Goal: Task Accomplishment & Management: Manage account settings

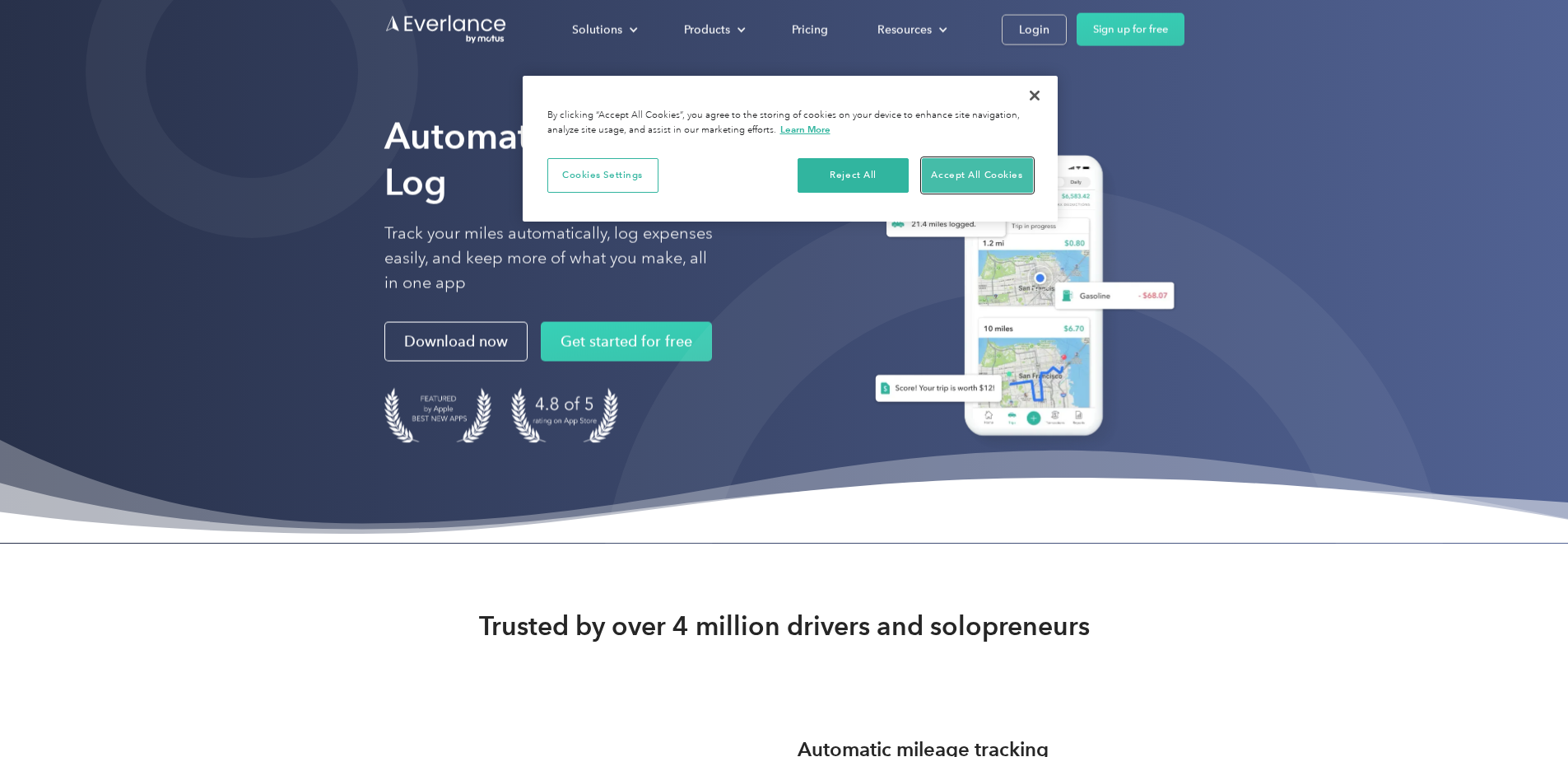
click at [936, 171] on button "Accept All Cookies" at bounding box center [978, 174] width 111 height 34
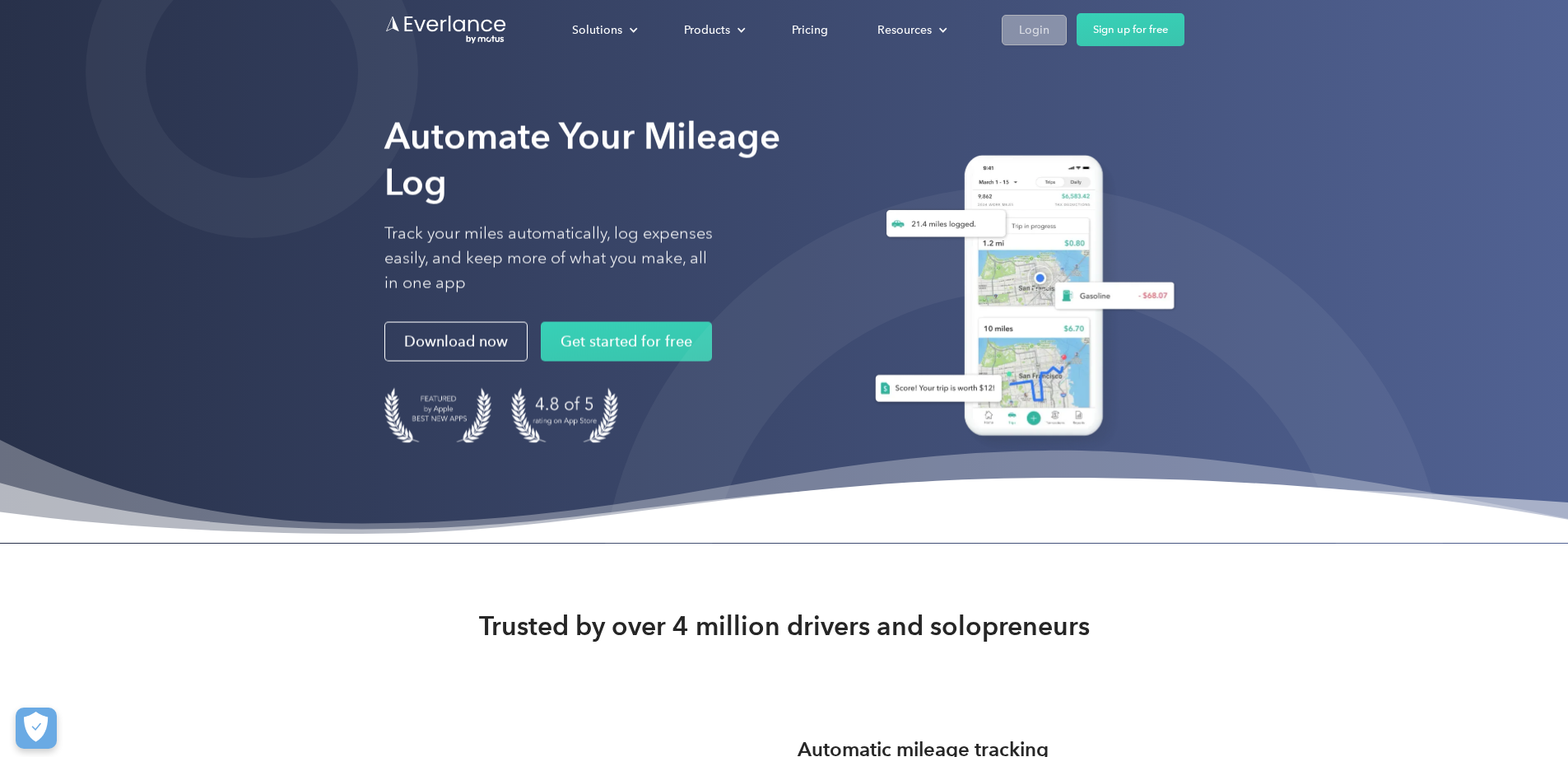
click at [1067, 26] on link "Login" at bounding box center [1035, 30] width 65 height 31
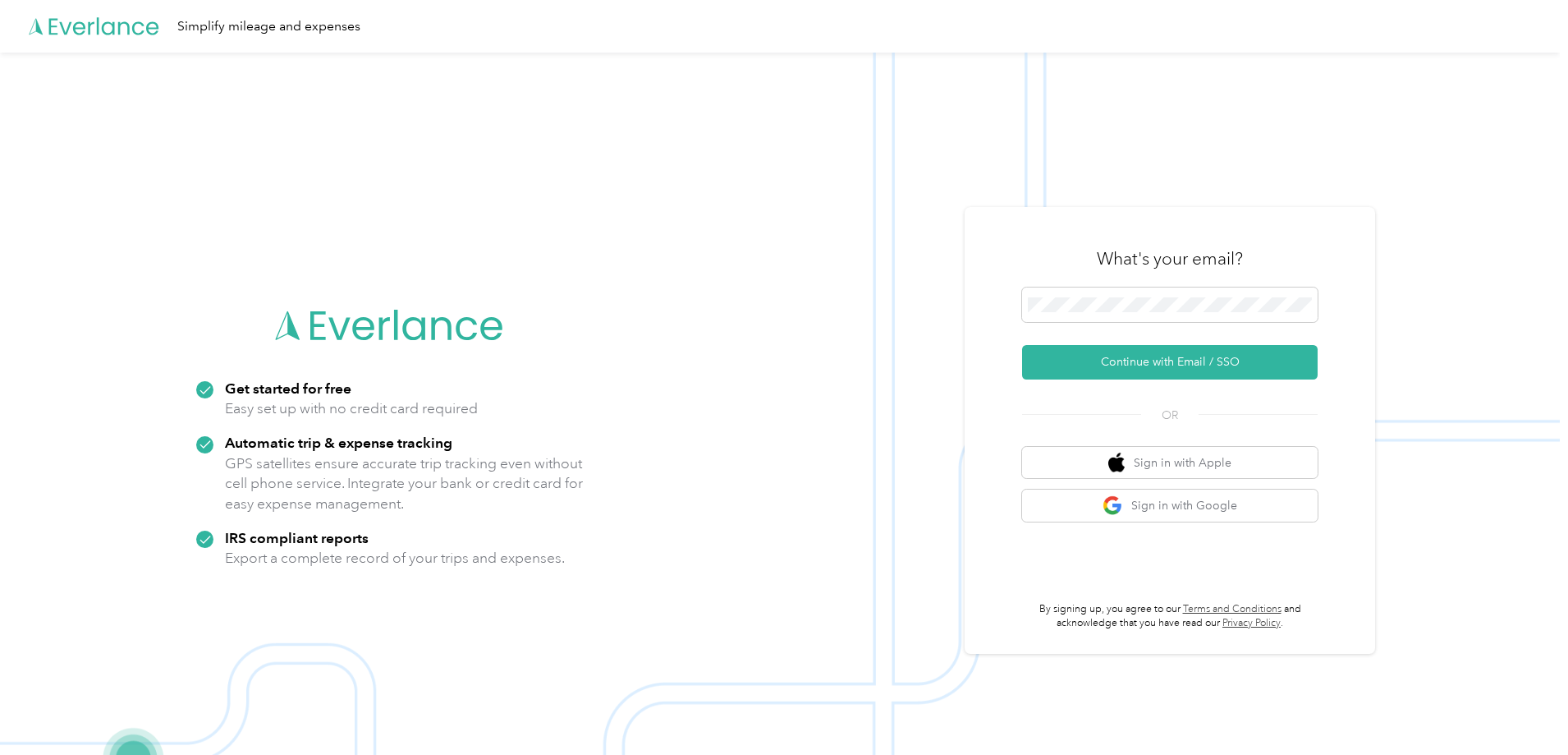
click at [1084, 281] on div "What's your email?" at bounding box center [1170, 259] width 295 height 58
click at [1076, 294] on span at bounding box center [1170, 304] width 295 height 34
click at [1022, 345] on button "Continue with Email / SSO" at bounding box center [1170, 362] width 295 height 34
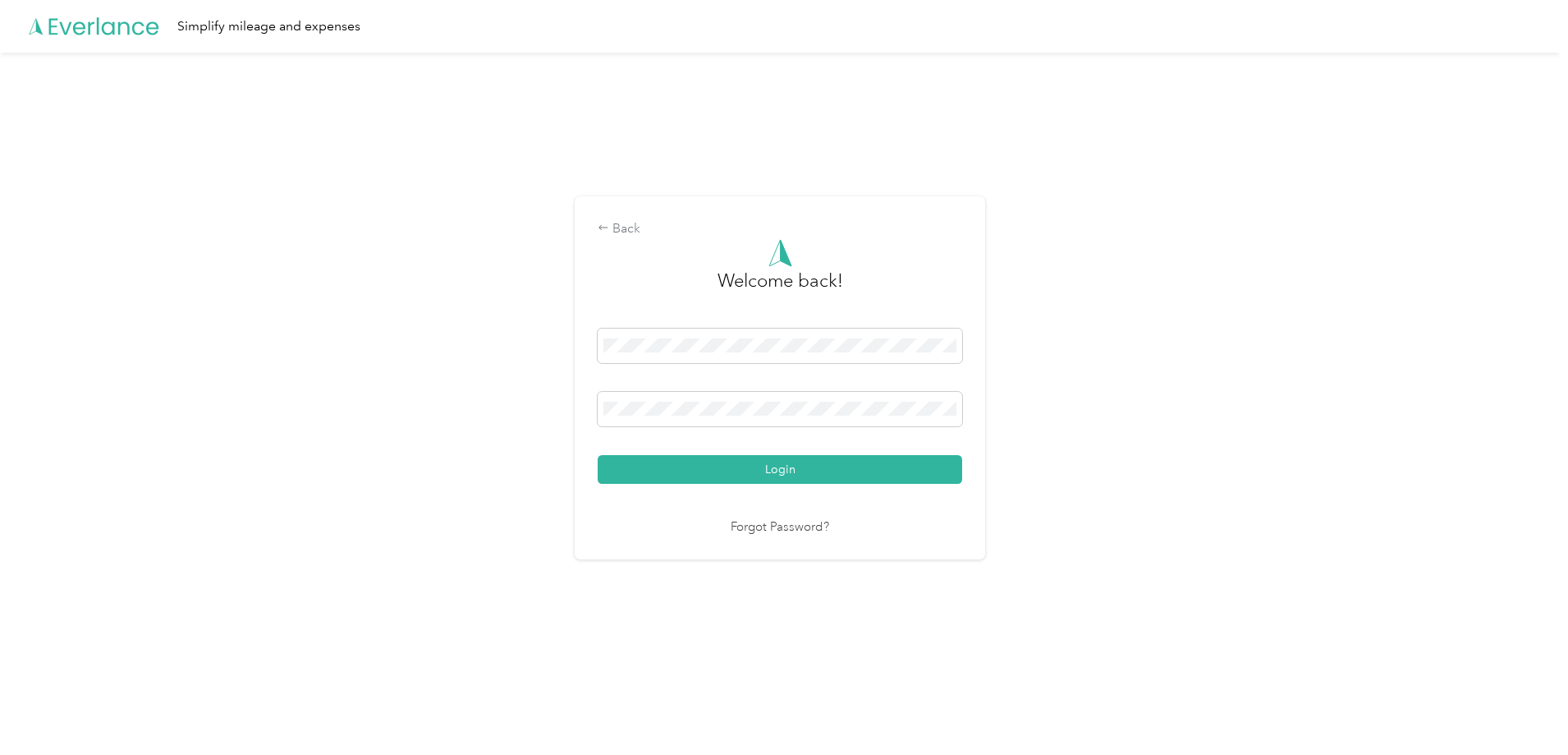
click at [597, 455] on button "Login" at bounding box center [779, 469] width 364 height 29
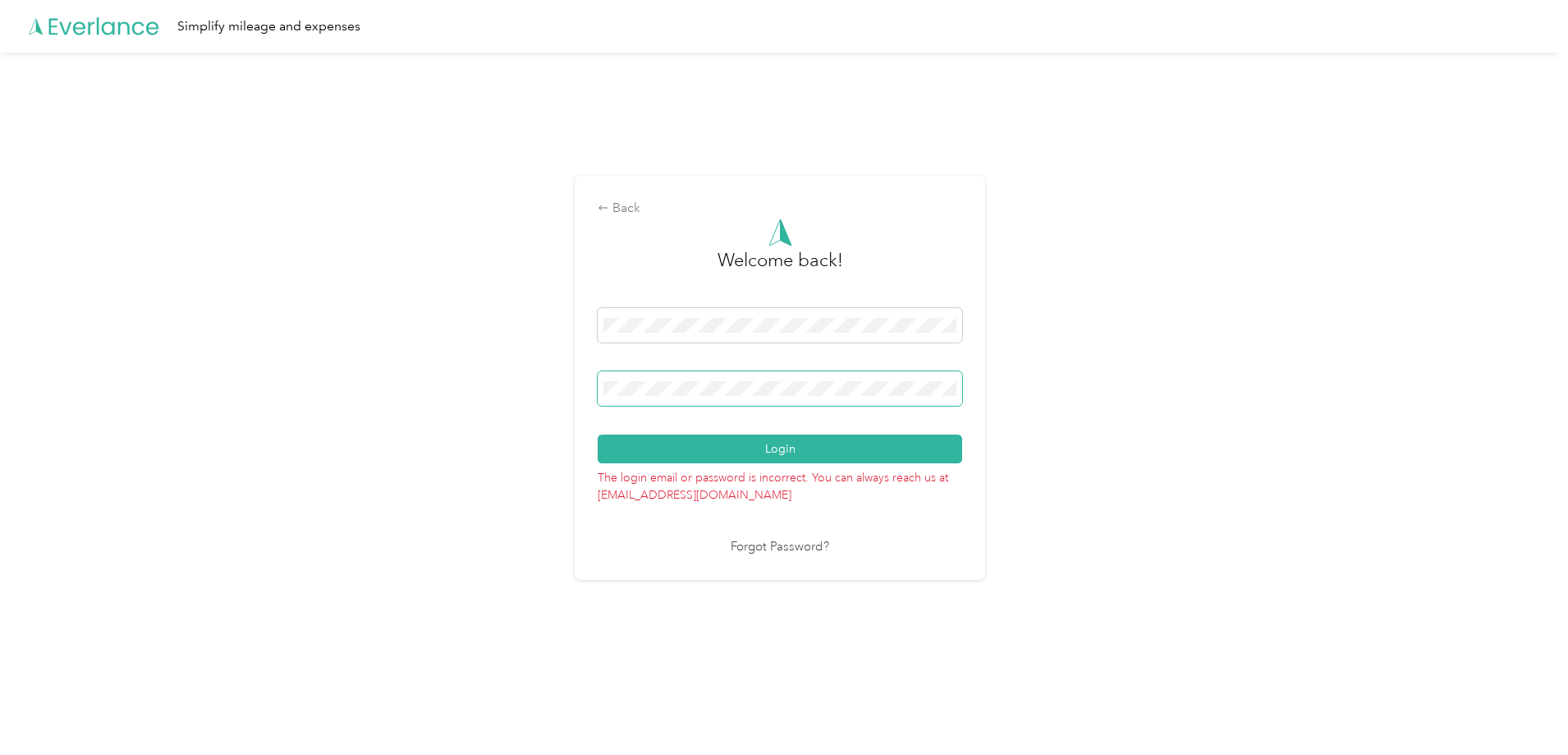
click at [597, 434] on button "Login" at bounding box center [779, 448] width 364 height 29
click at [719, 399] on span at bounding box center [779, 388] width 364 height 34
click at [597, 434] on button "Login" at bounding box center [779, 448] width 364 height 29
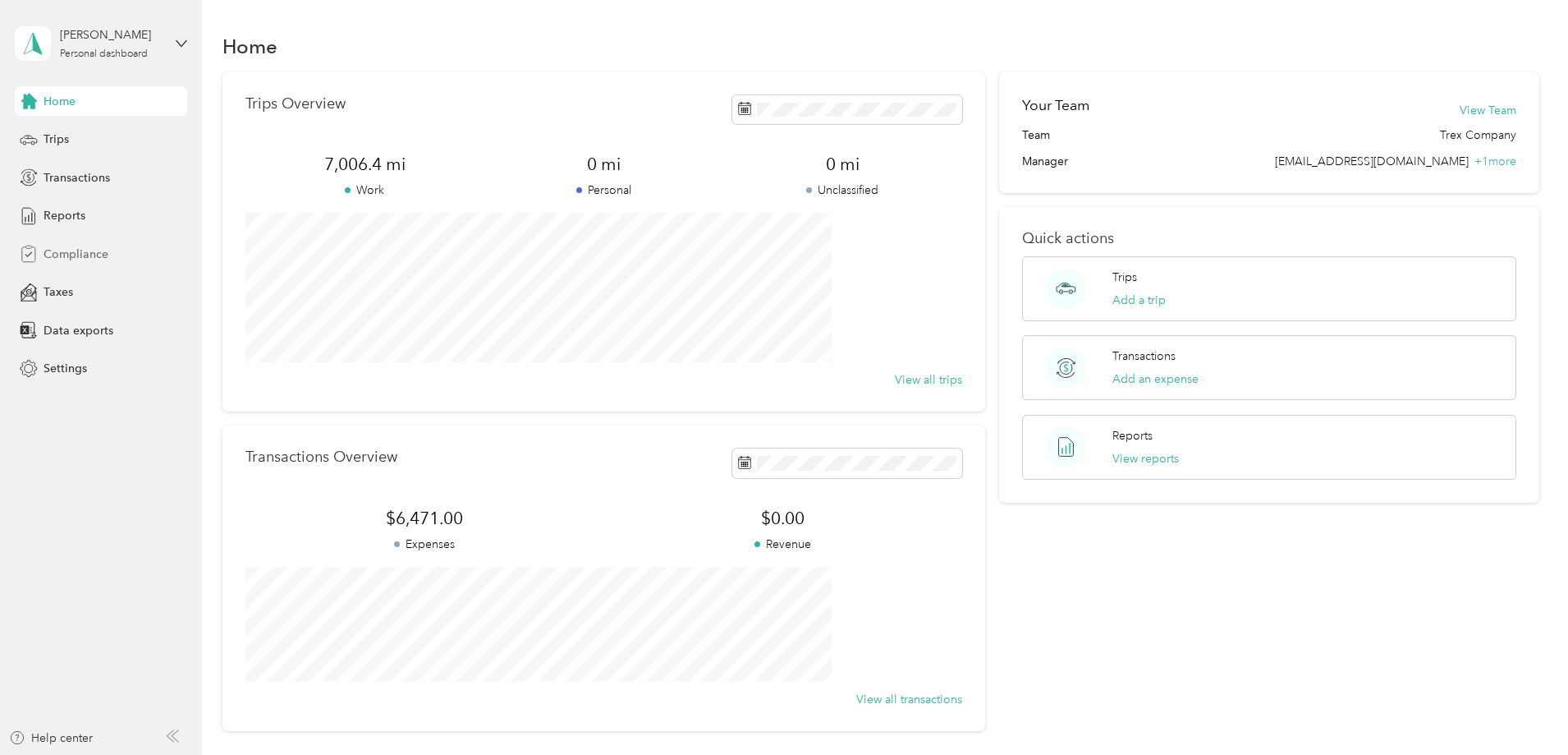
click at [77, 253] on span "Compliance" at bounding box center [76, 254] width 65 height 17
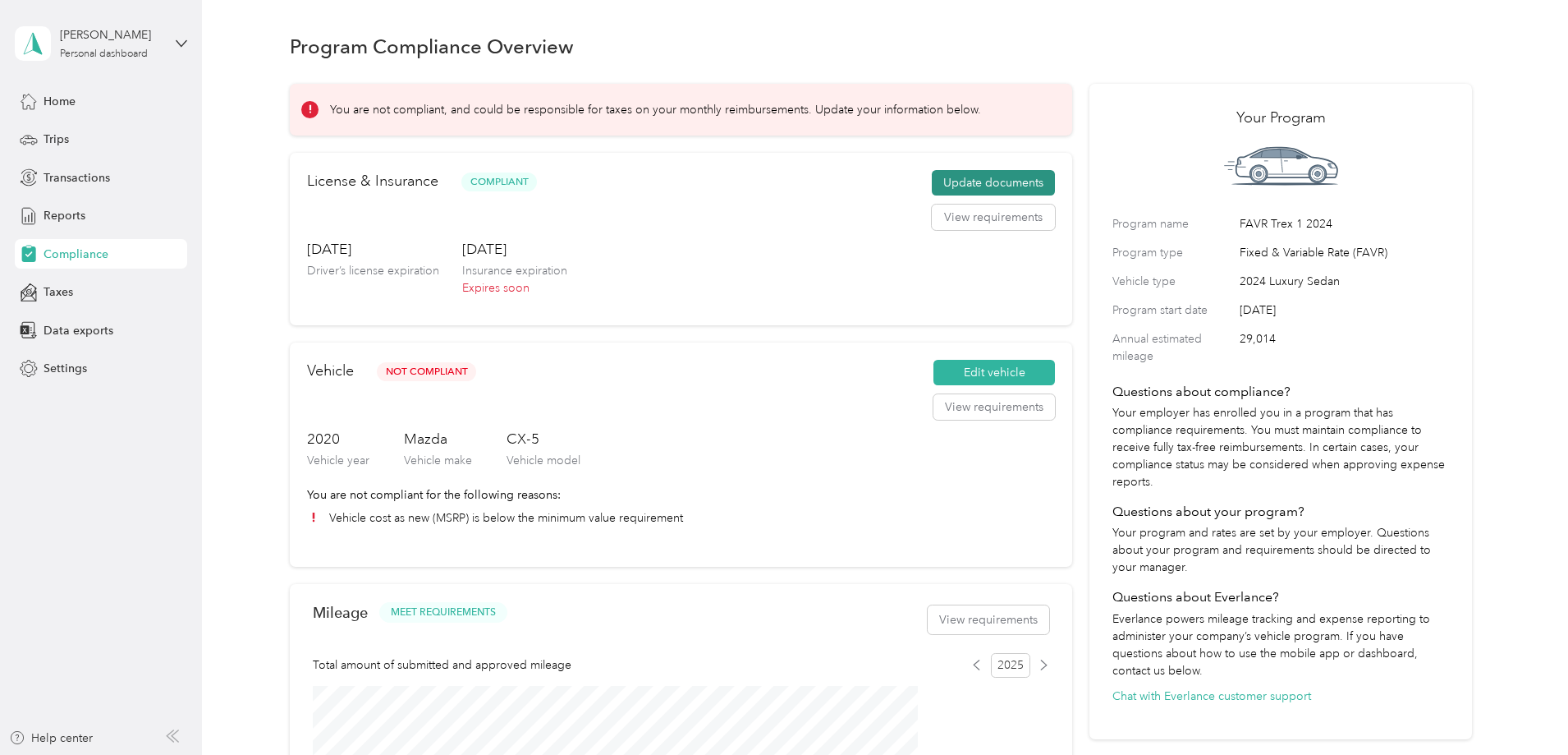
click at [941, 197] on button "Update documents" at bounding box center [993, 184] width 123 height 26
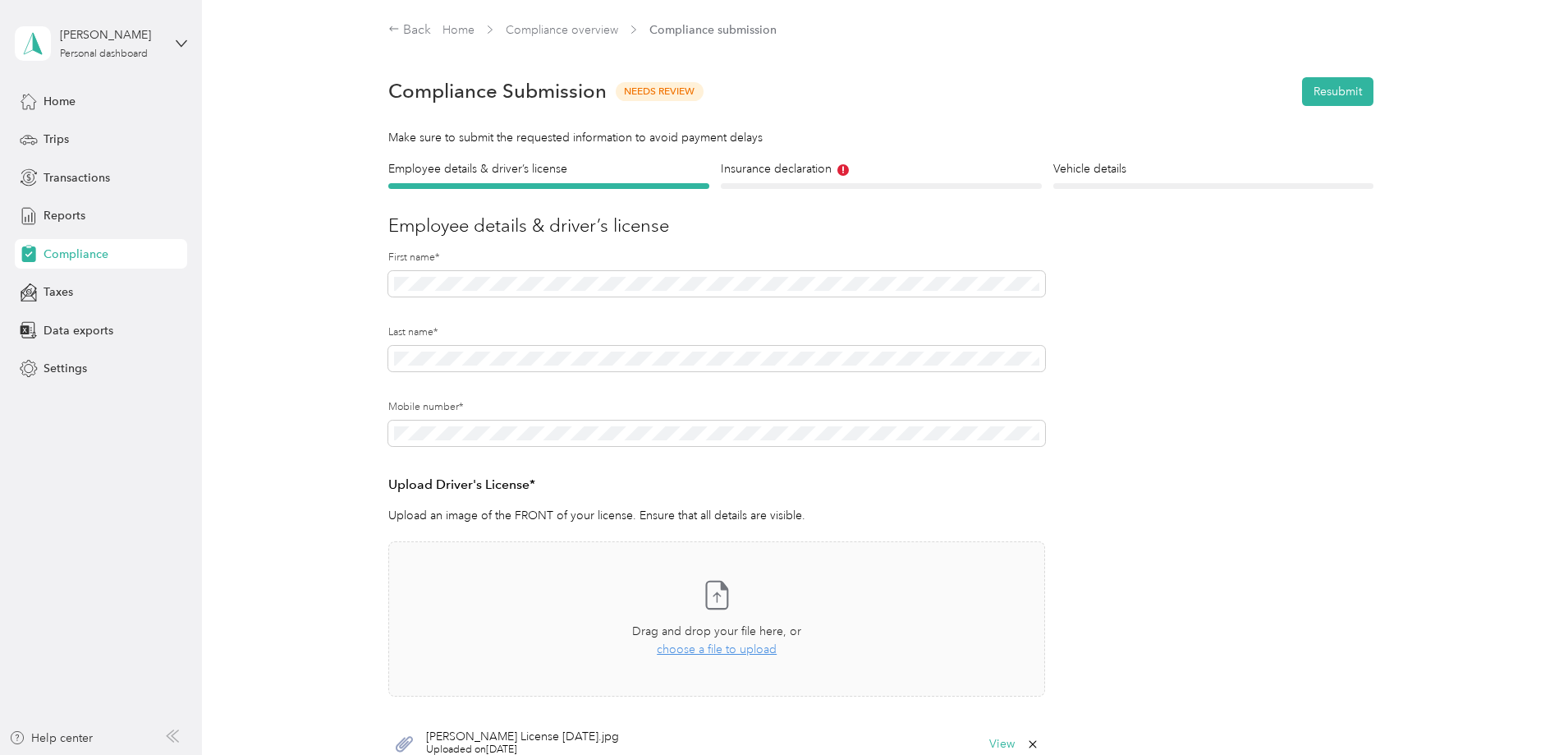
click at [1426, 271] on div "Employee details & driver’s license License Insurance declaration Insurance Veh…" at bounding box center [881, 498] width 1182 height 676
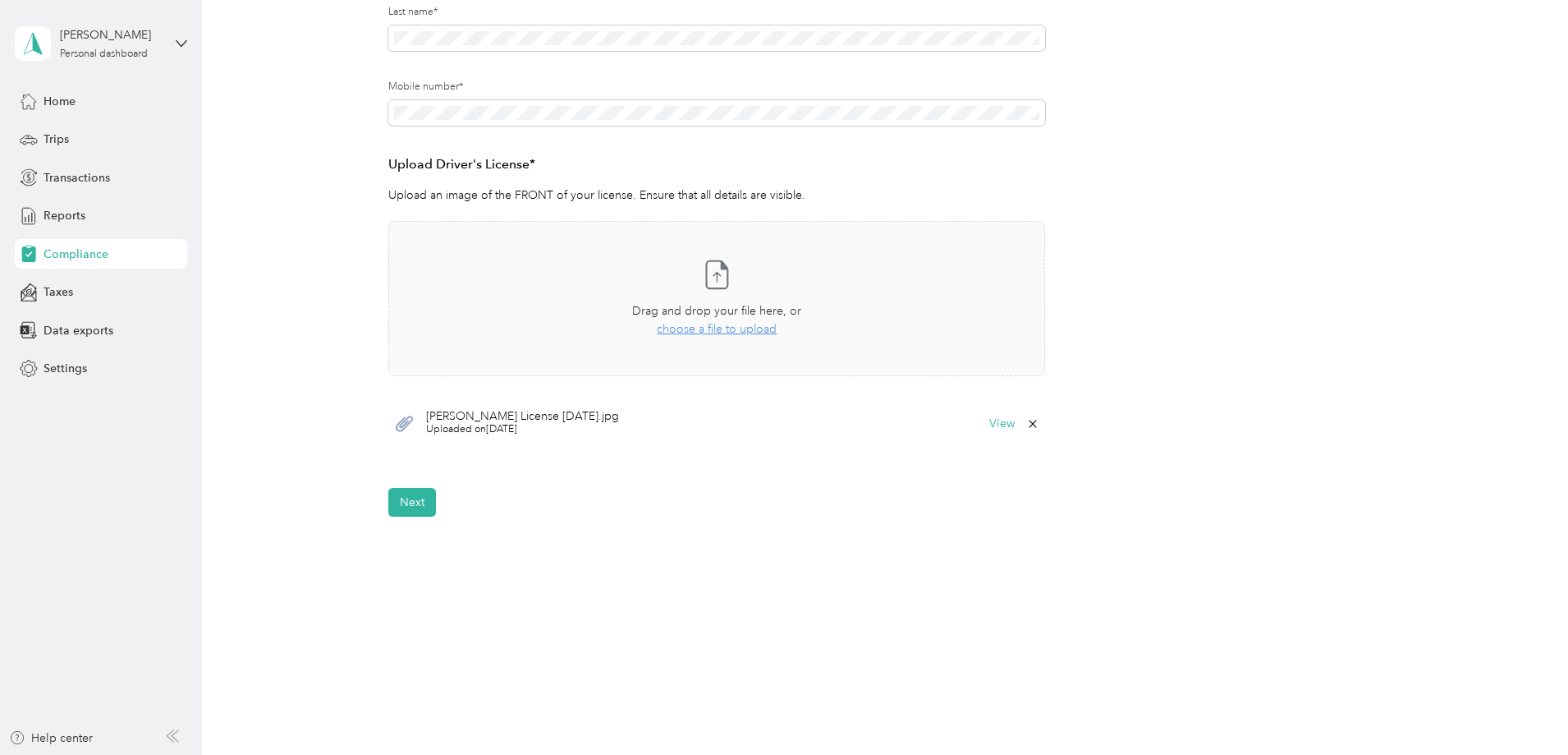
scroll to position [321, 0]
click at [429, 501] on button "Next" at bounding box center [412, 501] width 48 height 29
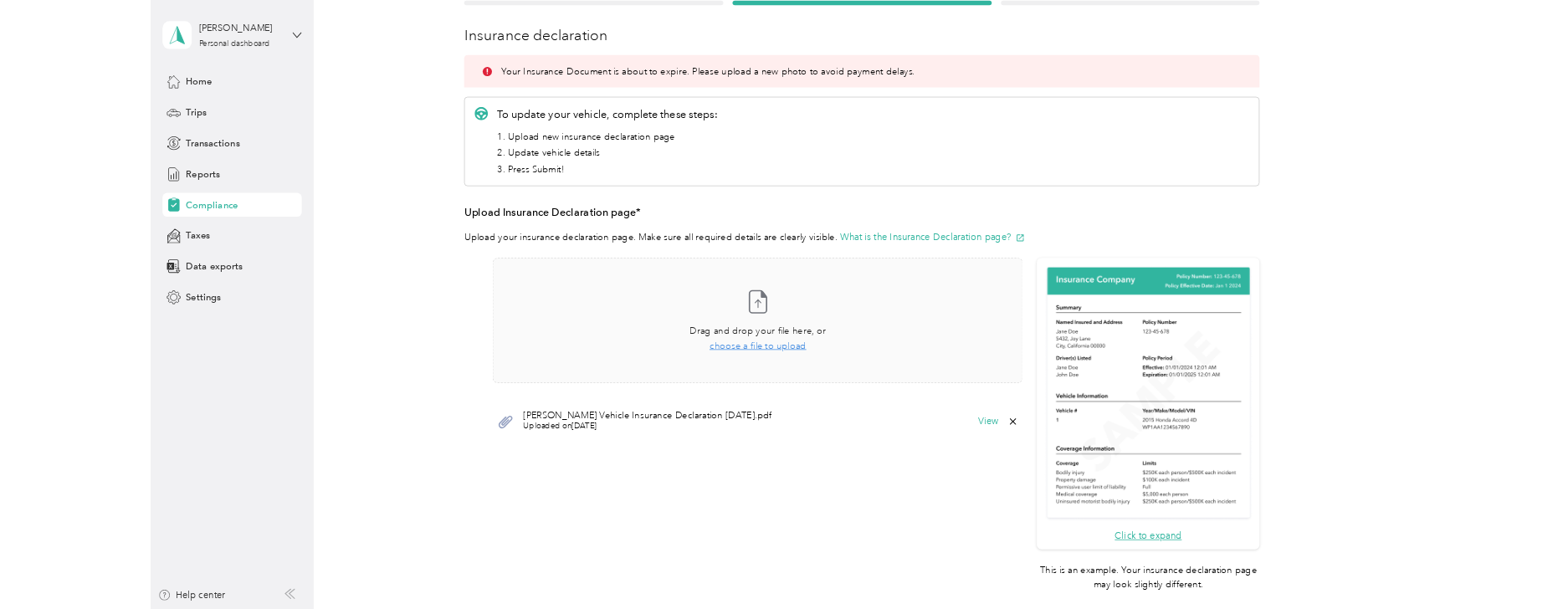
scroll to position [147, 0]
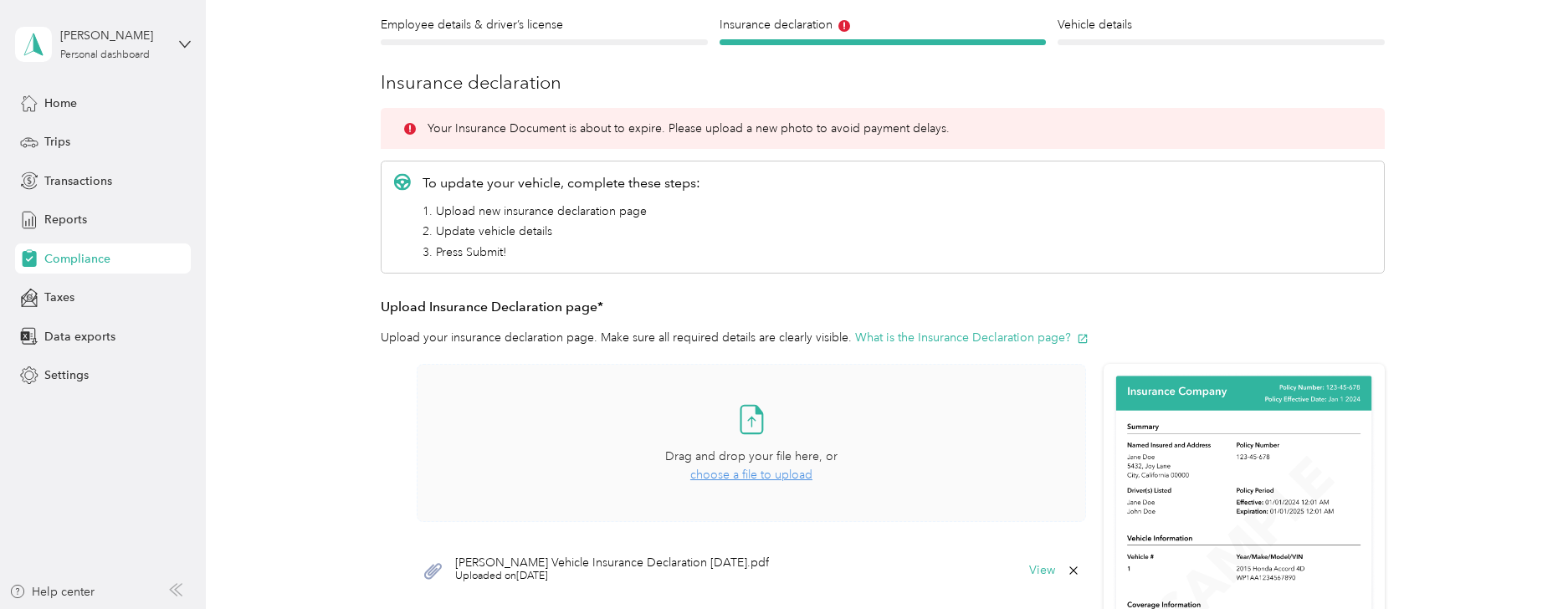
click at [770, 476] on span "choose a file to upload" at bounding box center [751, 475] width 122 height 14
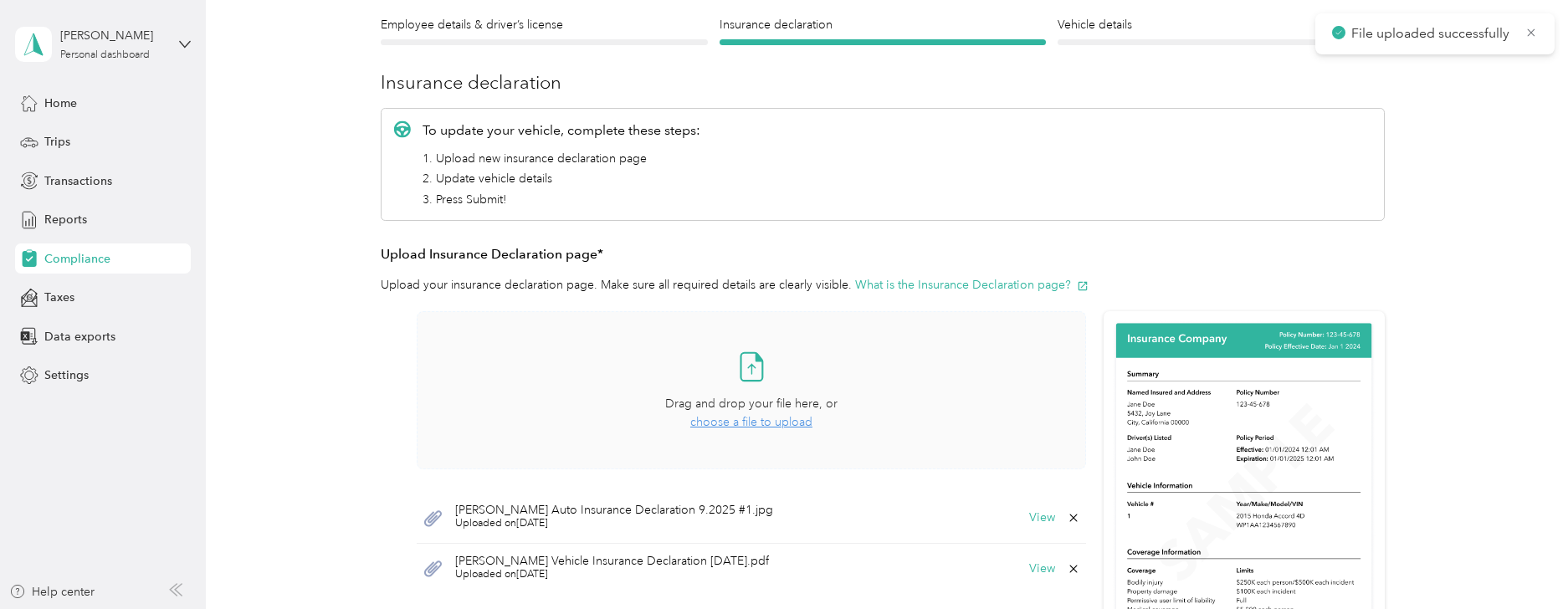
click at [745, 423] on span "choose a file to upload" at bounding box center [751, 422] width 122 height 14
click at [729, 416] on span "choose a file to upload" at bounding box center [751, 422] width 122 height 14
click at [752, 422] on span "choose a file to upload" at bounding box center [751, 422] width 122 height 14
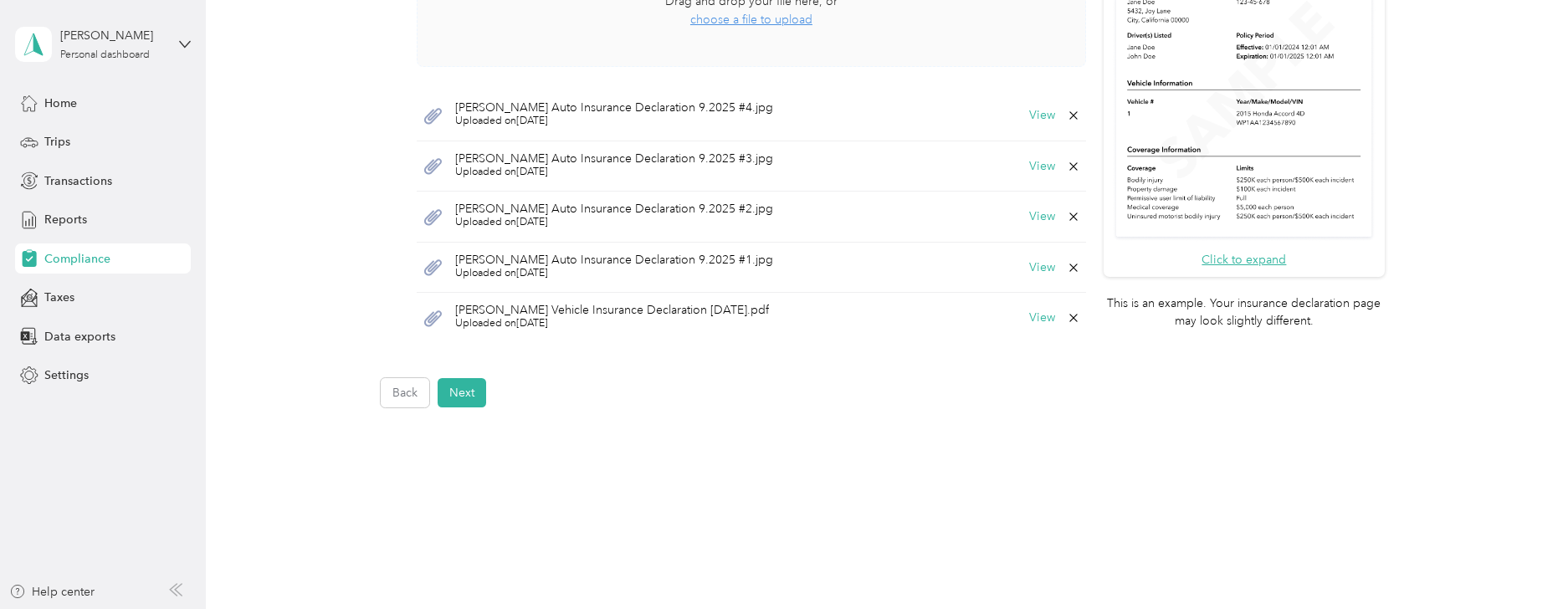
scroll to position [591, 0]
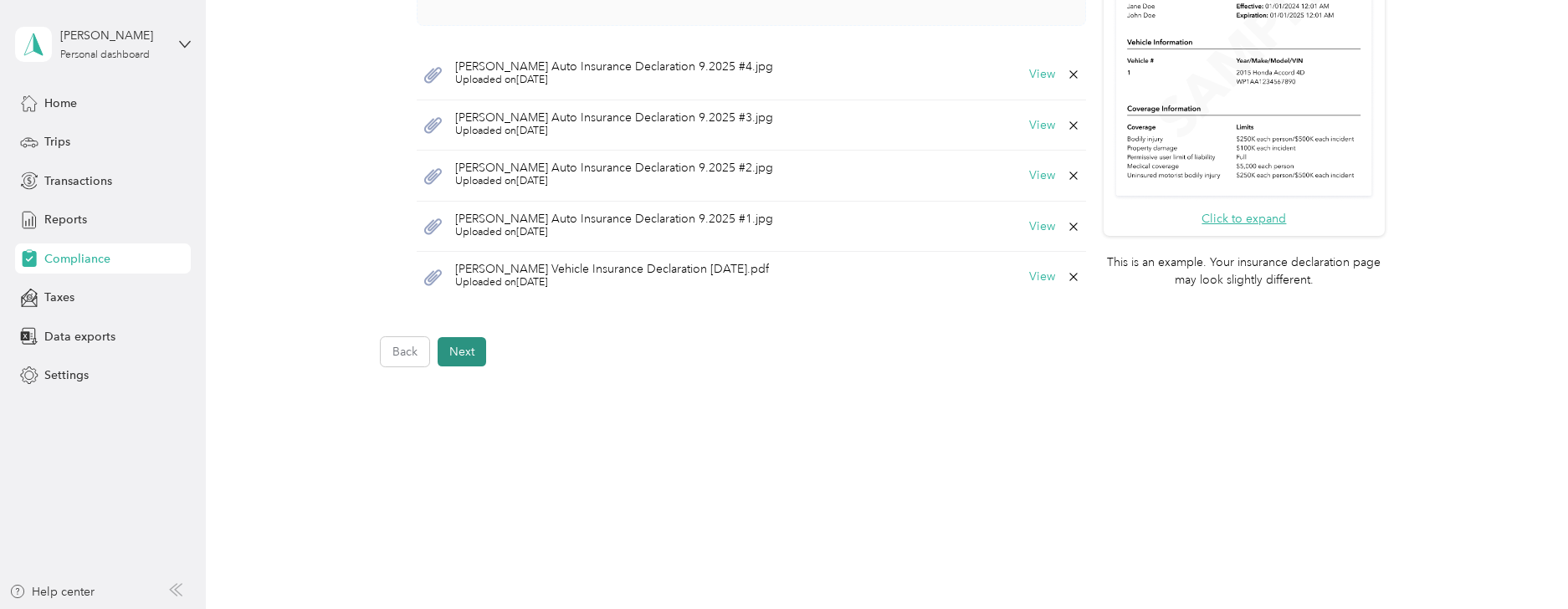
click at [480, 365] on button "Next" at bounding box center [462, 352] width 49 height 29
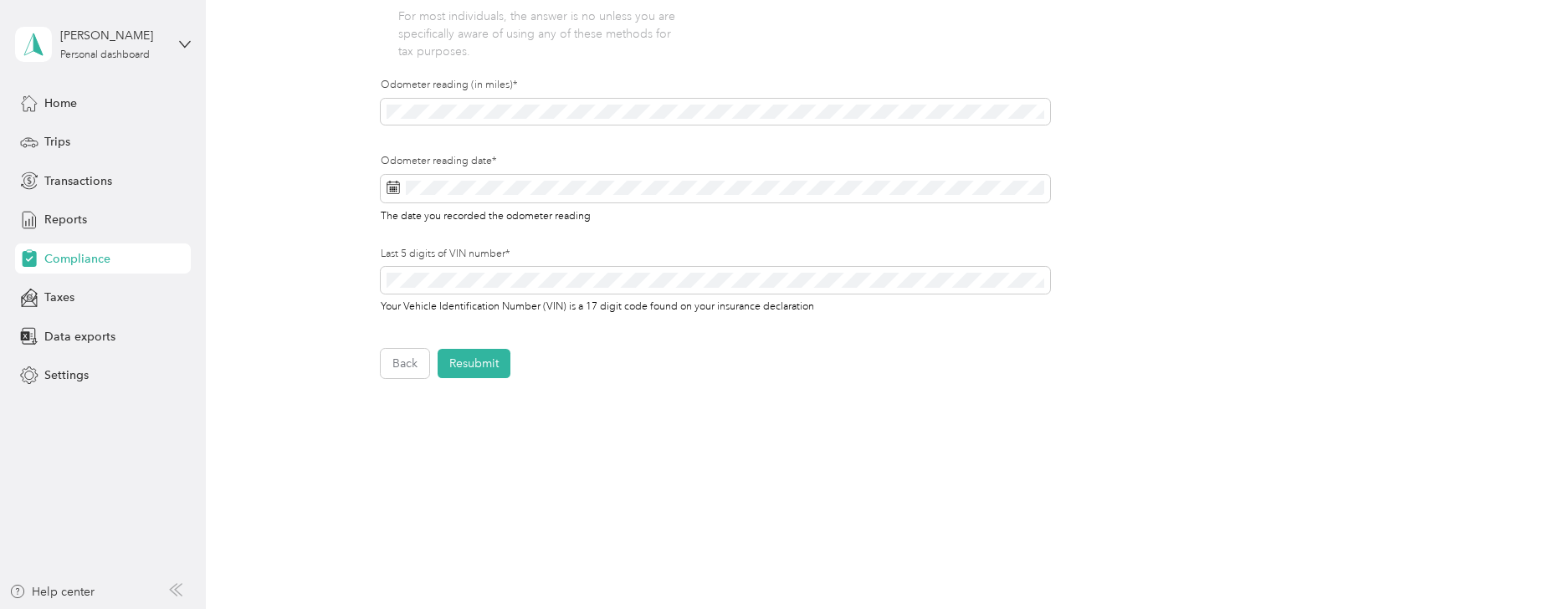
scroll to position [494, 0]
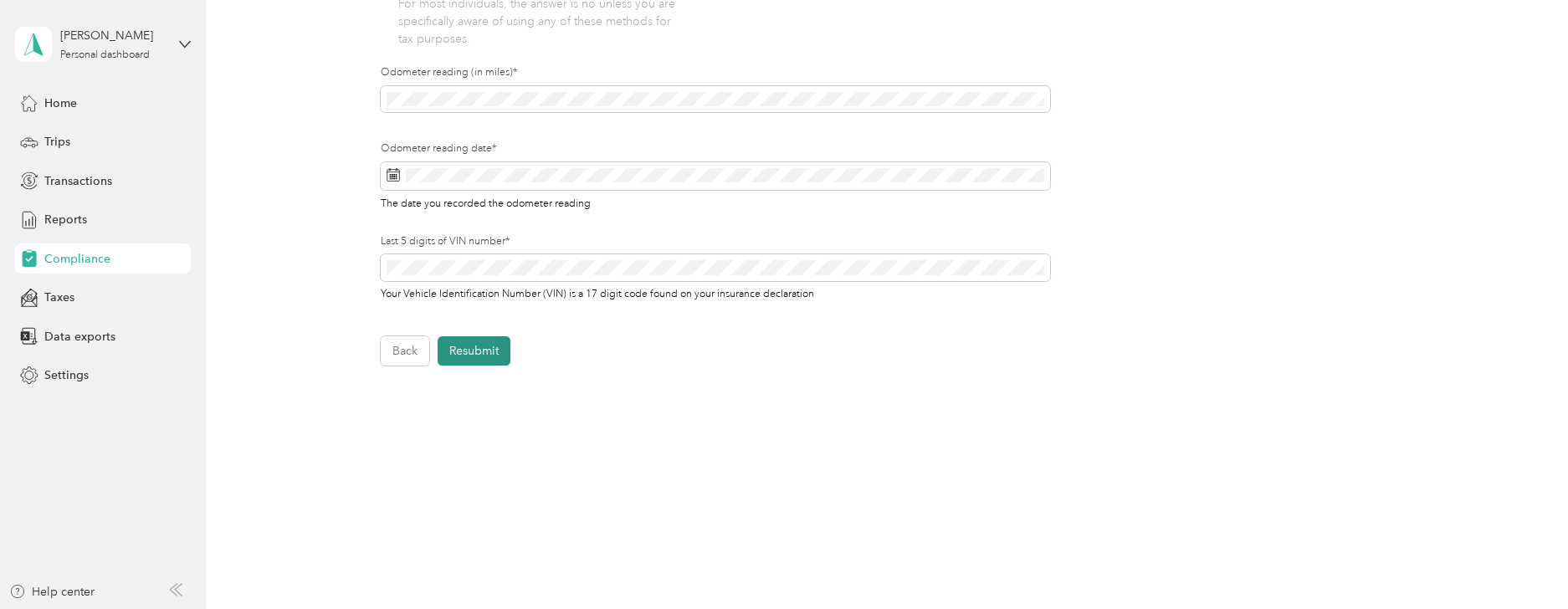
click at [483, 349] on button "Resubmit" at bounding box center [475, 351] width 73 height 29
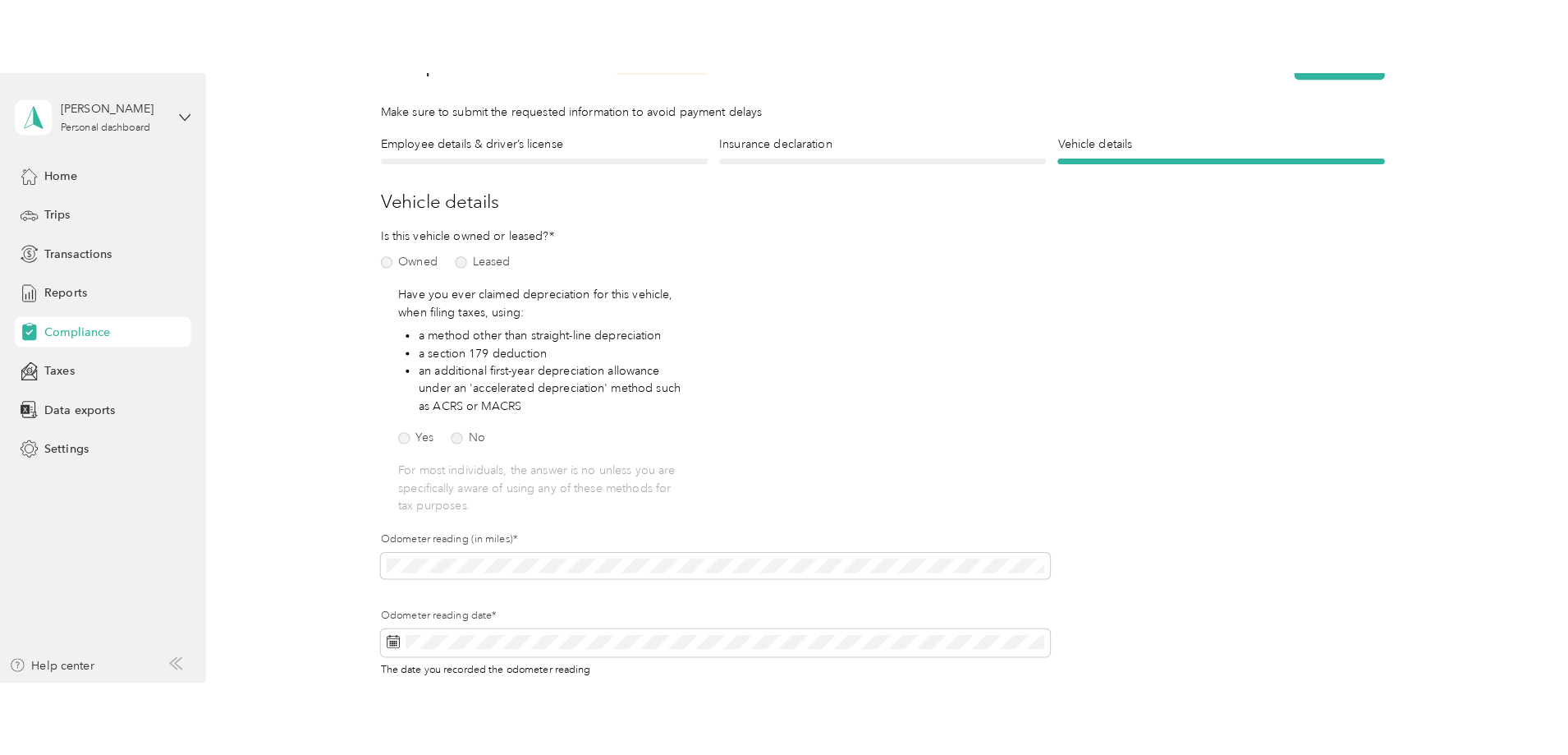
scroll to position [20, 0]
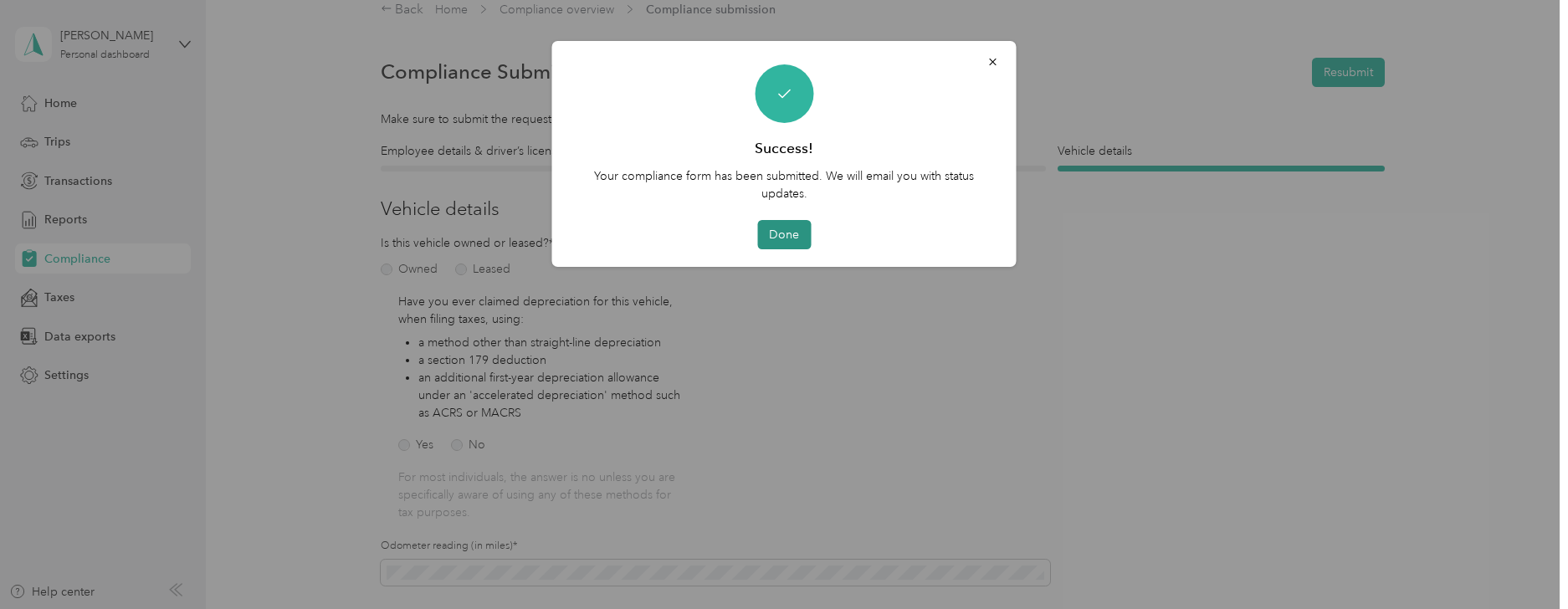
click at [792, 231] on button "Done" at bounding box center [784, 234] width 53 height 29
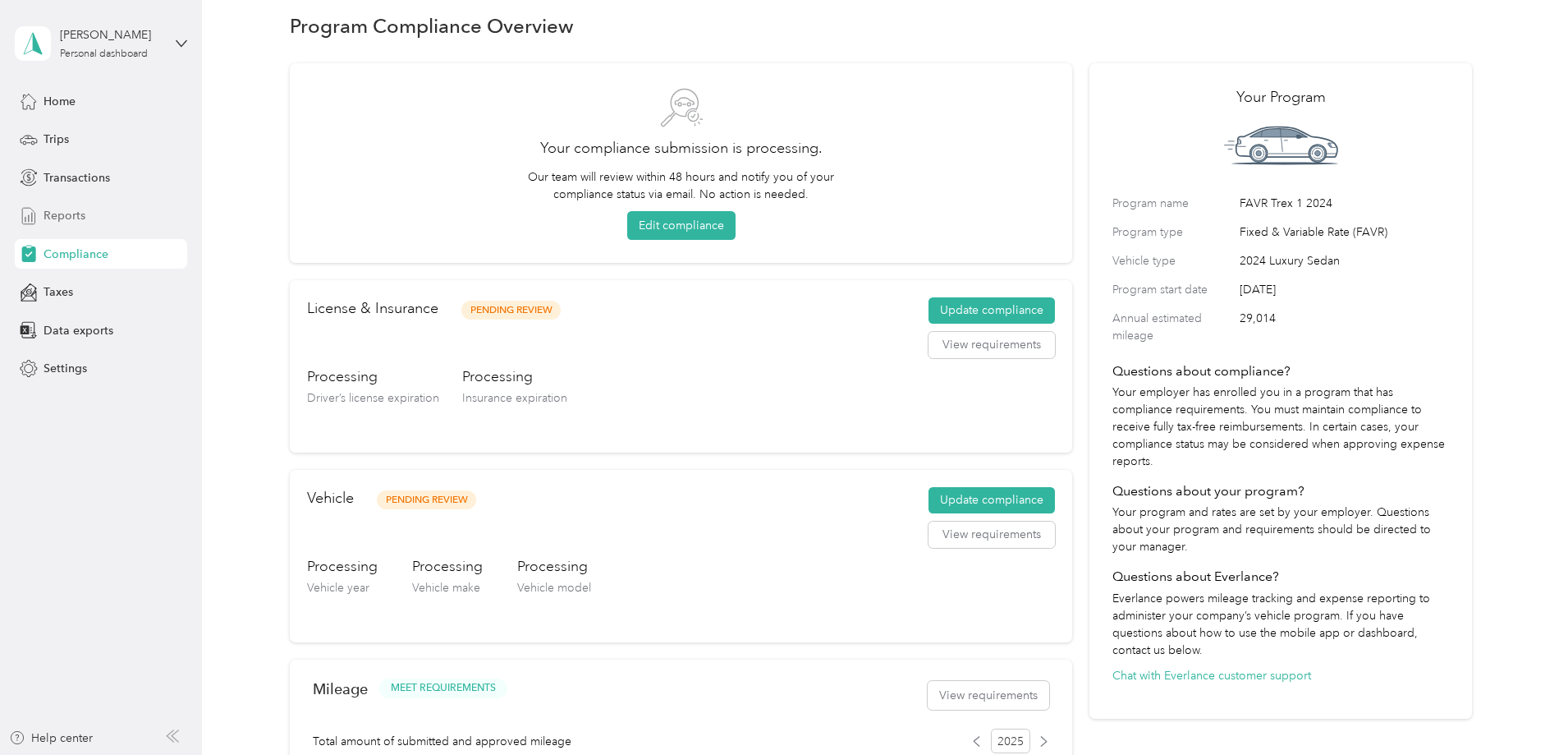
click at [59, 218] on span "Reports" at bounding box center [65, 216] width 42 height 17
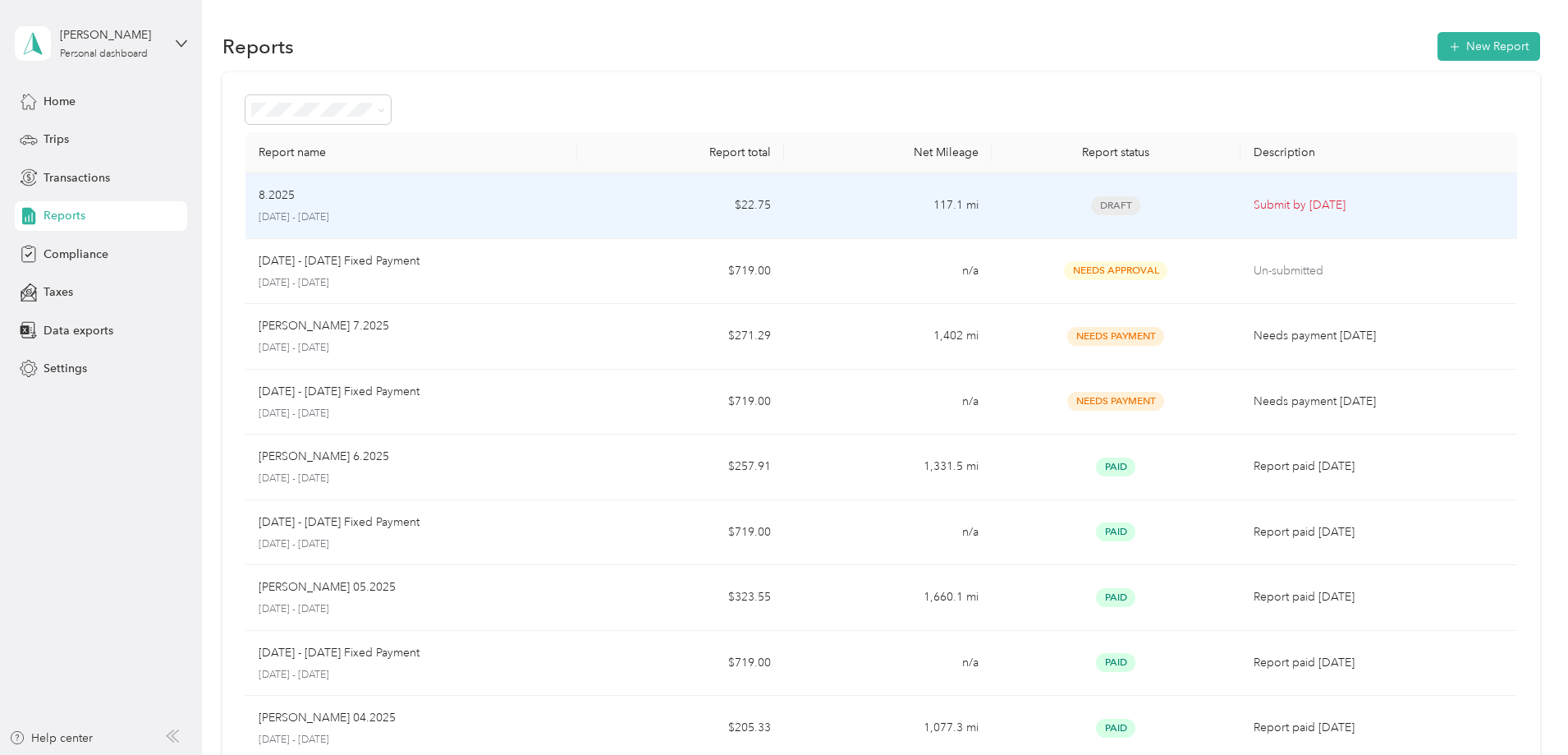
click at [398, 211] on p "[DATE] - [DATE]" at bounding box center [411, 218] width 306 height 15
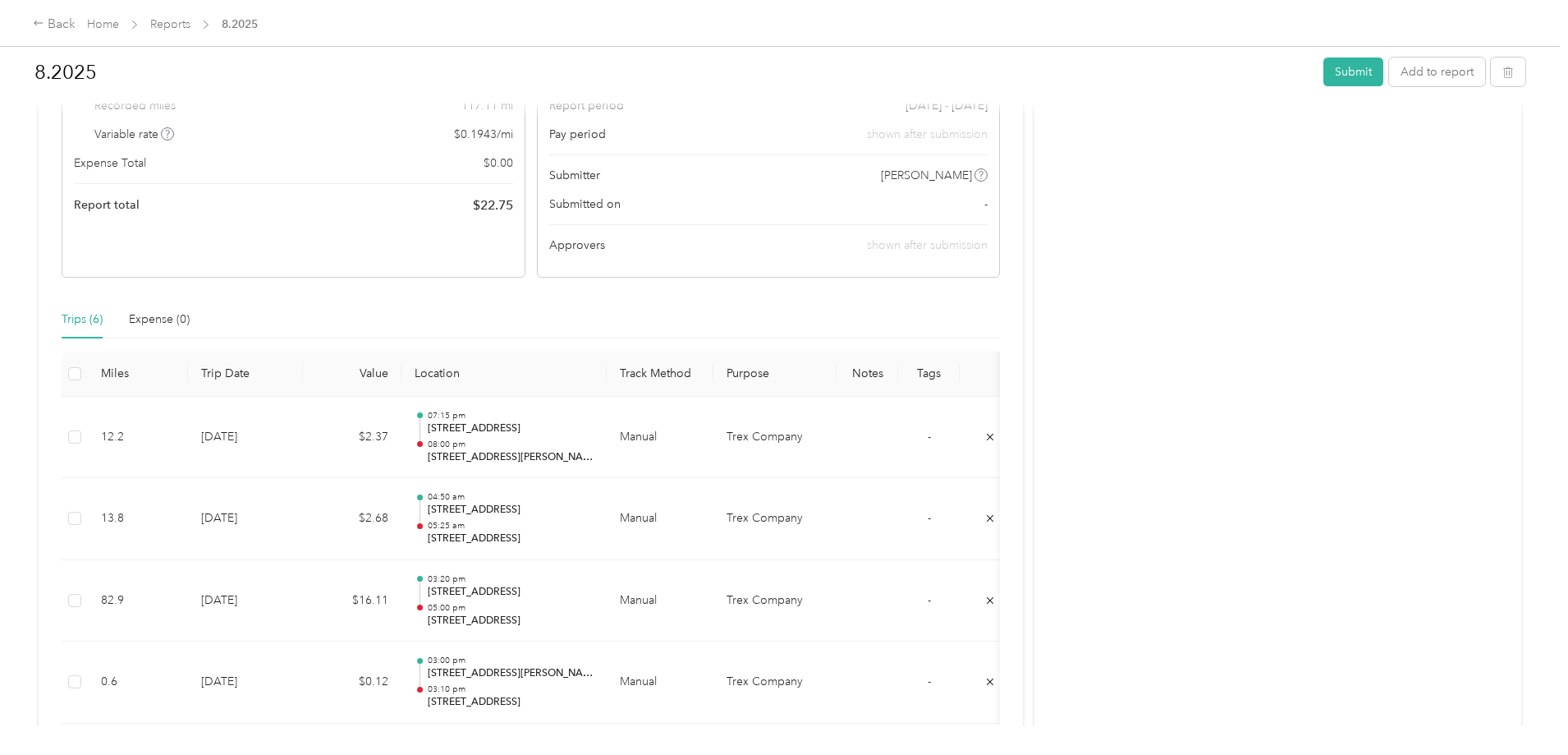
scroll to position [236, 0]
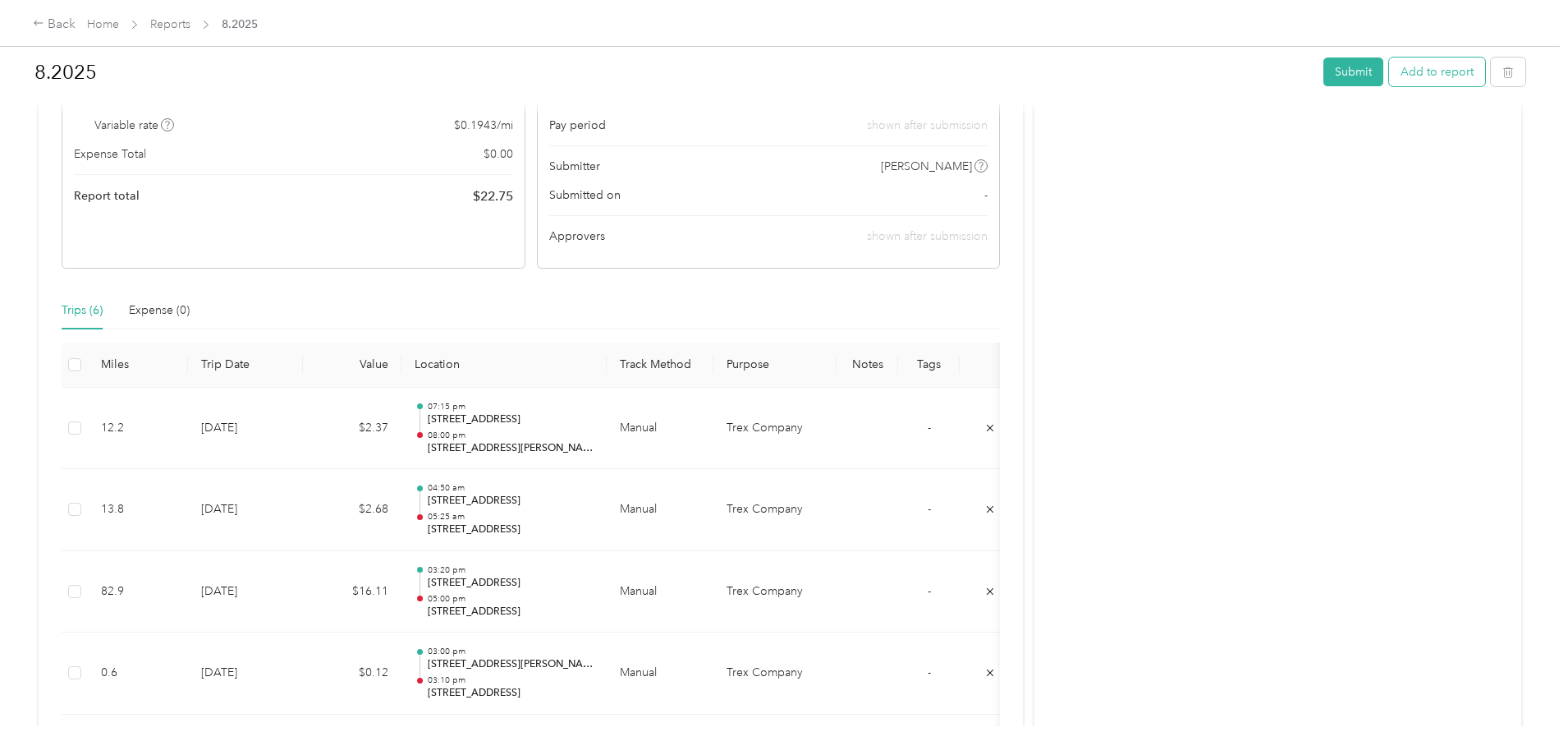
click at [1389, 73] on button "Add to report" at bounding box center [1437, 72] width 96 height 29
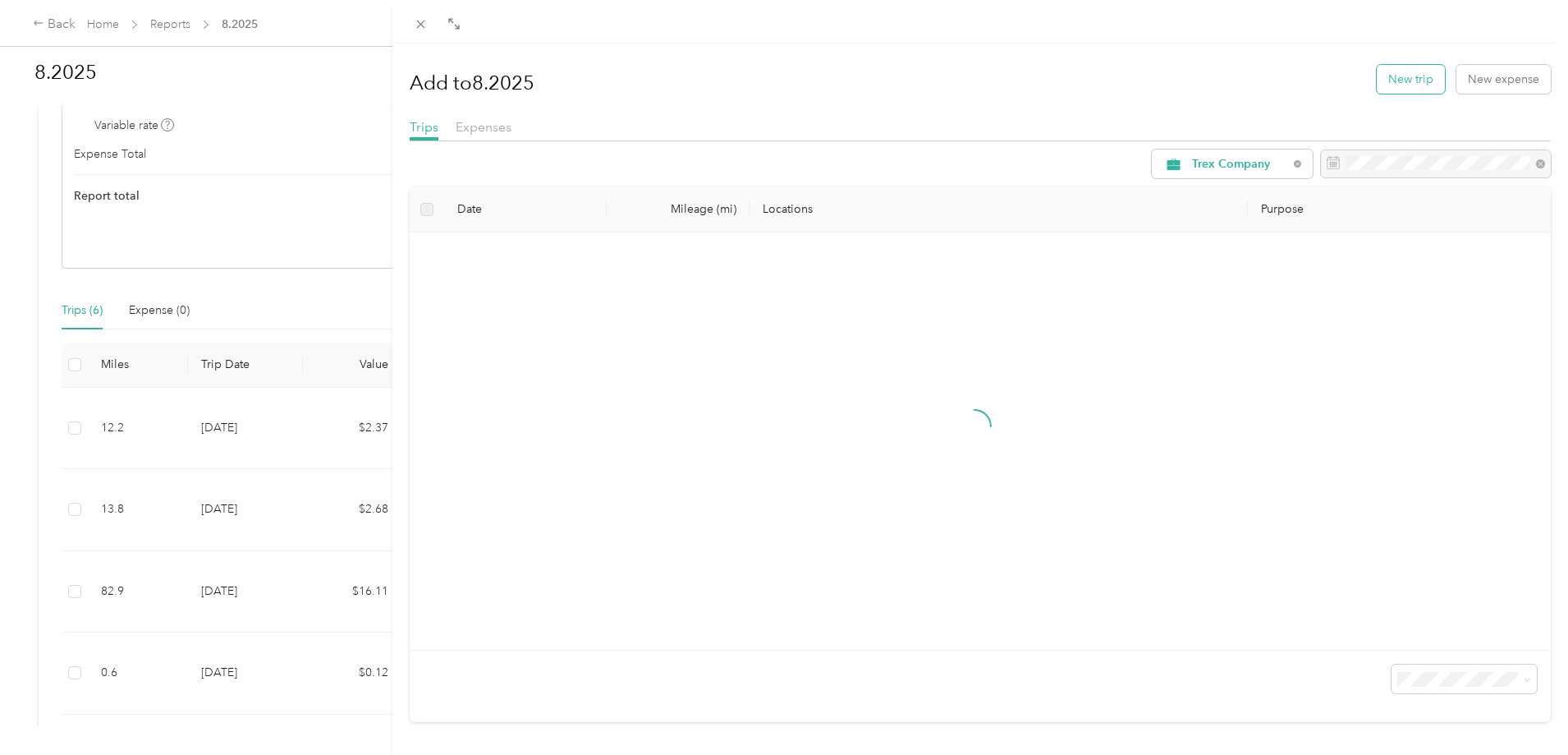
click at [1386, 87] on button "New trip" at bounding box center [1411, 79] width 68 height 29
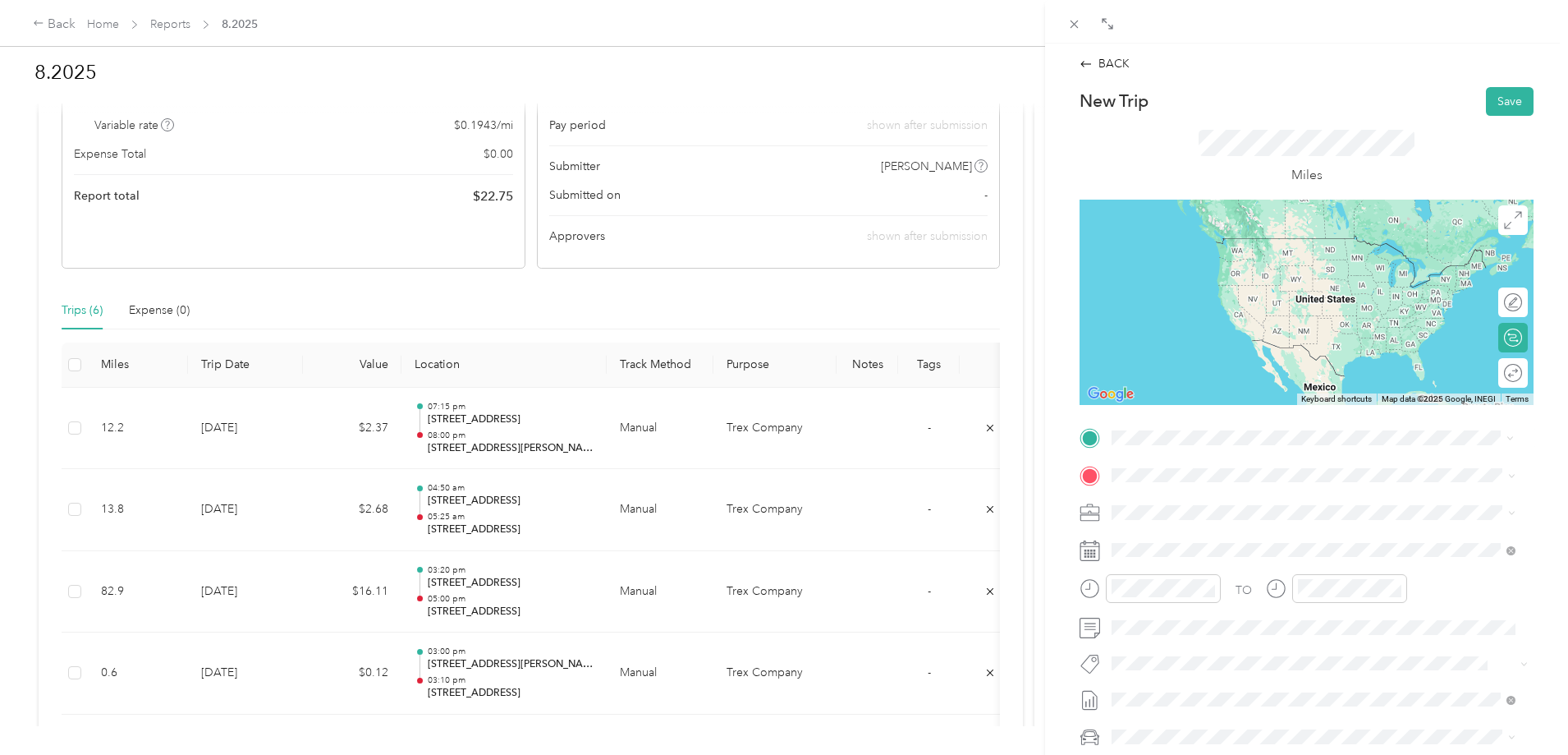
click at [1210, 497] on span "[STREET_ADDRESS][US_STATE]" at bounding box center [1225, 496] width 164 height 15
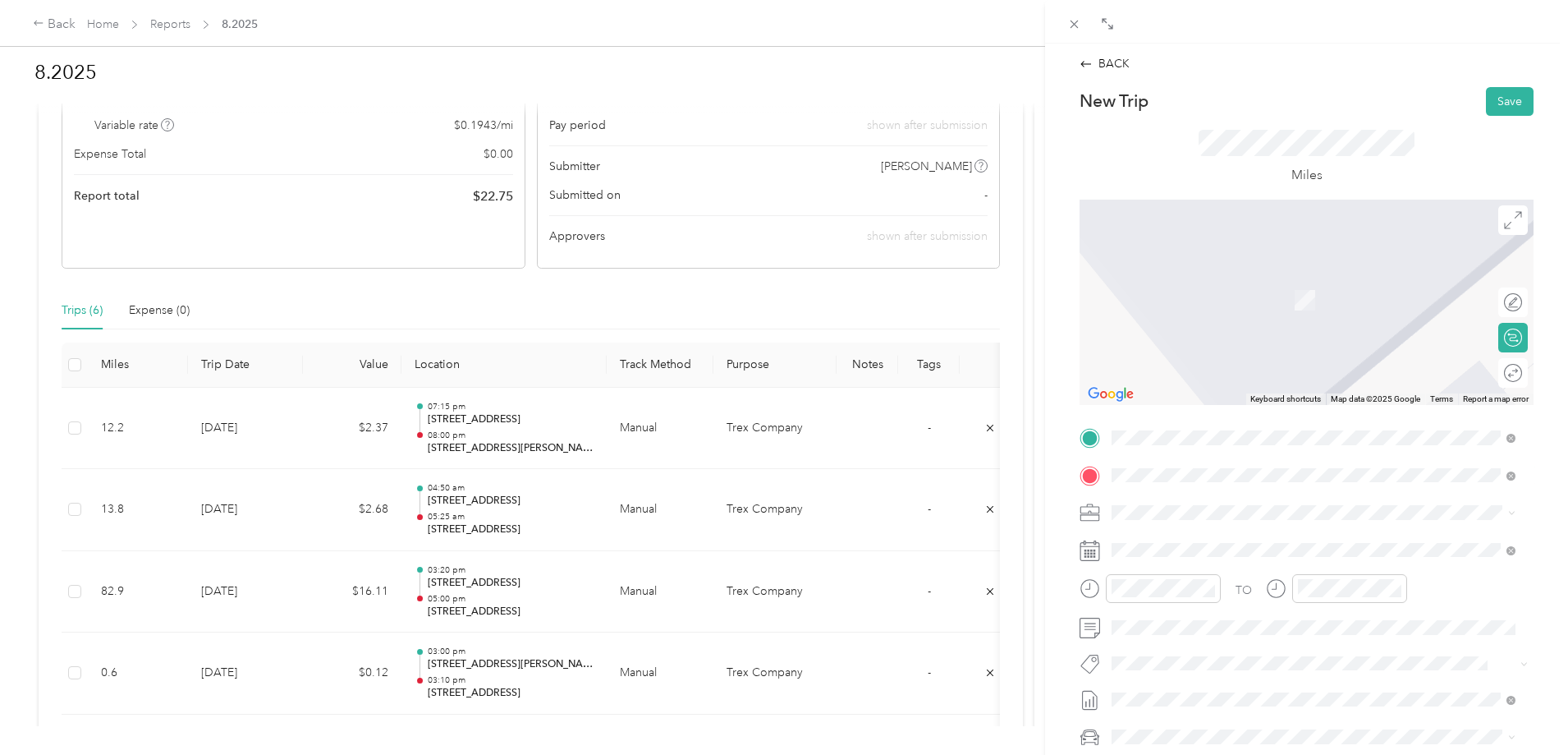
click at [1200, 534] on span "[STREET_ADDRESS][PERSON_NAME][US_STATE]" at bounding box center [1270, 534] width 255 height 15
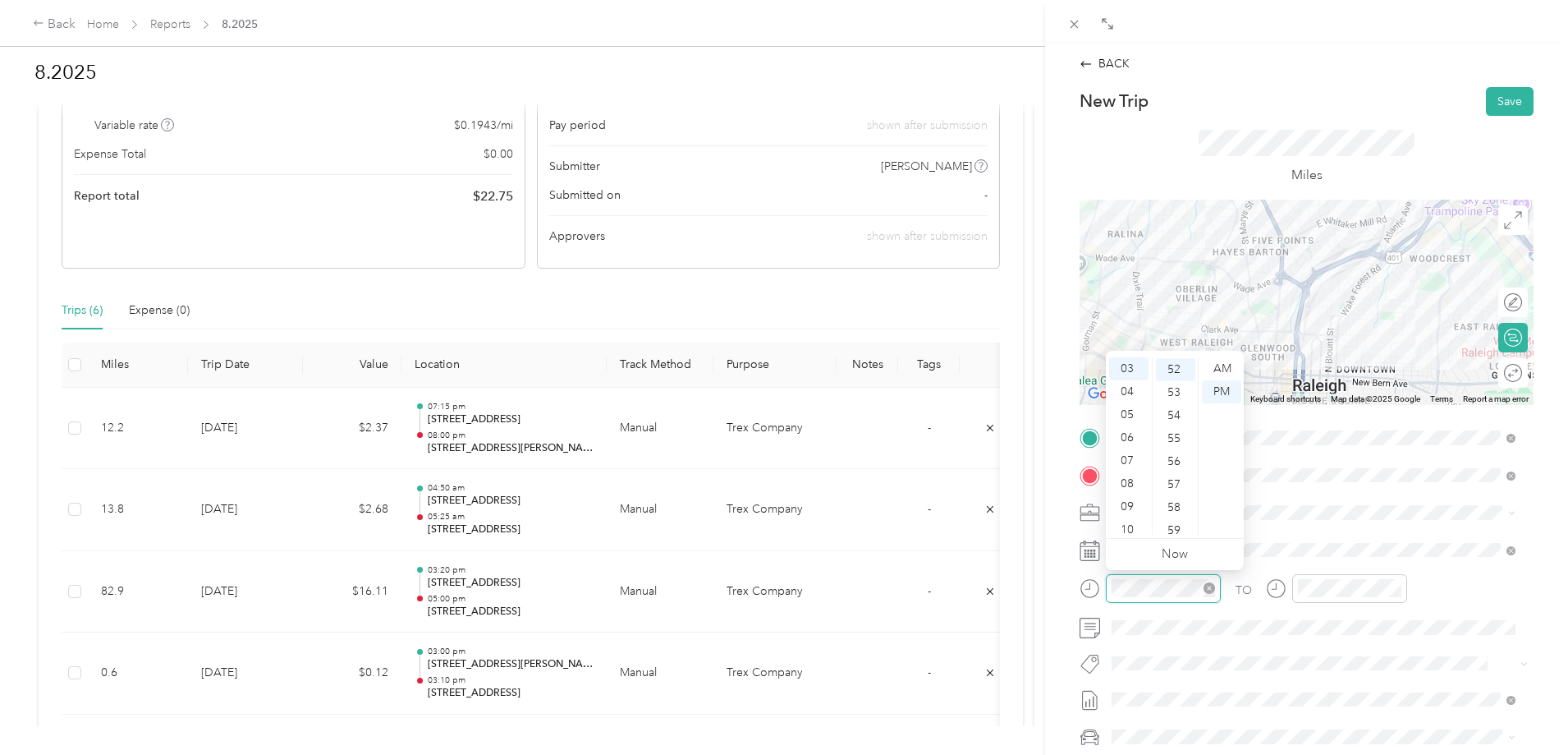
scroll to position [1195, 0]
click at [1209, 588] on icon "close-circle" at bounding box center [1209, 587] width 11 height 11
click at [1130, 499] on div "10" at bounding box center [1129, 500] width 39 height 23
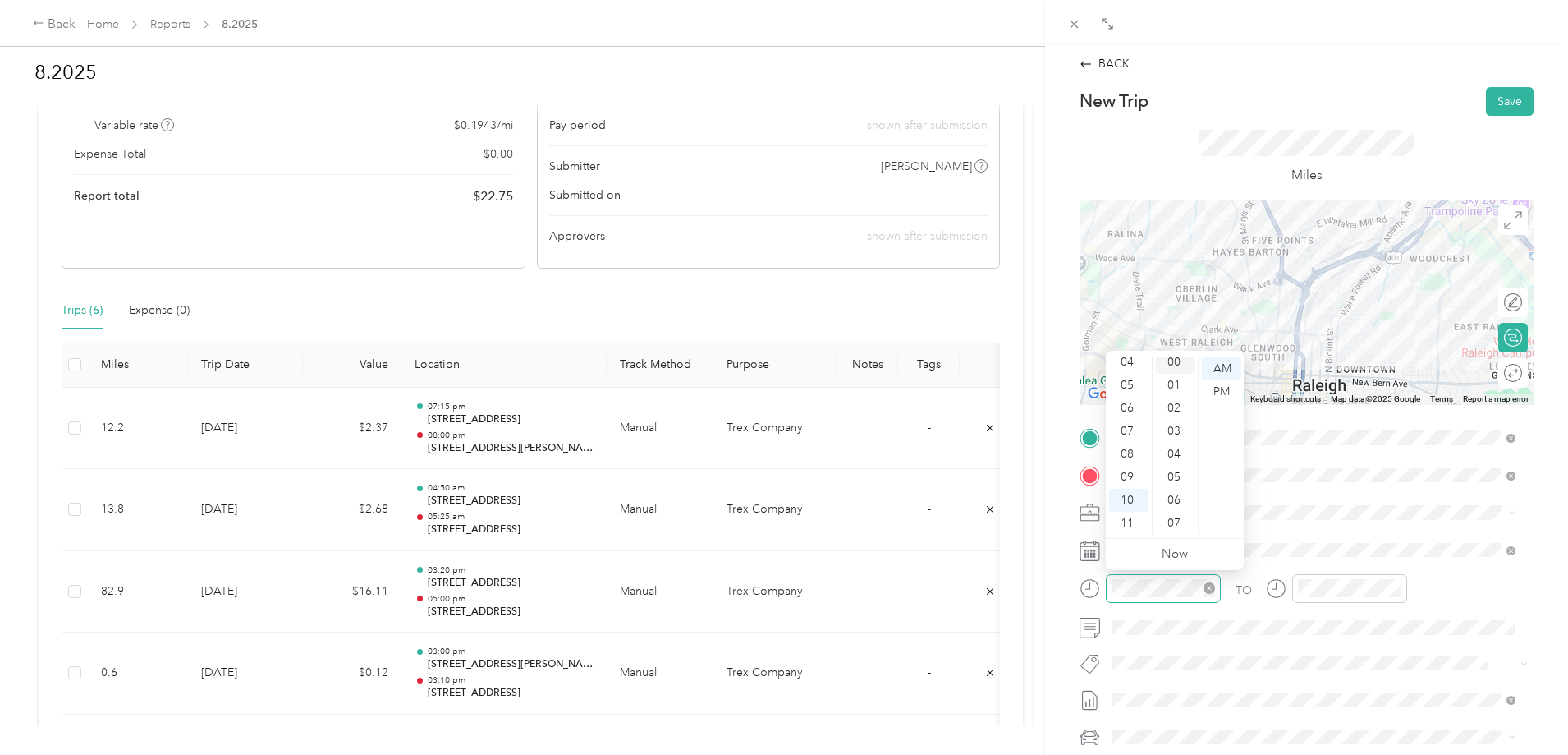
click at [1170, 359] on div "00" at bounding box center [1175, 362] width 39 height 23
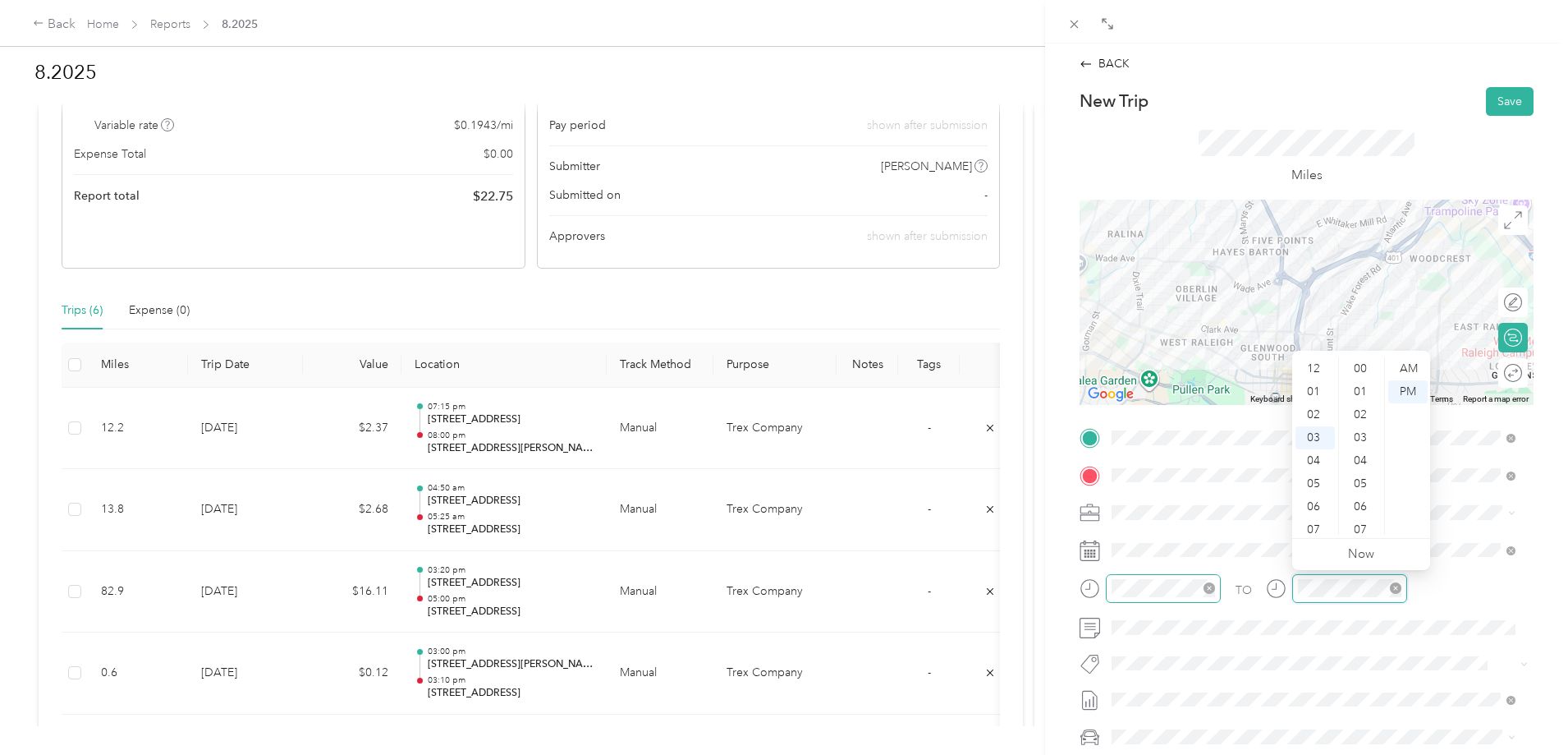
scroll to position [69, 0]
click at [1316, 526] on div "10" at bounding box center [1315, 530] width 39 height 23
click at [1375, 528] on div "07" at bounding box center [1362, 523] width 39 height 23
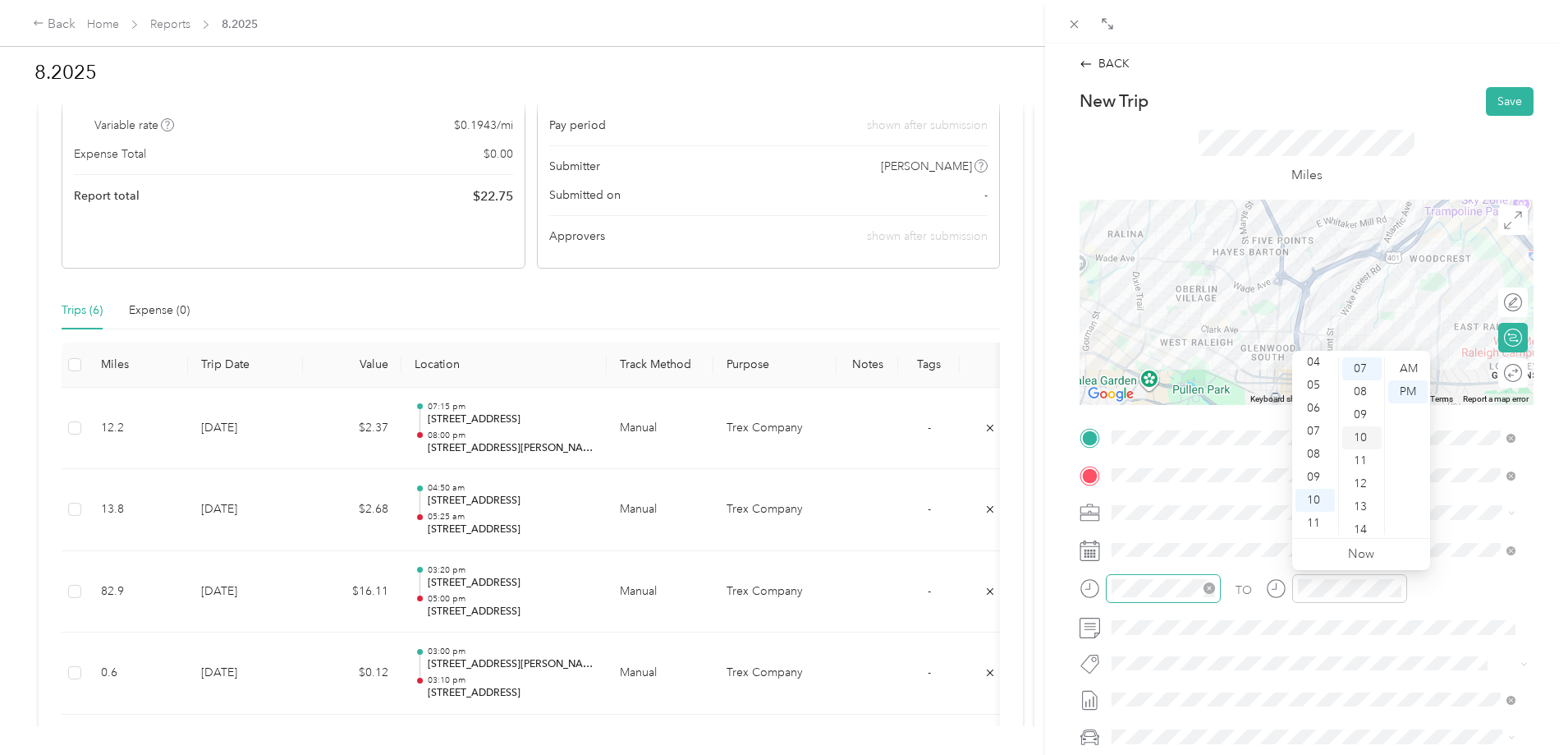
click at [1358, 433] on div "10" at bounding box center [1362, 438] width 39 height 23
click at [1417, 364] on div "AM" at bounding box center [1407, 369] width 39 height 23
click at [1501, 101] on button "Save" at bounding box center [1509, 101] width 48 height 29
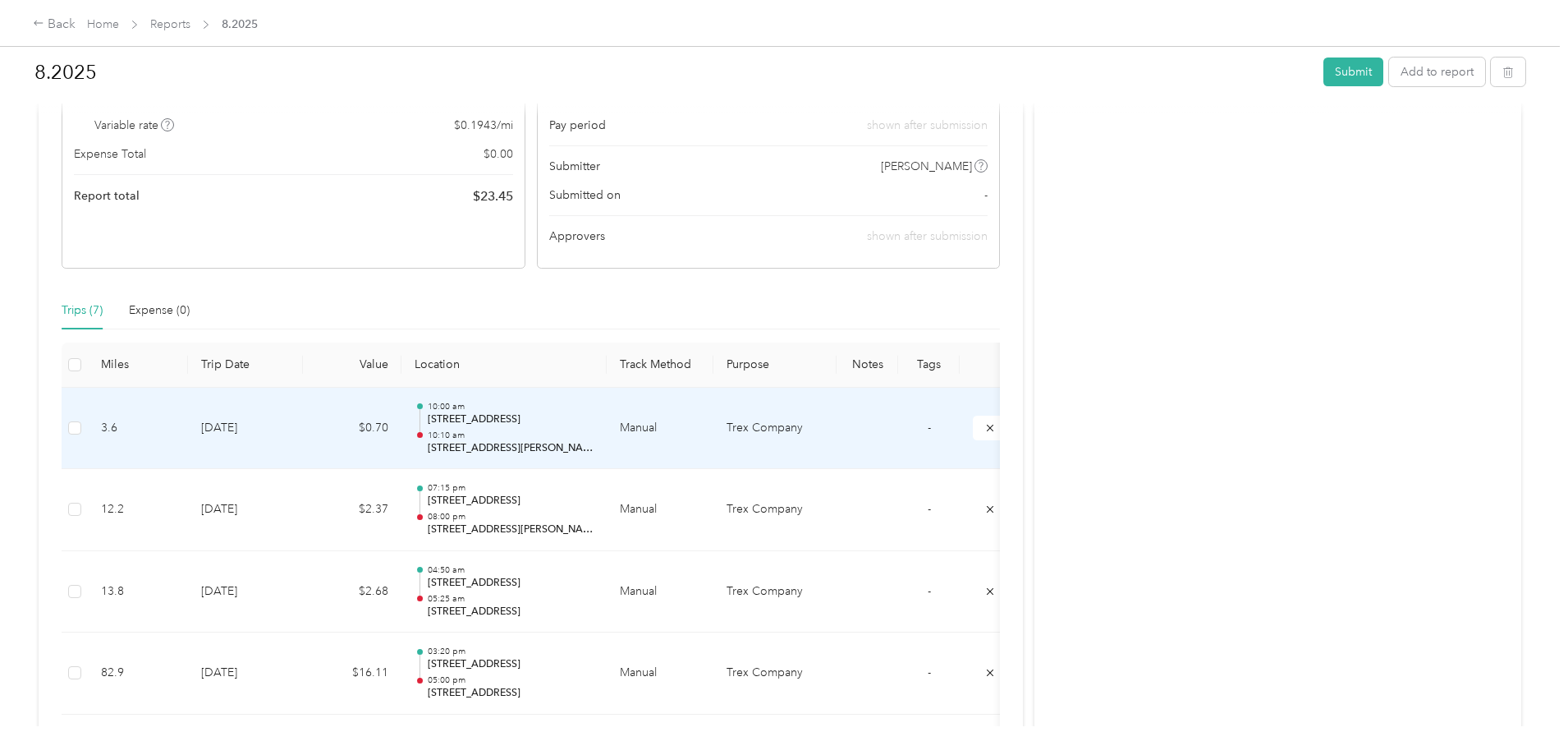
click at [594, 419] on p "[STREET_ADDRESS]" at bounding box center [511, 419] width 166 height 15
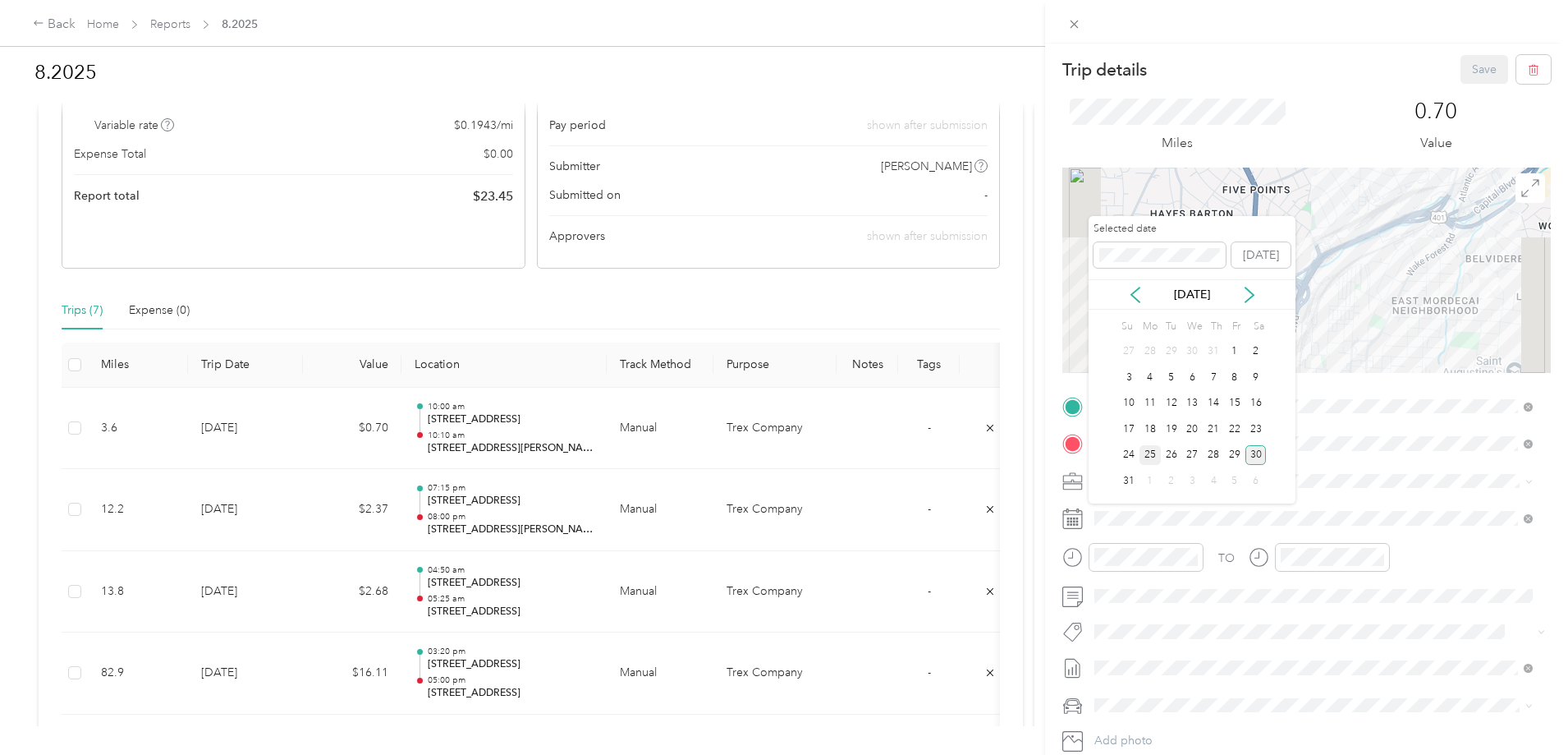
click at [1149, 454] on div "25" at bounding box center [1150, 454] width 21 height 20
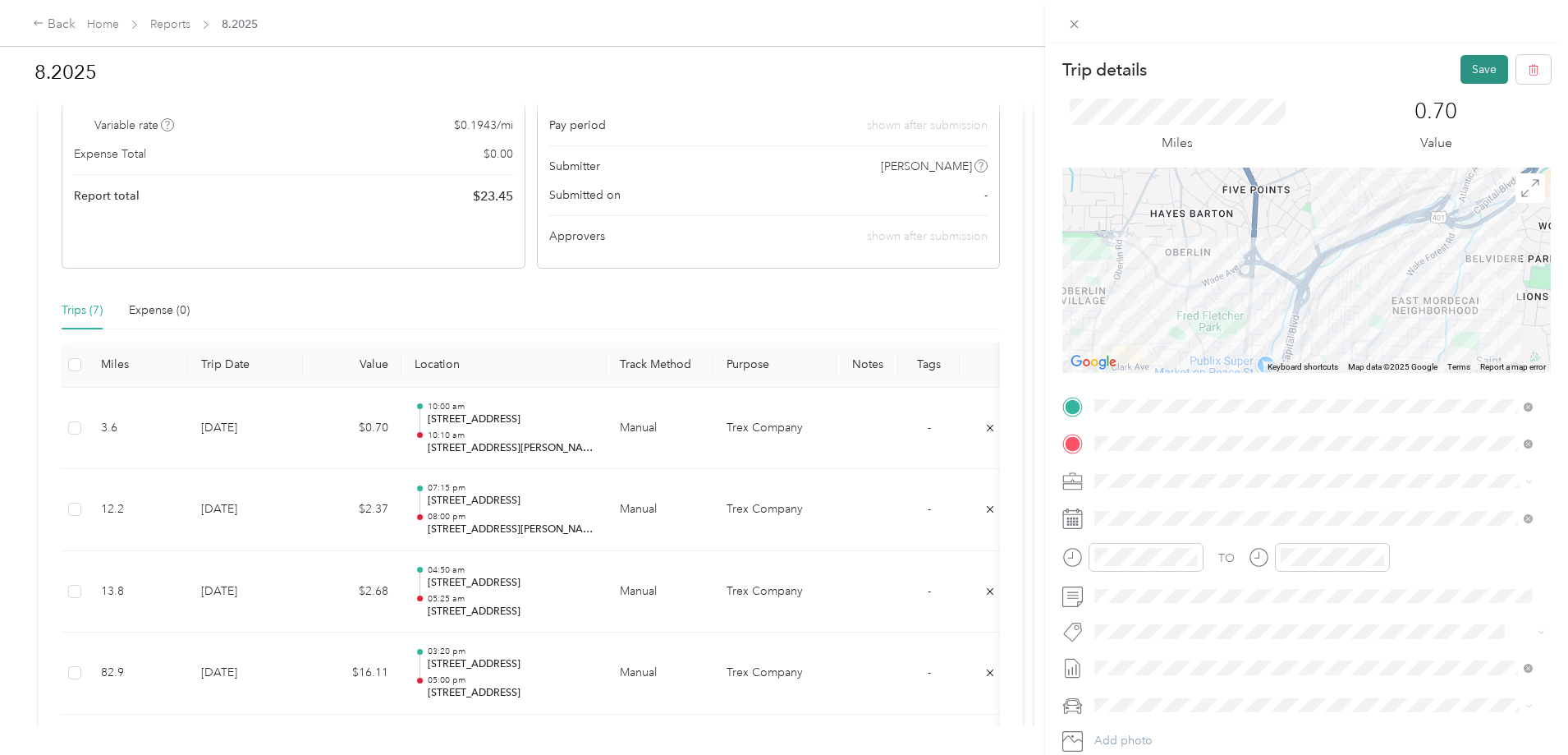
click at [1461, 68] on button "Save" at bounding box center [1484, 69] width 48 height 29
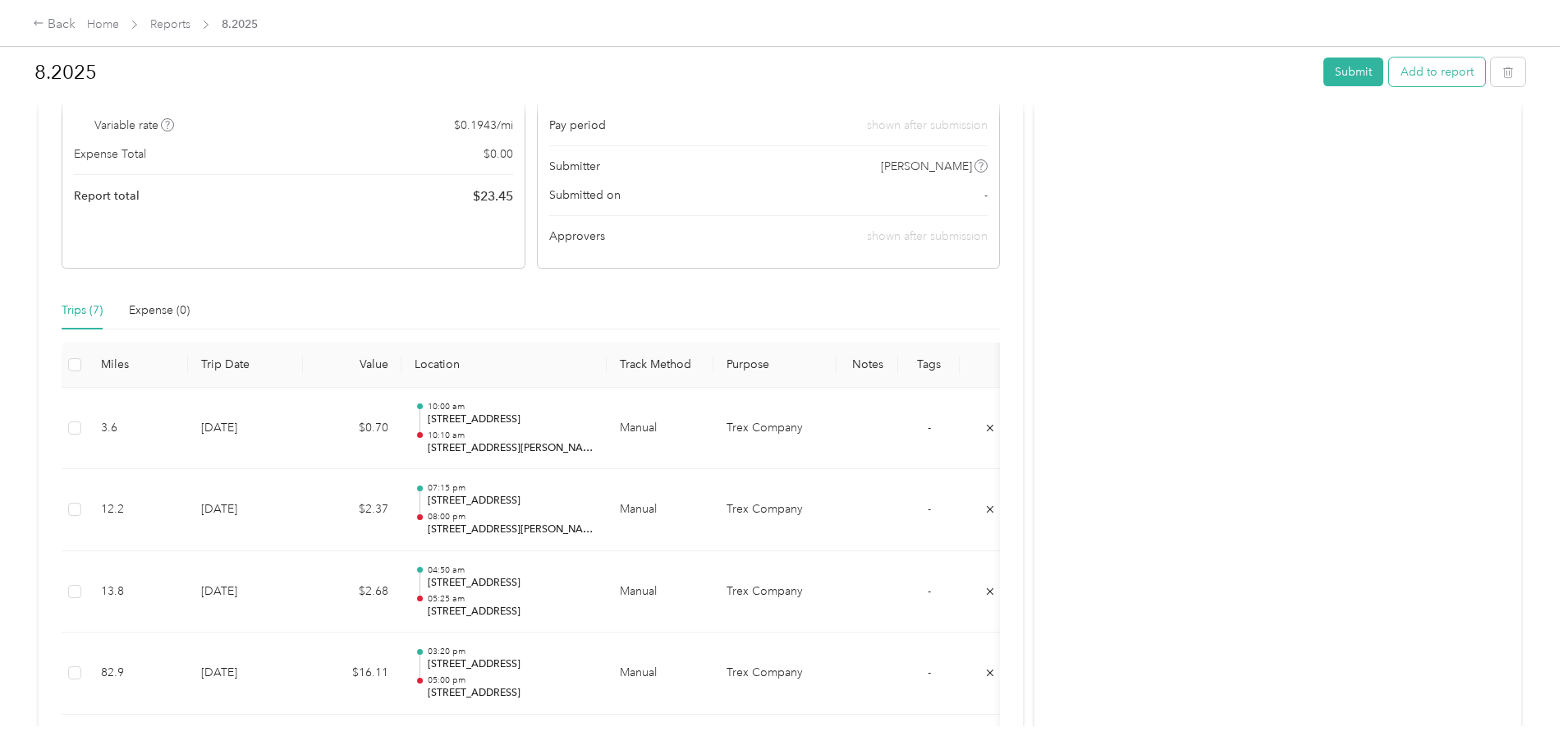
click at [1389, 75] on button "Add to report" at bounding box center [1437, 72] width 96 height 29
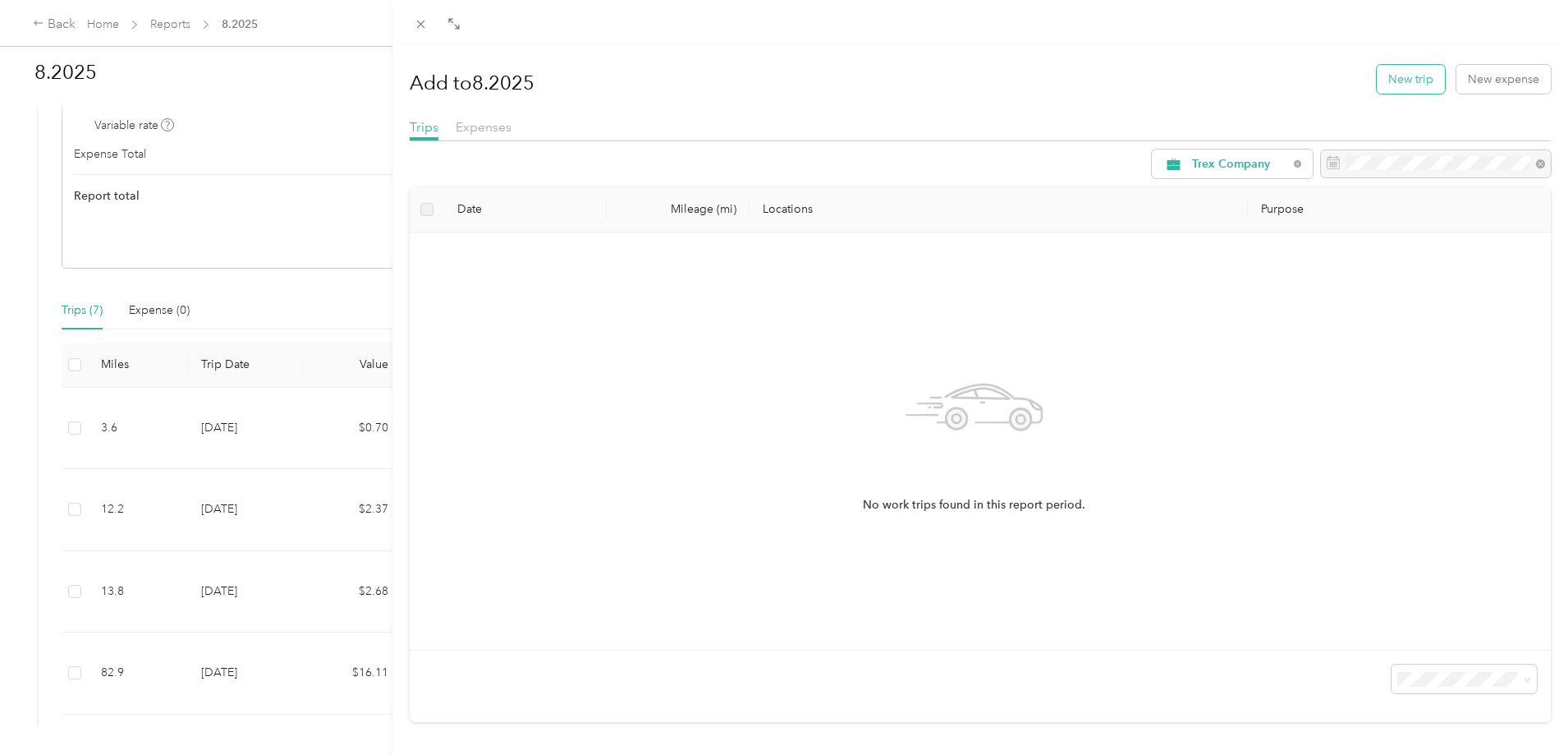
click at [1417, 76] on button "New trip" at bounding box center [1411, 79] width 68 height 29
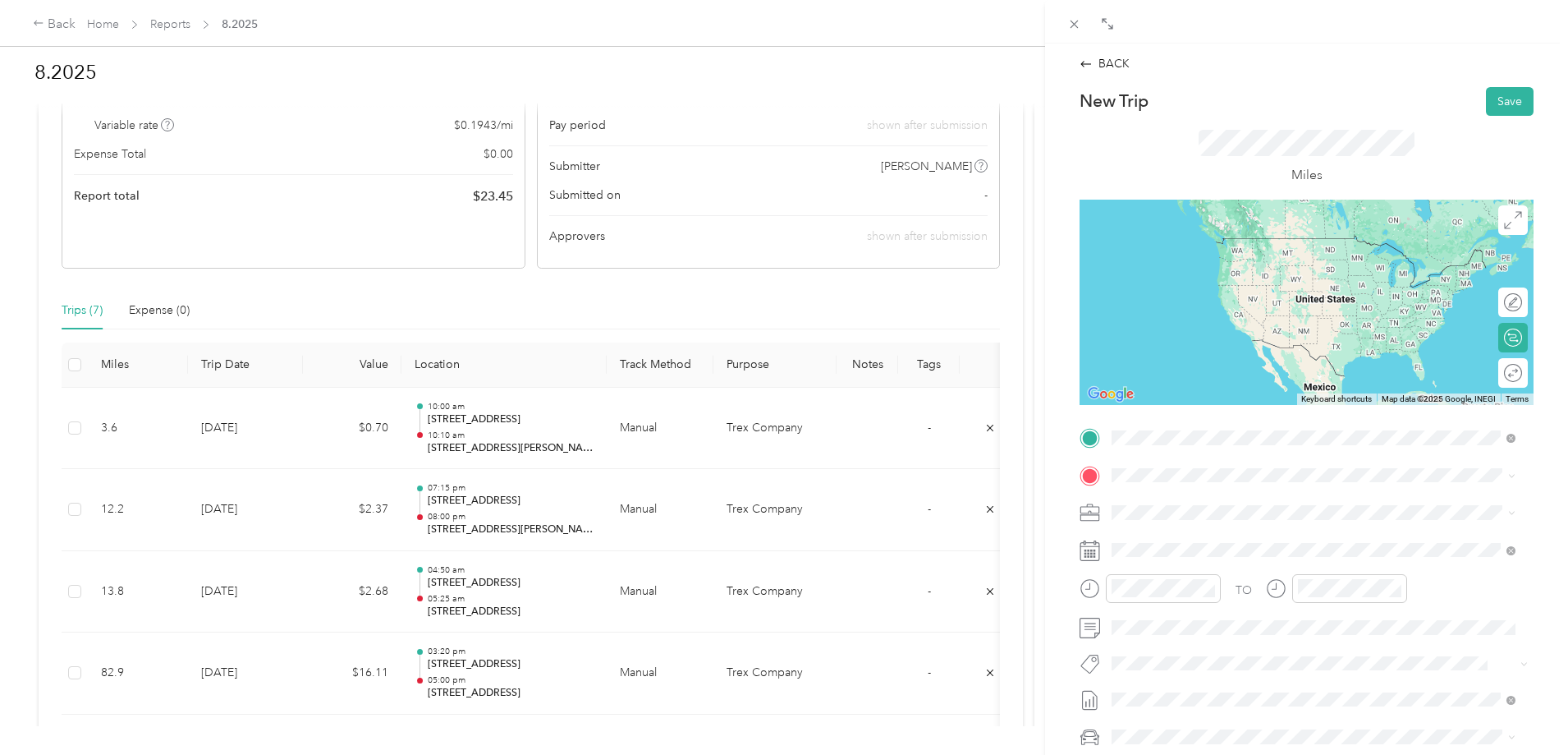
click at [1159, 503] on span "[STREET_ADDRESS][PERSON_NAME][US_STATE]" at bounding box center [1270, 496] width 255 height 15
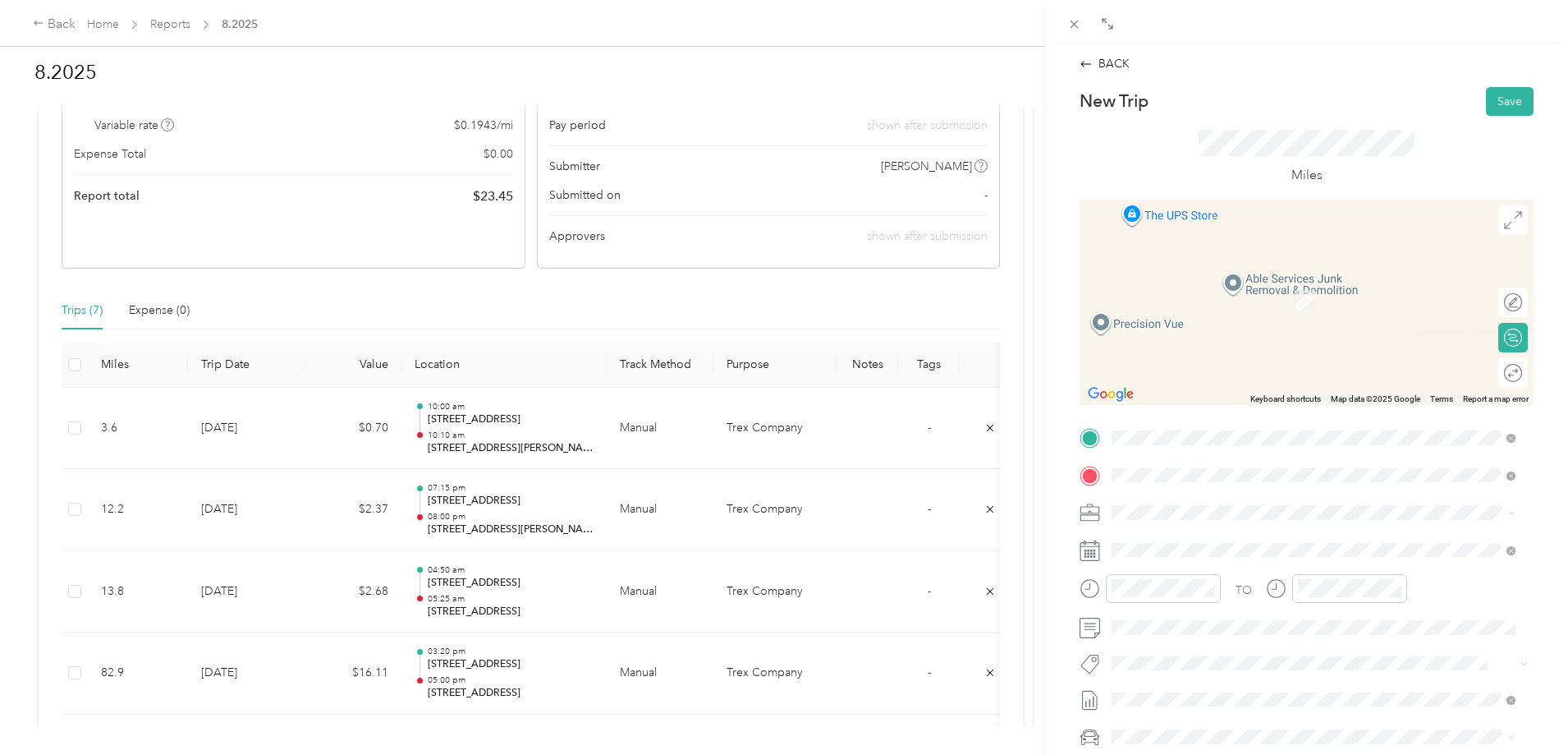
click at [1215, 542] on span "[STREET_ADDRESS][US_STATE]" at bounding box center [1225, 534] width 164 height 15
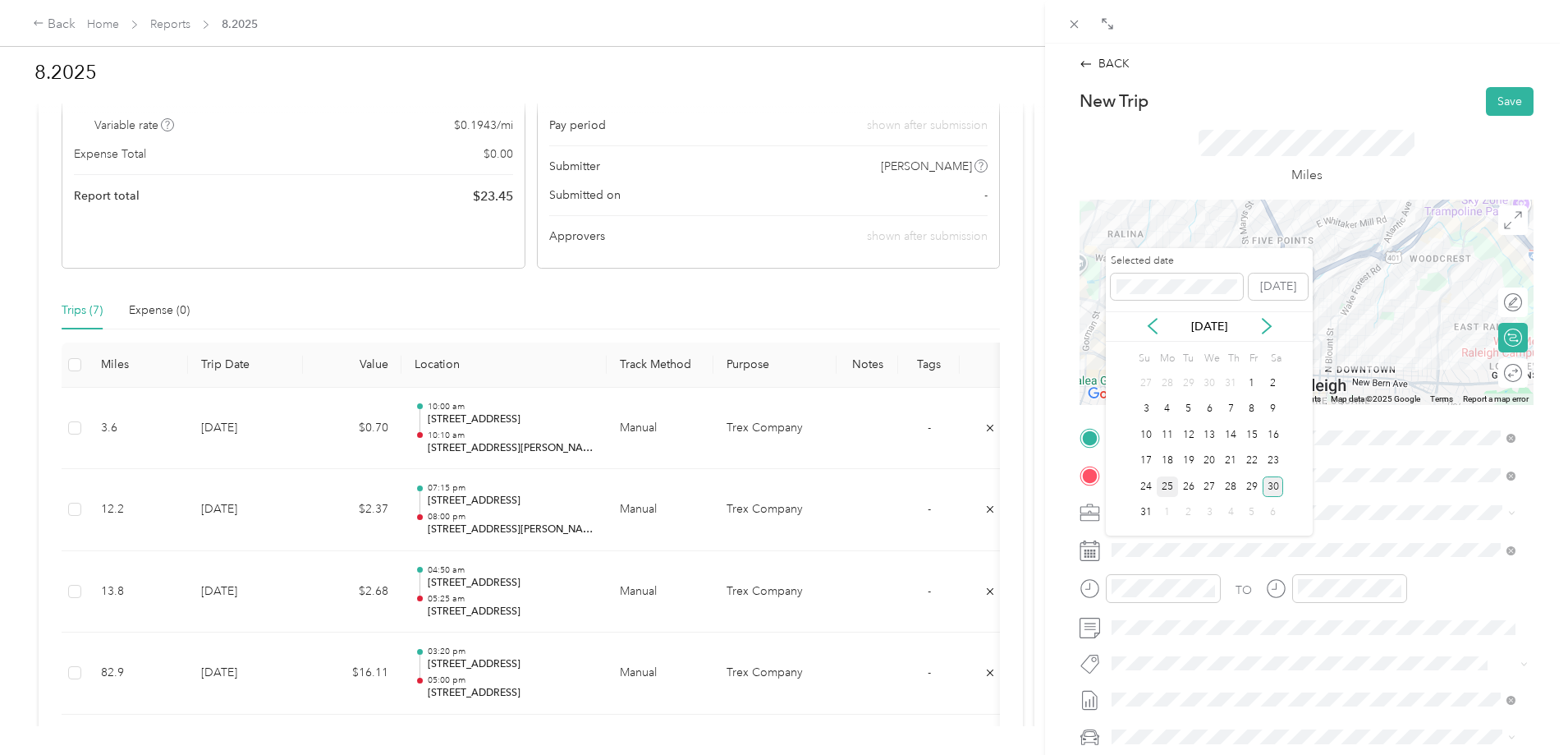
click at [1173, 488] on div "25" at bounding box center [1167, 486] width 21 height 20
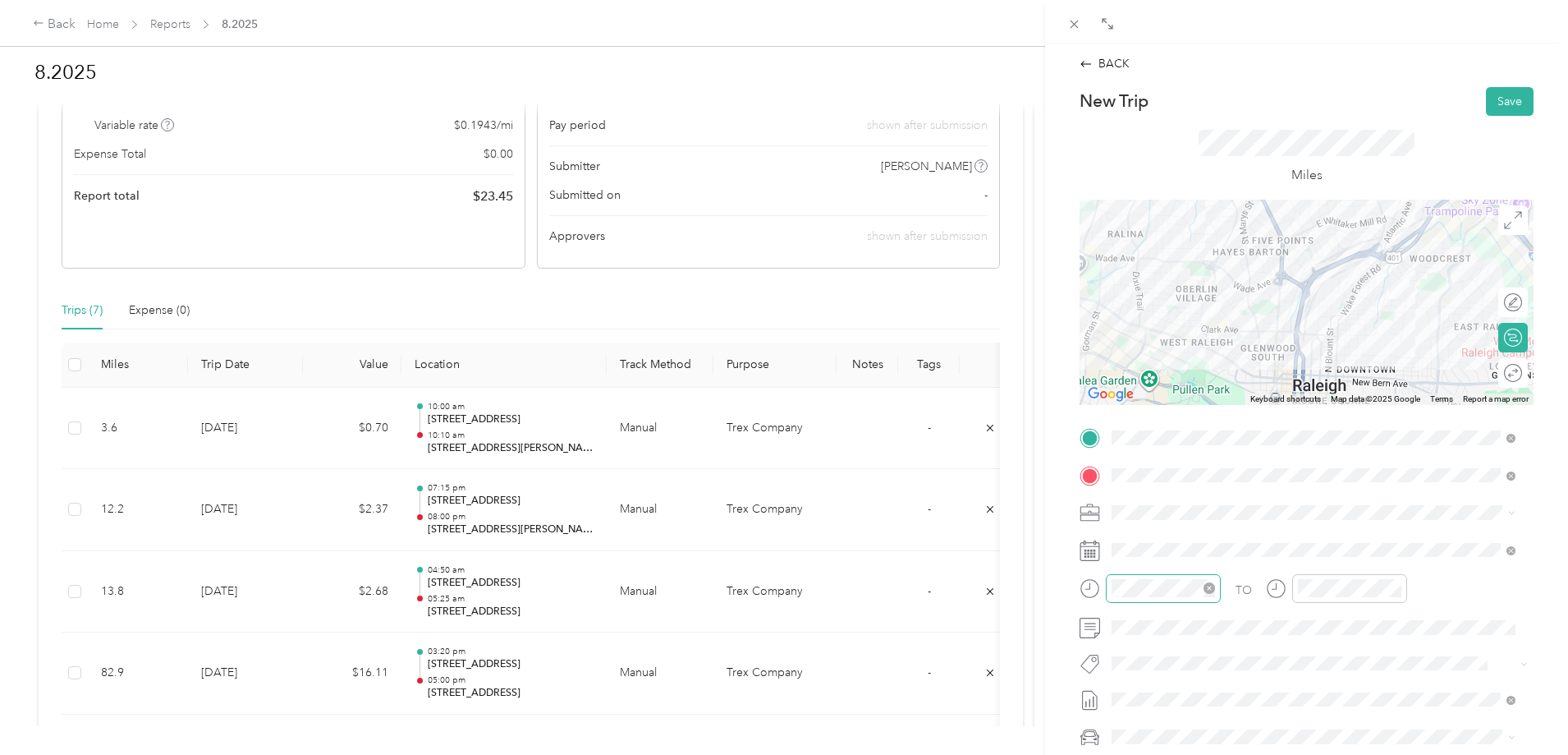
click at [1178, 599] on div at bounding box center [1164, 588] width 115 height 29
click at [1141, 528] on div "10" at bounding box center [1129, 530] width 39 height 23
click at [1172, 359] on div "29" at bounding box center [1175, 350] width 39 height 23
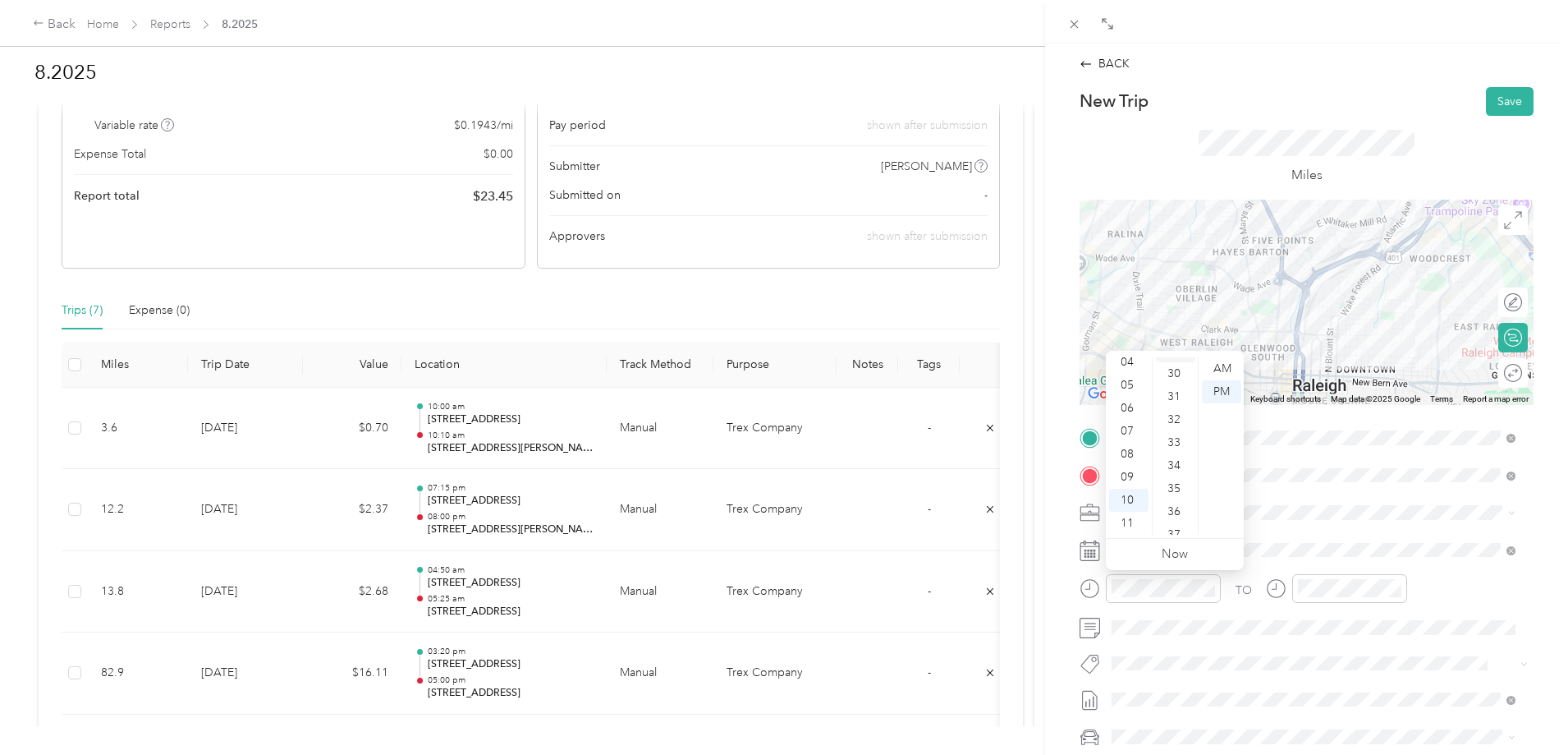
scroll to position [667, 0]
click at [1185, 385] on div "30" at bounding box center [1175, 391] width 39 height 23
click at [1235, 369] on div "AM" at bounding box center [1221, 369] width 39 height 23
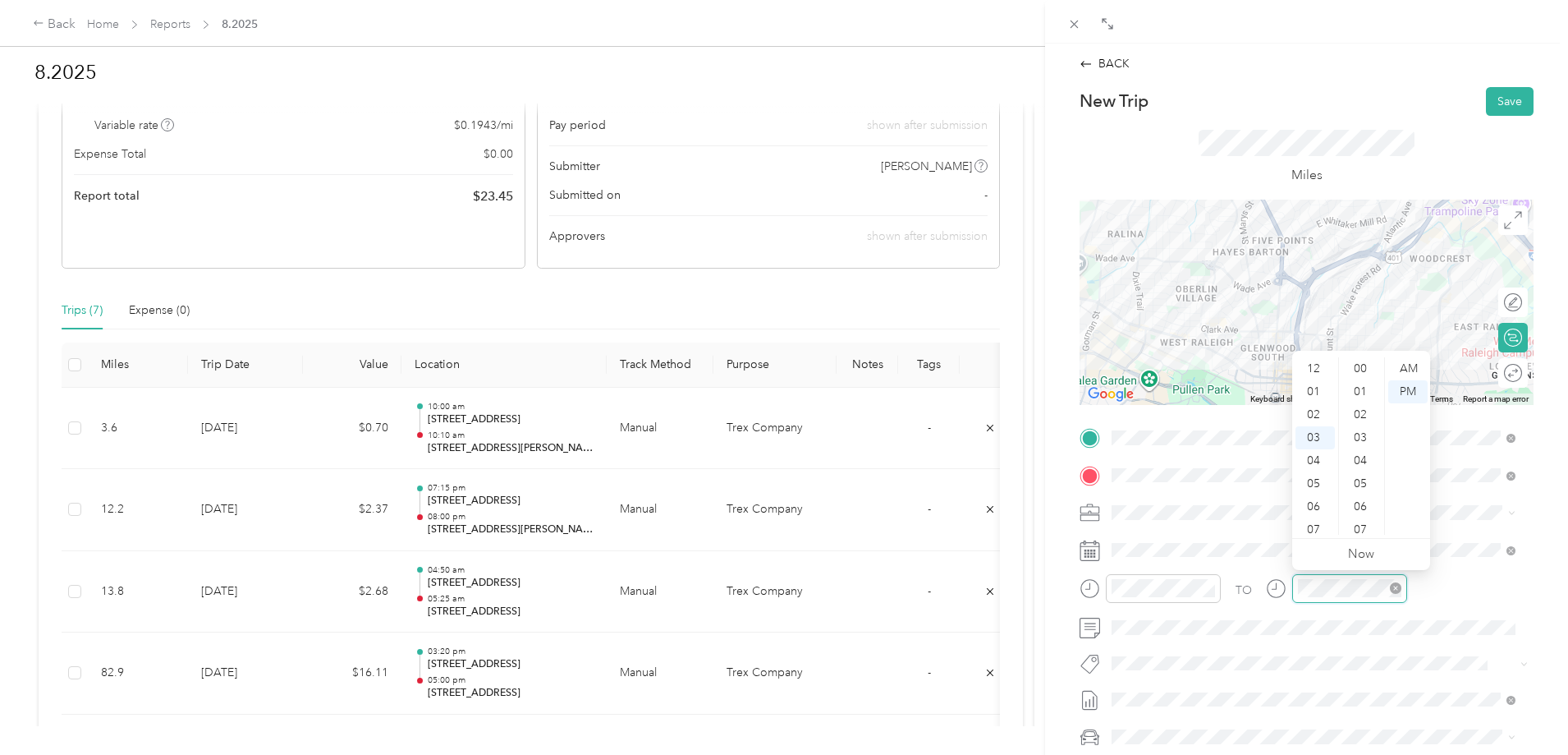
scroll to position [1202, 0]
click at [1318, 530] on div "10" at bounding box center [1315, 530] width 39 height 23
click at [1359, 504] on div "45" at bounding box center [1362, 511] width 39 height 23
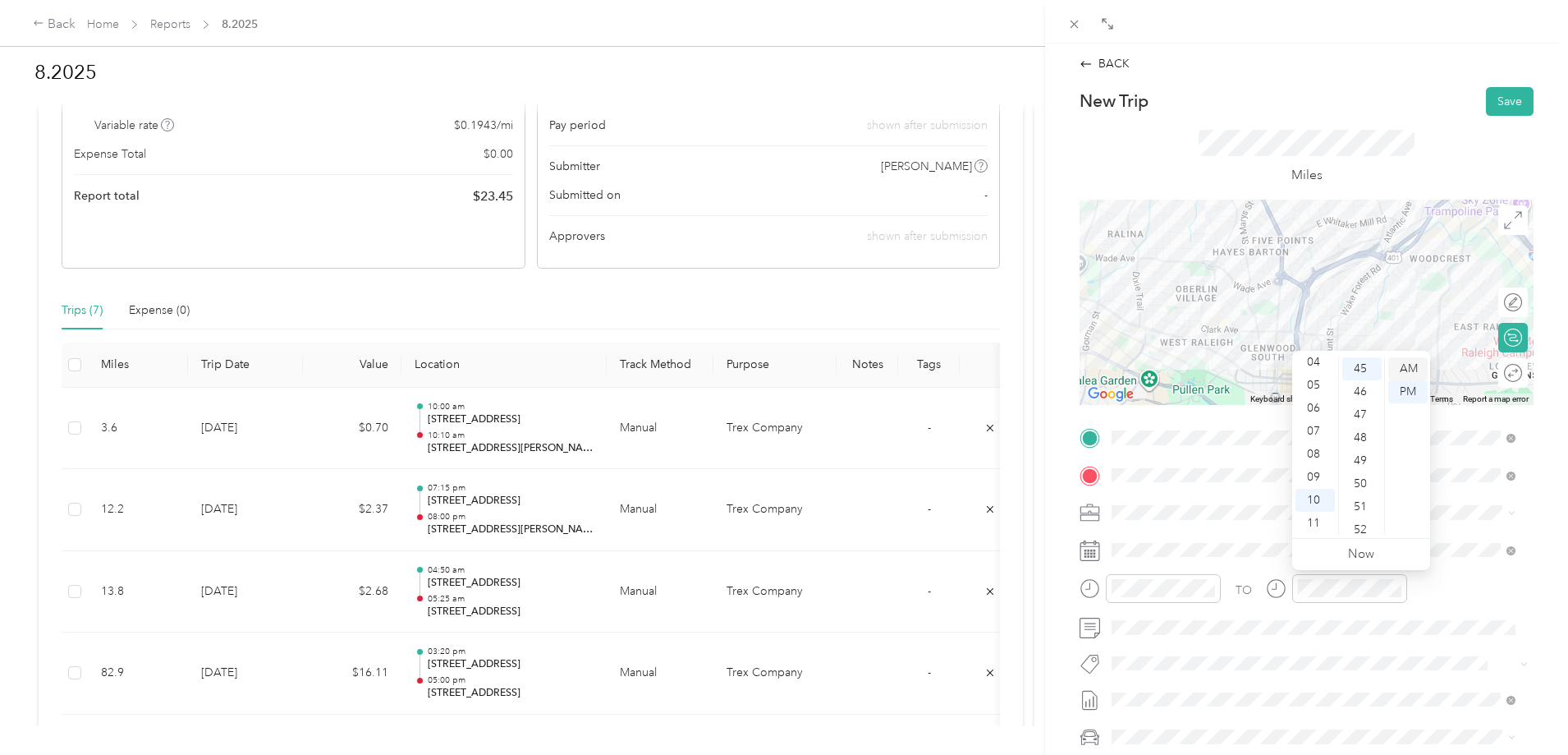
click at [1411, 374] on div "AM" at bounding box center [1407, 369] width 39 height 23
click at [1406, 365] on div "AM" at bounding box center [1407, 369] width 39 height 23
click at [1502, 96] on button "Save" at bounding box center [1509, 101] width 48 height 29
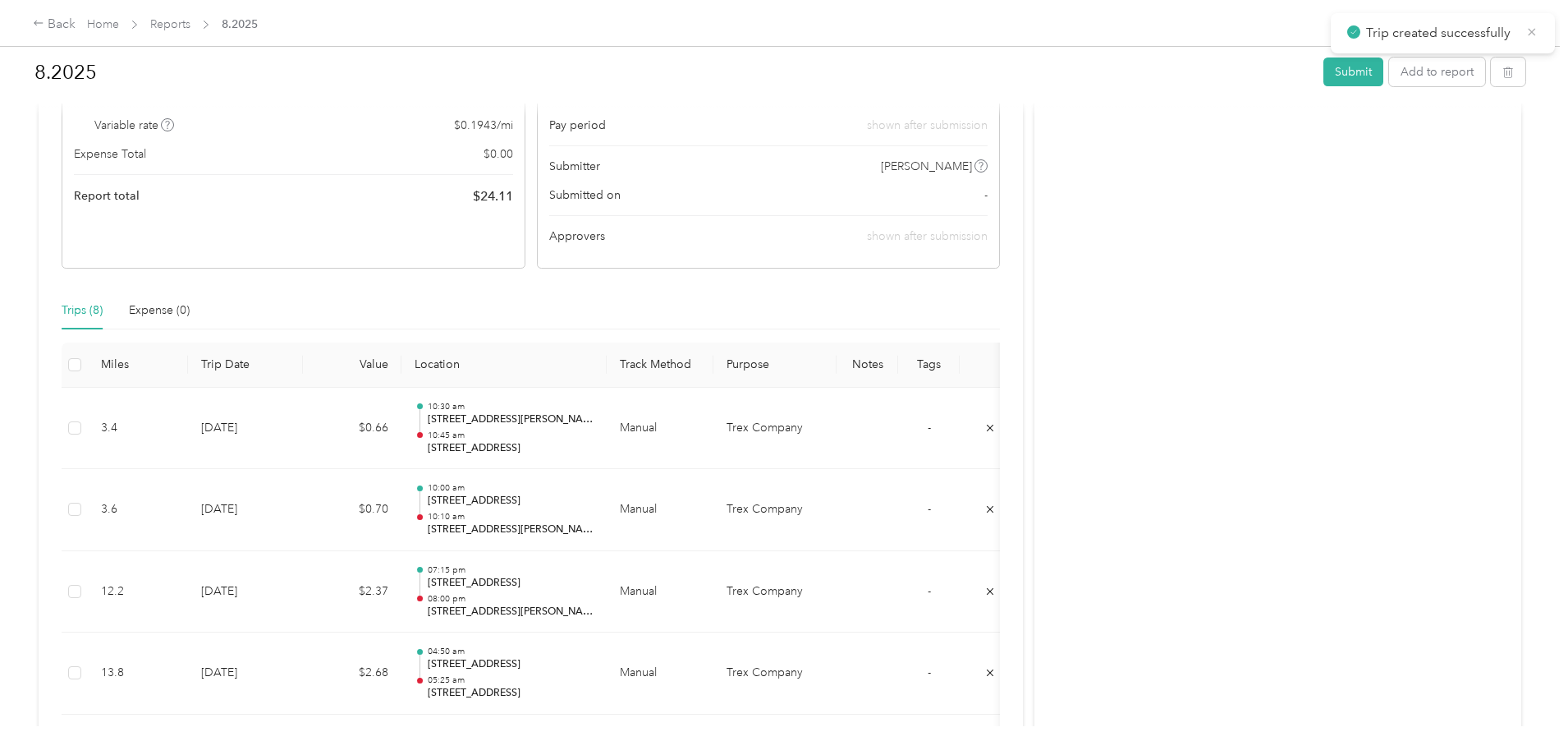
click at [1529, 34] on icon at bounding box center [1532, 31] width 7 height 7
click at [1389, 73] on button "Add to report" at bounding box center [1437, 72] width 96 height 29
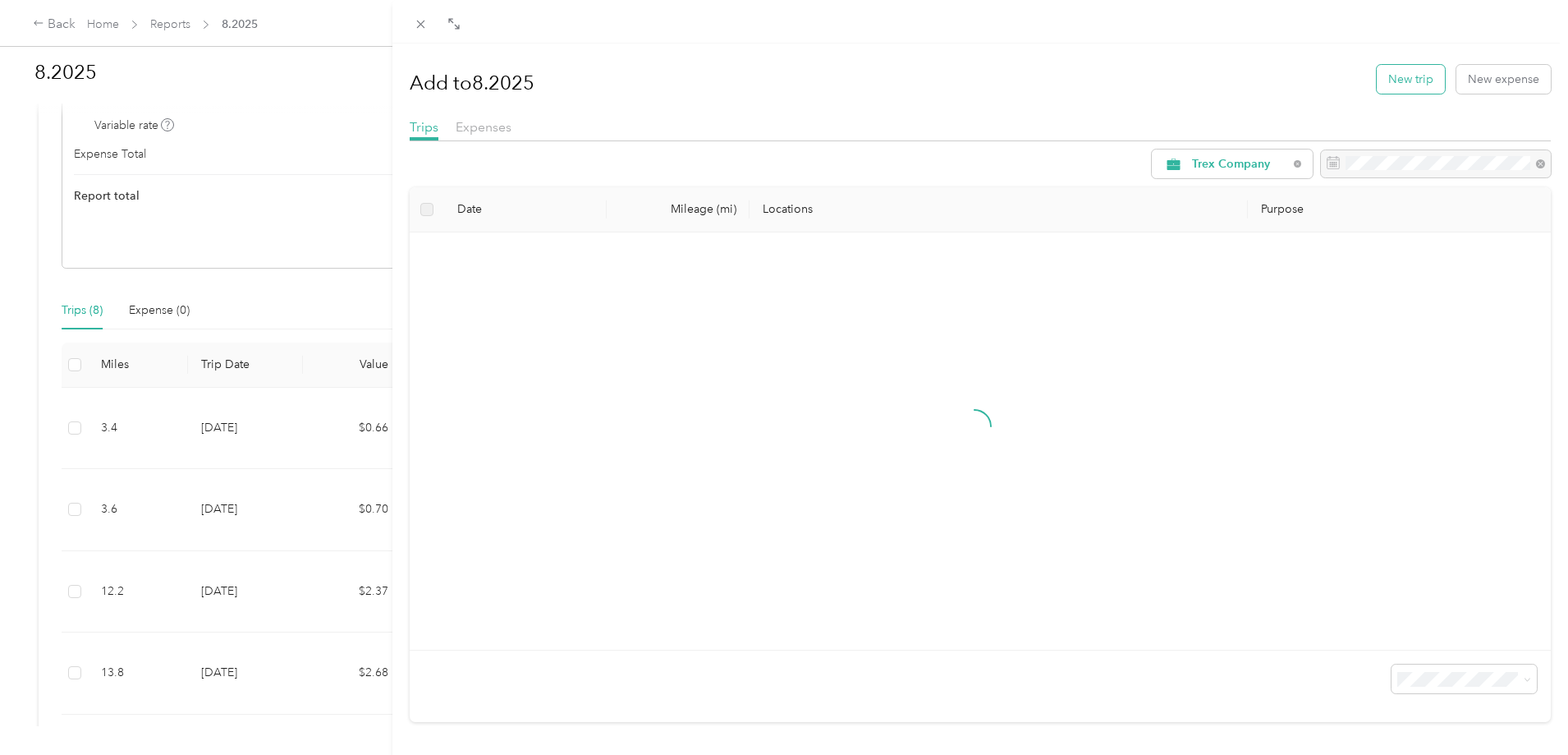
click at [1399, 82] on button "New trip" at bounding box center [1411, 79] width 68 height 29
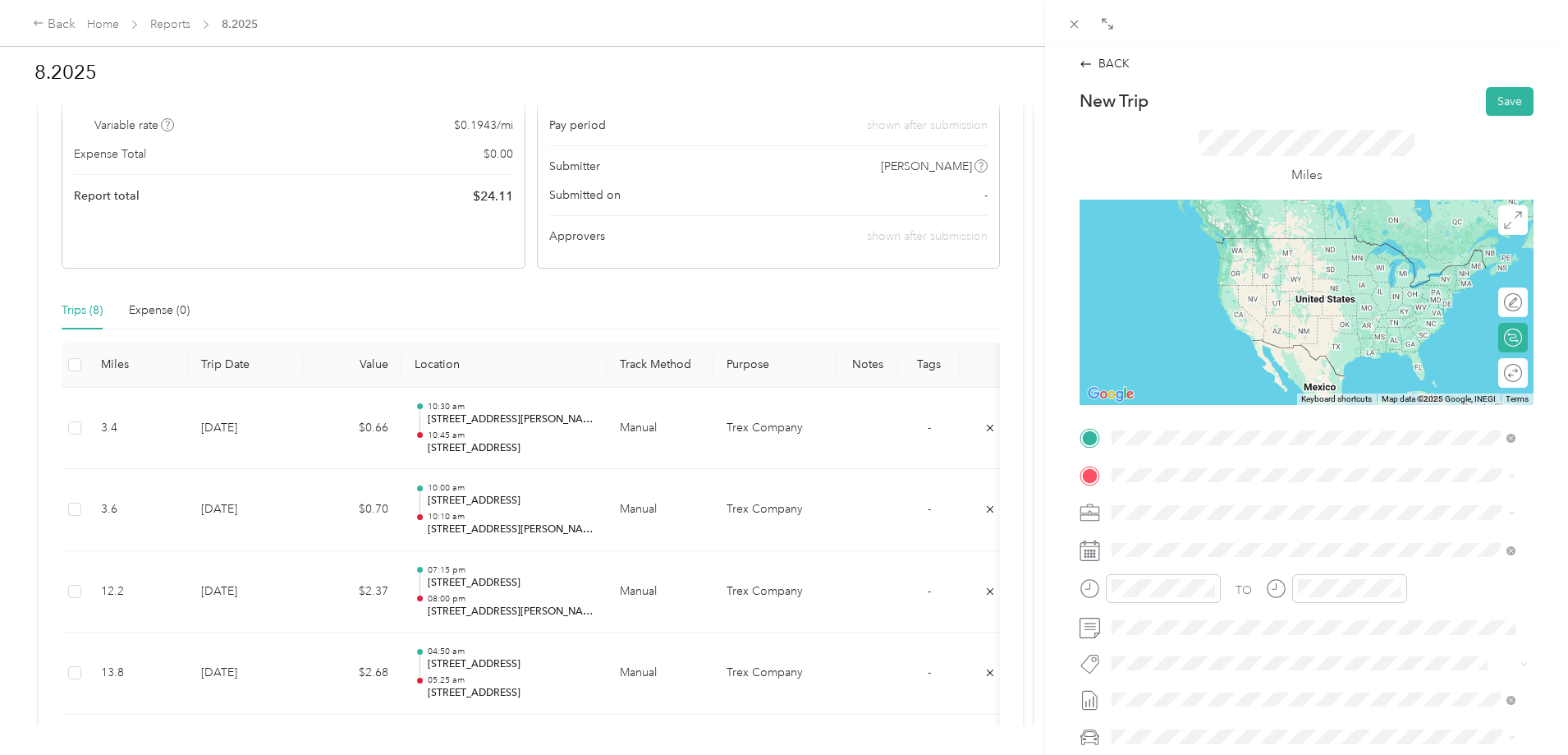
click at [1191, 504] on span "[STREET_ADDRESS][US_STATE]" at bounding box center [1225, 496] width 164 height 15
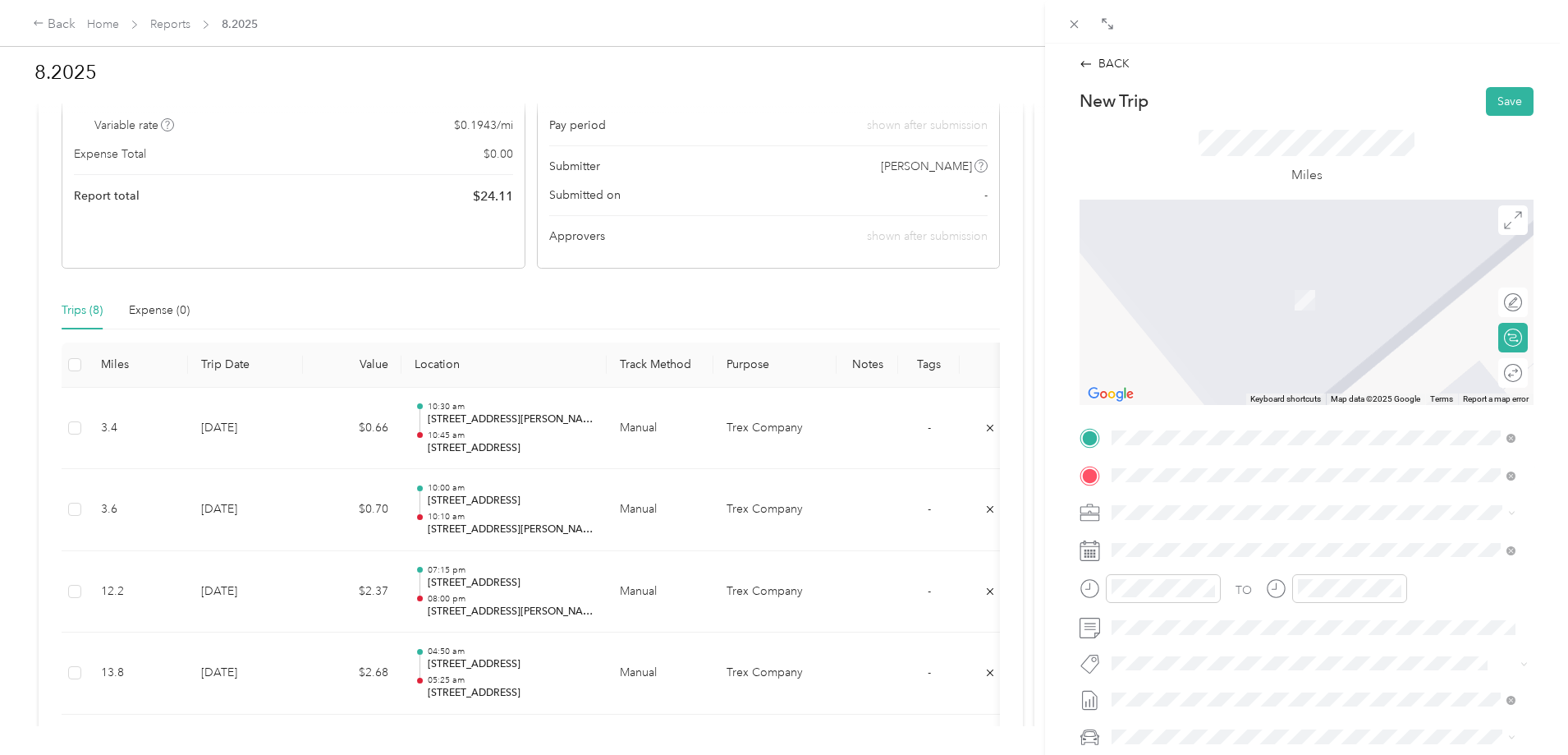
click at [1223, 532] on span "[STREET_ADDRESS][PERSON_NAME][US_STATE]" at bounding box center [1270, 534] width 255 height 15
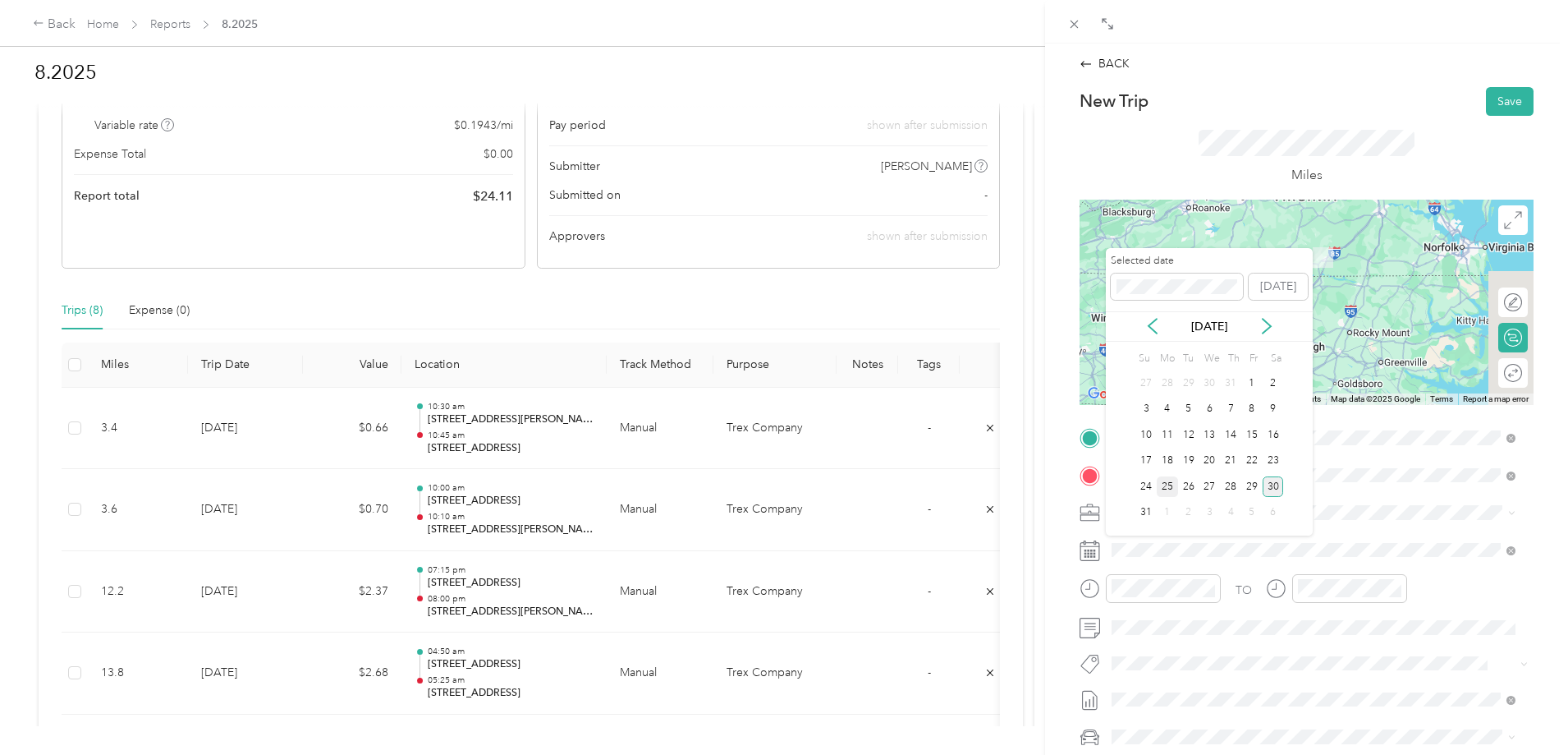
click at [1170, 487] on div "25" at bounding box center [1167, 486] width 21 height 20
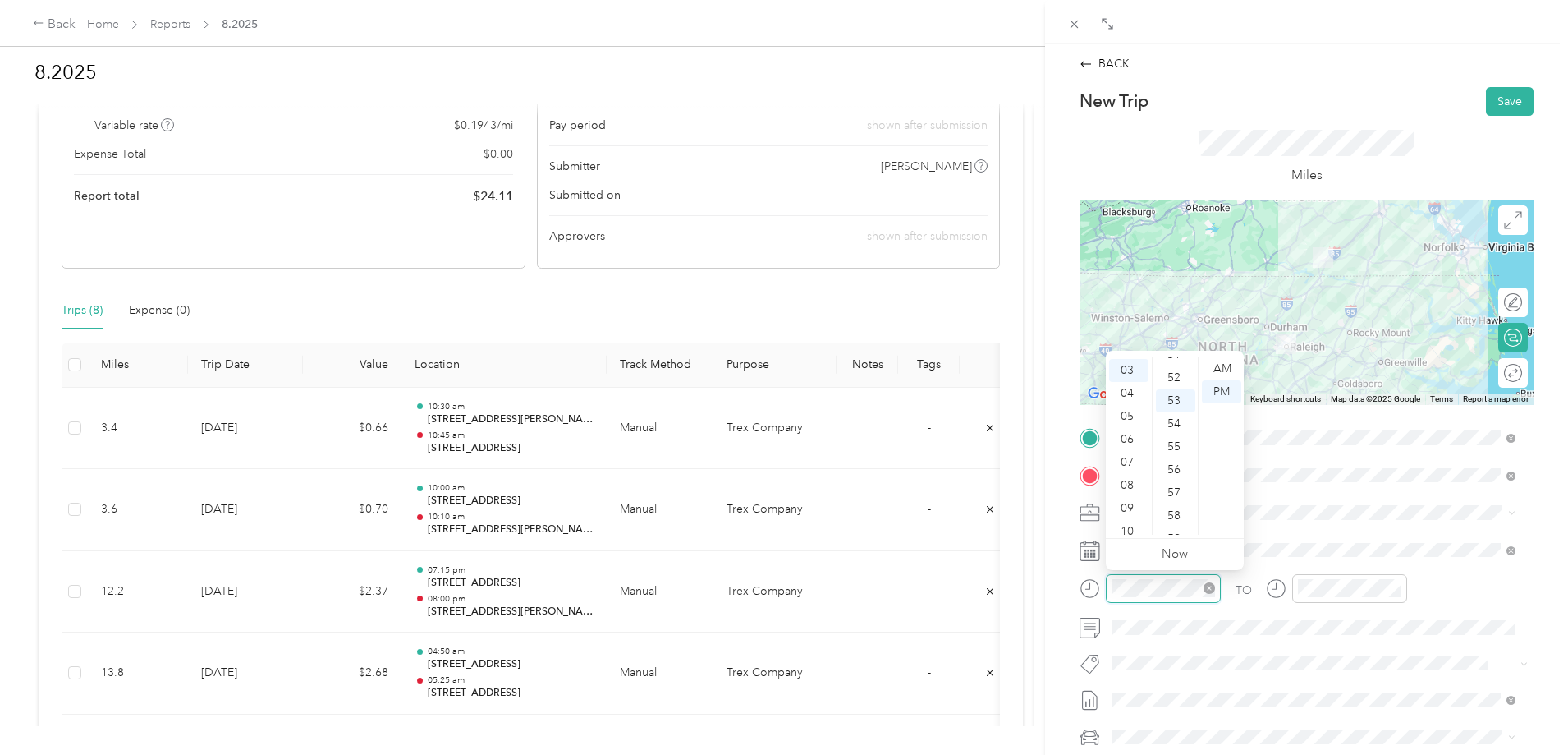
scroll to position [1202, 0]
click at [1129, 436] on div "06" at bounding box center [1129, 438] width 39 height 23
click at [1178, 425] on div "30" at bounding box center [1175, 425] width 39 height 23
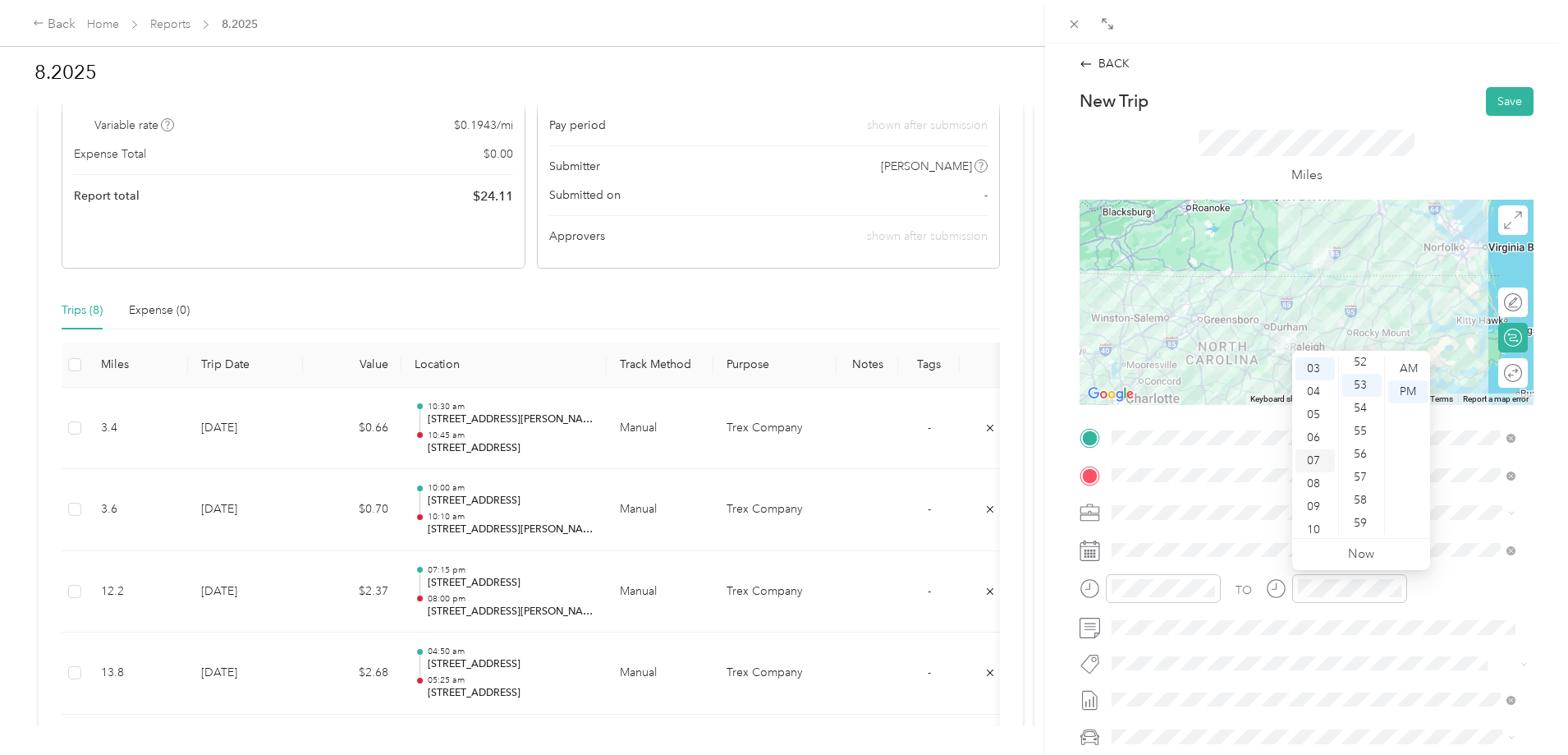
click at [1314, 466] on div "07" at bounding box center [1315, 461] width 39 height 23
click at [1363, 372] on div "30" at bounding box center [1362, 373] width 39 height 23
click at [1508, 100] on button "Save" at bounding box center [1509, 101] width 48 height 29
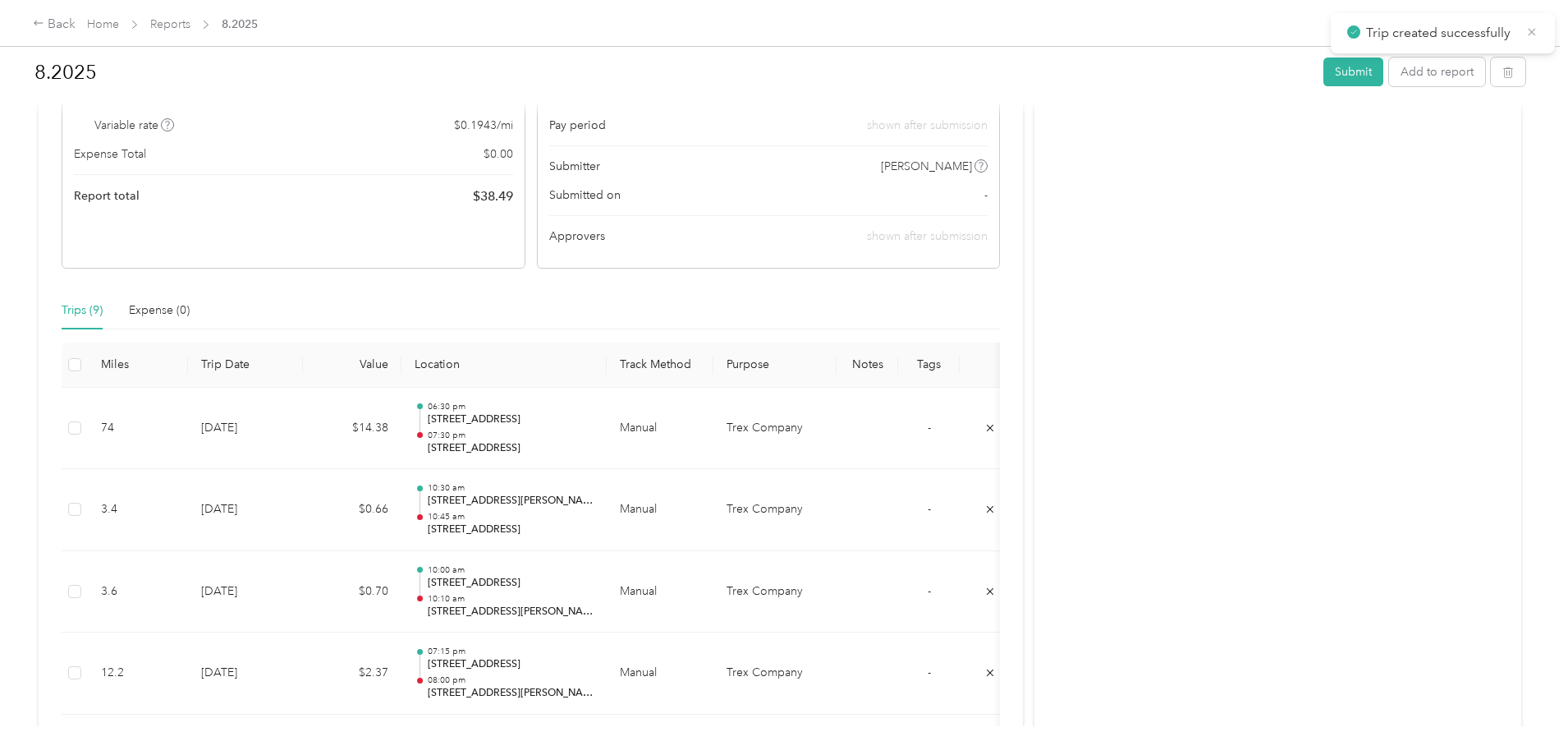
click at [1530, 33] on icon at bounding box center [1531, 31] width 13 height 15
click at [1389, 78] on button "Add to report" at bounding box center [1437, 72] width 96 height 29
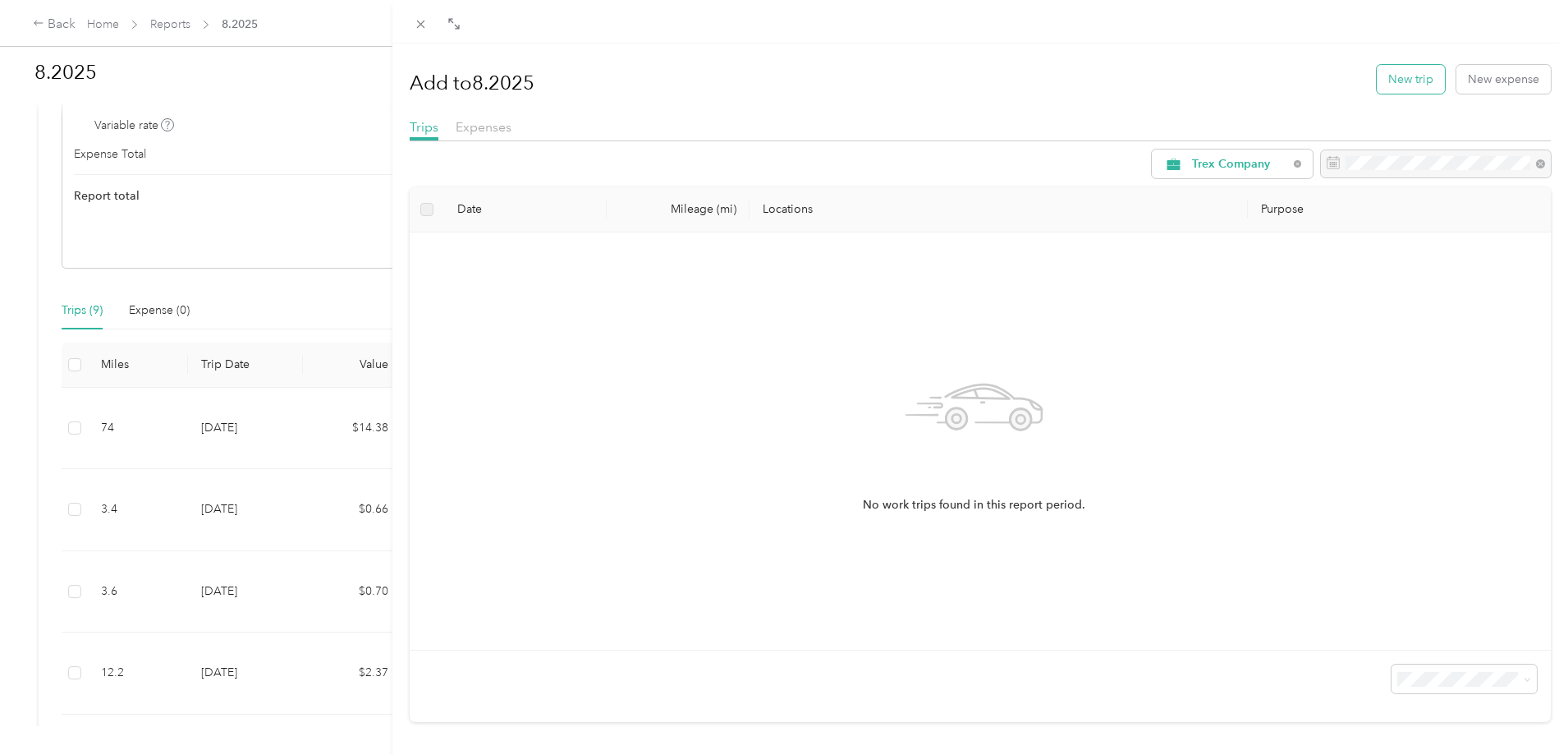
click at [1396, 79] on button "New trip" at bounding box center [1411, 79] width 68 height 29
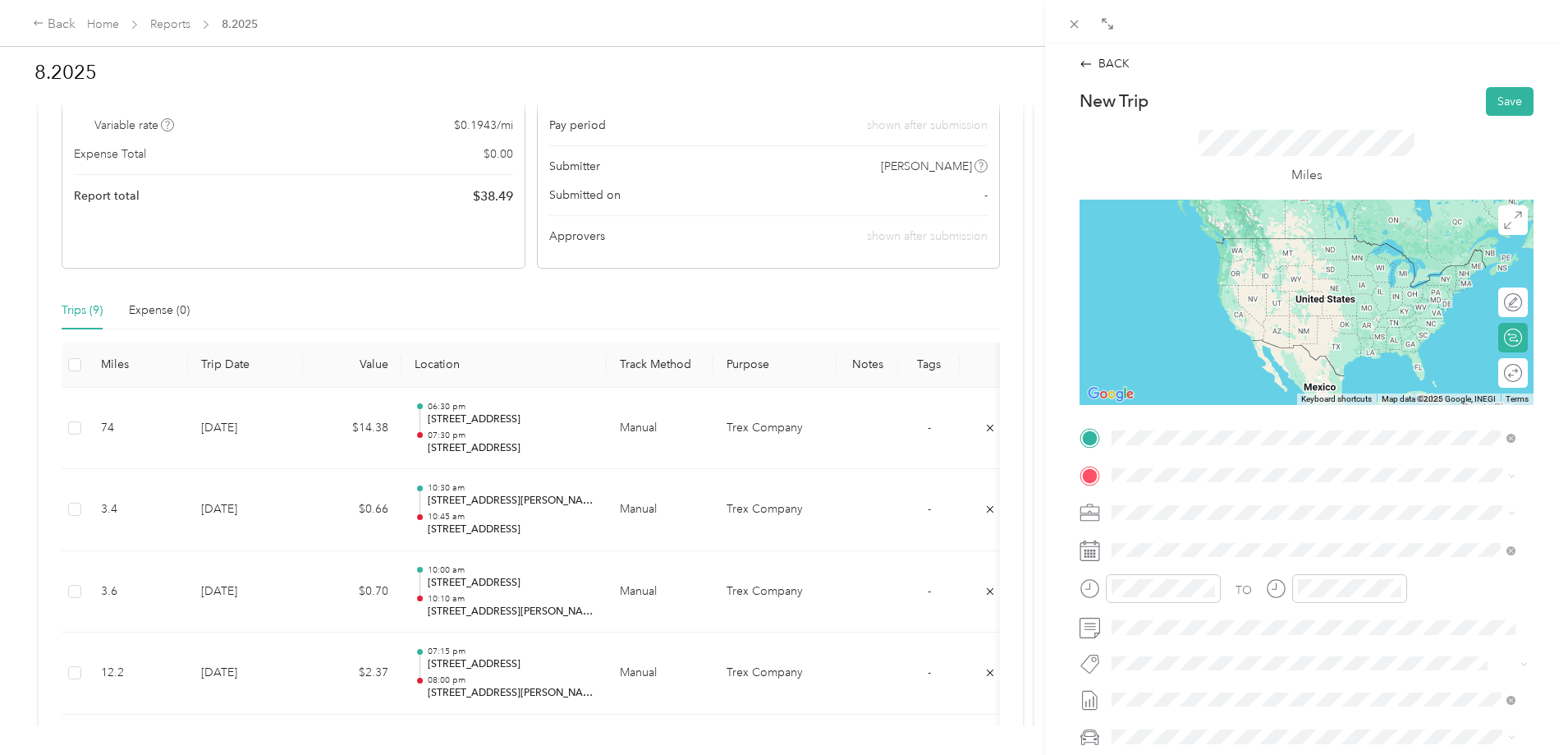
click at [1212, 504] on span "[STREET_ADDRESS][PERSON_NAME][US_STATE]" at bounding box center [1270, 496] width 255 height 15
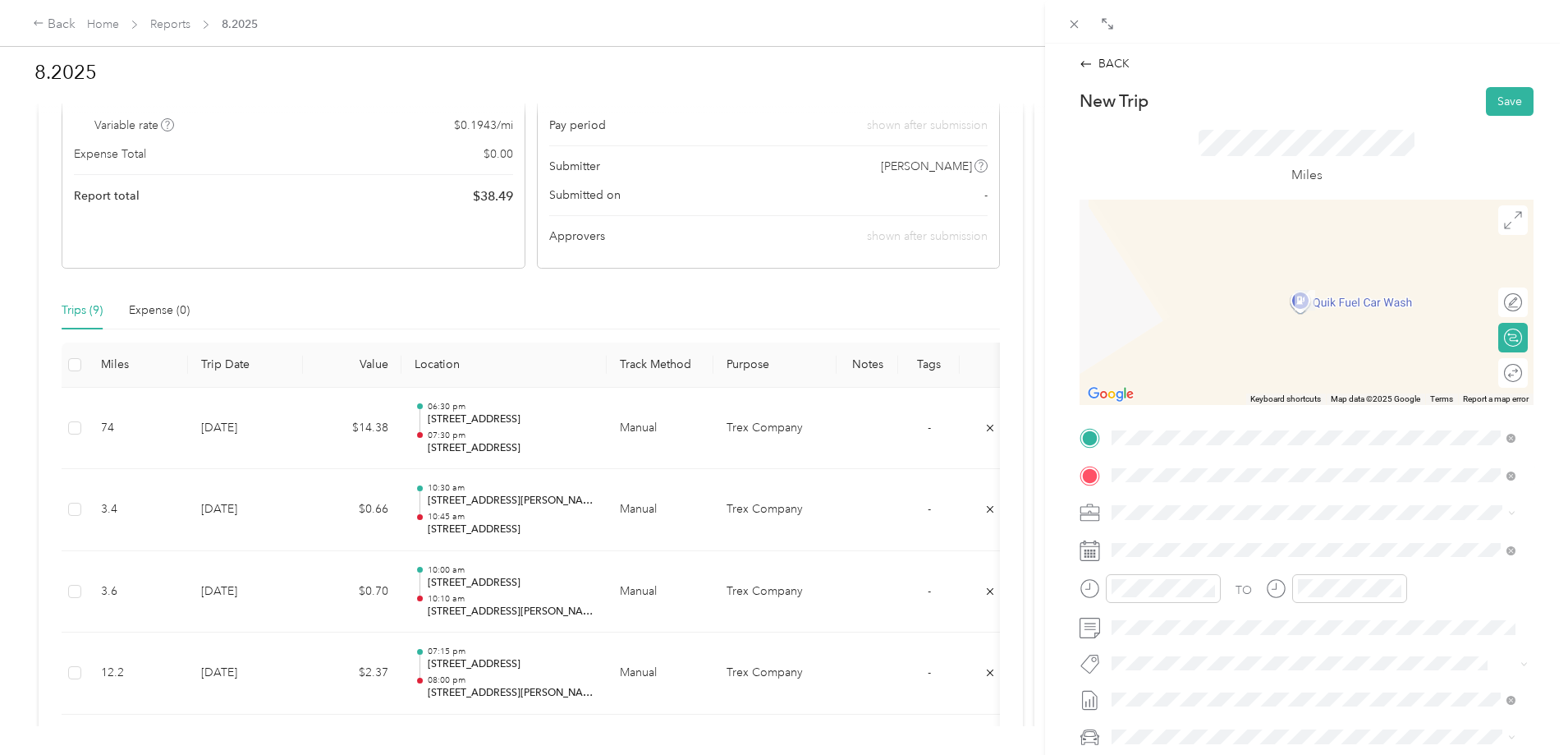
click at [1195, 539] on span "[STREET_ADDRESS][PERSON_NAME][US_STATE]" at bounding box center [1270, 534] width 255 height 15
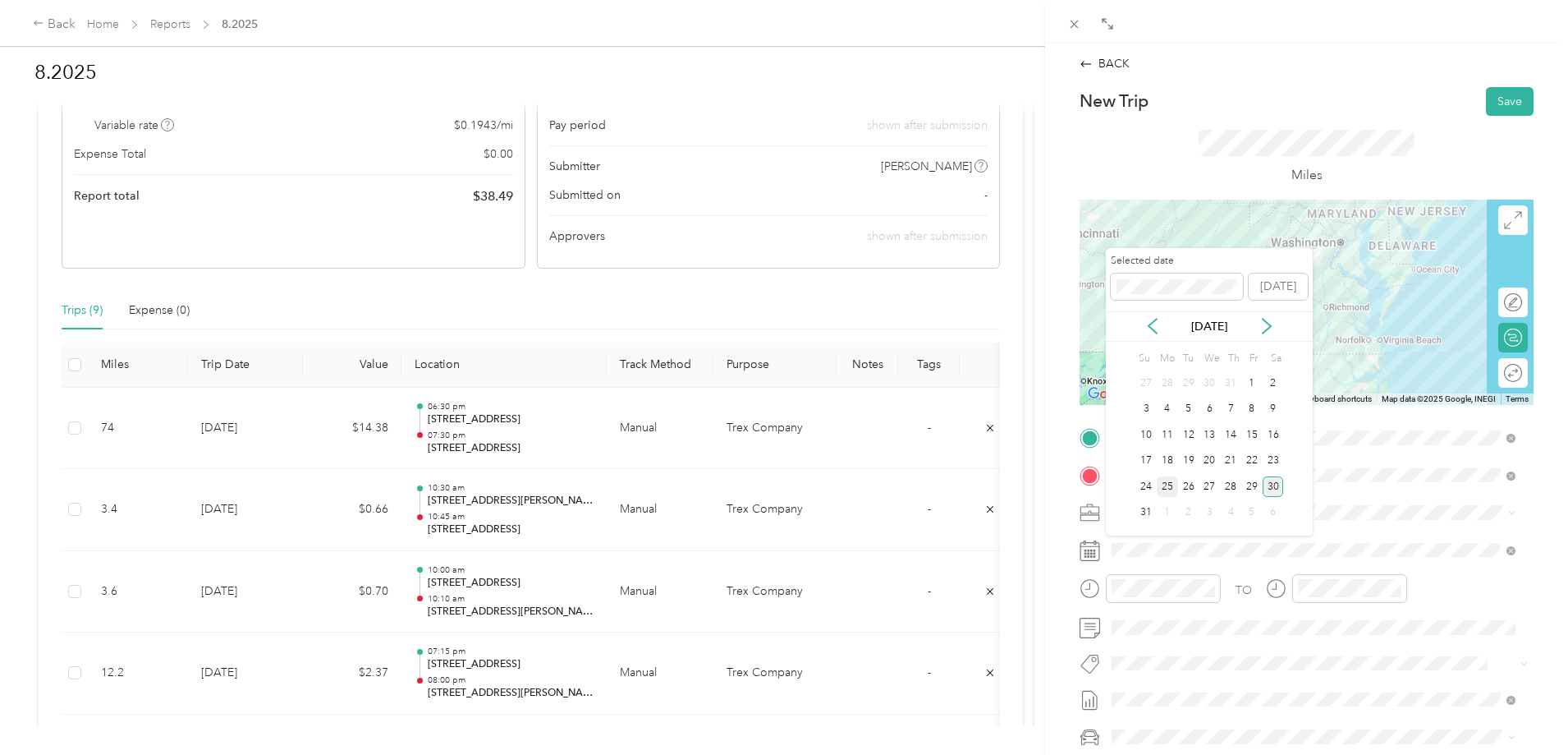
click at [1170, 488] on div "25" at bounding box center [1167, 486] width 21 height 20
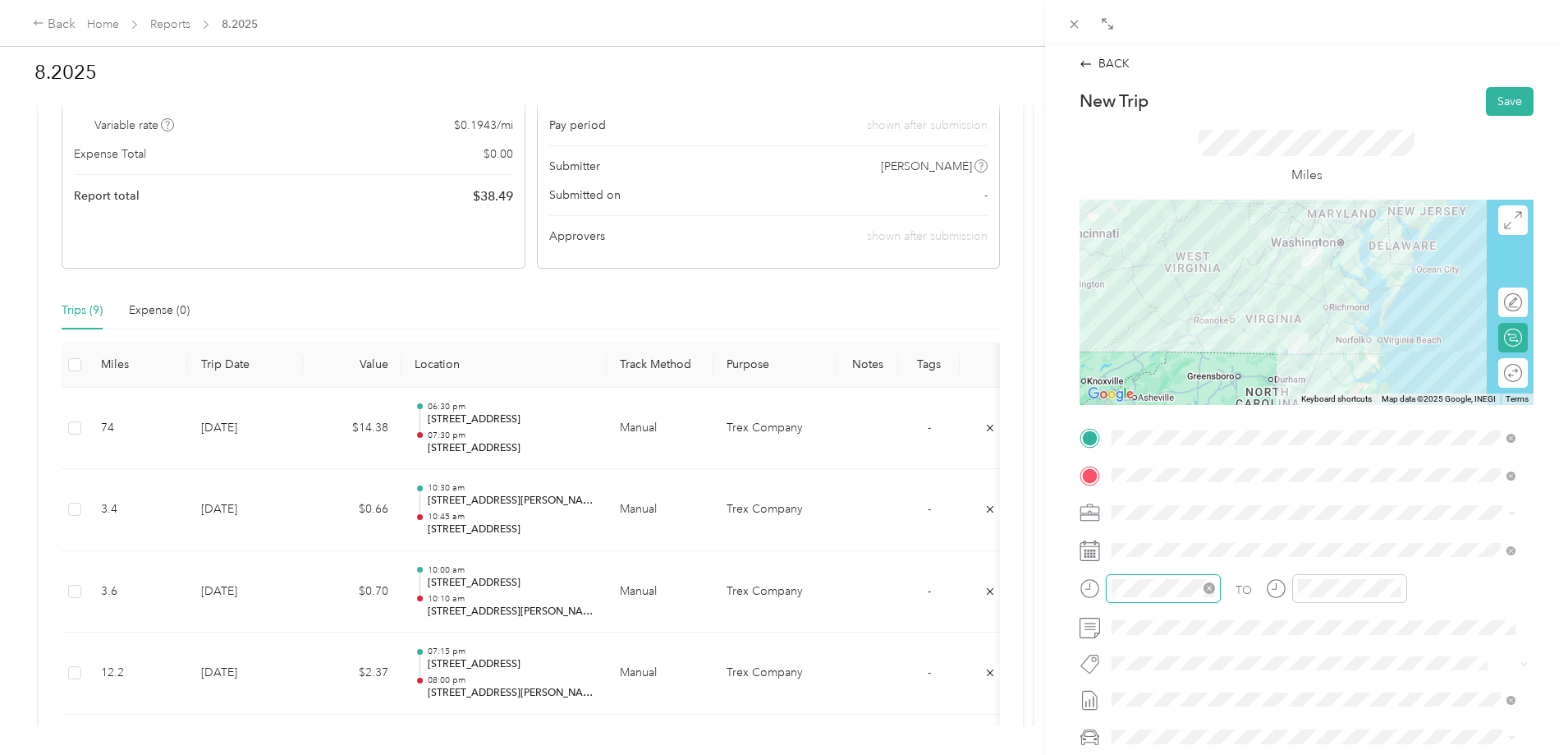
scroll to position [1202, 0]
click at [1131, 454] on div "07" at bounding box center [1129, 461] width 39 height 23
click at [1178, 515] on div "35" at bounding box center [1175, 517] width 39 height 23
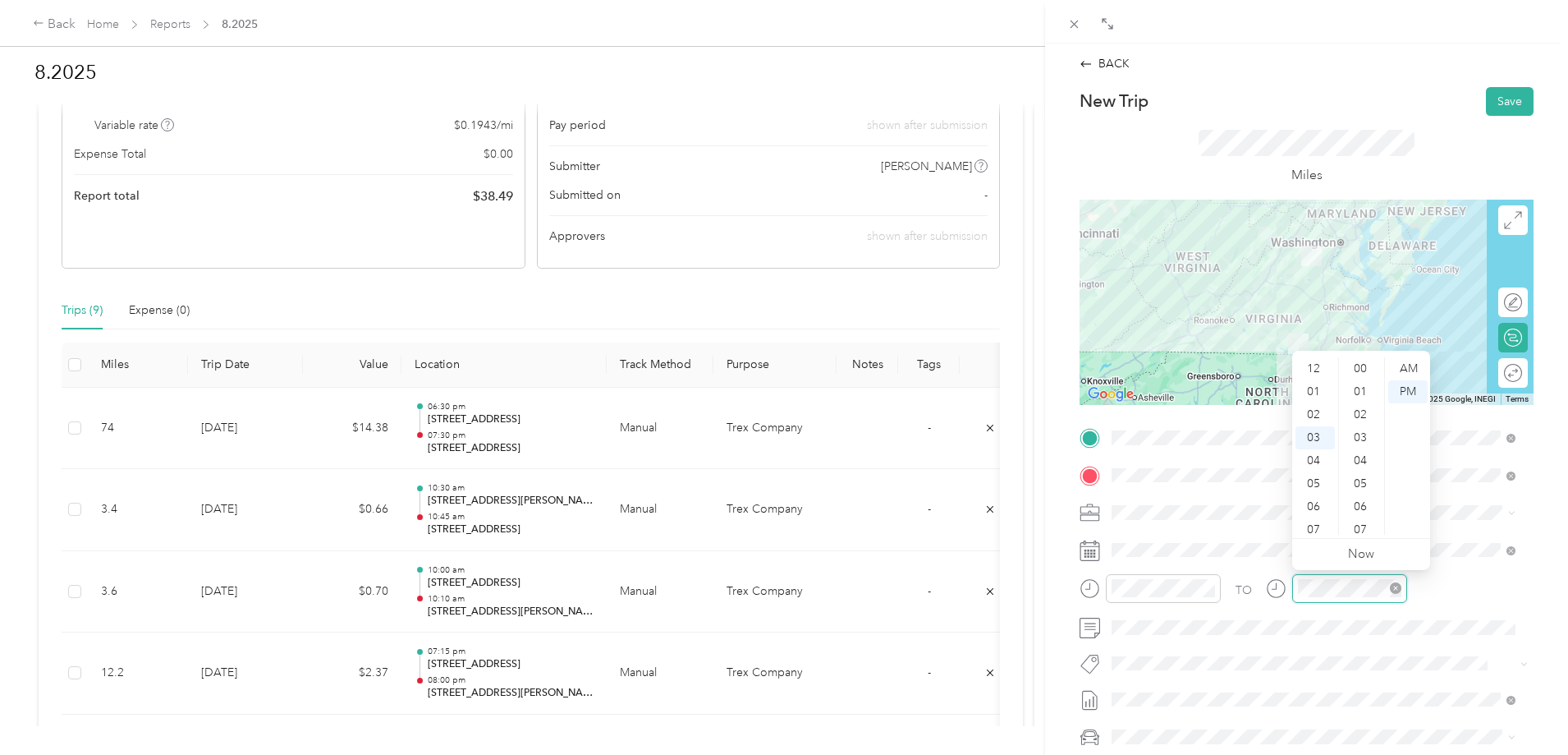
scroll to position [1202, 0]
click at [1309, 520] on div "10" at bounding box center [1315, 530] width 39 height 23
click at [1374, 373] on div "52" at bounding box center [1362, 362] width 39 height 23
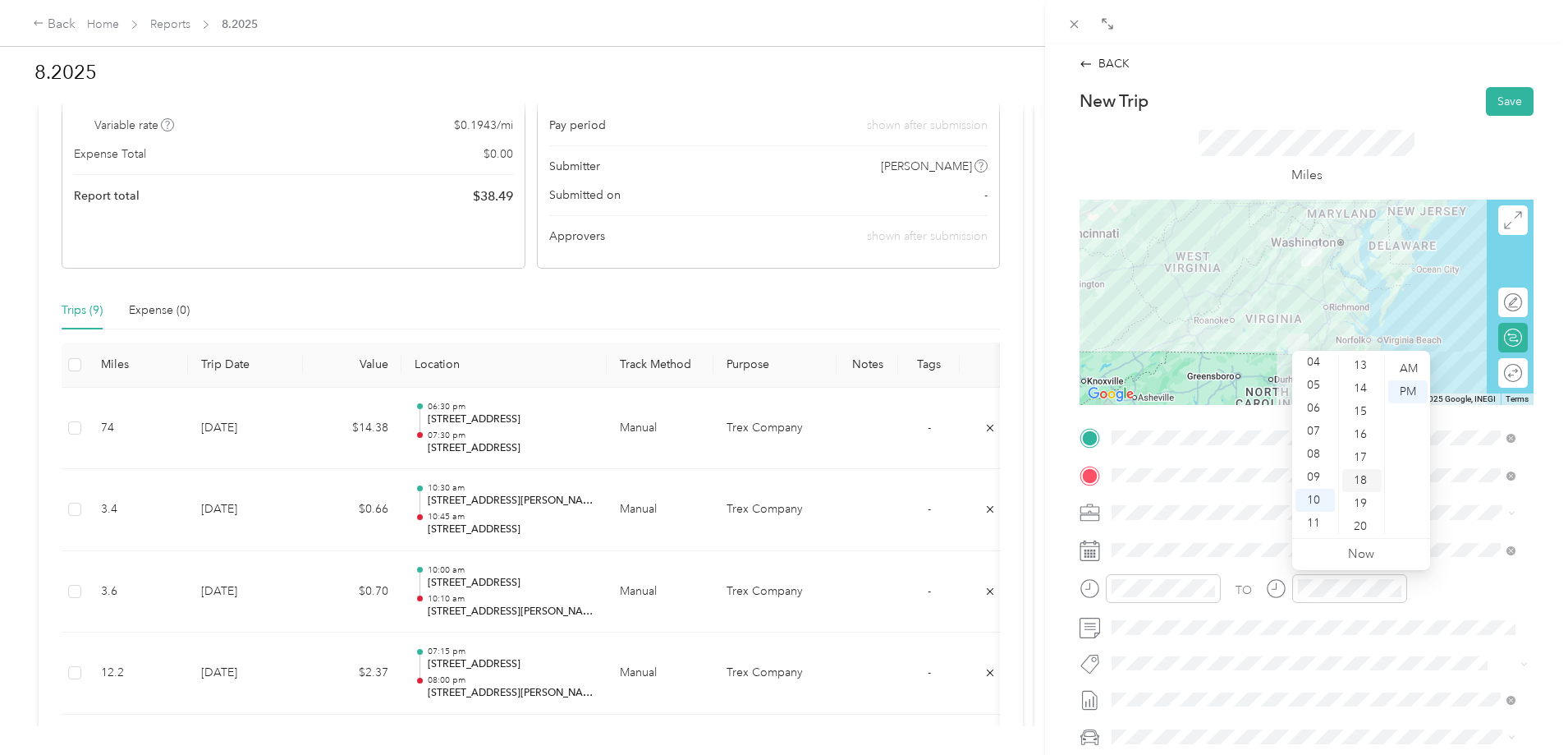
click at [1363, 483] on div "18" at bounding box center [1362, 481] width 39 height 23
click at [1505, 100] on button "Save" at bounding box center [1509, 101] width 48 height 29
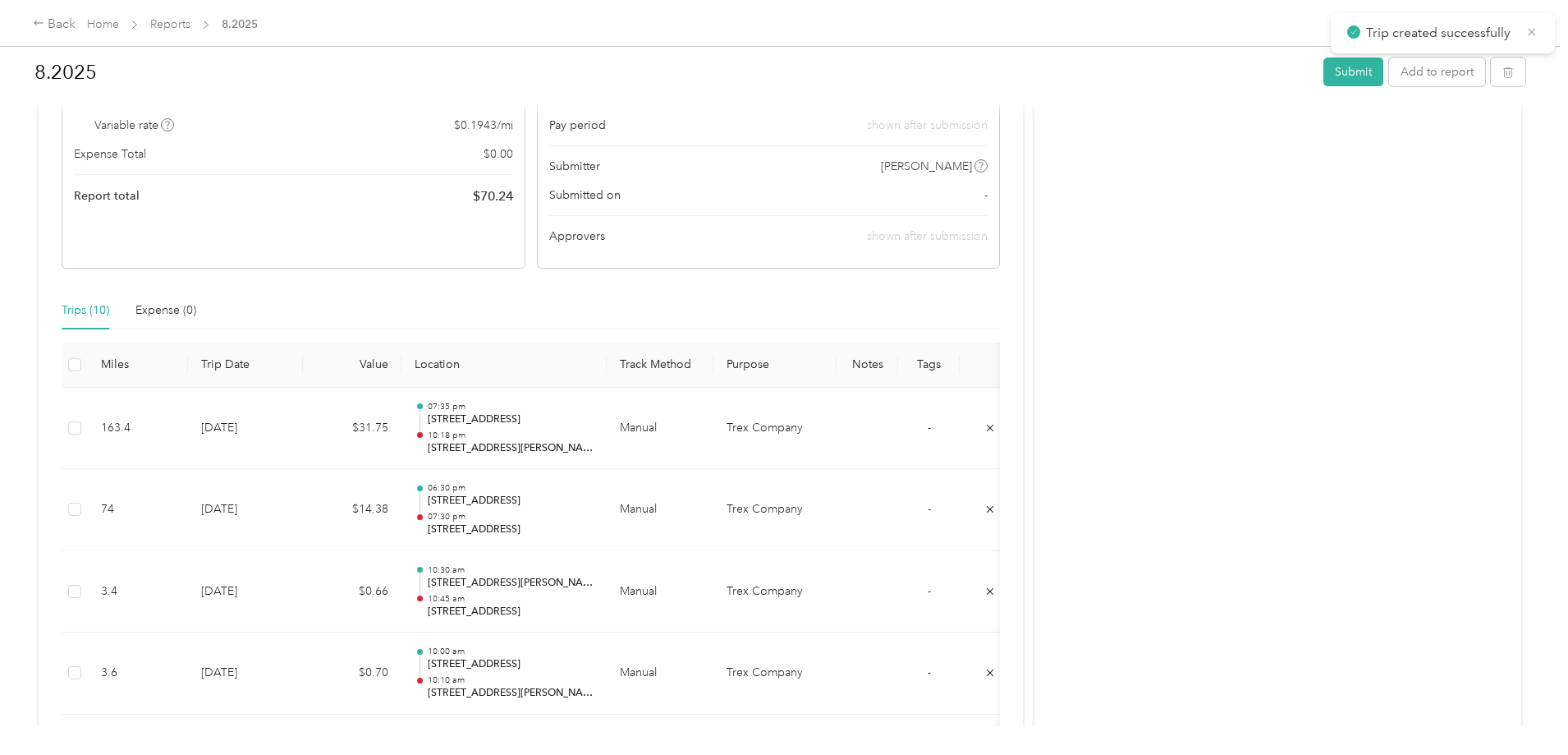
click at [1533, 31] on icon at bounding box center [1532, 31] width 7 height 7
click at [1389, 76] on button "Add to report" at bounding box center [1437, 72] width 96 height 29
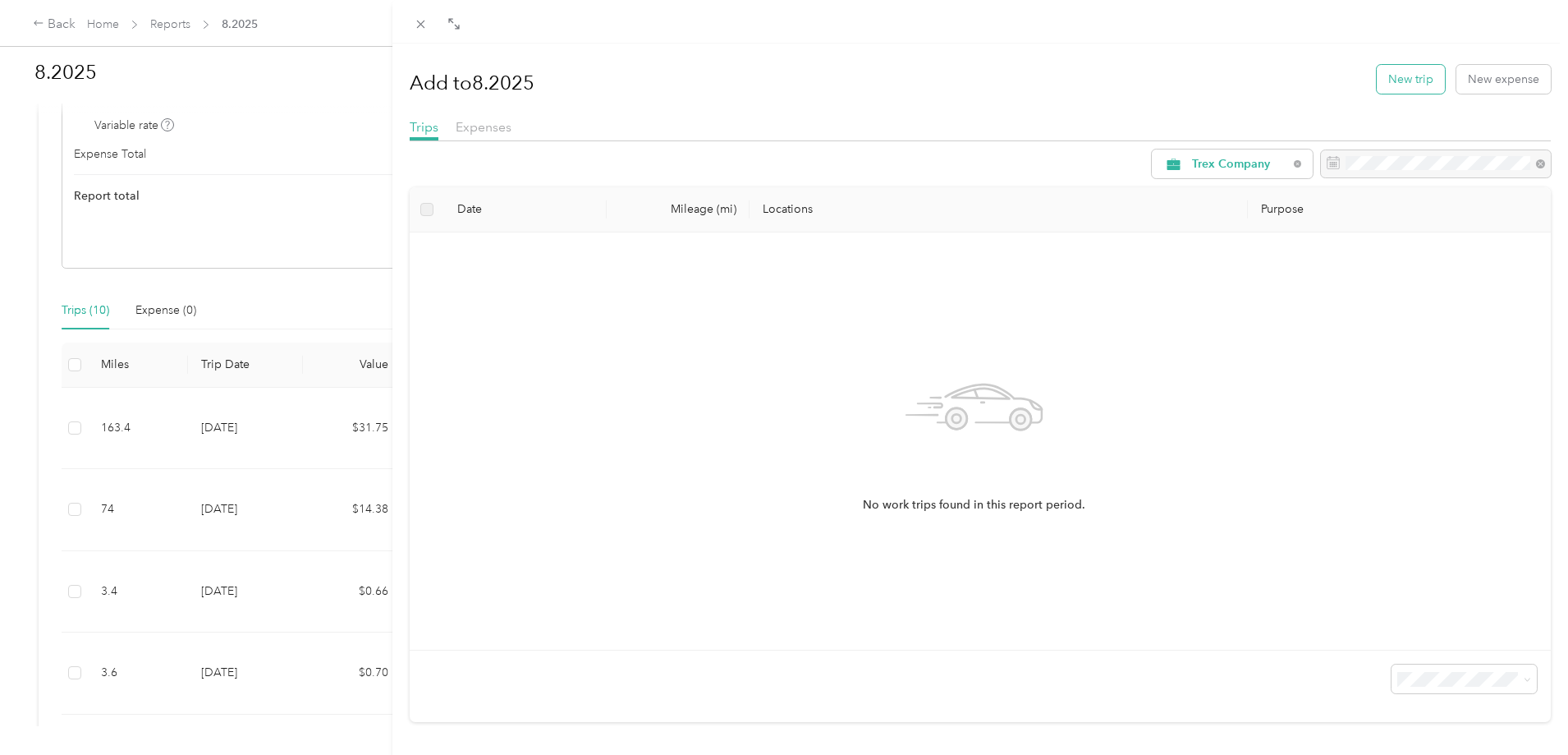
click at [1407, 71] on button "New trip" at bounding box center [1411, 79] width 68 height 29
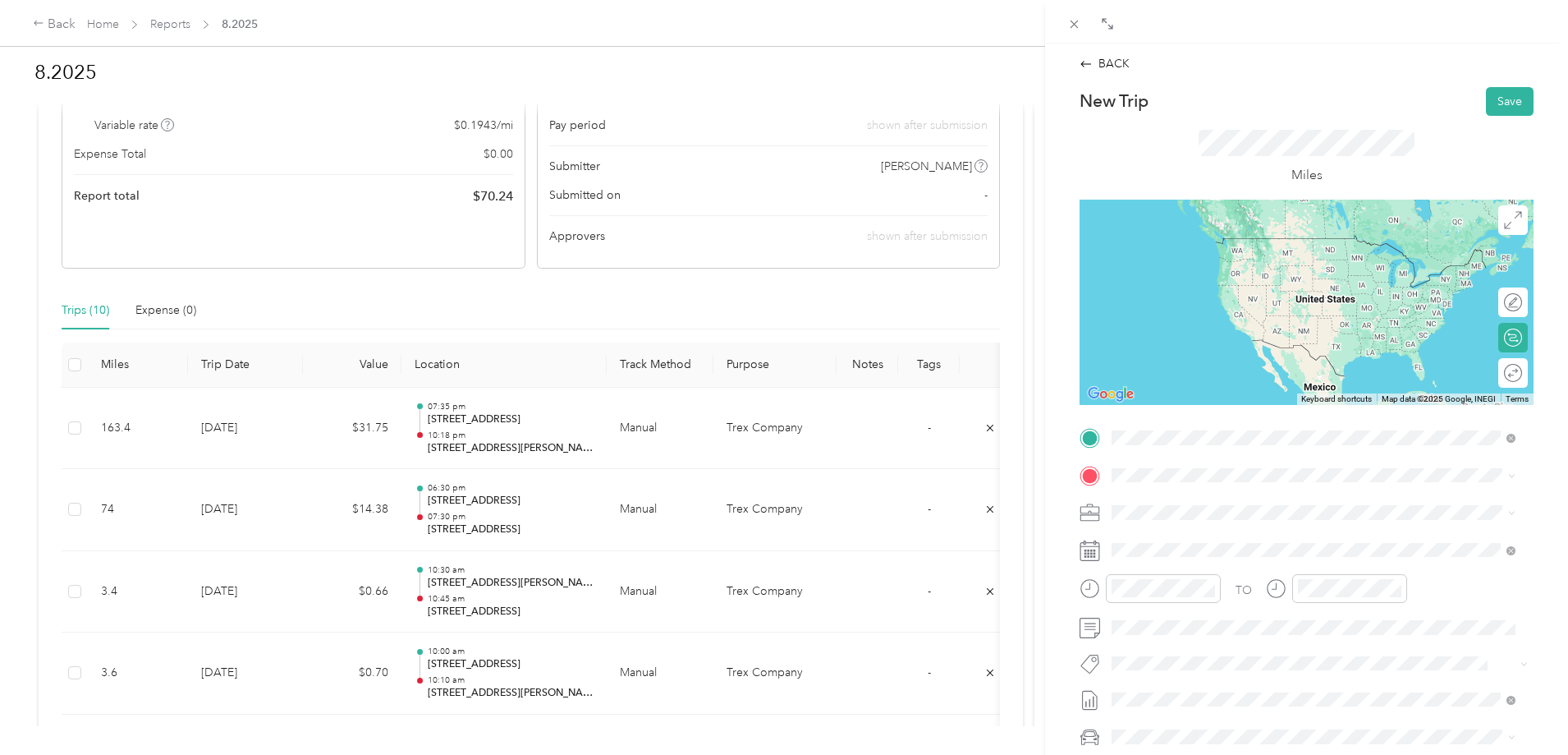
click at [1233, 495] on span "[STREET_ADDRESS][PERSON_NAME][US_STATE]" at bounding box center [1270, 496] width 255 height 15
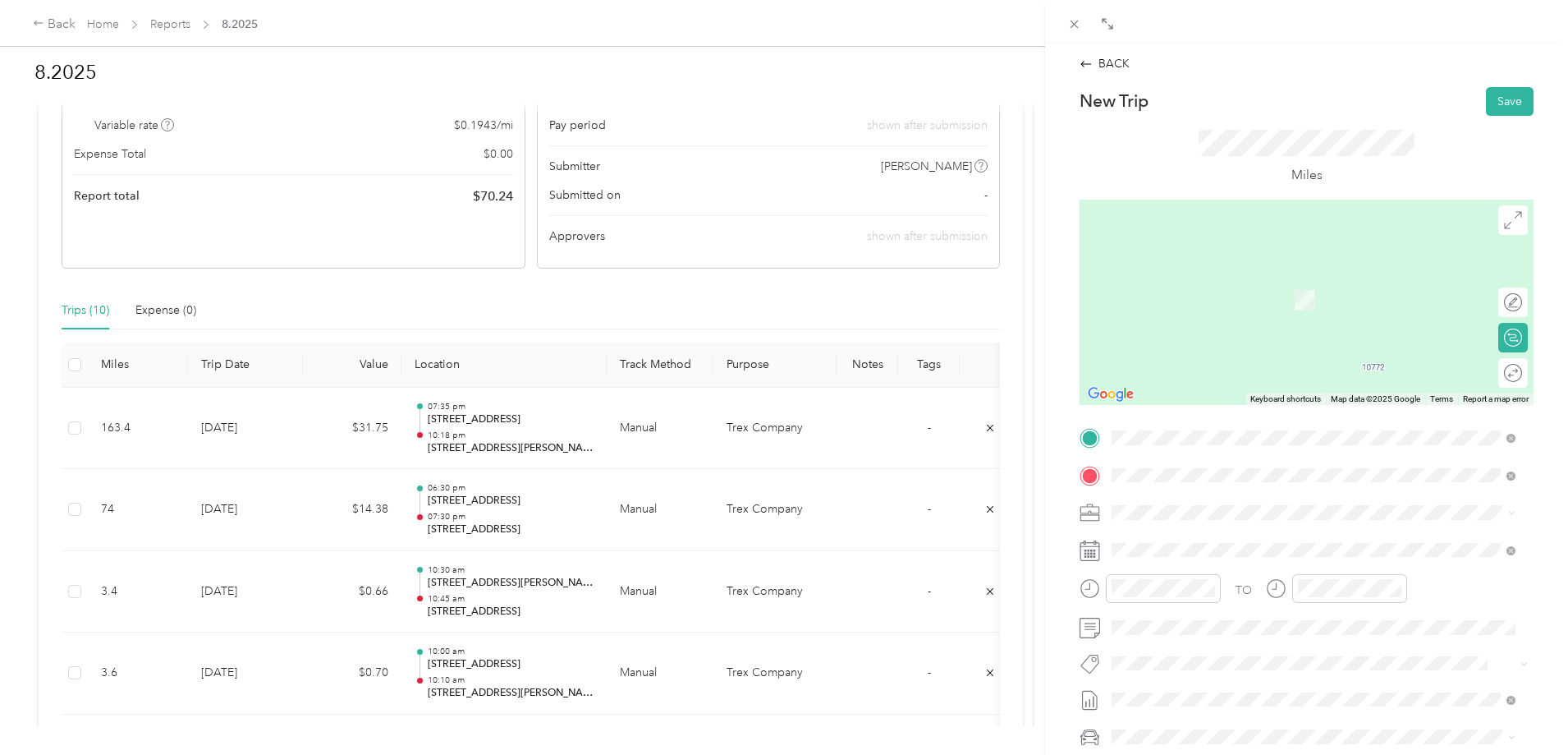
click at [1203, 542] on span "[STREET_ADDRESS][US_STATE]" at bounding box center [1225, 534] width 164 height 15
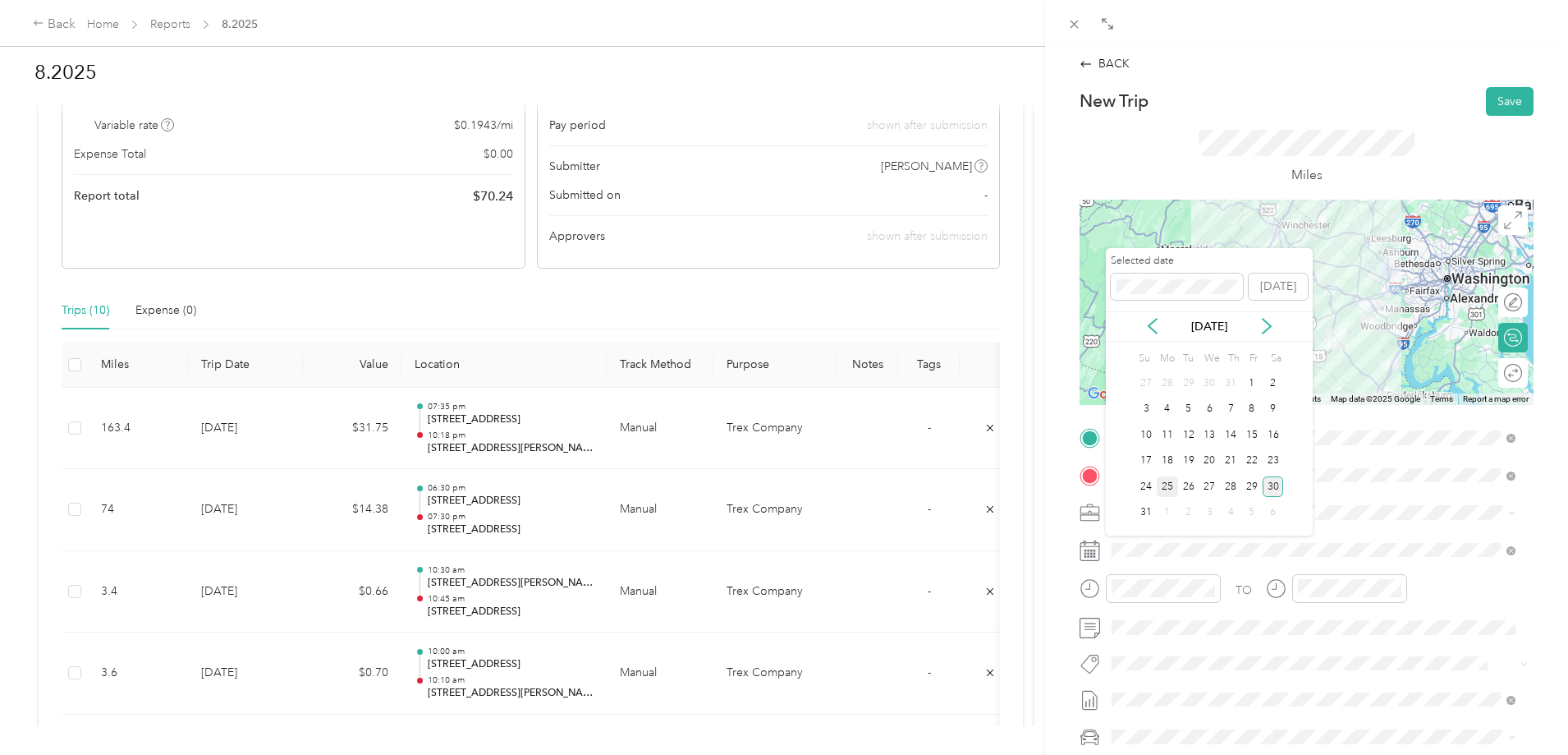
click at [1168, 490] on div "25" at bounding box center [1167, 486] width 21 height 20
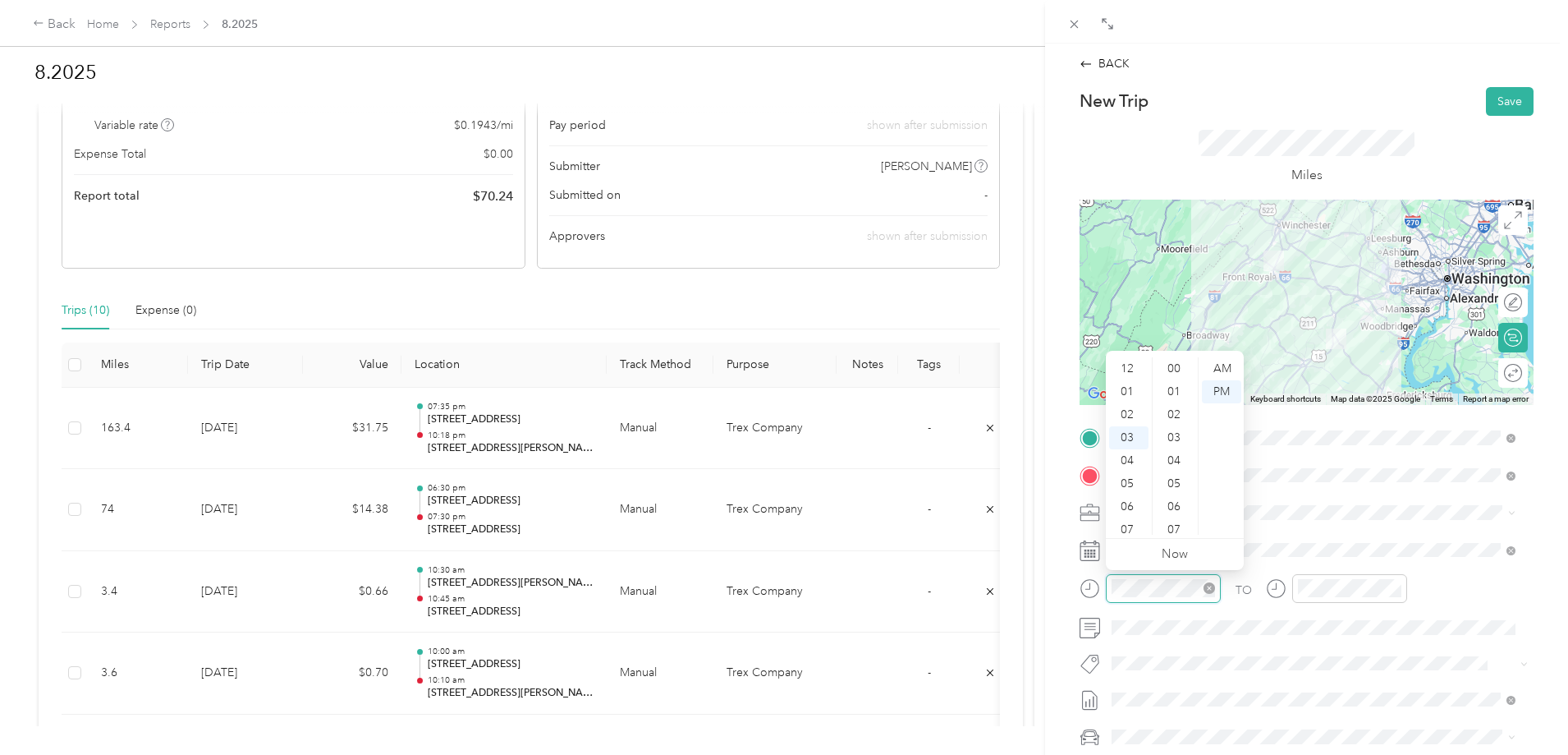
scroll to position [1202, 0]
click at [1130, 525] on div "10" at bounding box center [1129, 530] width 39 height 23
click at [1174, 447] on div "22" at bounding box center [1175, 448] width 39 height 23
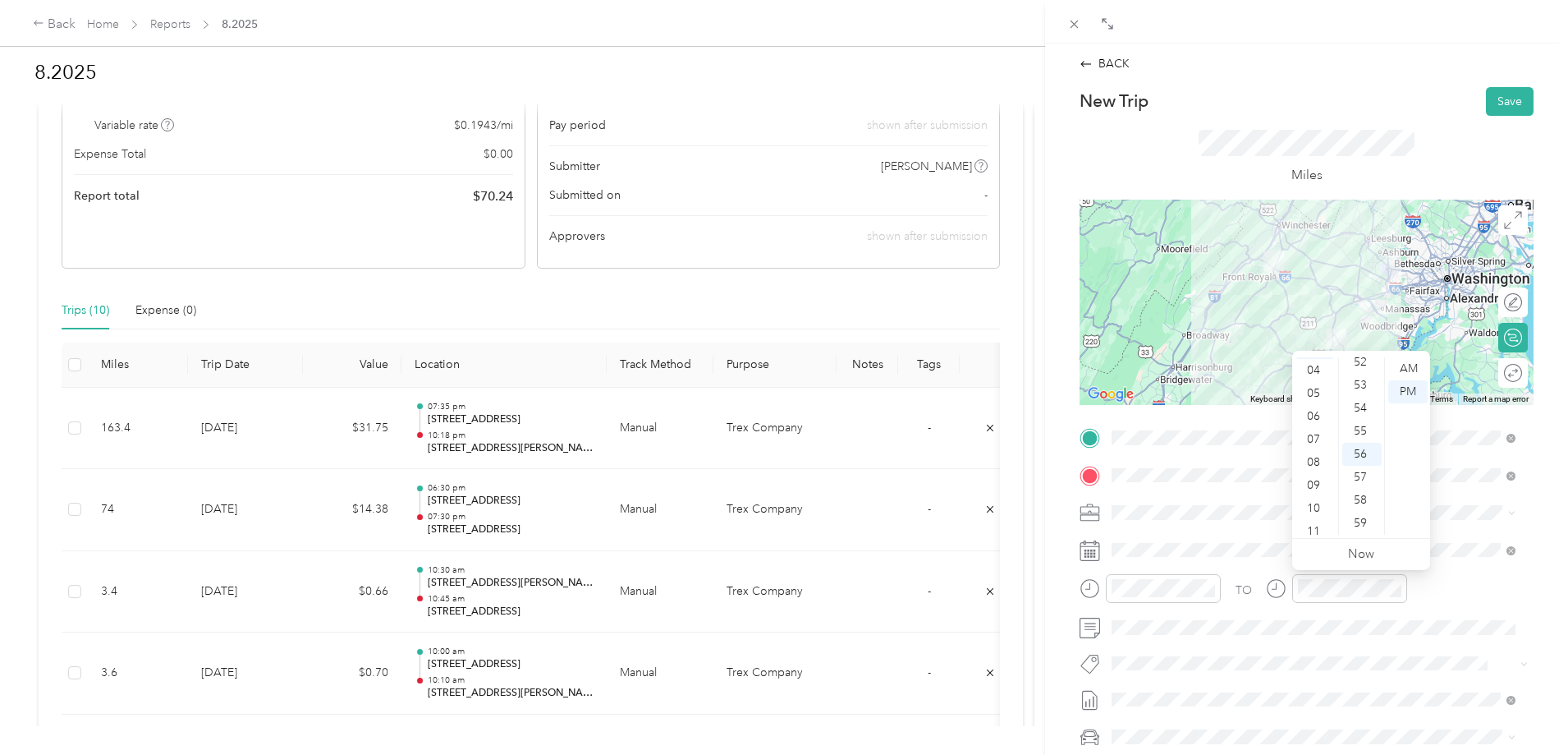
scroll to position [99, 0]
click at [1320, 523] on div "11" at bounding box center [1315, 523] width 39 height 23
click at [1360, 440] on div "15" at bounding box center [1362, 446] width 39 height 23
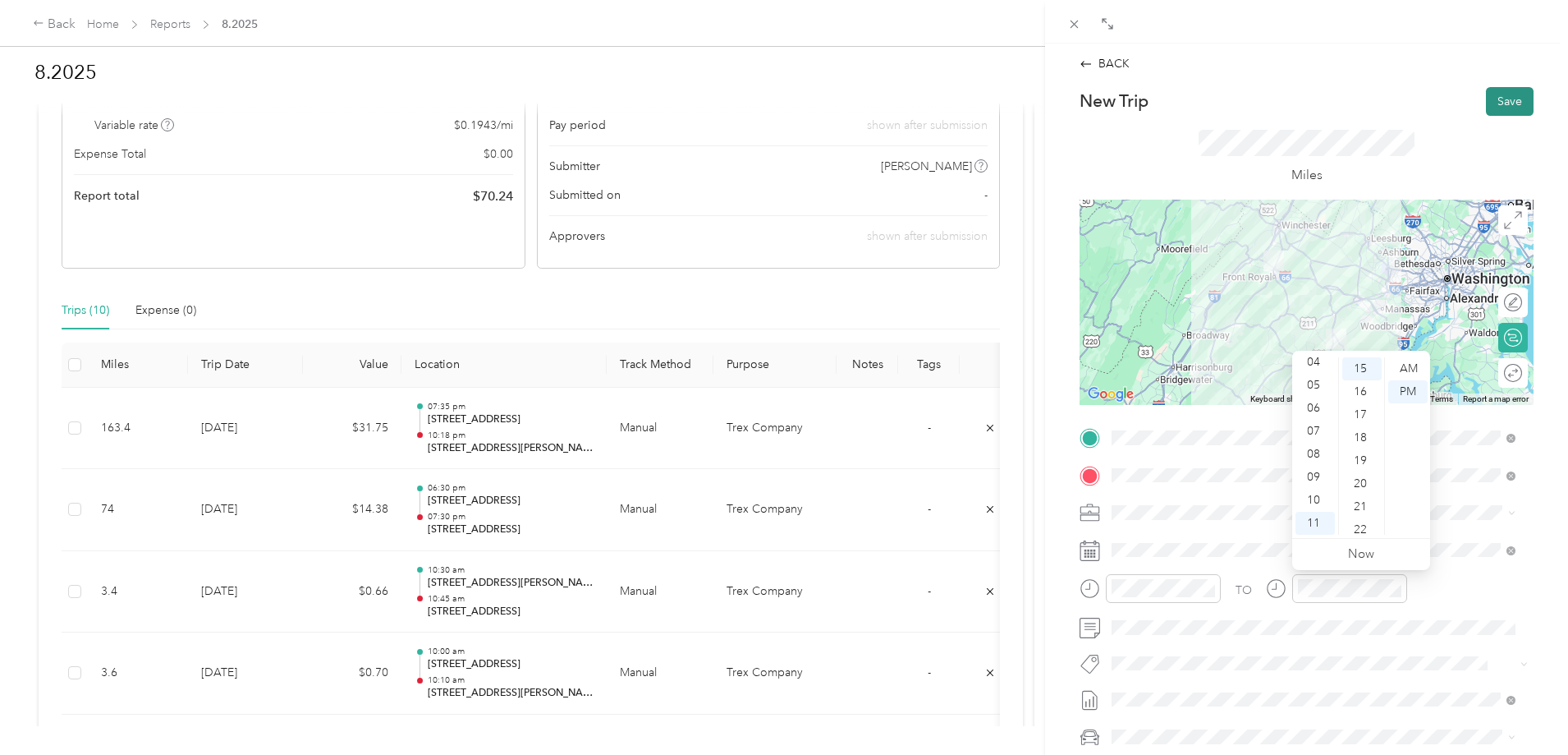
click at [1495, 102] on button "Save" at bounding box center [1509, 101] width 48 height 29
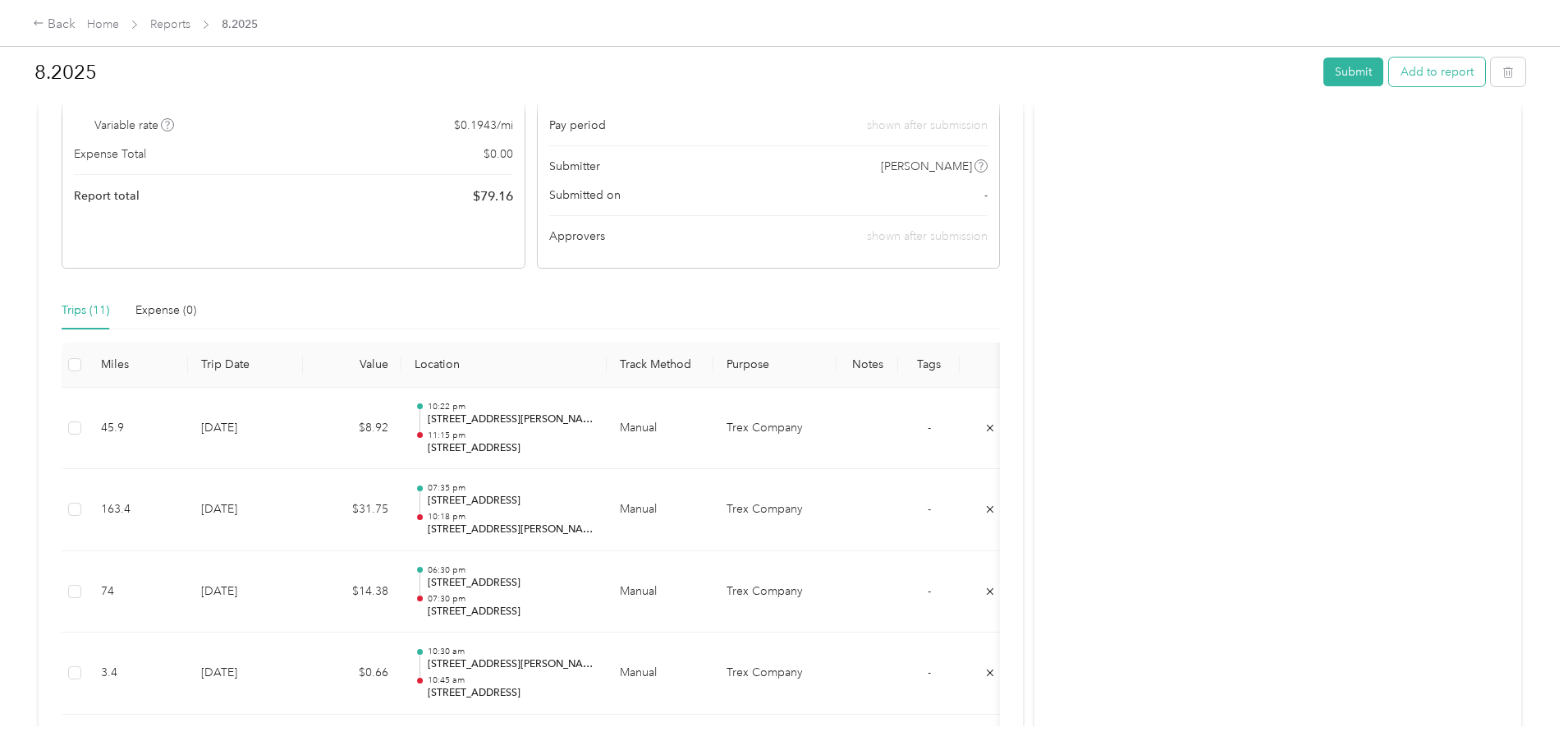
click at [1389, 66] on button "Add to report" at bounding box center [1437, 72] width 96 height 29
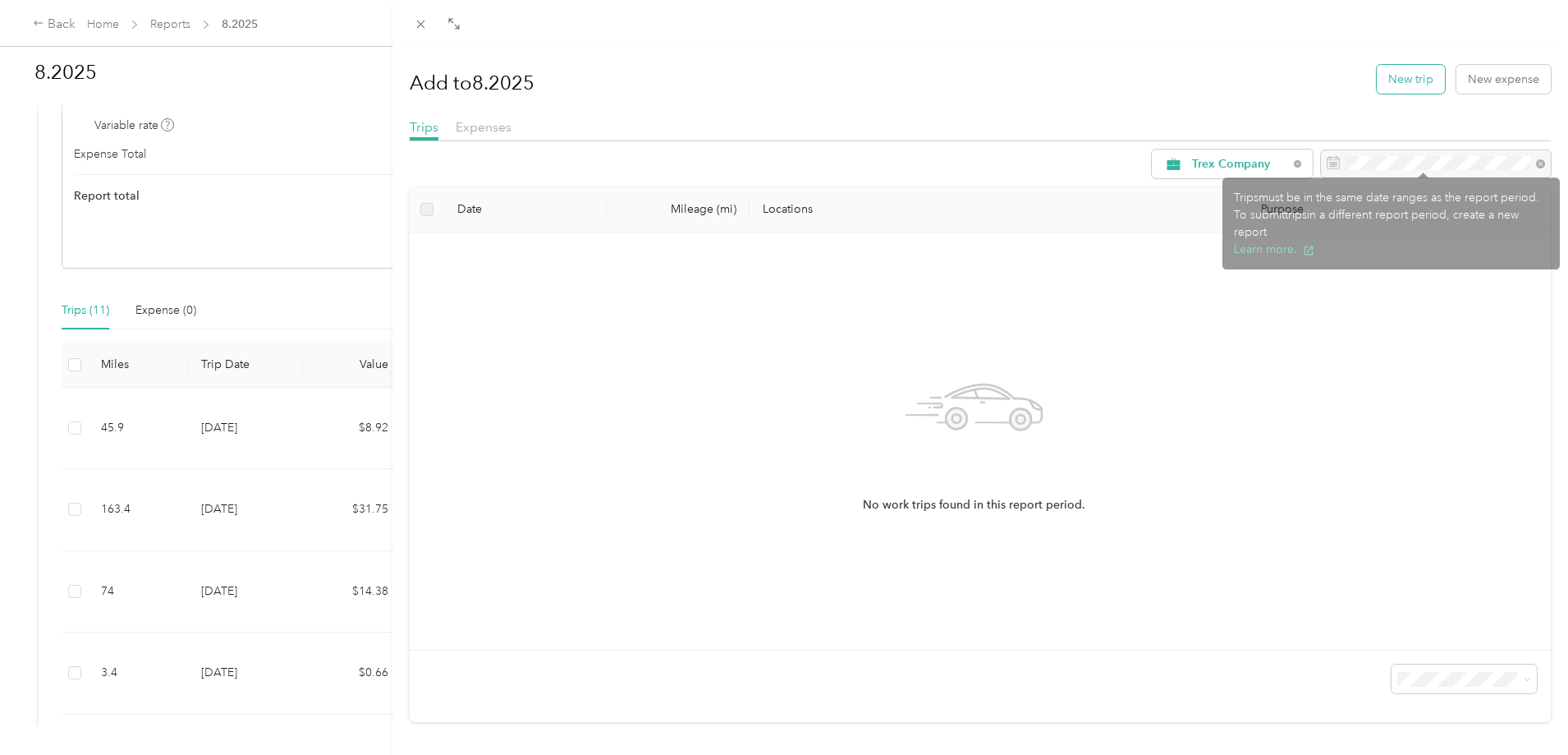
click at [1404, 86] on button "New trip" at bounding box center [1411, 79] width 68 height 29
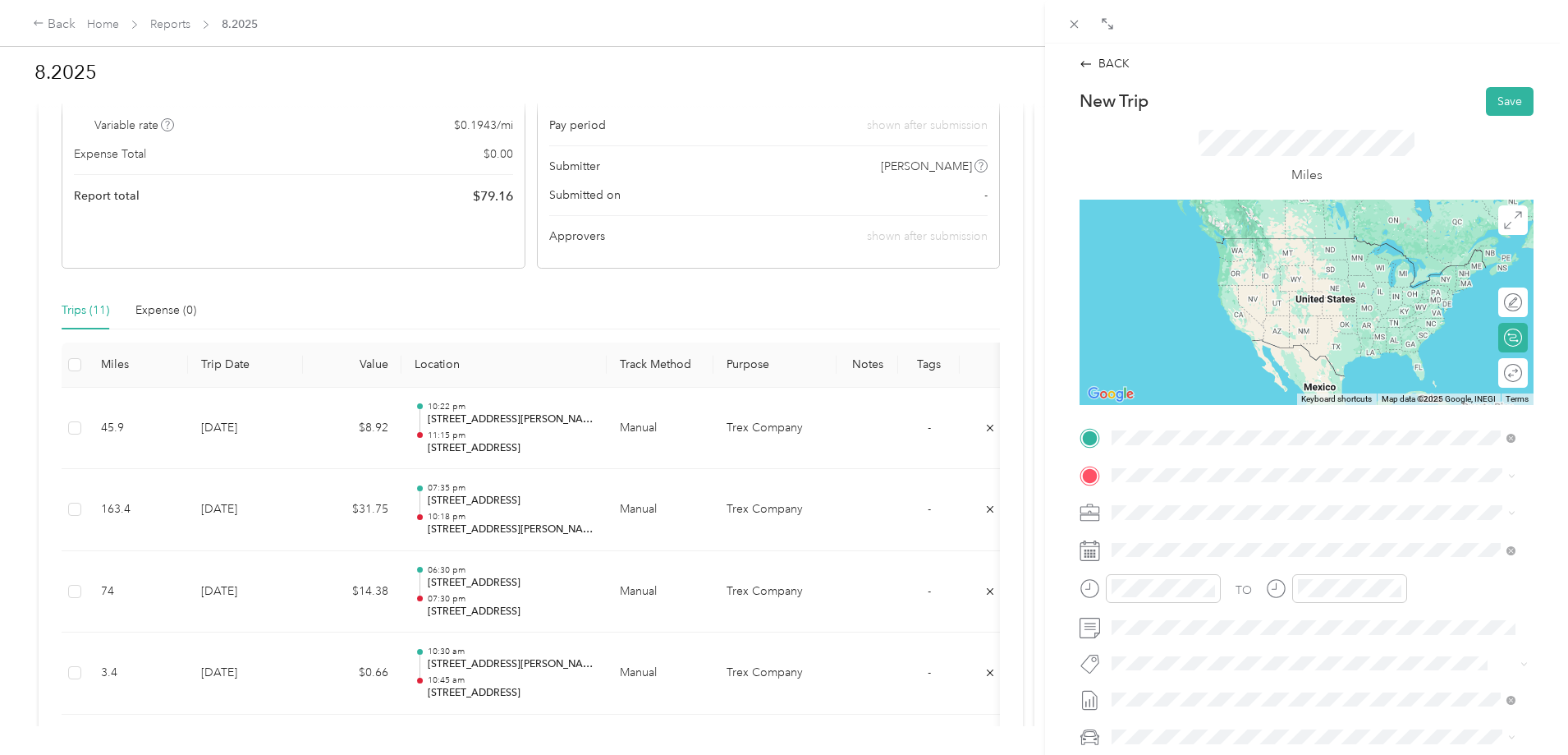
click at [1201, 504] on span "[STREET_ADDRESS][US_STATE]" at bounding box center [1225, 496] width 164 height 15
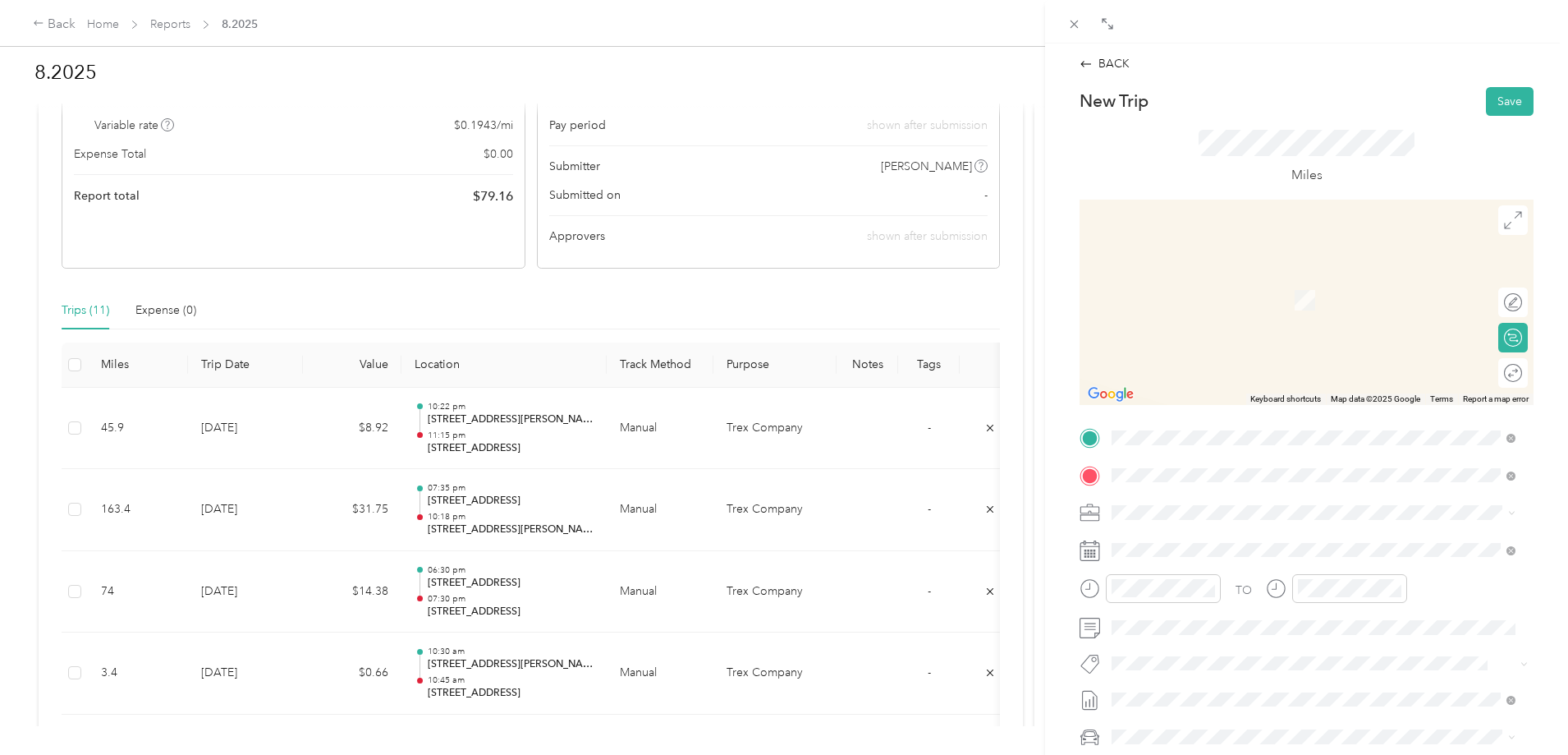
click at [1211, 542] on span "[STREET_ADDRESS][US_STATE]" at bounding box center [1225, 534] width 164 height 15
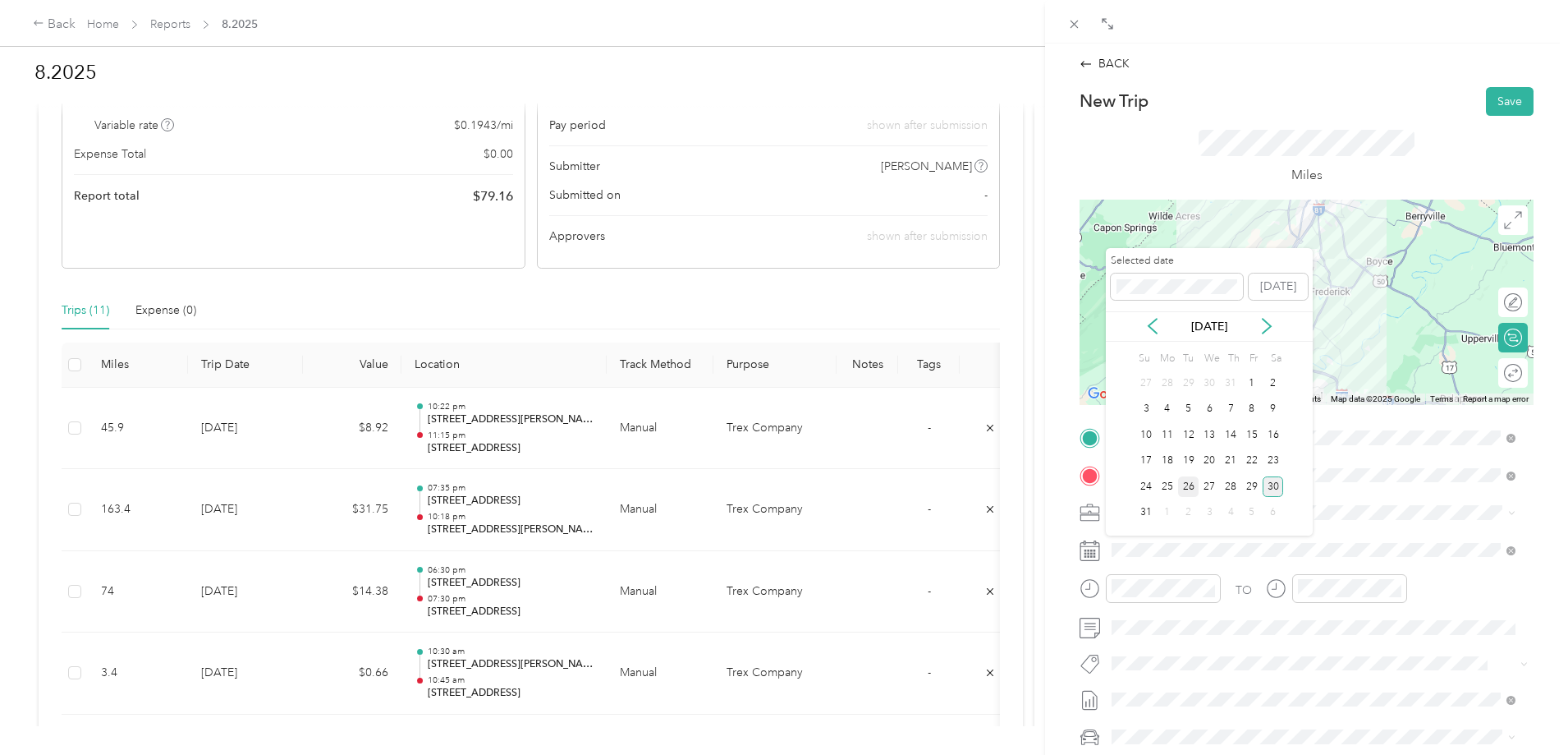
click at [1194, 490] on div "26" at bounding box center [1189, 486] width 21 height 20
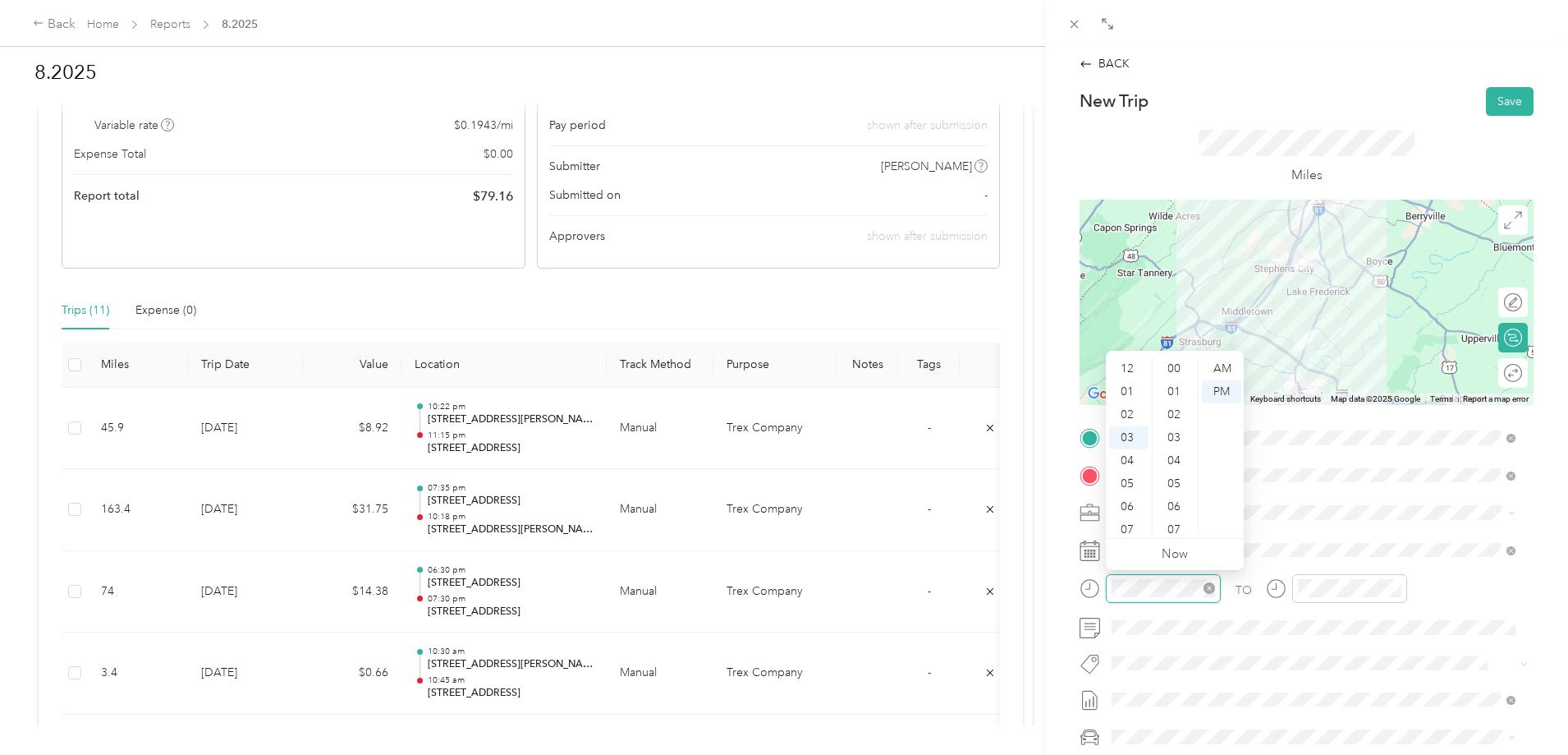
scroll to position [1202, 0]
click at [1131, 456] on div "07" at bounding box center [1129, 461] width 39 height 23
click at [1182, 458] on div "30" at bounding box center [1175, 461] width 39 height 23
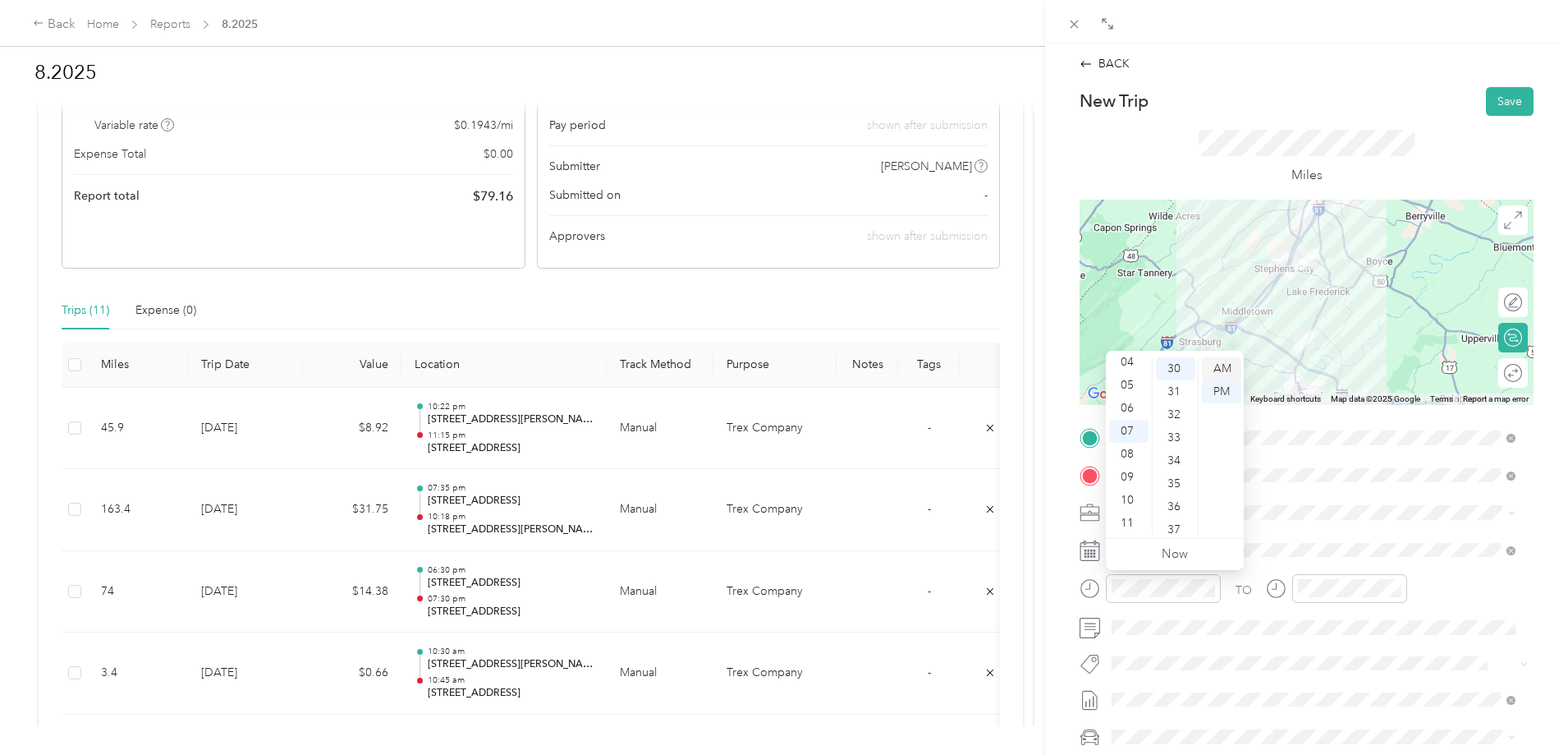
click at [1221, 369] on div "AM" at bounding box center [1221, 369] width 39 height 23
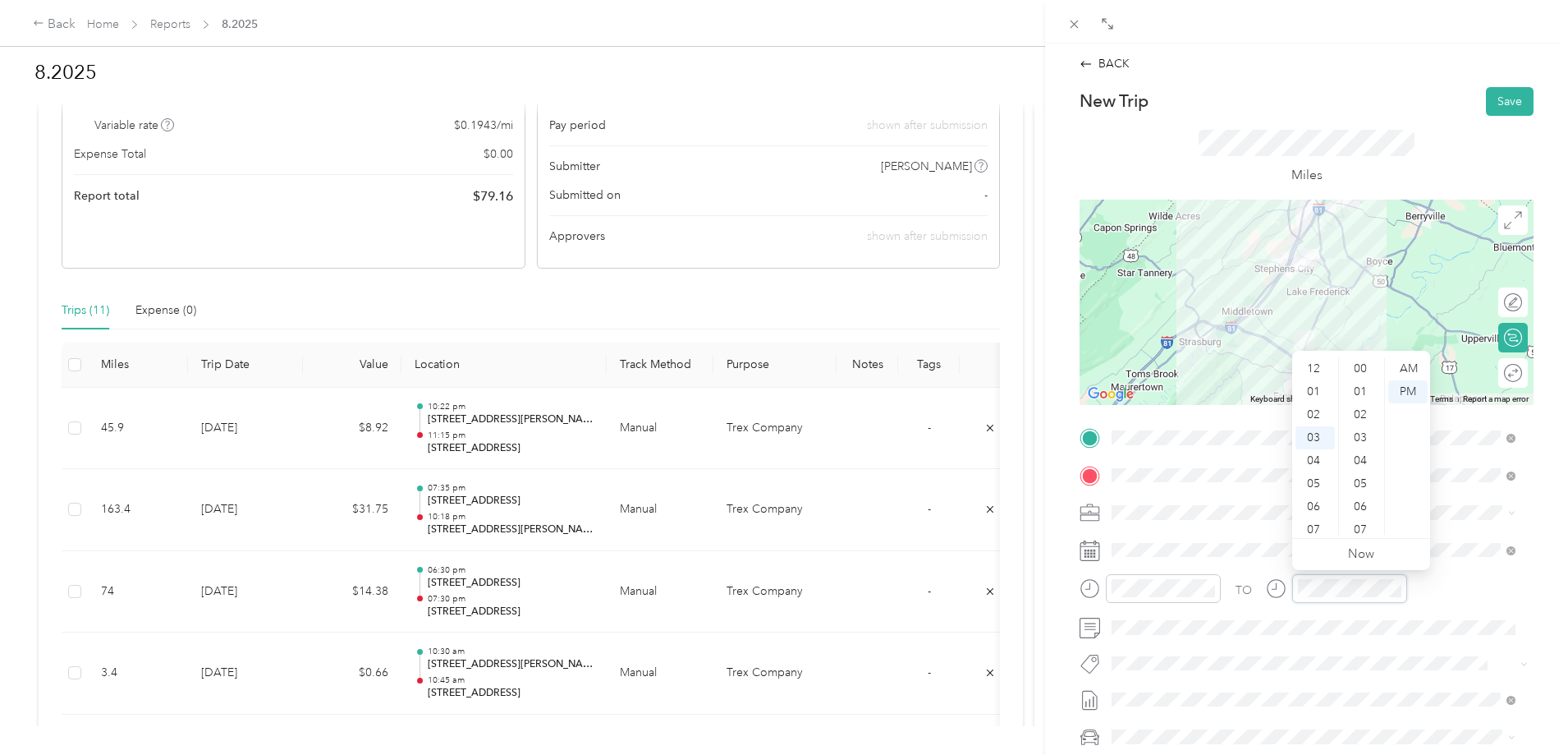
scroll to position [1202, 0]
click at [1313, 483] on div "08" at bounding box center [1315, 483] width 39 height 23
click at [1365, 374] on div "00" at bounding box center [1362, 369] width 39 height 23
click at [1411, 366] on div "AM" at bounding box center [1407, 369] width 39 height 23
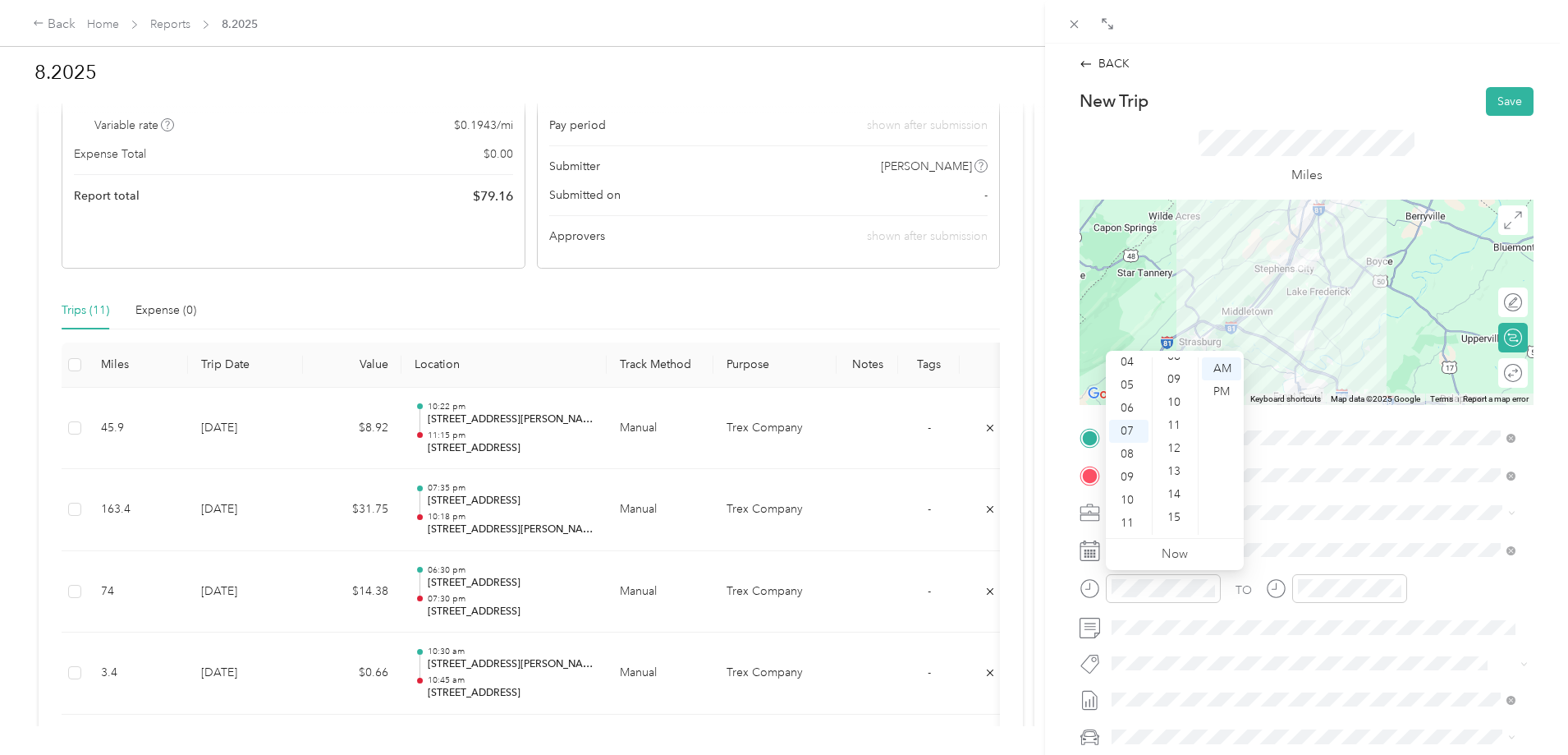
scroll to position [261, 0]
click at [1174, 454] on div "15" at bounding box center [1175, 453] width 39 height 23
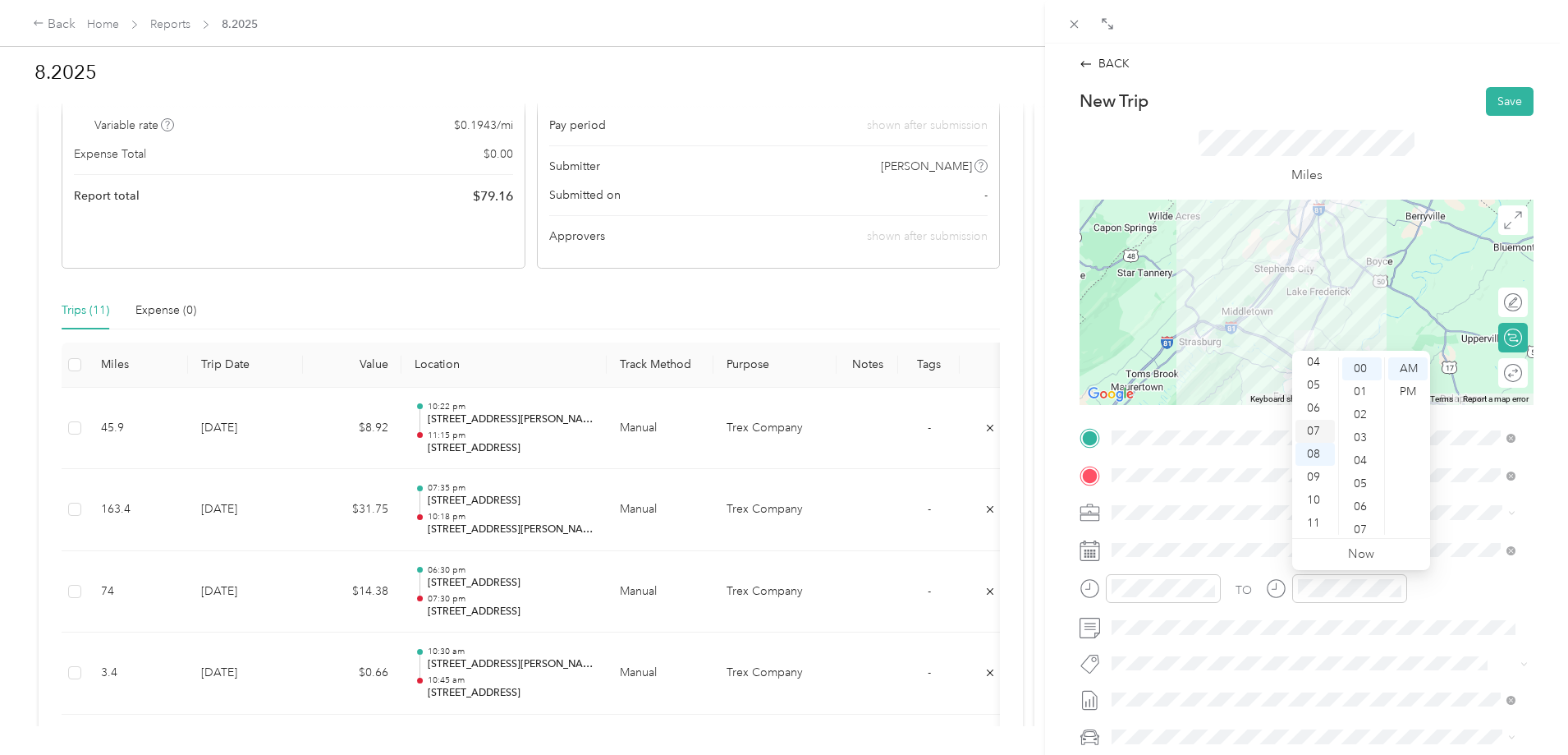
click at [1318, 433] on div "07" at bounding box center [1315, 431] width 39 height 23
click at [1364, 437] on div "30" at bounding box center [1362, 438] width 39 height 23
click at [1502, 99] on button "Save" at bounding box center [1509, 101] width 48 height 29
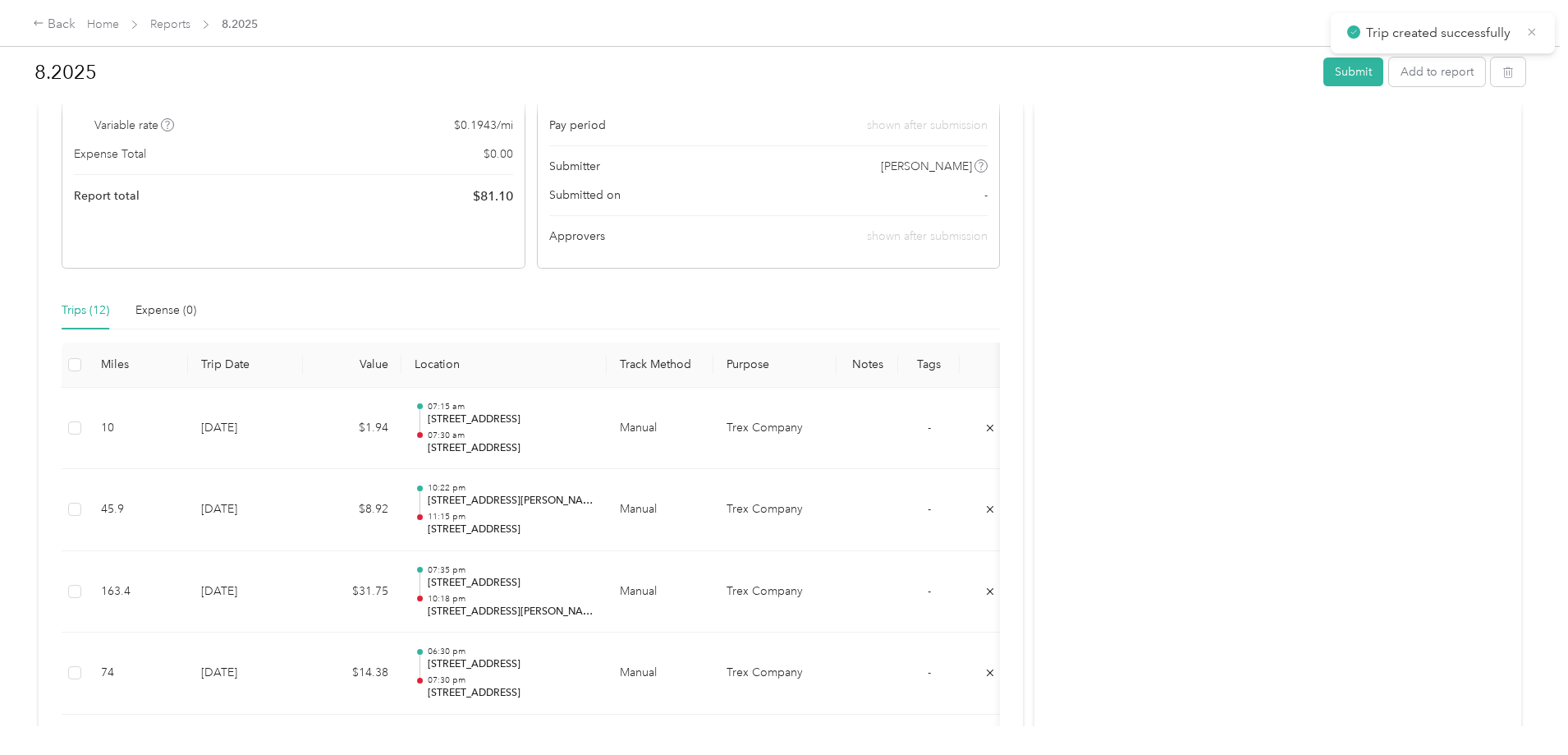
click at [1532, 34] on icon at bounding box center [1531, 31] width 13 height 15
click at [1389, 71] on button "Add to report" at bounding box center [1437, 72] width 96 height 29
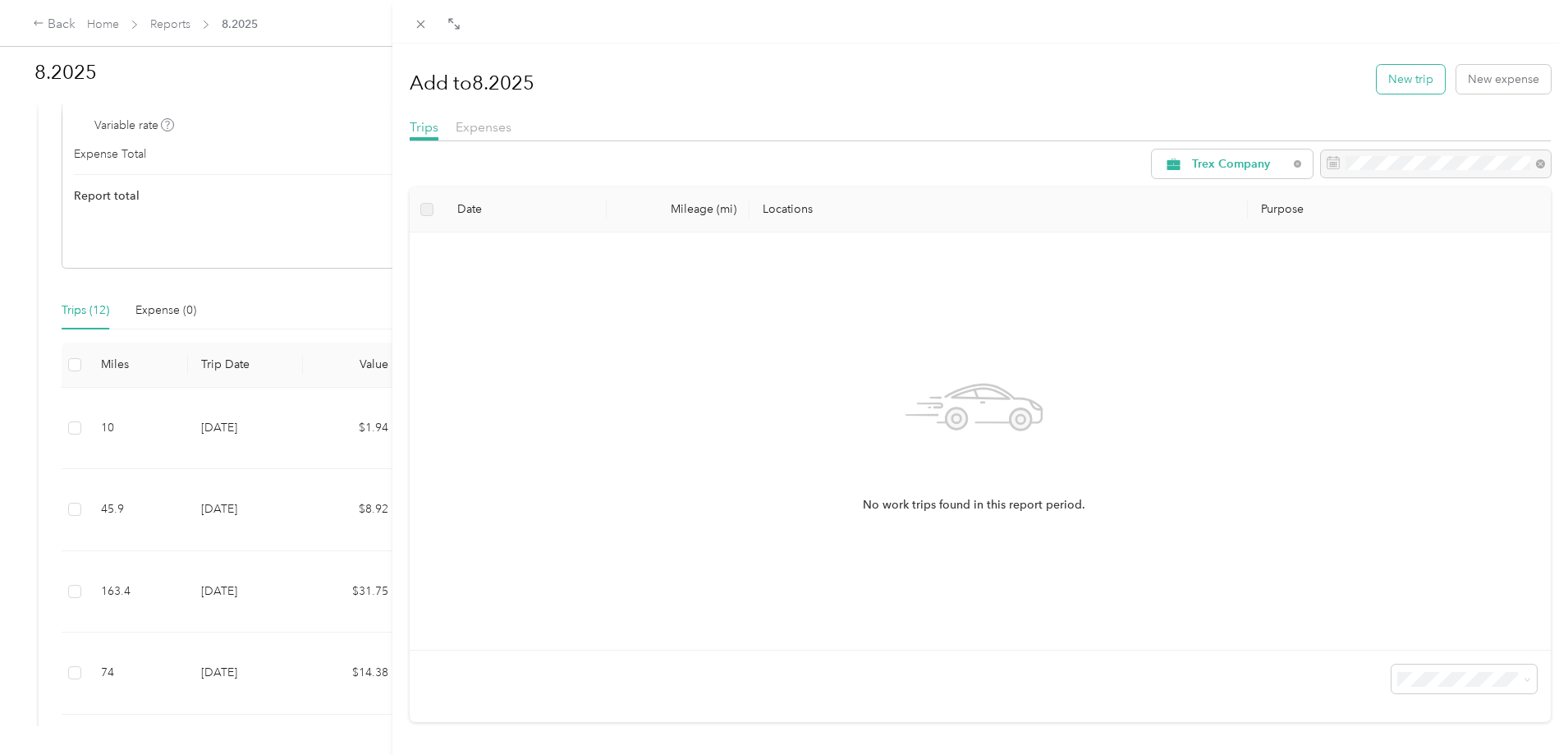
click at [1392, 79] on button "New trip" at bounding box center [1411, 79] width 68 height 29
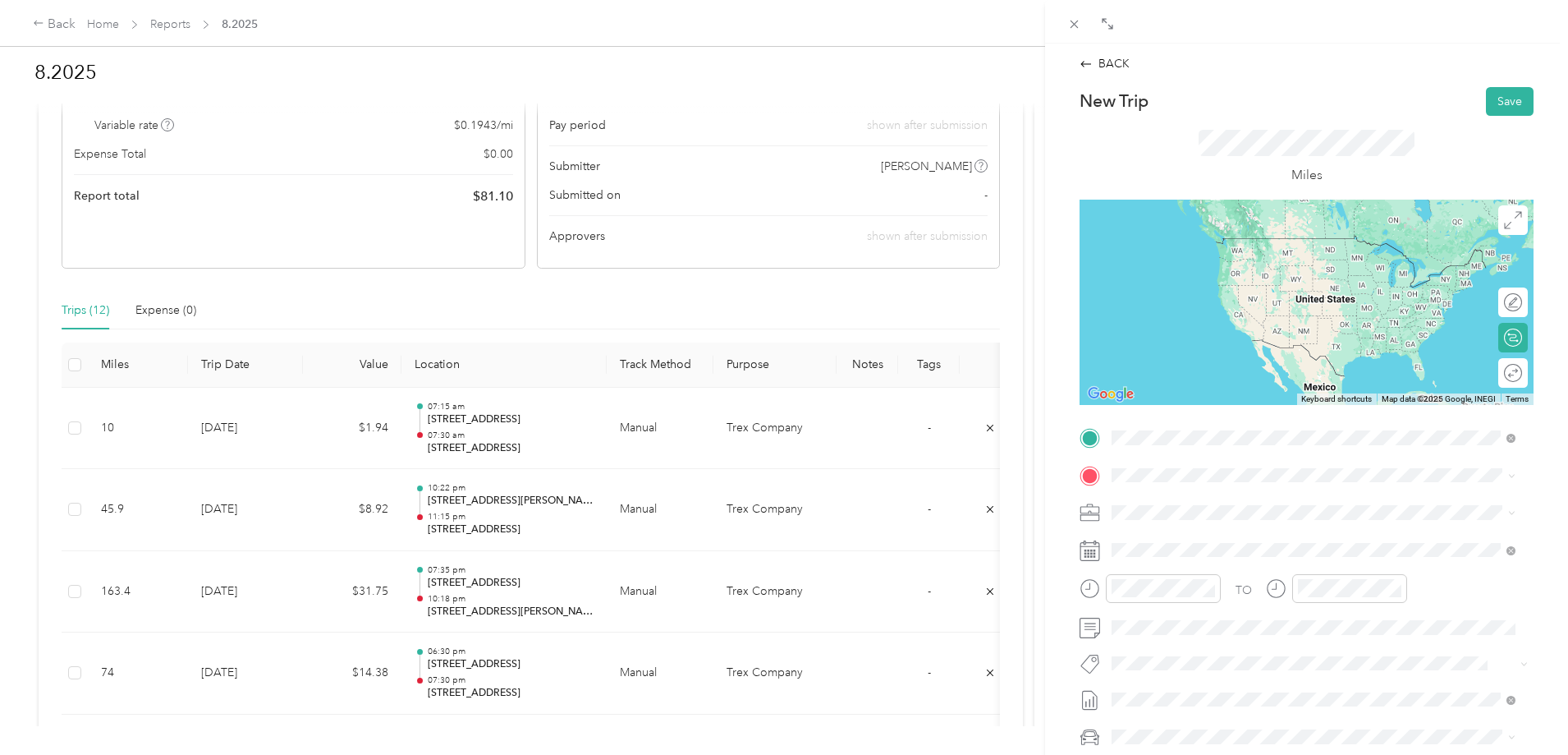
click at [1197, 500] on span "[STREET_ADDRESS][US_STATE]" at bounding box center [1225, 496] width 164 height 15
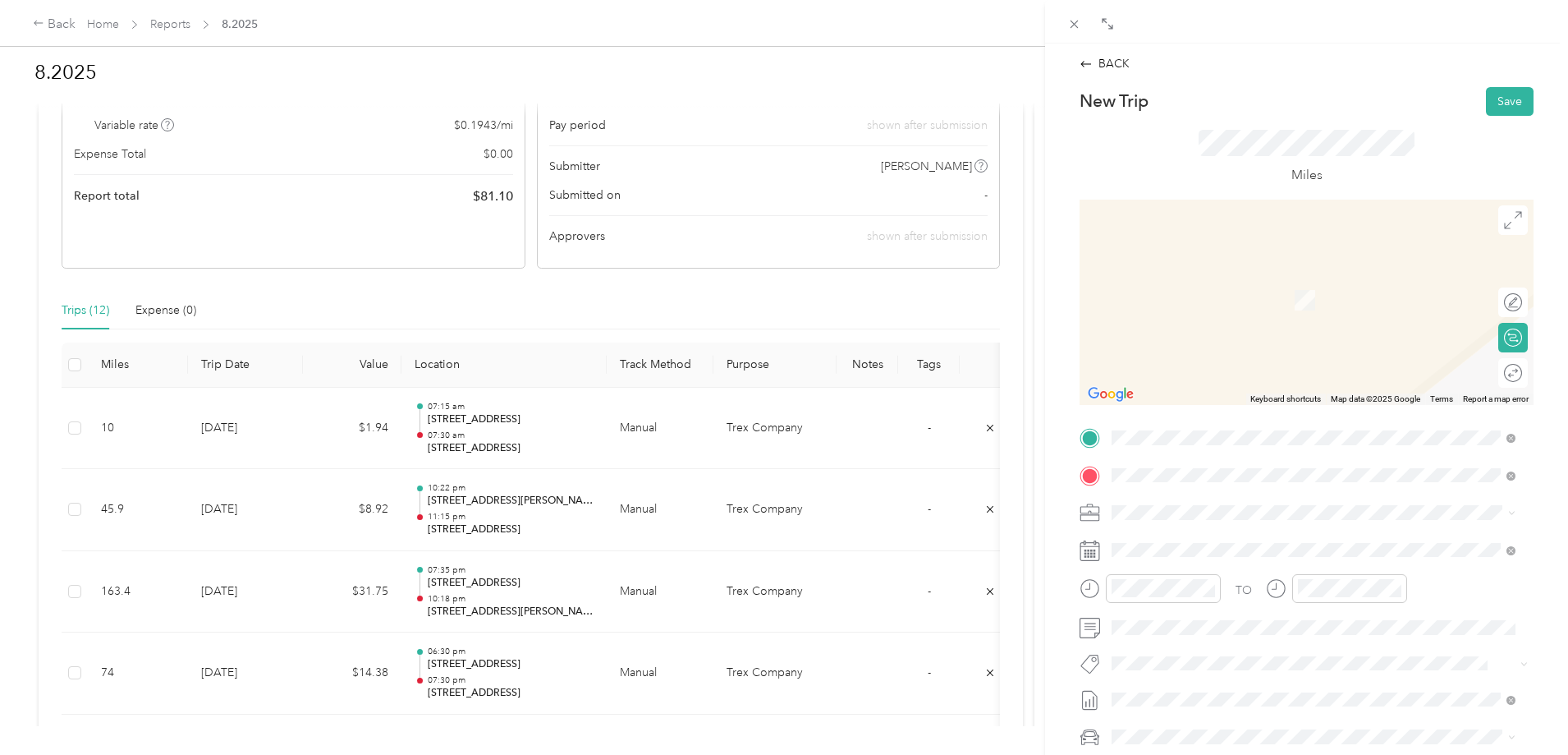
click at [1197, 541] on span "[STREET_ADDRESS][US_STATE]" at bounding box center [1225, 534] width 164 height 15
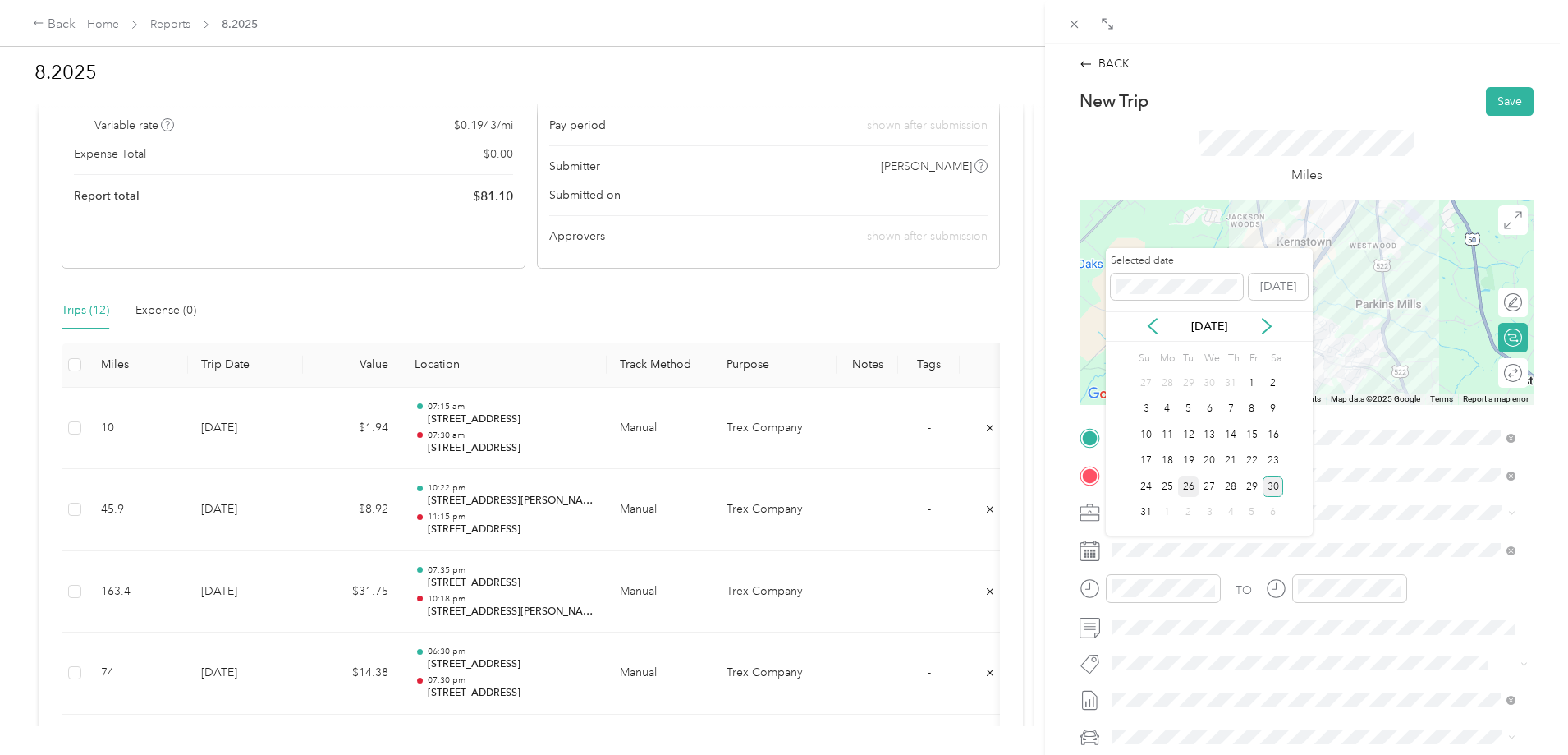
click at [1192, 492] on div "26" at bounding box center [1189, 486] width 21 height 20
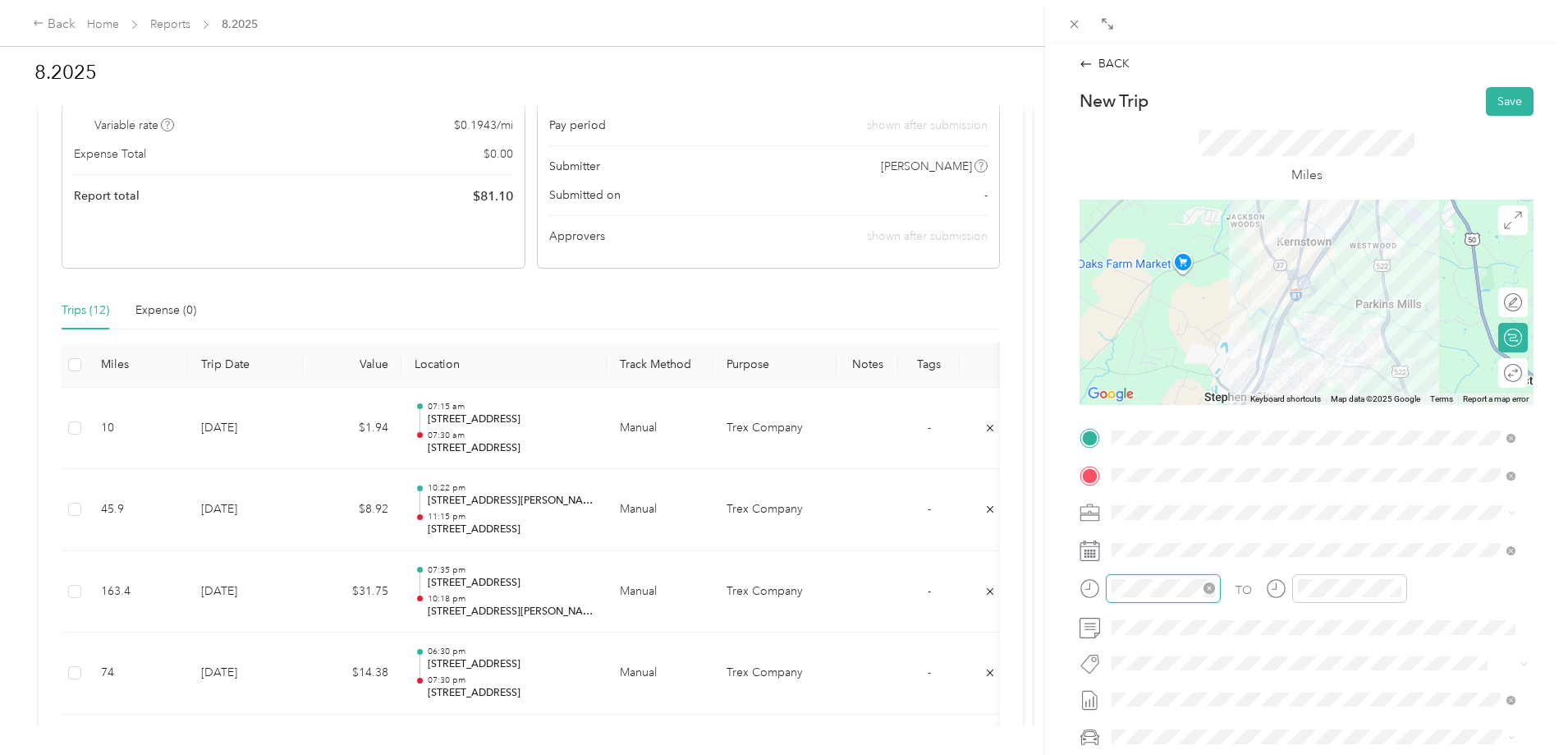
scroll to position [1202, 0]
click at [1131, 525] on div "10" at bounding box center [1129, 530] width 39 height 23
click at [1175, 459] on div "45" at bounding box center [1175, 461] width 39 height 23
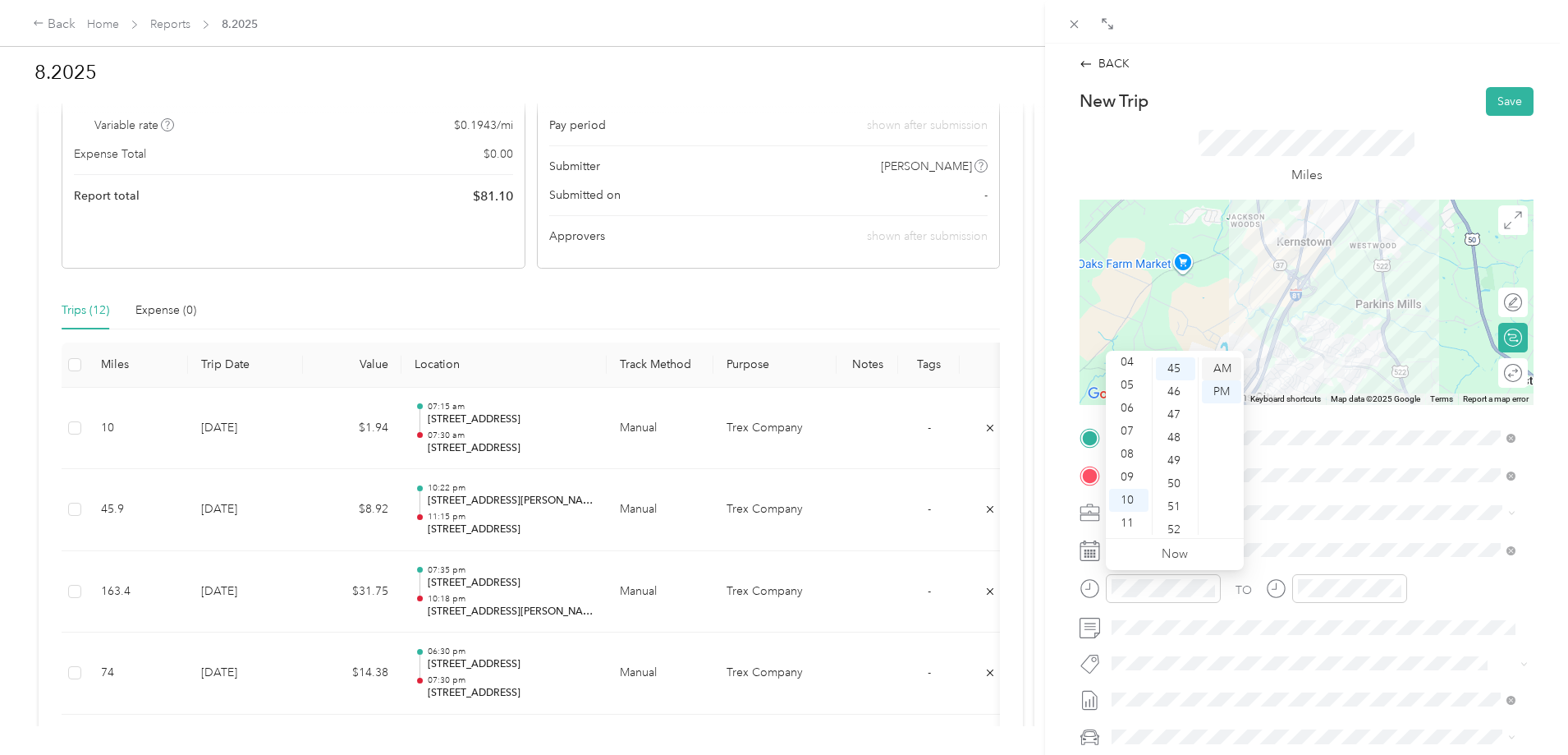
click at [1217, 371] on div "AM" at bounding box center [1221, 369] width 39 height 23
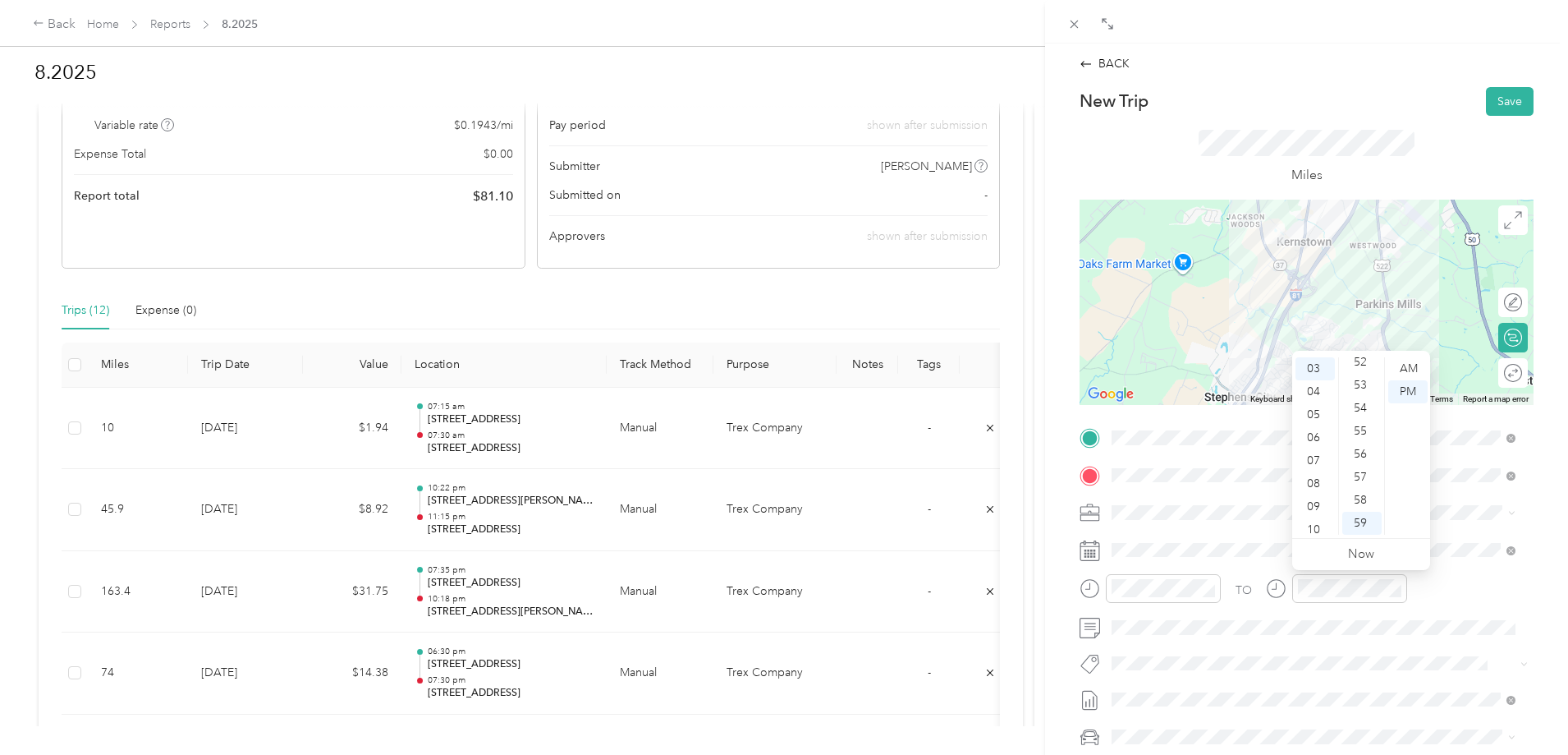
scroll to position [99, 0]
click at [1319, 520] on div "11" at bounding box center [1315, 523] width 39 height 23
click at [1359, 390] on div "15" at bounding box center [1362, 390] width 39 height 23
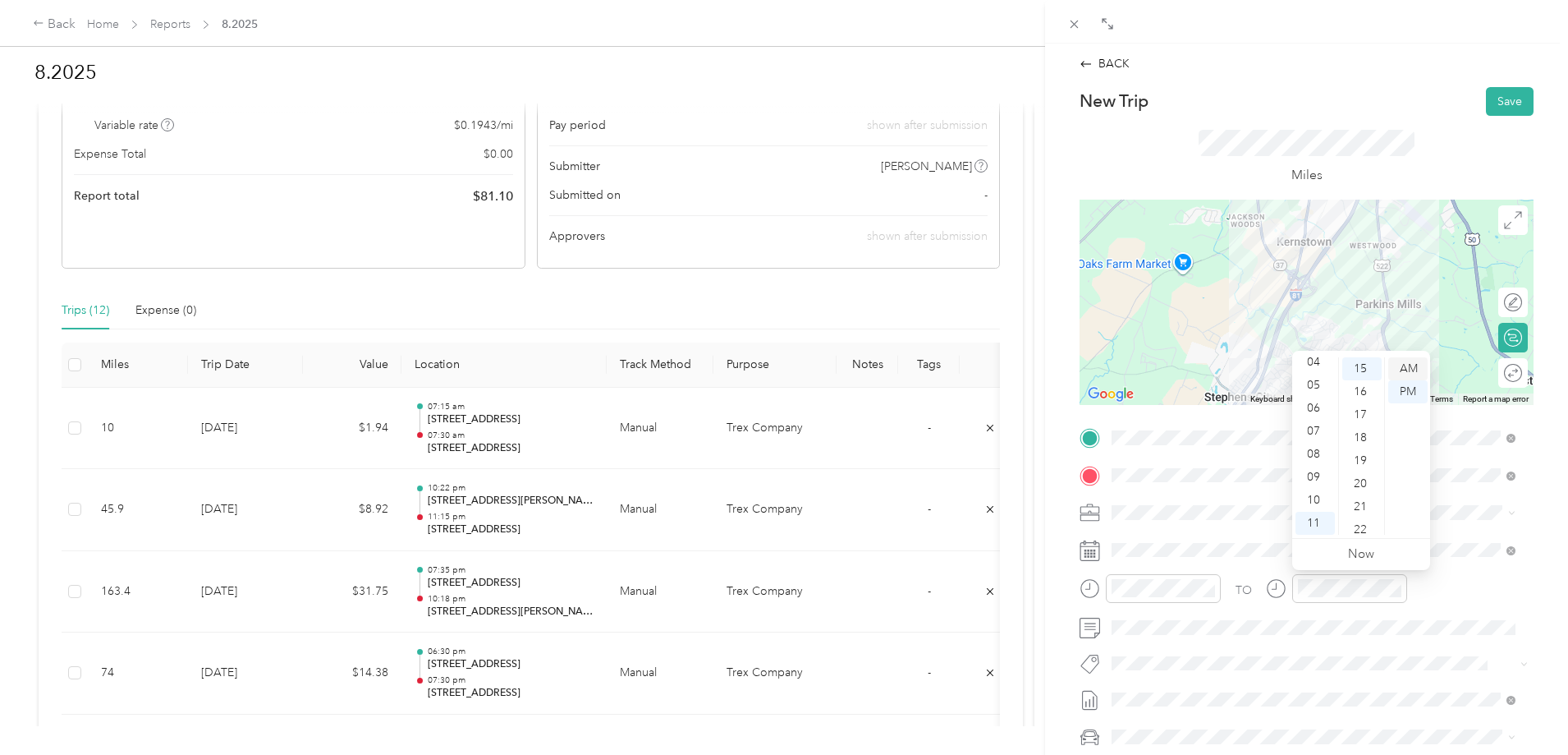
click at [1407, 367] on div "AM" at bounding box center [1407, 369] width 39 height 23
click at [1500, 106] on button "Save" at bounding box center [1509, 101] width 48 height 29
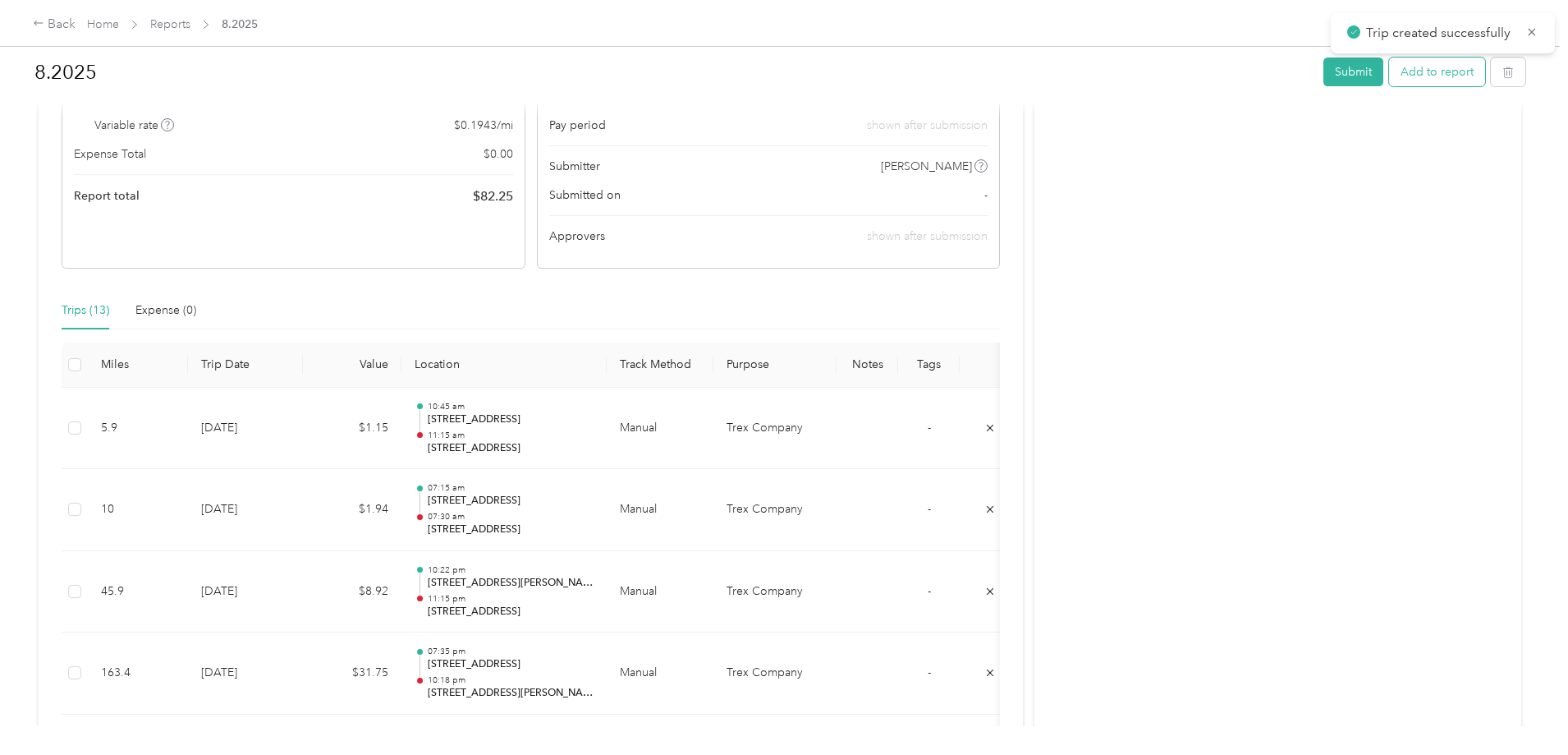
click at [1389, 83] on button "Add to report" at bounding box center [1437, 72] width 96 height 29
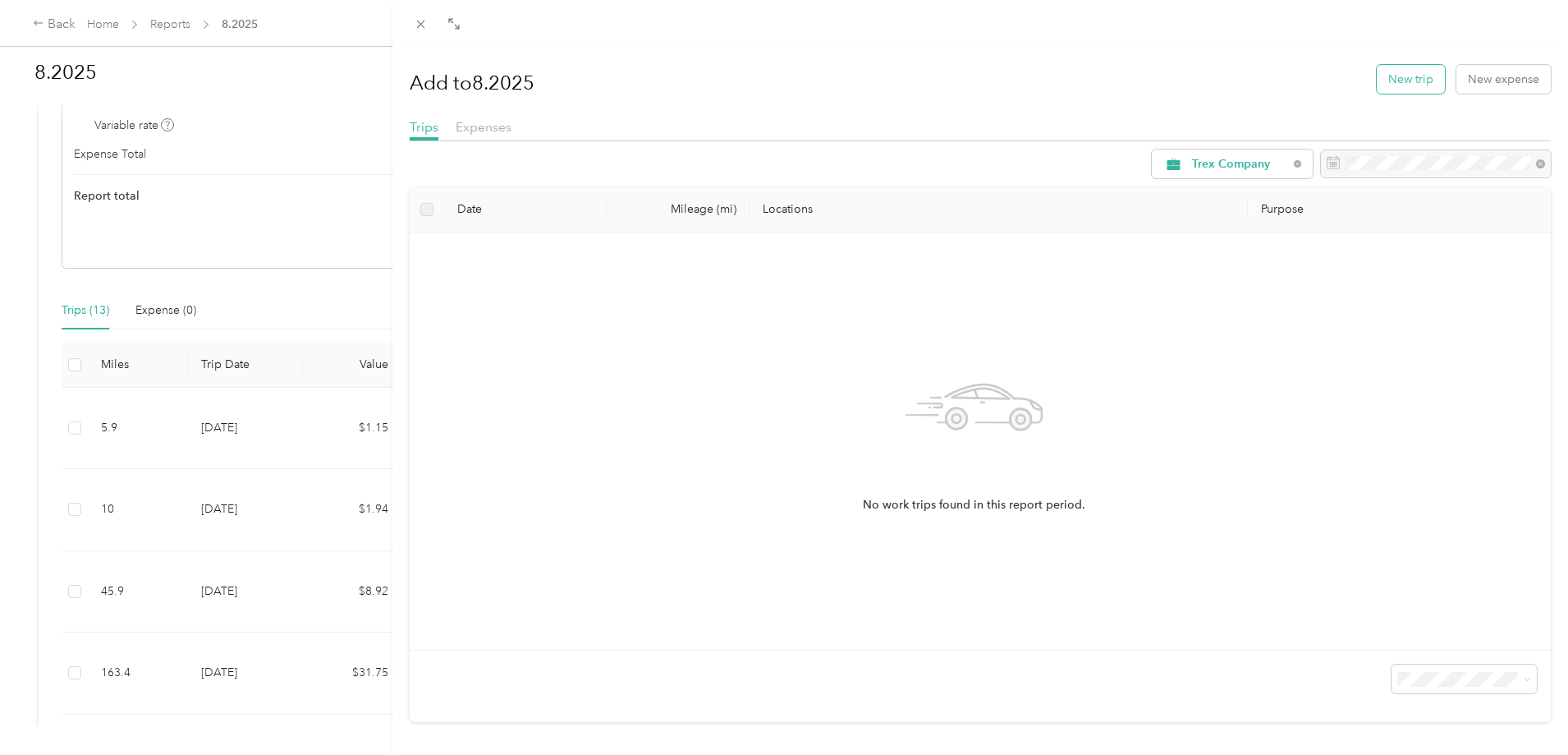
click at [1387, 86] on button "New trip" at bounding box center [1411, 79] width 68 height 29
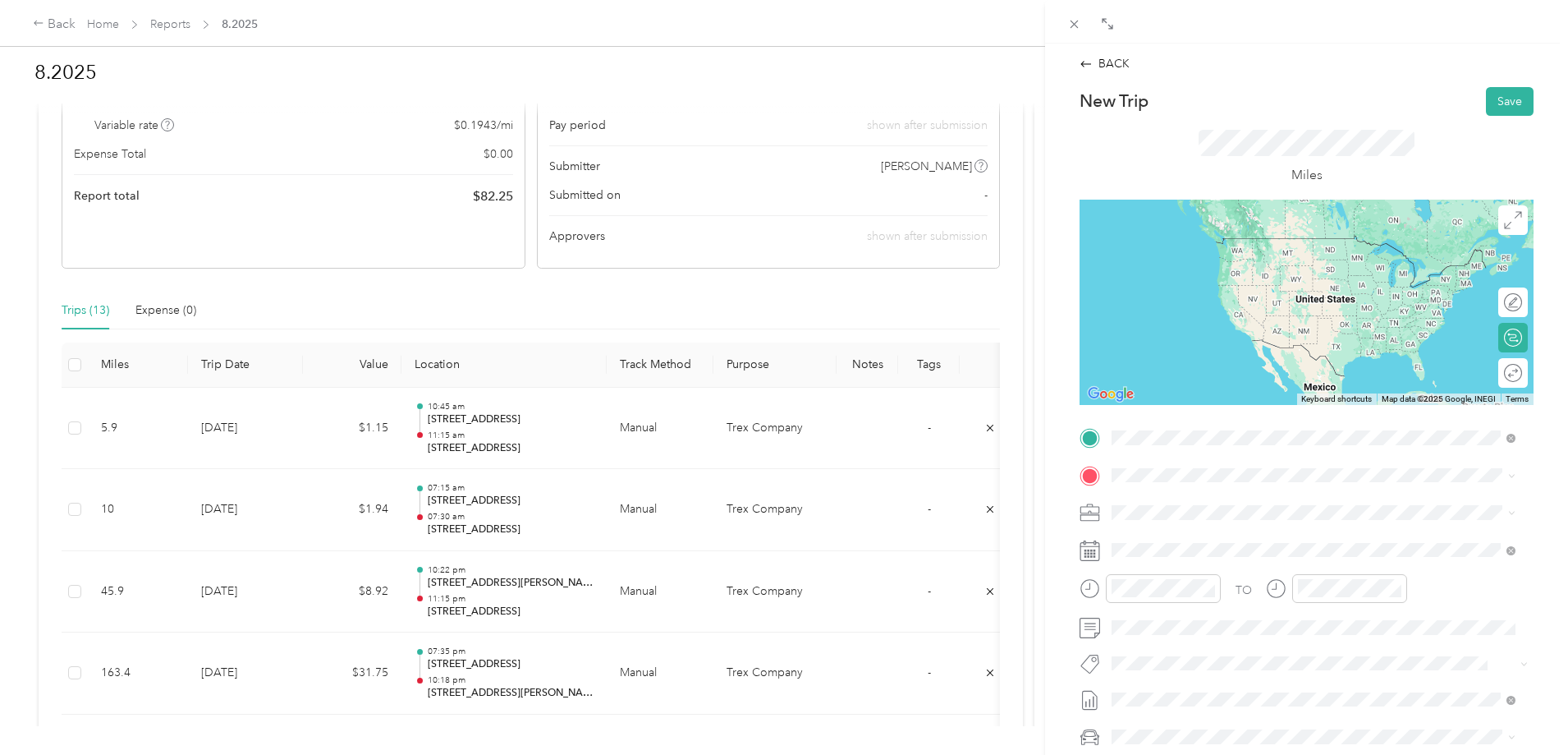
click at [1160, 488] on div "[STREET_ADDRESS][US_STATE]" at bounding box center [1313, 497] width 392 height 22
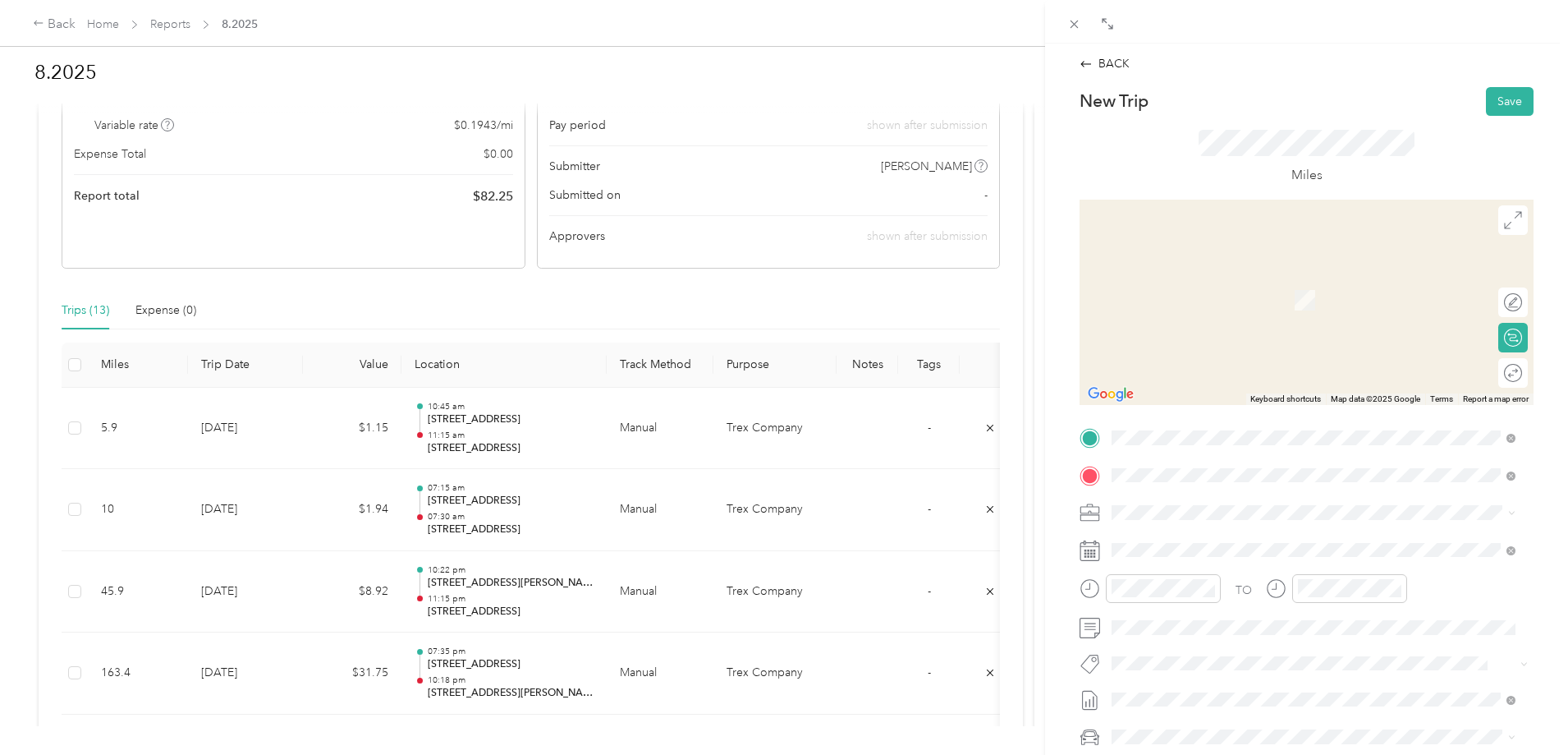
click at [1185, 536] on span "[STREET_ADDRESS][US_STATE]" at bounding box center [1225, 534] width 164 height 15
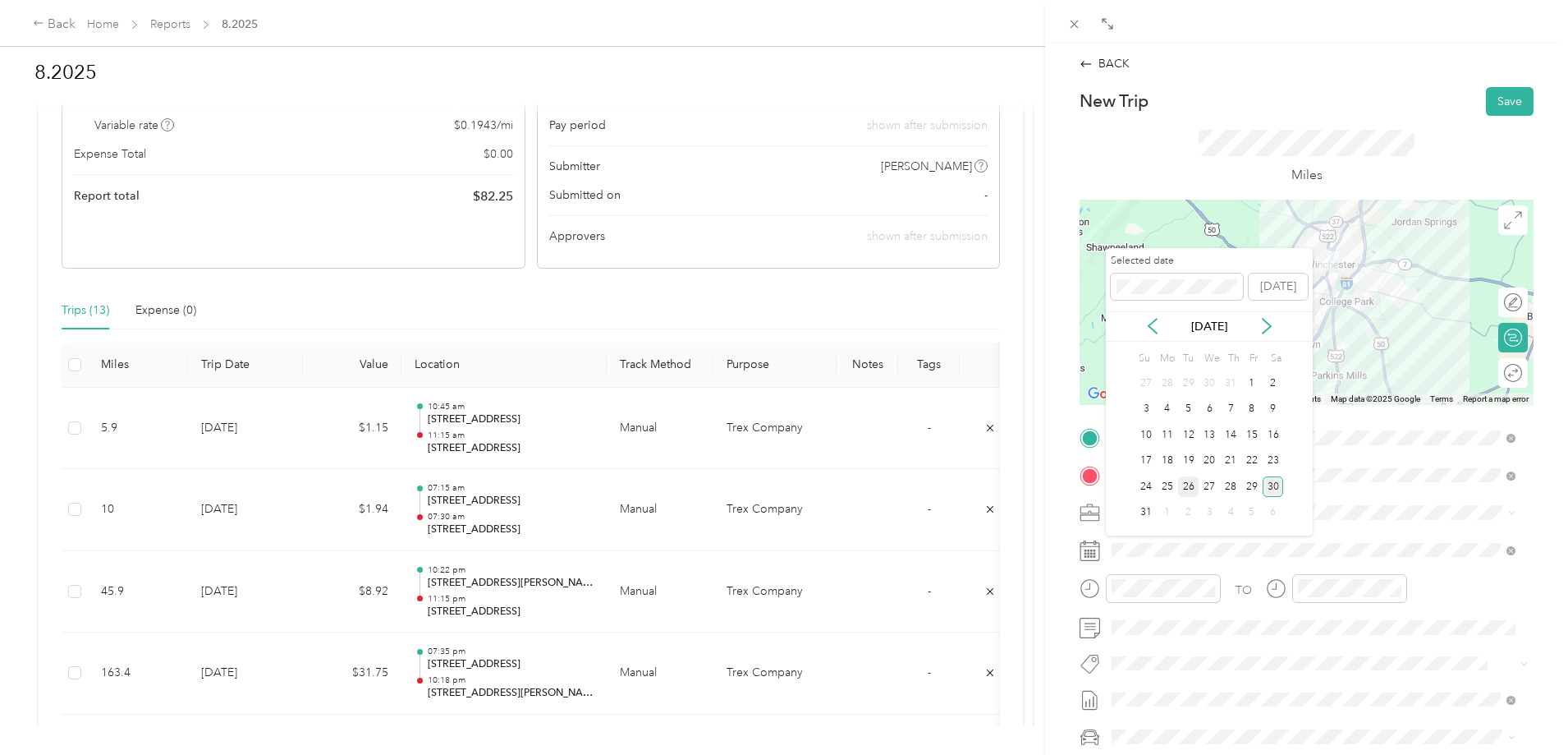
click at [1192, 483] on div "26" at bounding box center [1189, 486] width 21 height 20
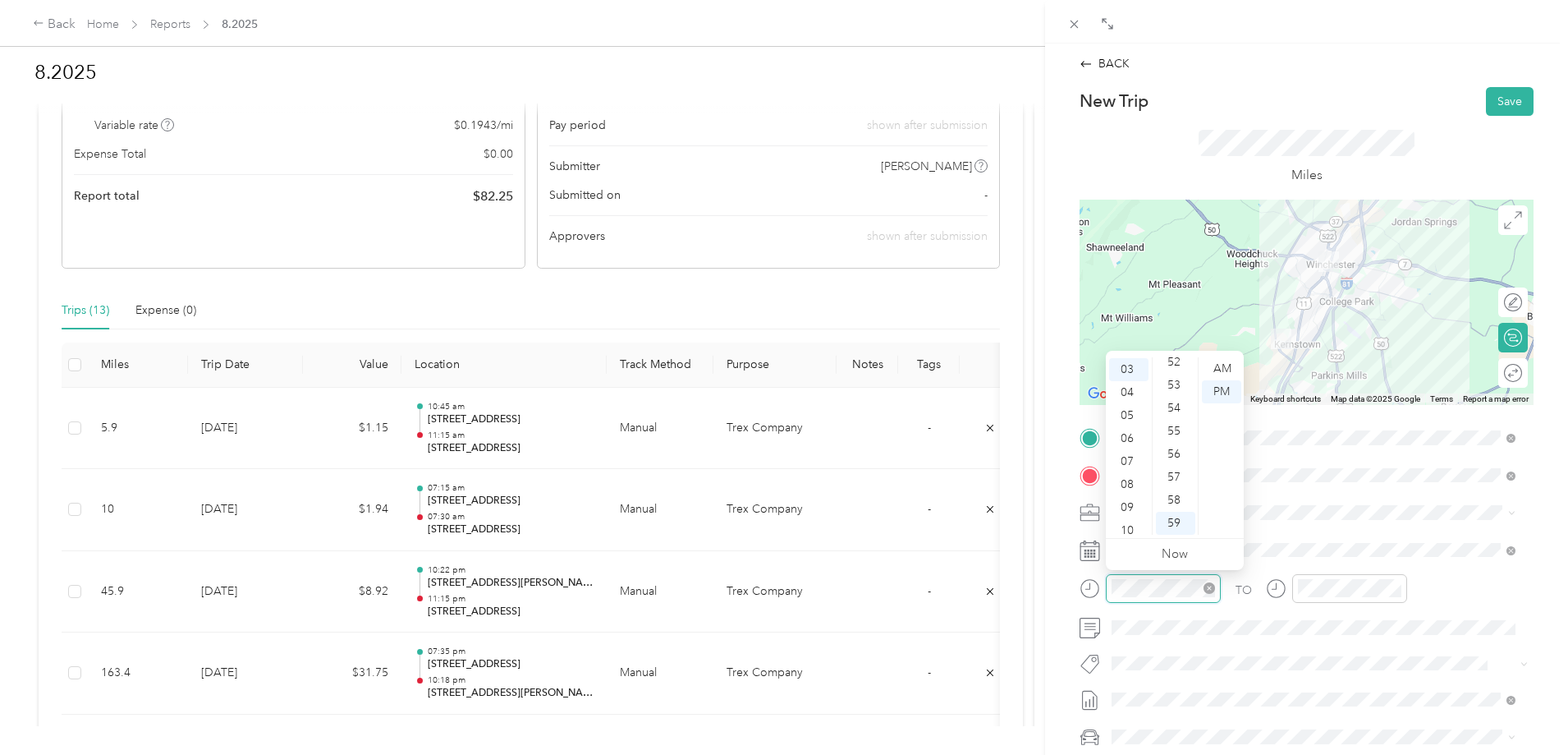
scroll to position [69, 0]
click at [1132, 414] on div "05" at bounding box center [1129, 414] width 39 height 23
click at [1357, 467] on span at bounding box center [1320, 475] width 428 height 26
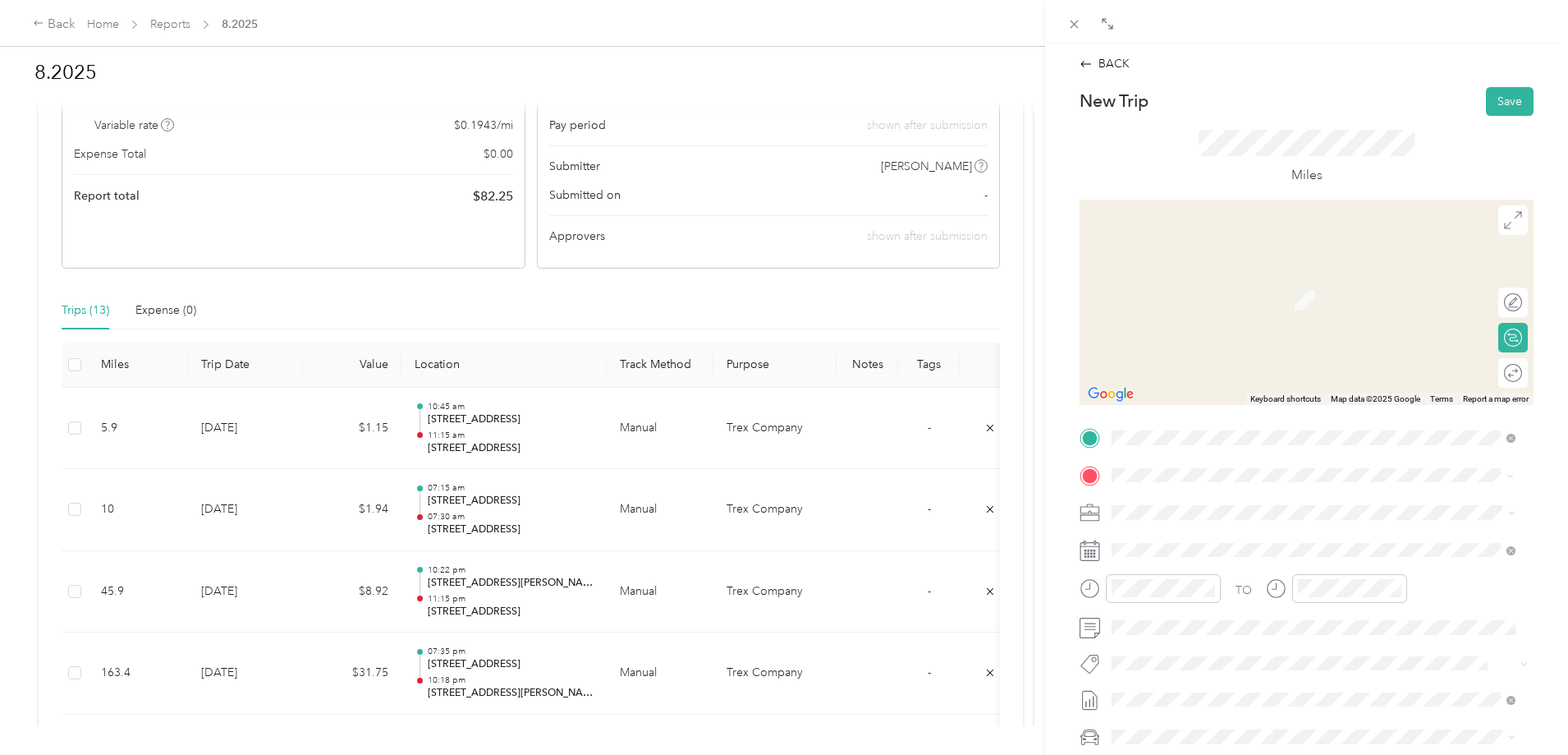
click at [1214, 542] on span "[STREET_ADDRESS][US_STATE]" at bounding box center [1225, 534] width 164 height 15
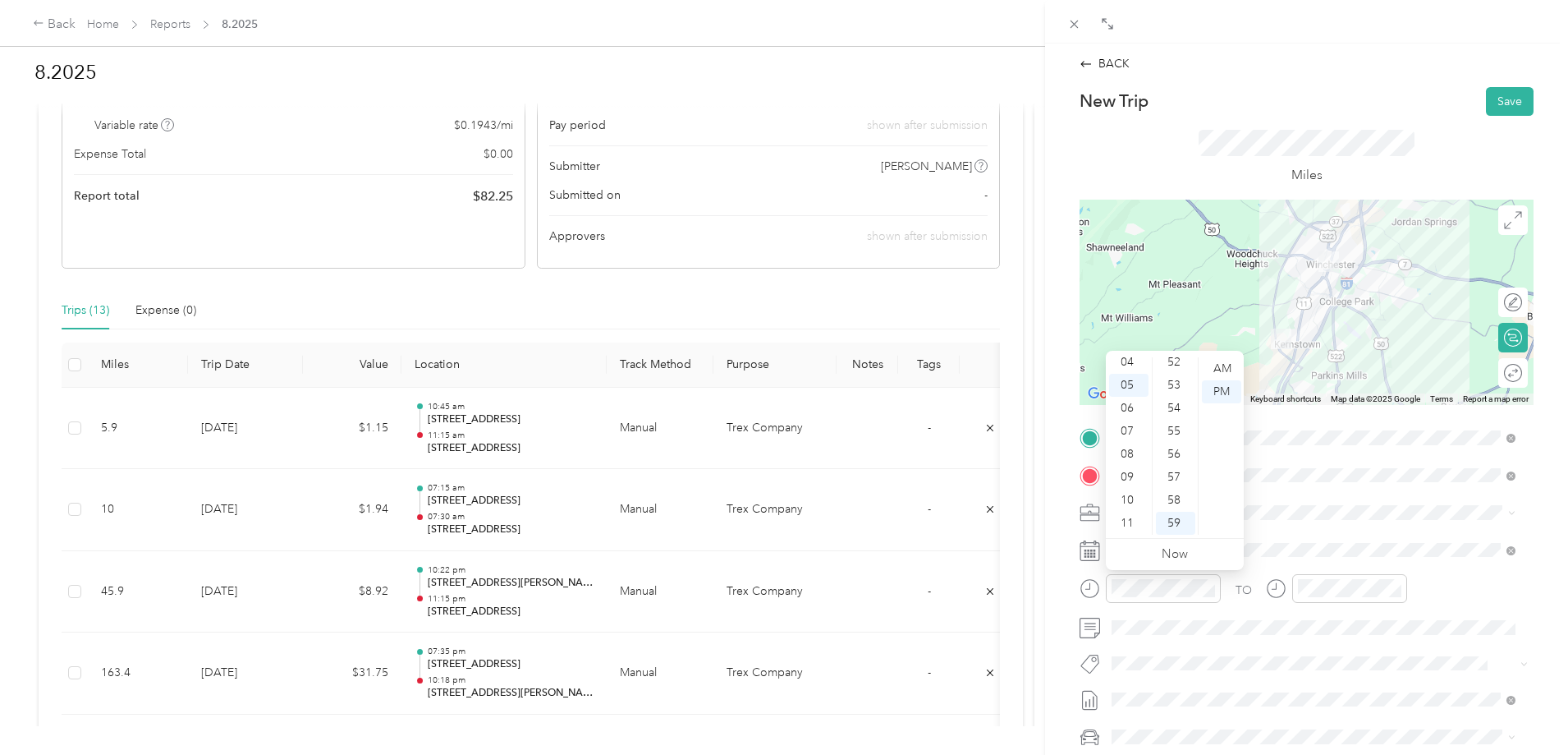
scroll to position [0, 0]
click at [1127, 441] on div "03" at bounding box center [1129, 438] width 39 height 23
click at [1178, 474] on div "30" at bounding box center [1175, 477] width 39 height 23
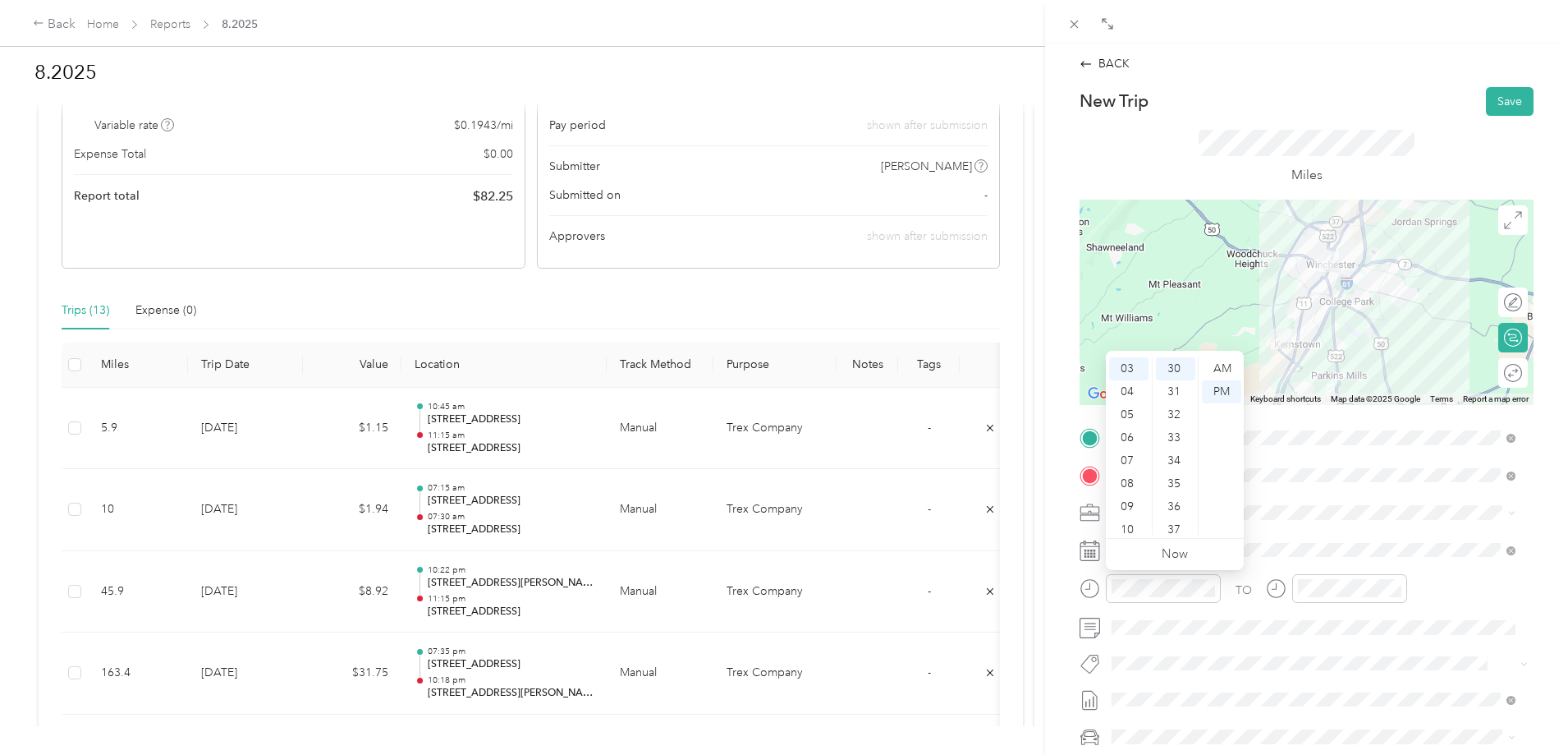
click at [1316, 571] on div "TO Add photo" at bounding box center [1307, 623] width 454 height 397
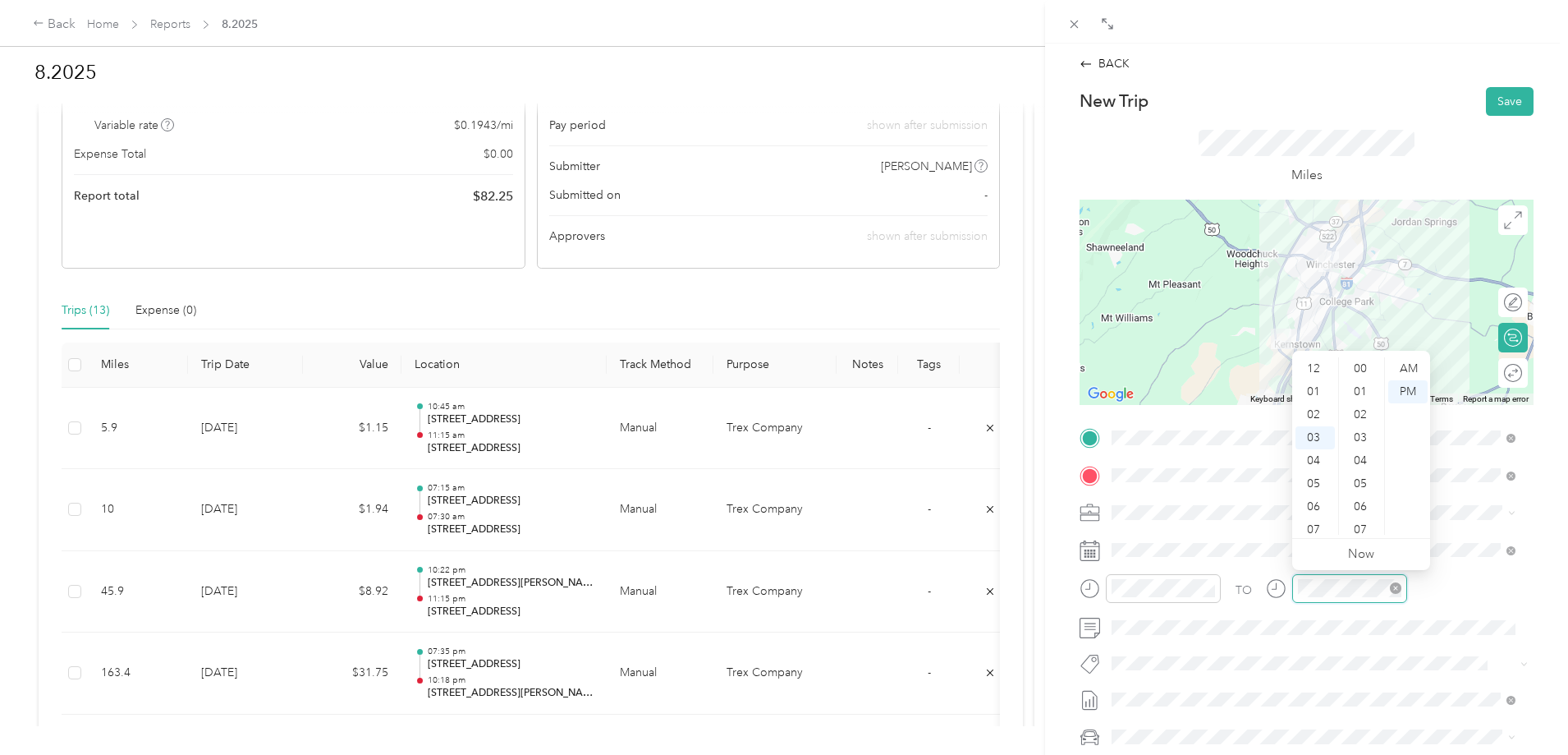
scroll to position [1202, 0]
click at [1316, 389] on div "04" at bounding box center [1315, 391] width 39 height 23
click at [1317, 433] on div "03" at bounding box center [1315, 438] width 39 height 23
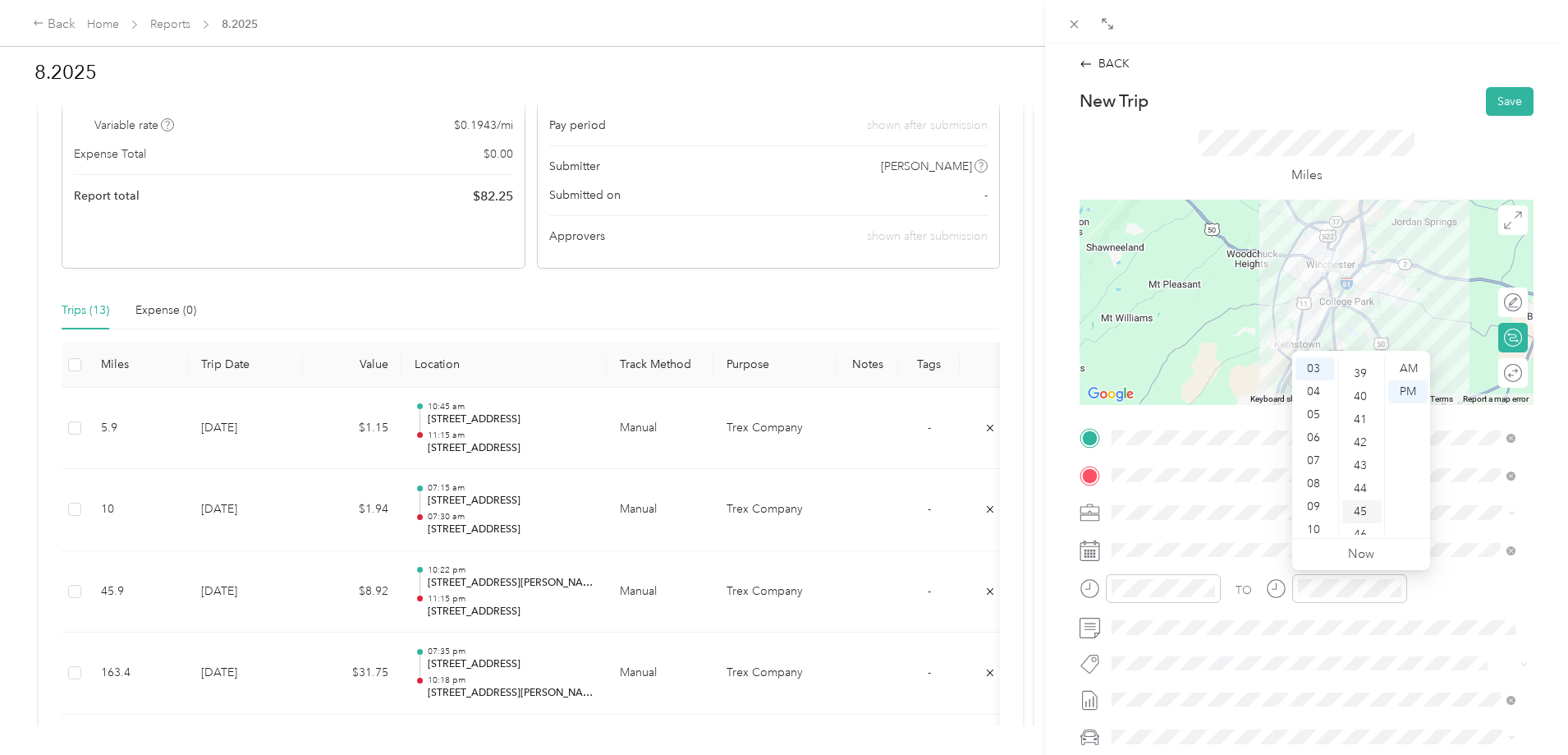
click at [1364, 507] on div "45" at bounding box center [1362, 511] width 39 height 23
click at [1501, 103] on button "Save" at bounding box center [1509, 101] width 48 height 29
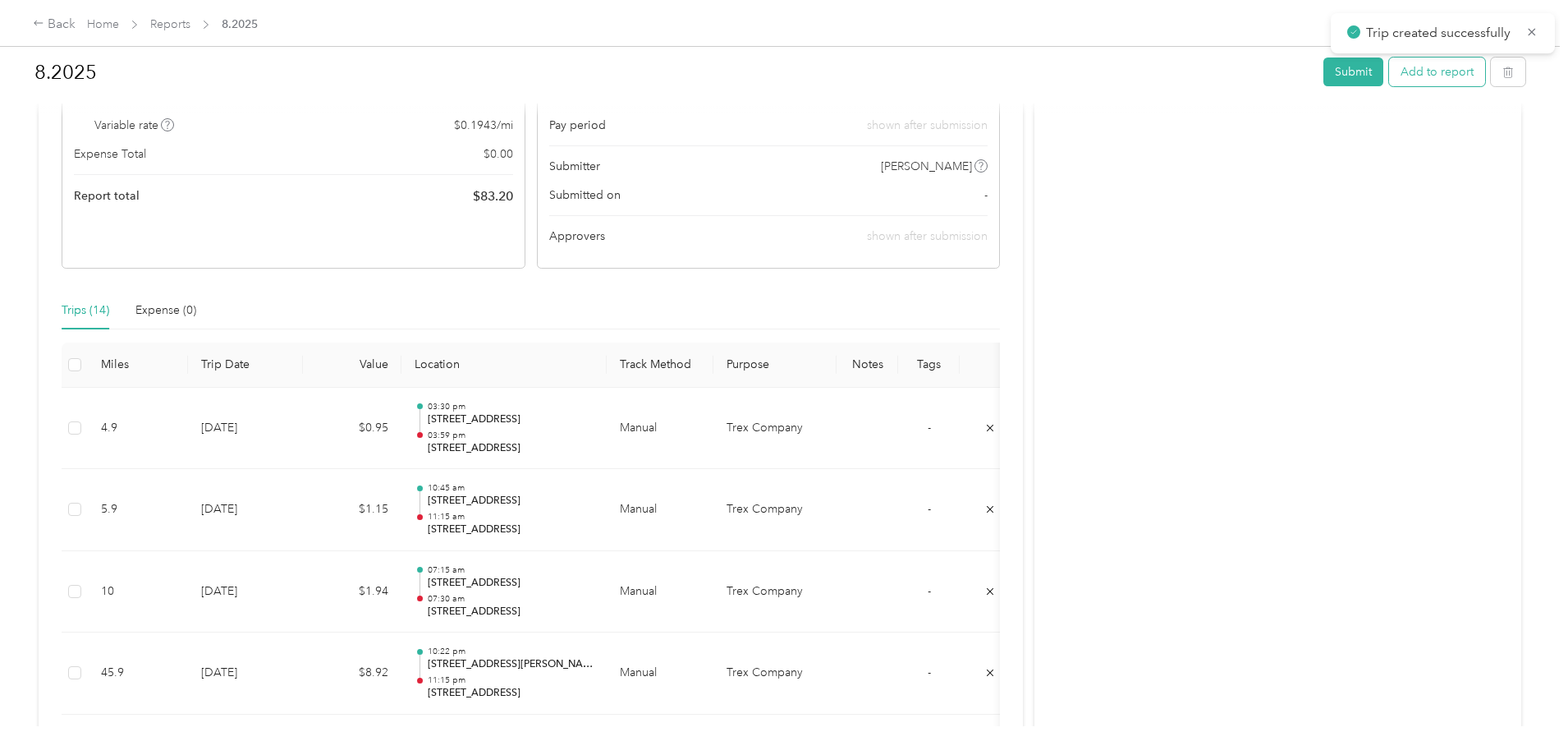
click at [1389, 81] on button "Add to report" at bounding box center [1437, 72] width 96 height 29
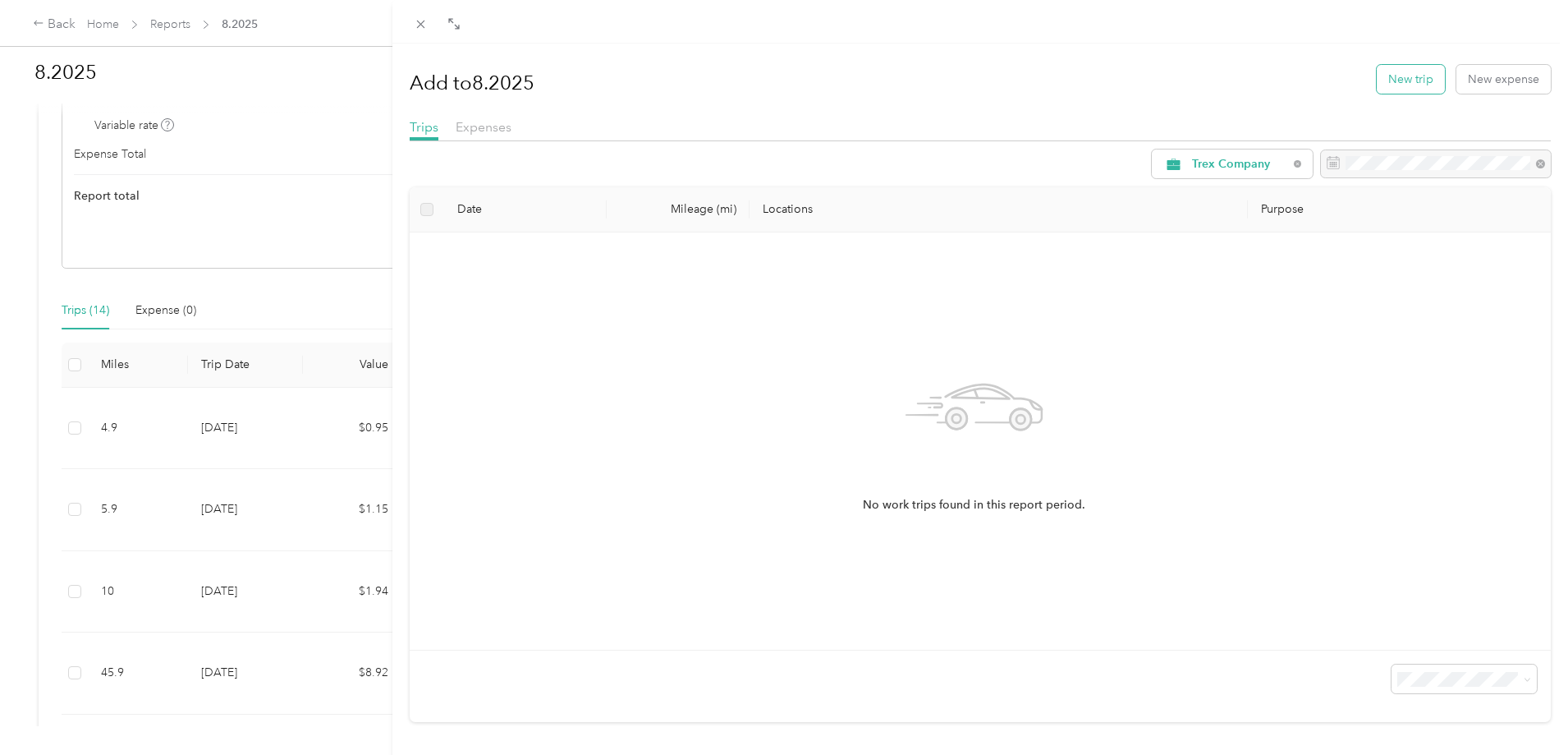
click at [1398, 89] on button "New trip" at bounding box center [1411, 79] width 68 height 29
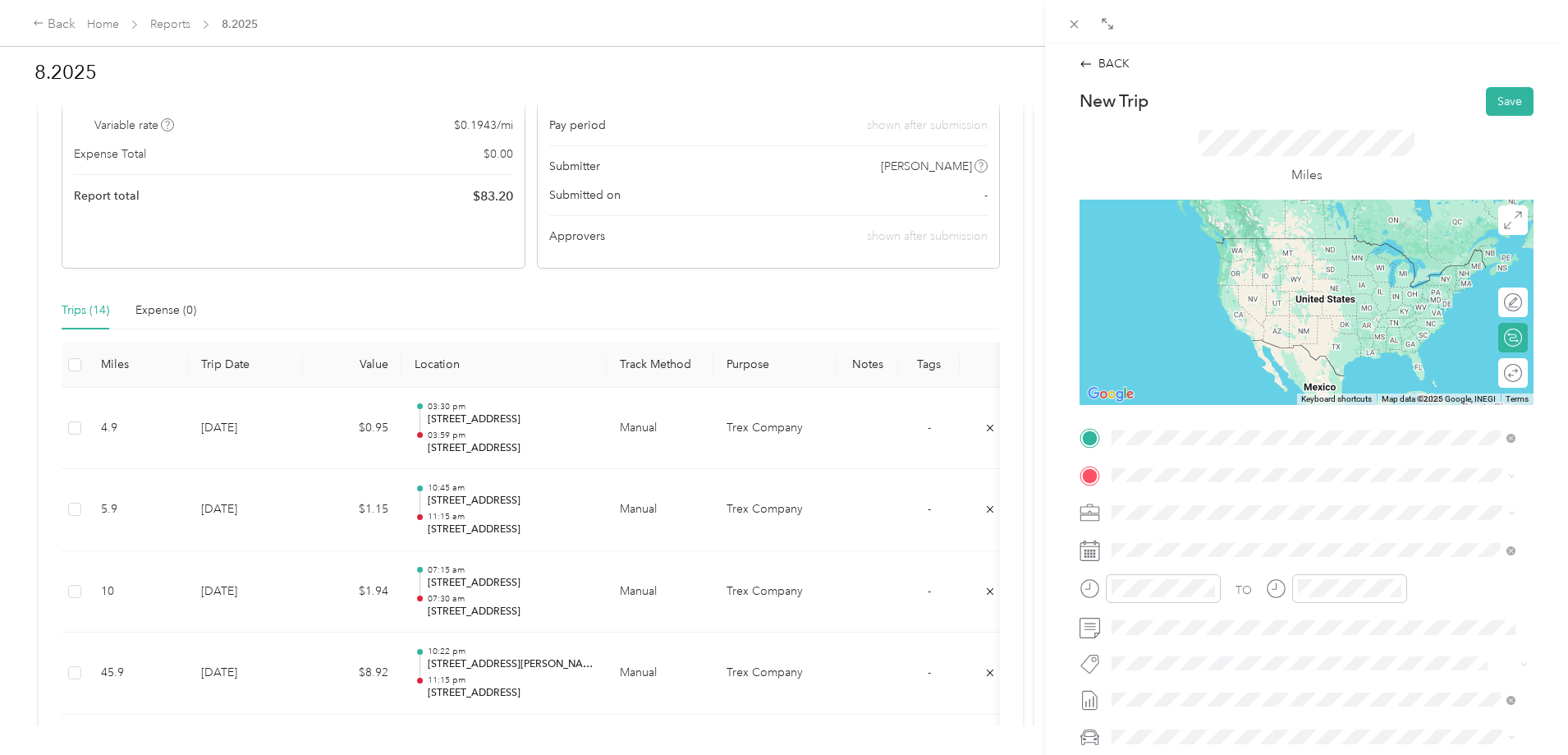
click at [1191, 503] on span "[STREET_ADDRESS][US_STATE]" at bounding box center [1225, 496] width 164 height 15
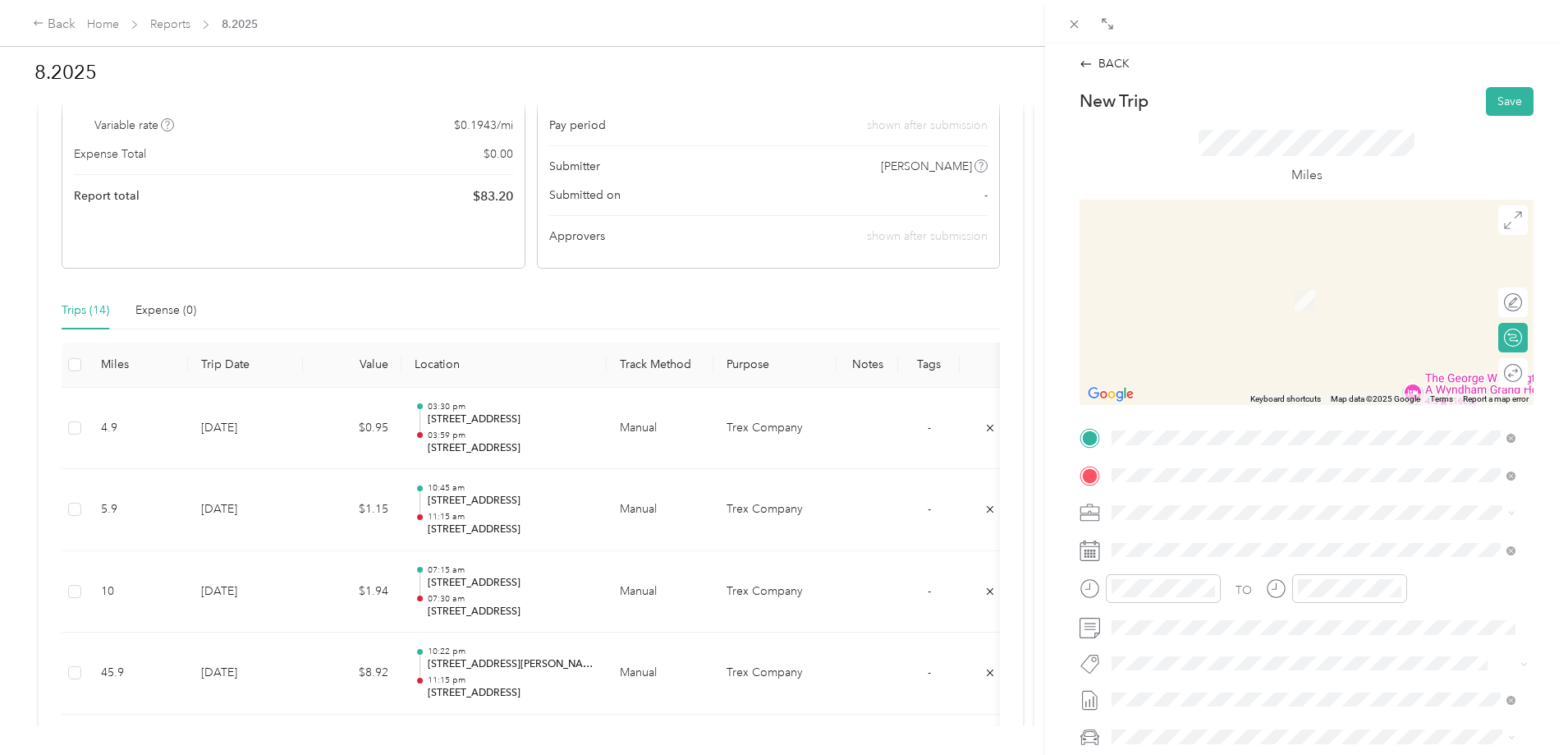
click at [1198, 540] on span "[STREET_ADDRESS][US_STATE]" at bounding box center [1225, 534] width 164 height 15
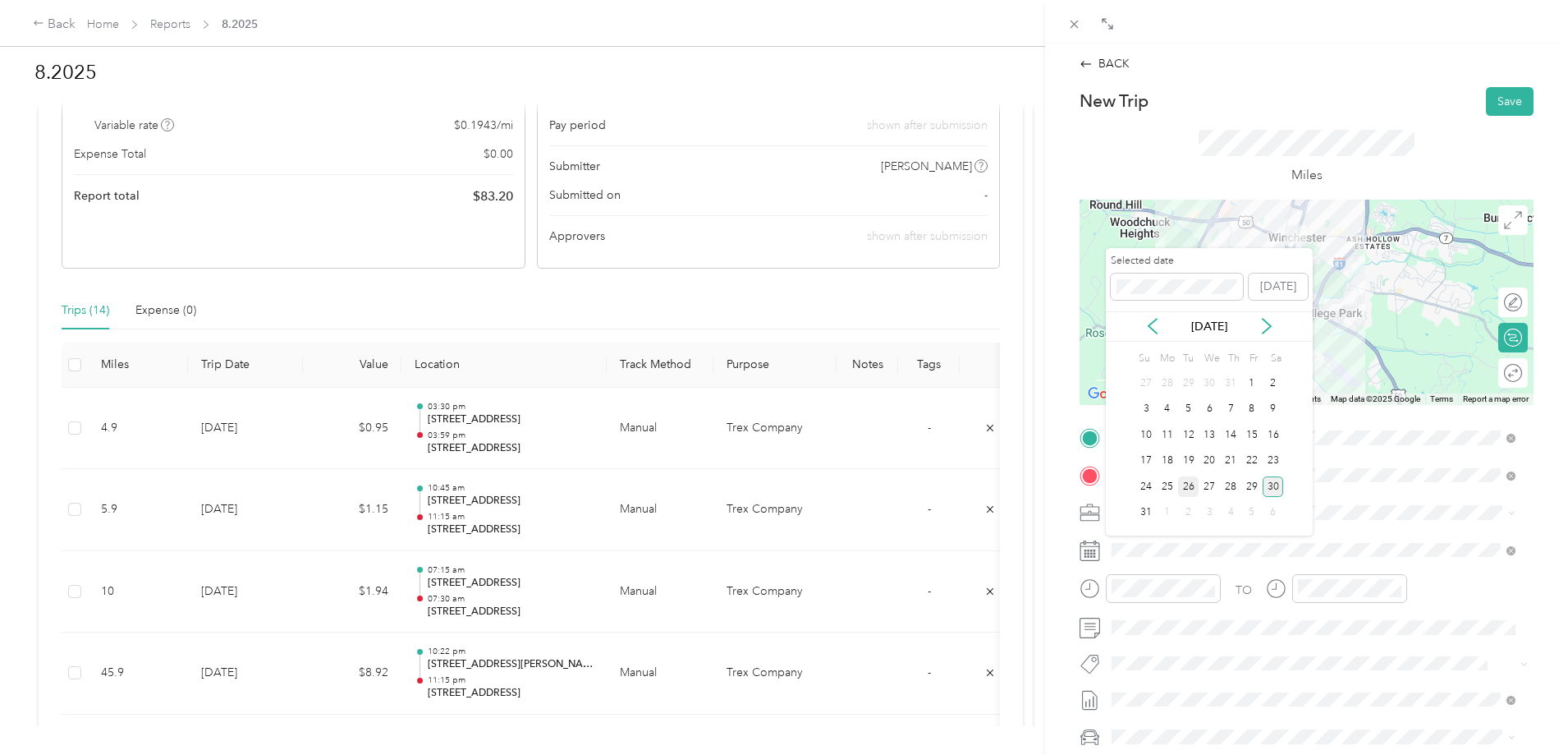
click at [1192, 483] on div "26" at bounding box center [1189, 486] width 21 height 20
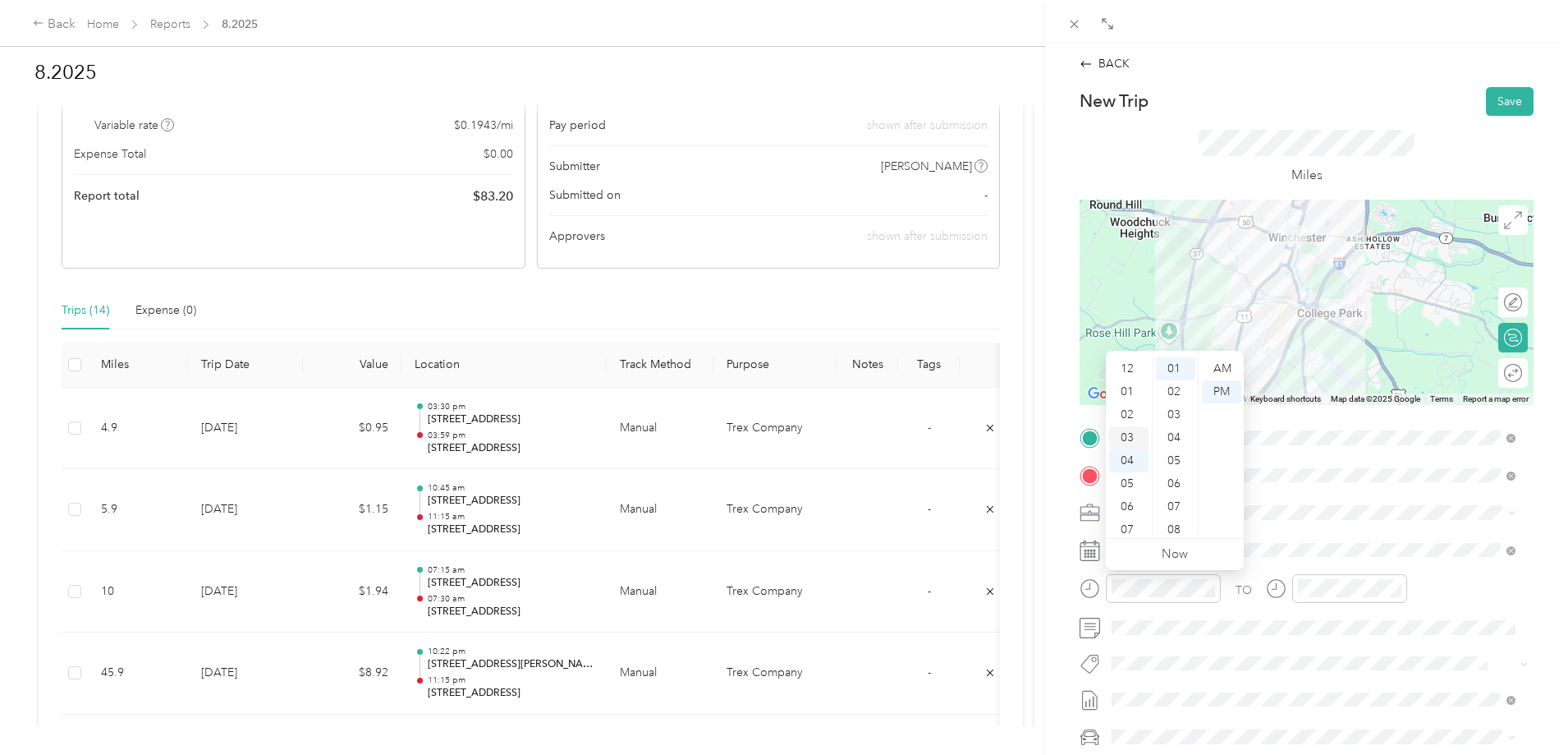
click at [1127, 437] on div "03" at bounding box center [1129, 438] width 39 height 23
click at [1130, 388] on div "04" at bounding box center [1129, 391] width 39 height 23
click at [1189, 509] on div "07" at bounding box center [1175, 507] width 39 height 23
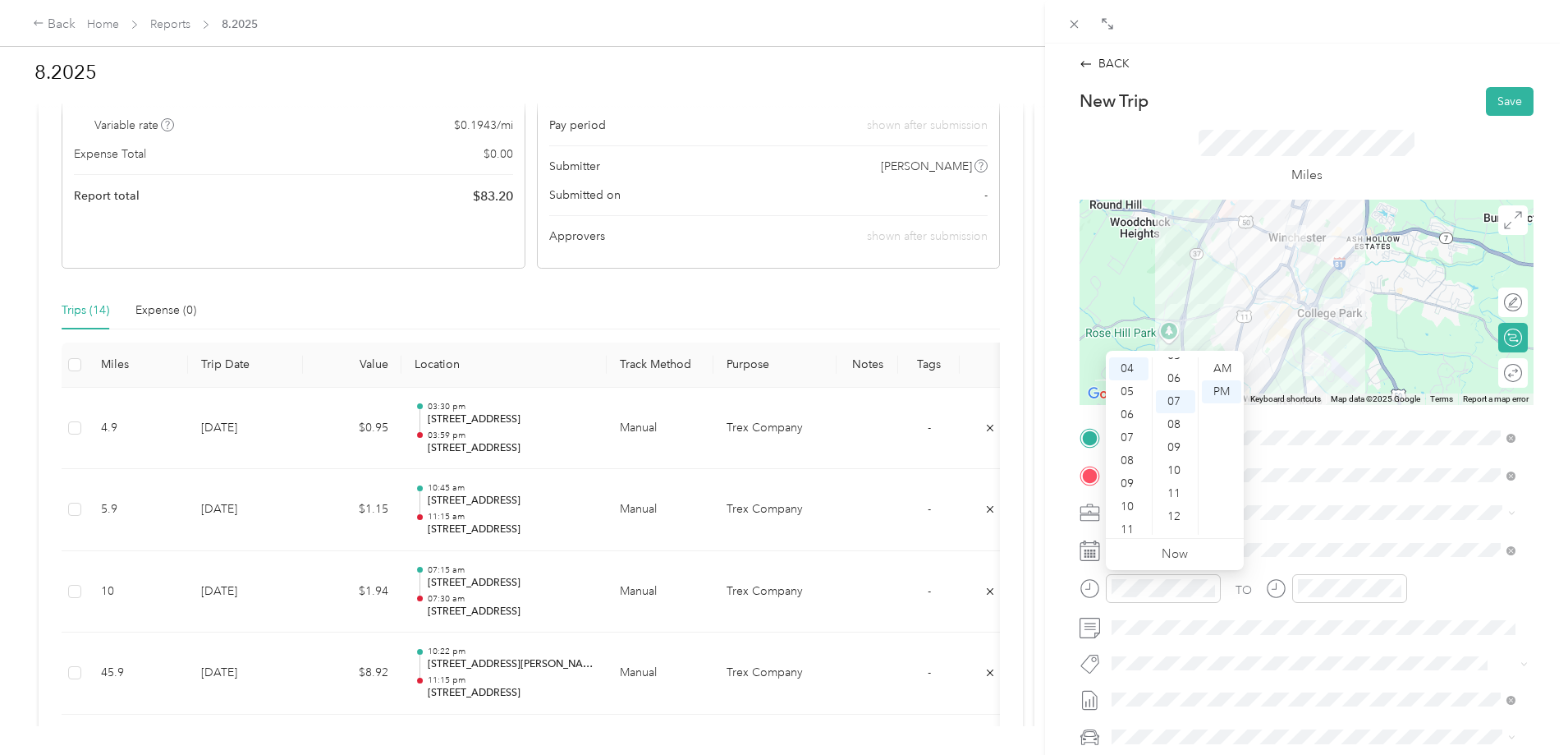
scroll to position [0, 0]
click at [1172, 371] on div "00" at bounding box center [1175, 369] width 39 height 23
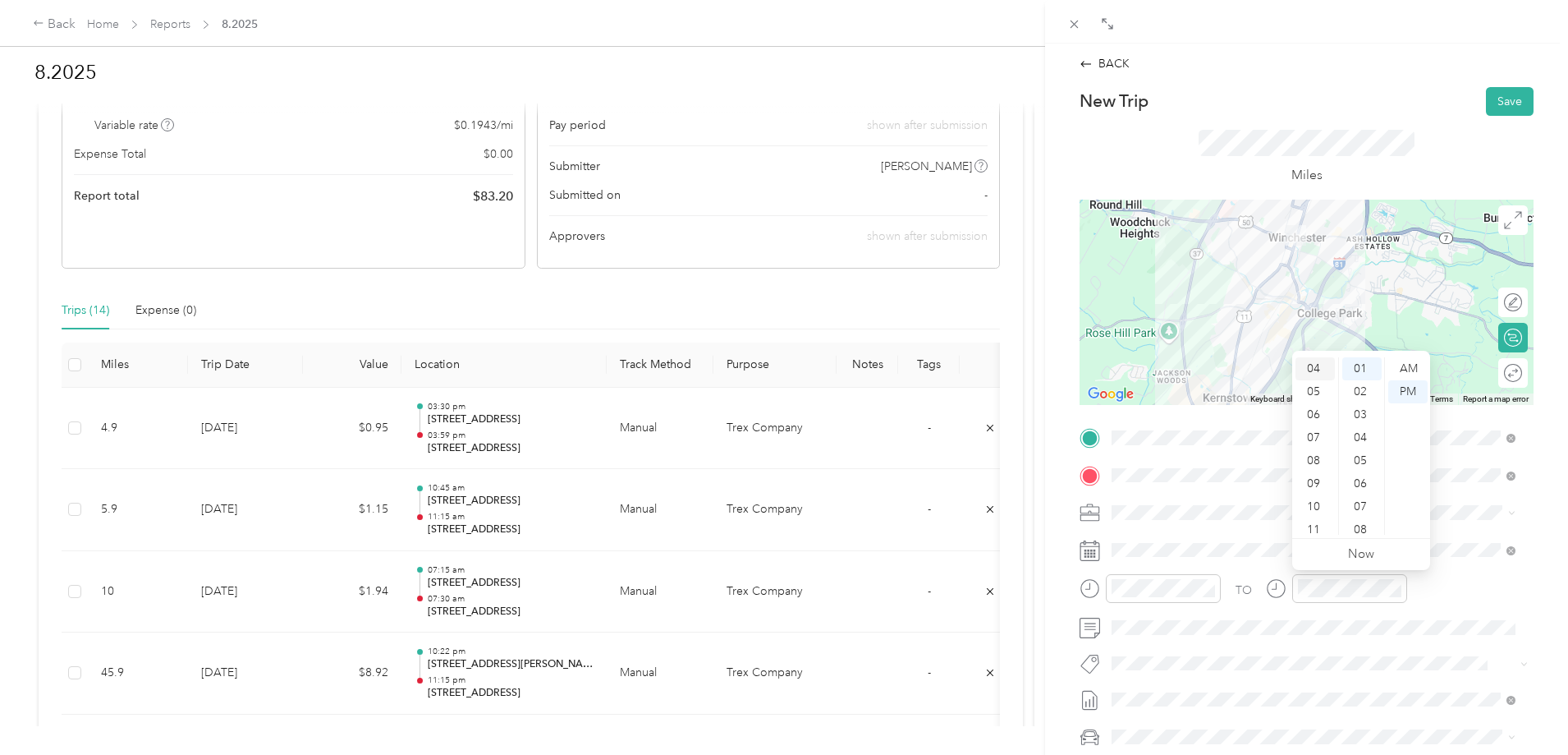
click at [1321, 366] on div "04" at bounding box center [1315, 369] width 39 height 23
click at [1360, 378] on div "15" at bounding box center [1362, 380] width 39 height 23
click at [1500, 102] on button "Save" at bounding box center [1509, 101] width 48 height 29
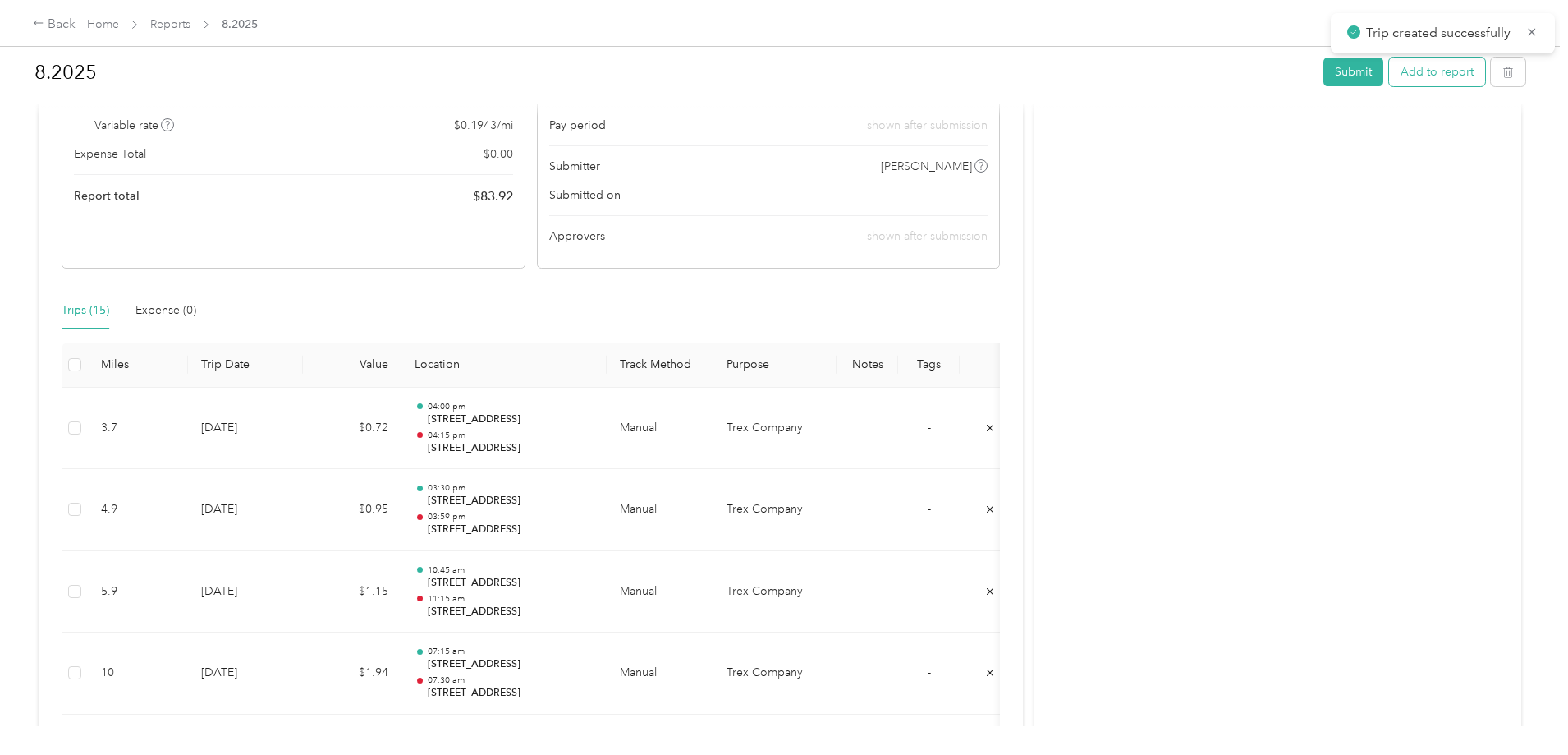
click at [1389, 78] on button "Add to report" at bounding box center [1437, 72] width 96 height 29
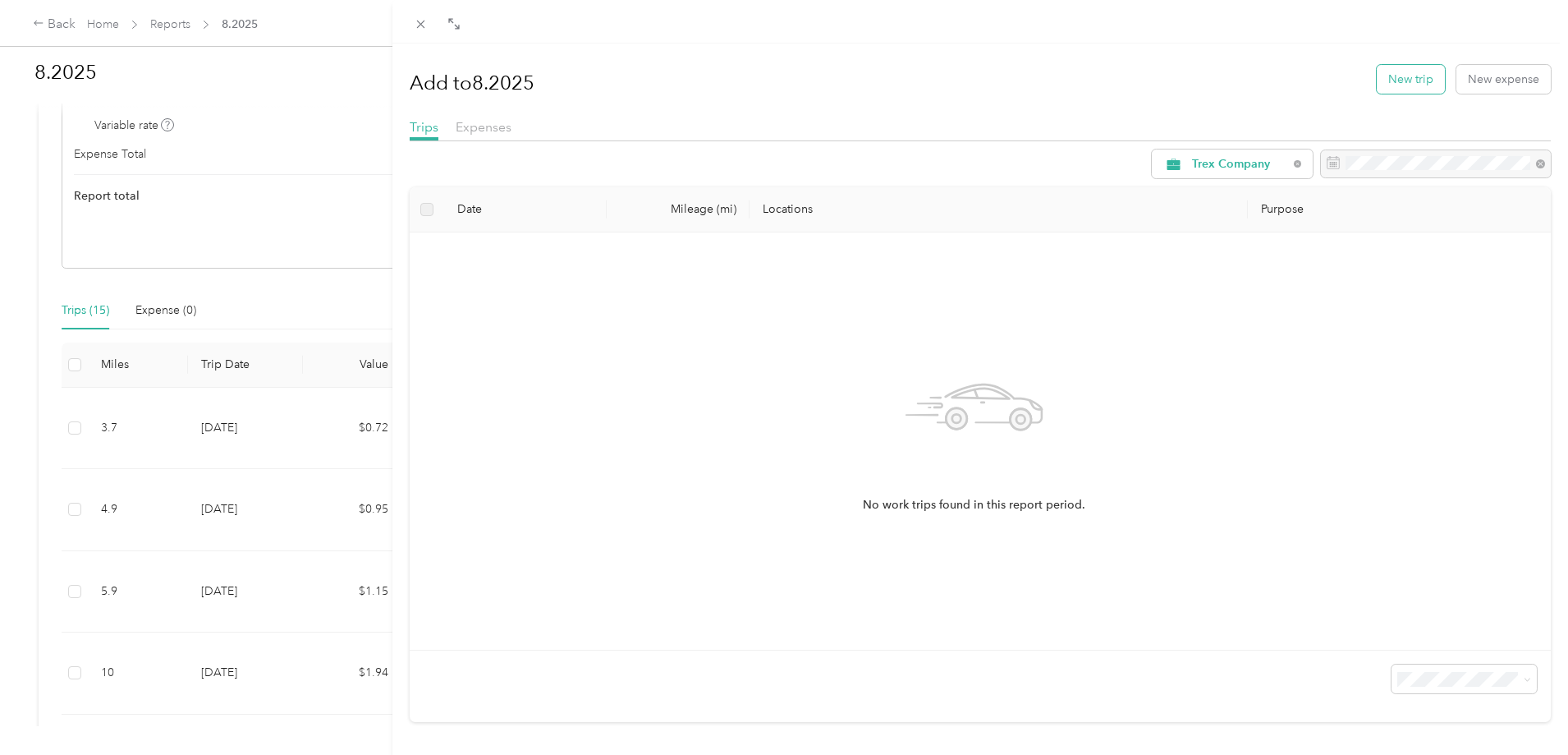
click at [1395, 81] on button "New trip" at bounding box center [1411, 79] width 68 height 29
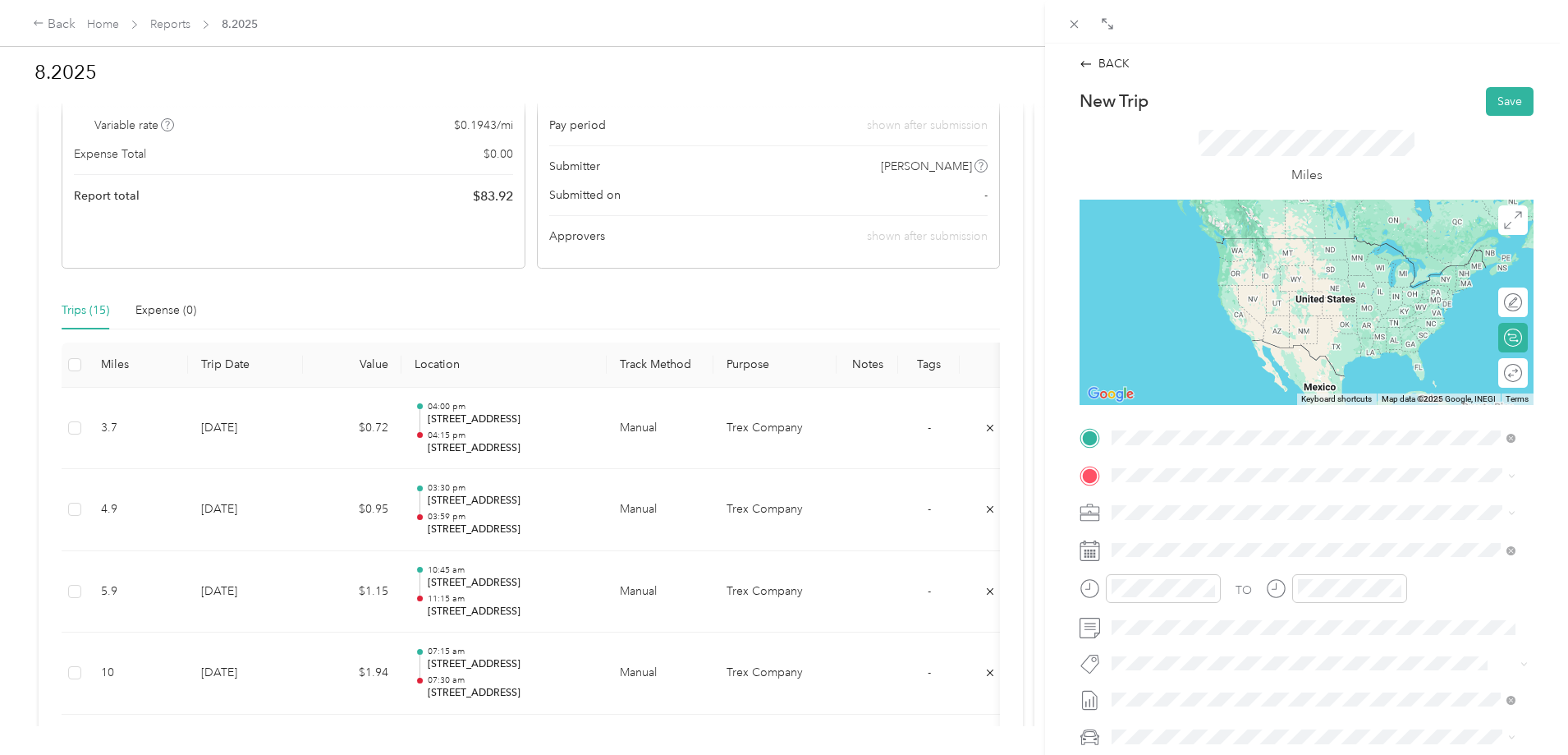
click at [1209, 504] on span "[STREET_ADDRESS][US_STATE]" at bounding box center [1225, 496] width 164 height 15
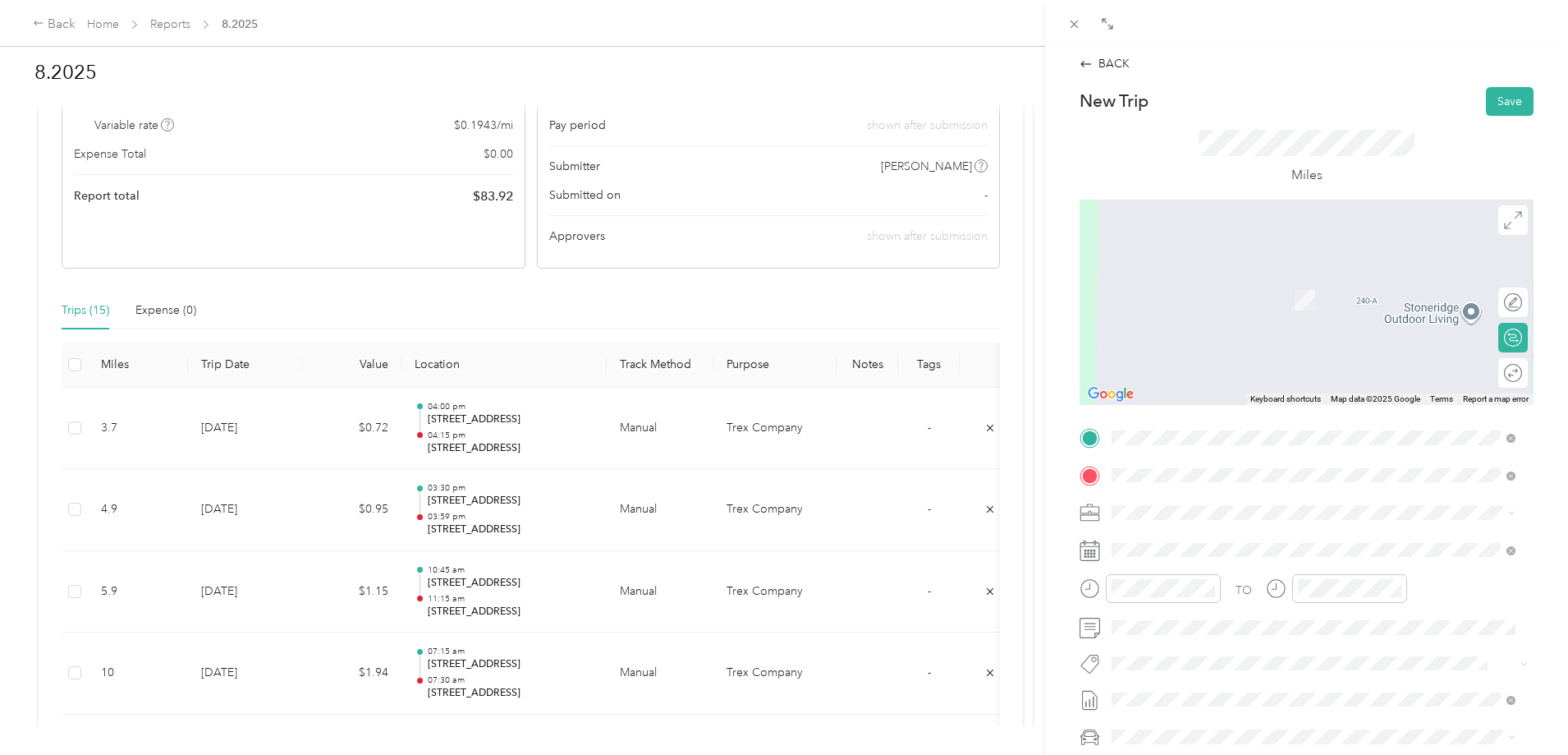
click at [1213, 537] on span "[STREET_ADDRESS][US_STATE]" at bounding box center [1225, 534] width 164 height 15
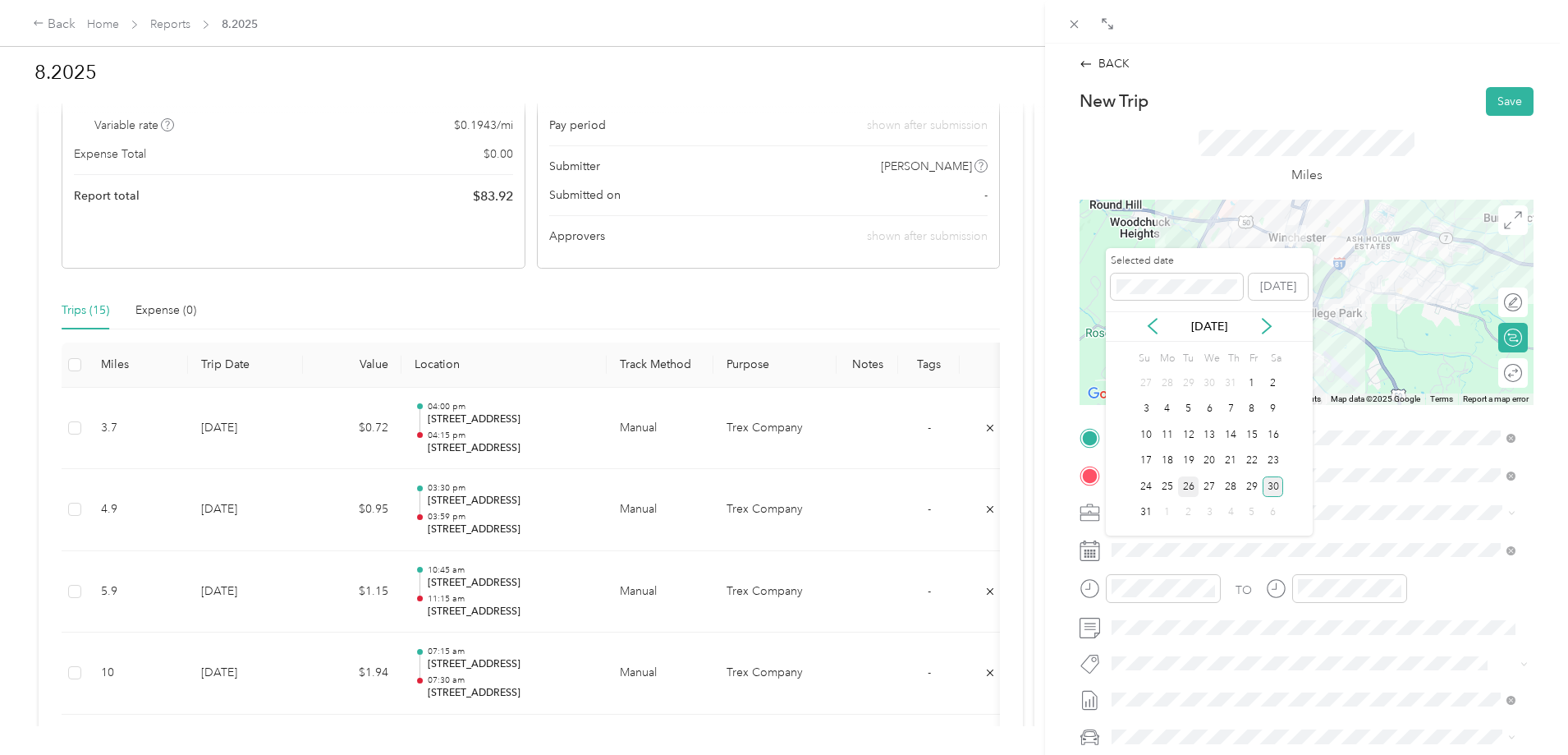
click at [1185, 490] on div "26" at bounding box center [1189, 486] width 21 height 20
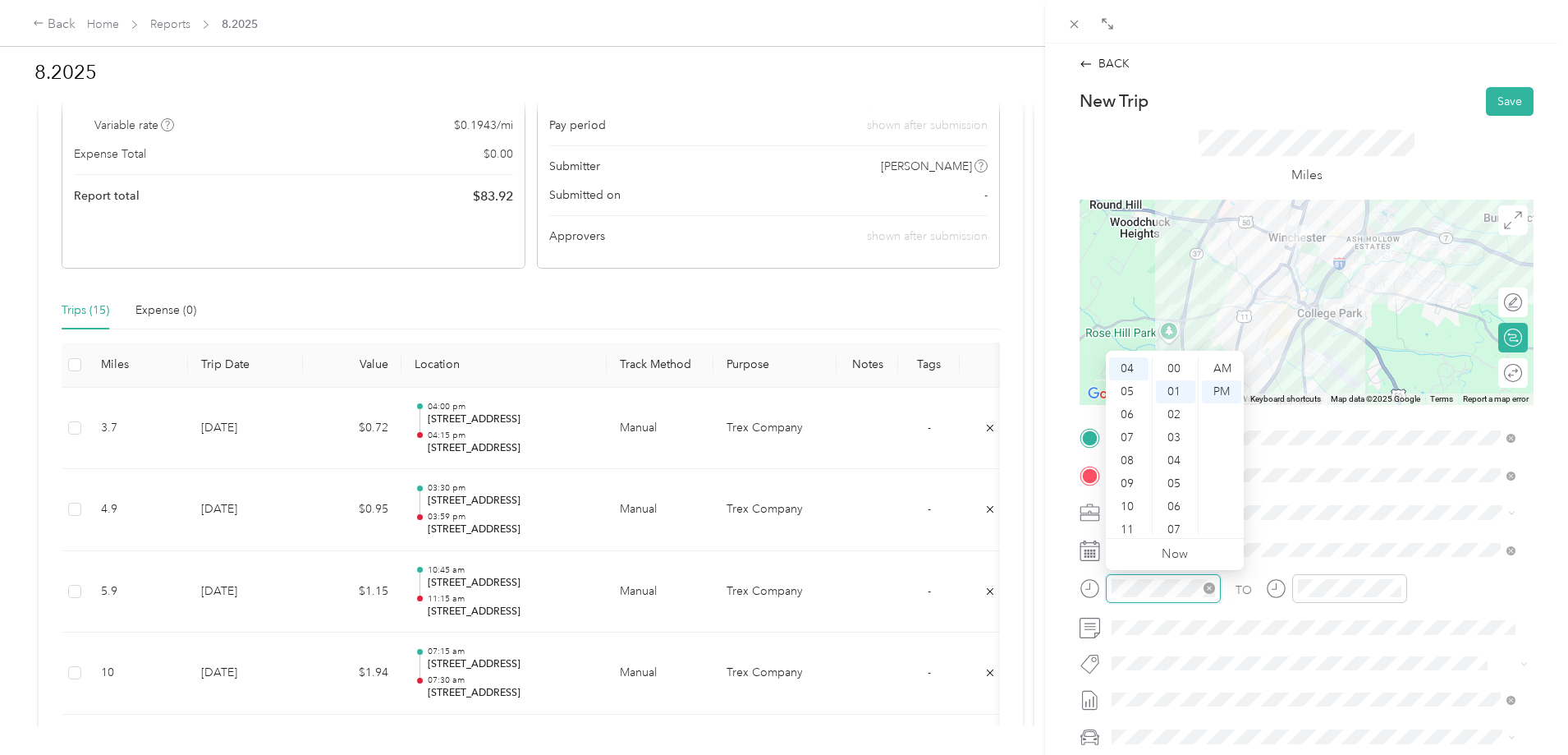
scroll to position [23, 0]
click at [1135, 398] on div "05" at bounding box center [1129, 391] width 39 height 23
click at [1175, 362] on div "00" at bounding box center [1175, 369] width 39 height 23
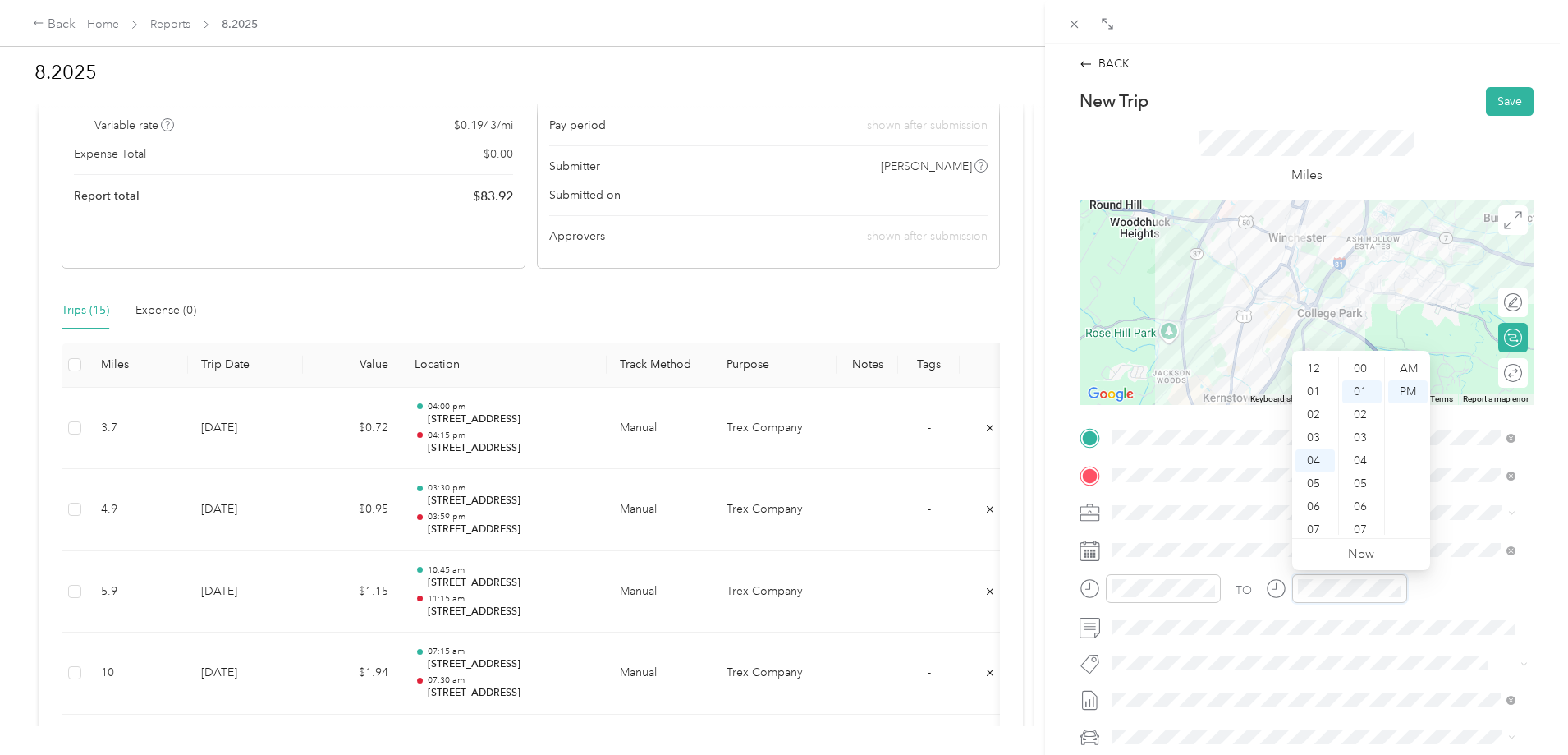
scroll to position [23, 0]
click at [1318, 392] on div "05" at bounding box center [1315, 391] width 39 height 23
click at [1365, 486] on div "15" at bounding box center [1362, 494] width 39 height 23
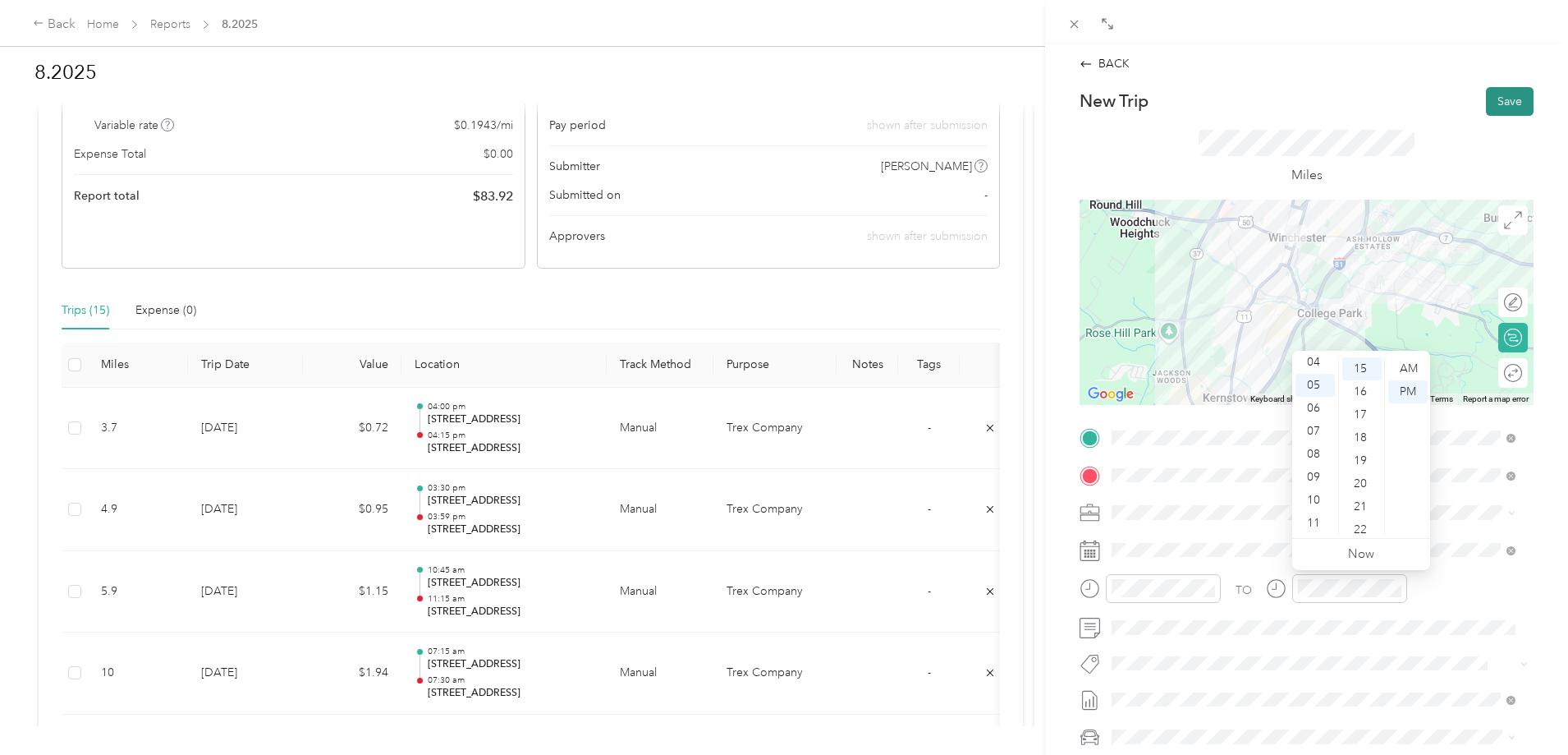
click at [1503, 91] on button "Save" at bounding box center [1509, 101] width 48 height 29
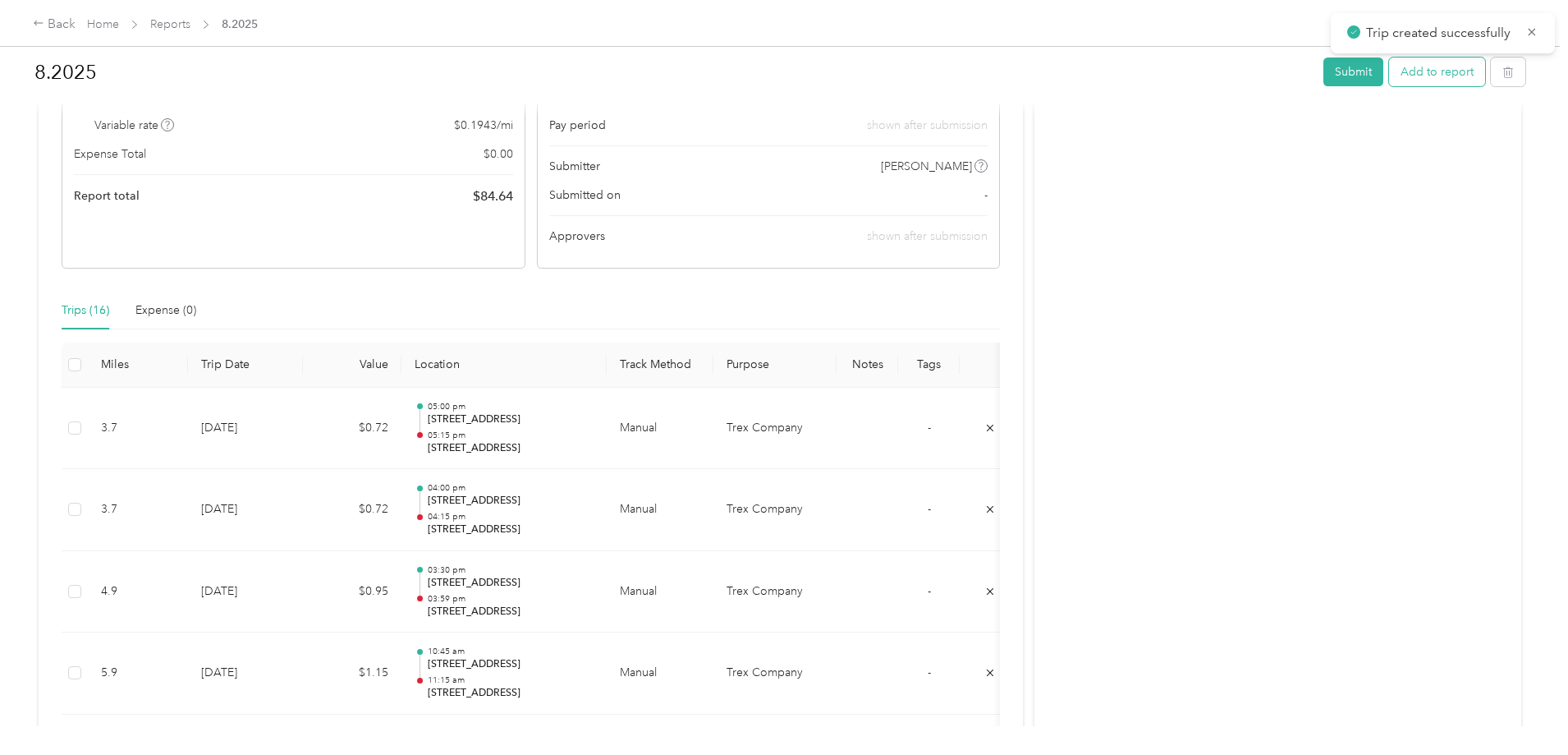
click at [1389, 76] on button "Add to report" at bounding box center [1437, 72] width 96 height 29
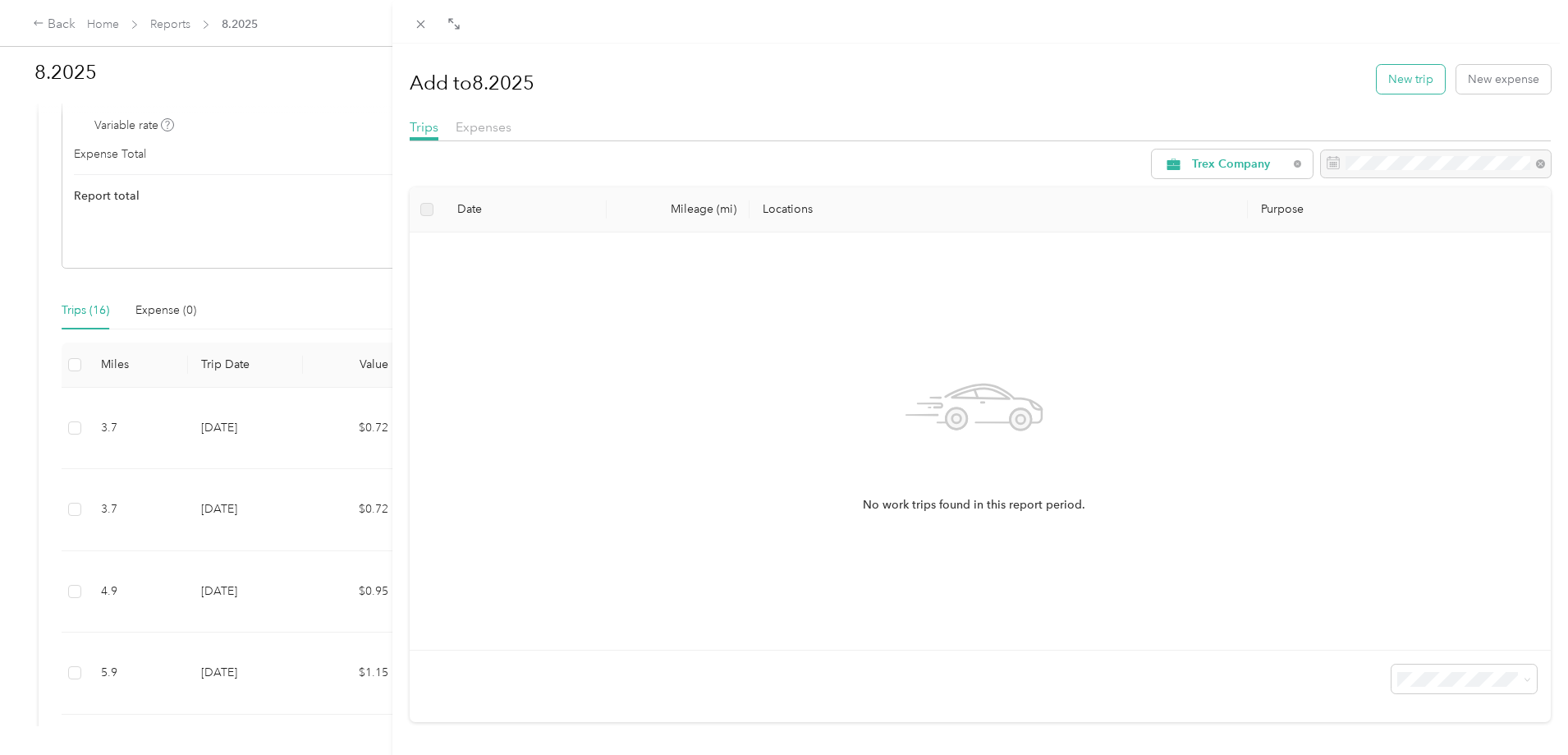
click at [1410, 80] on button "New trip" at bounding box center [1411, 79] width 68 height 29
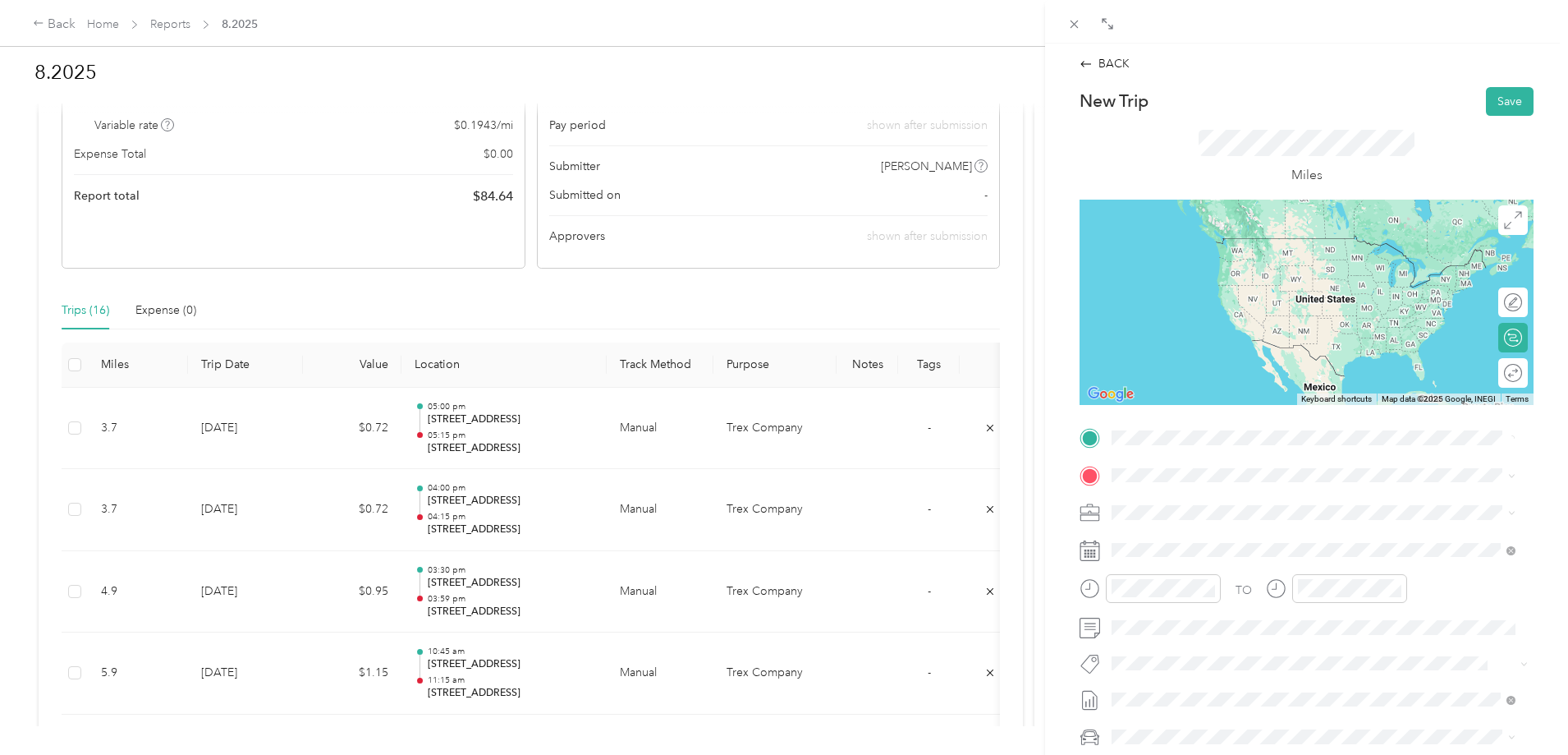
click at [1205, 498] on span "[STREET_ADDRESS][US_STATE]" at bounding box center [1225, 496] width 164 height 15
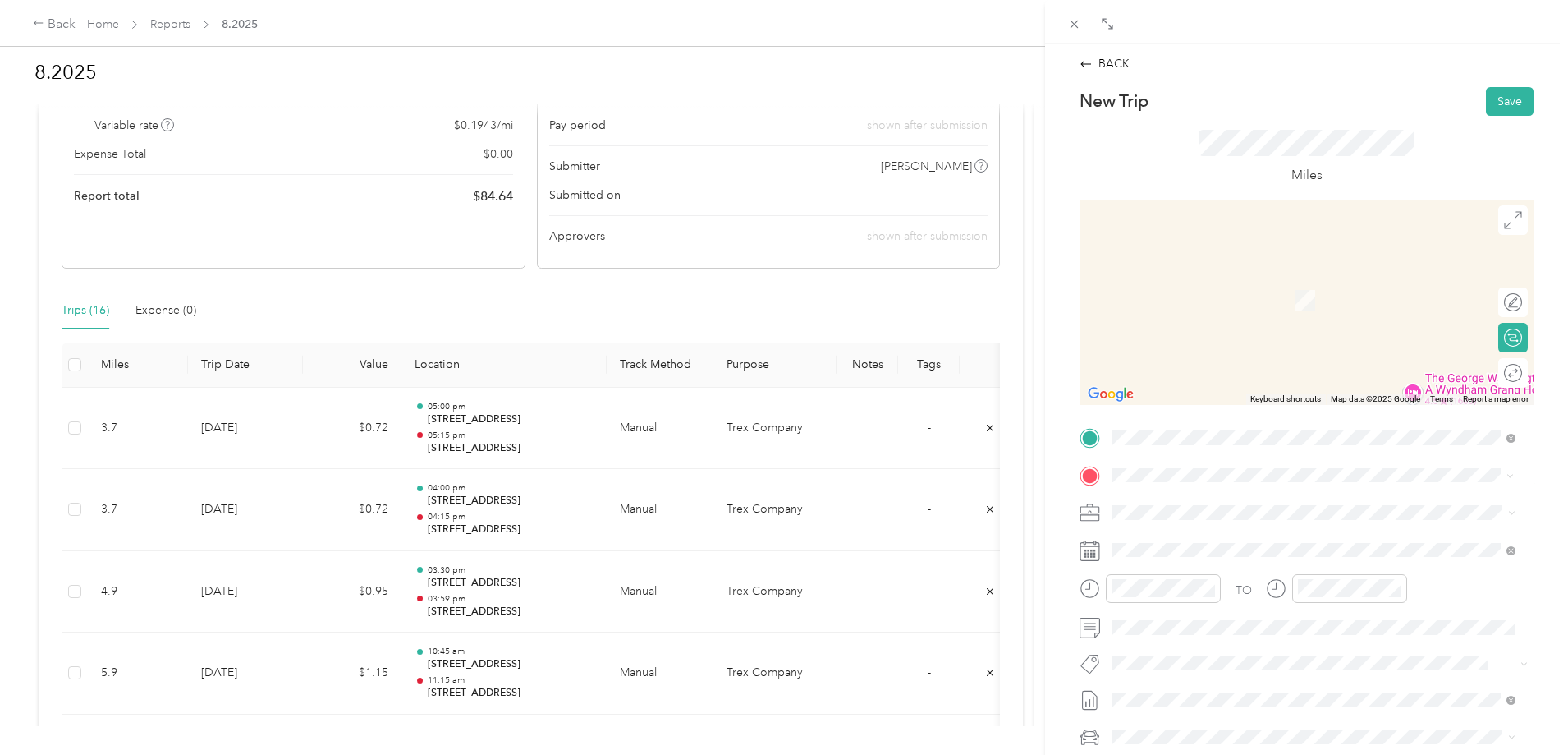
click at [1221, 542] on span "[STREET_ADDRESS][US_STATE]" at bounding box center [1225, 534] width 164 height 15
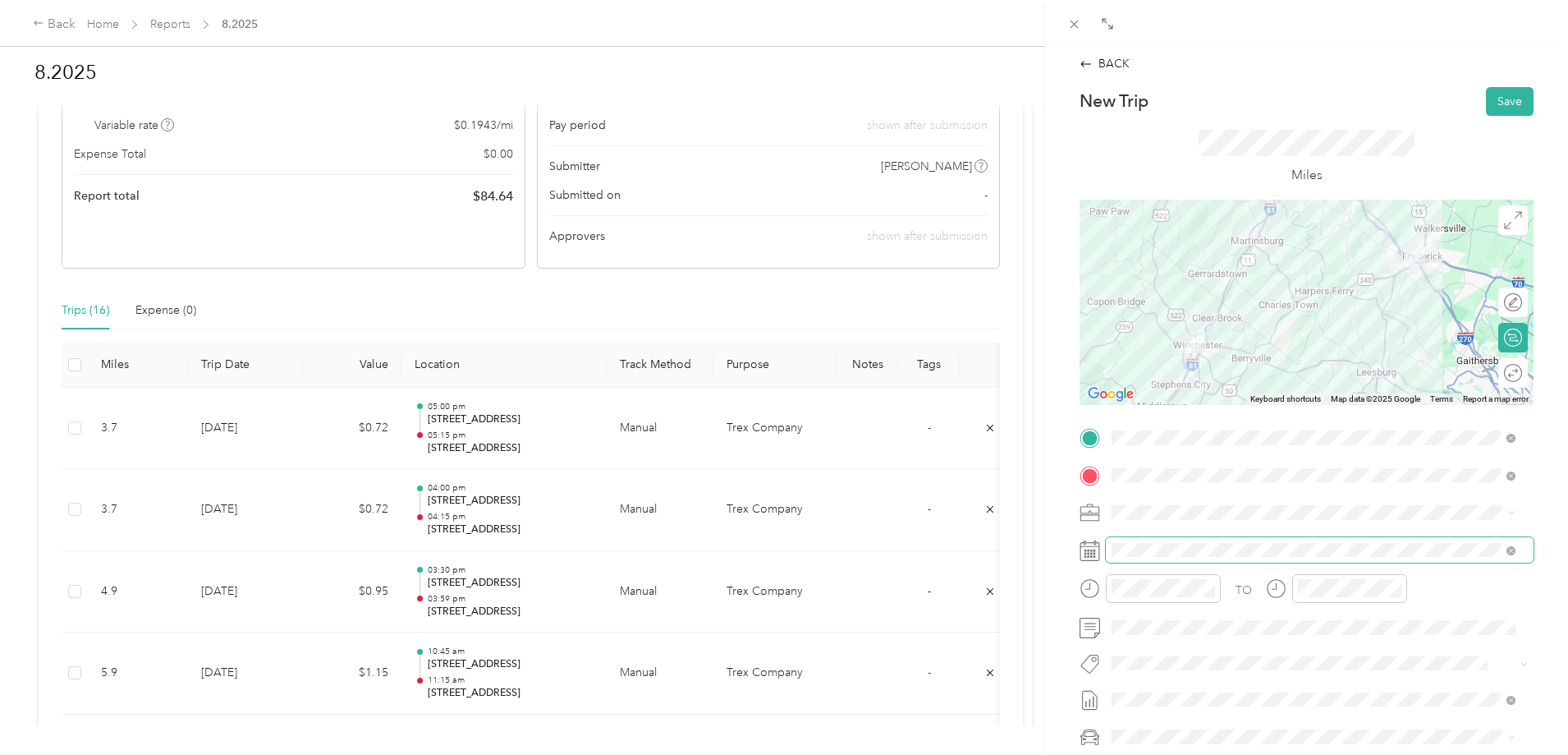
click at [1185, 539] on span at bounding box center [1320, 551] width 428 height 26
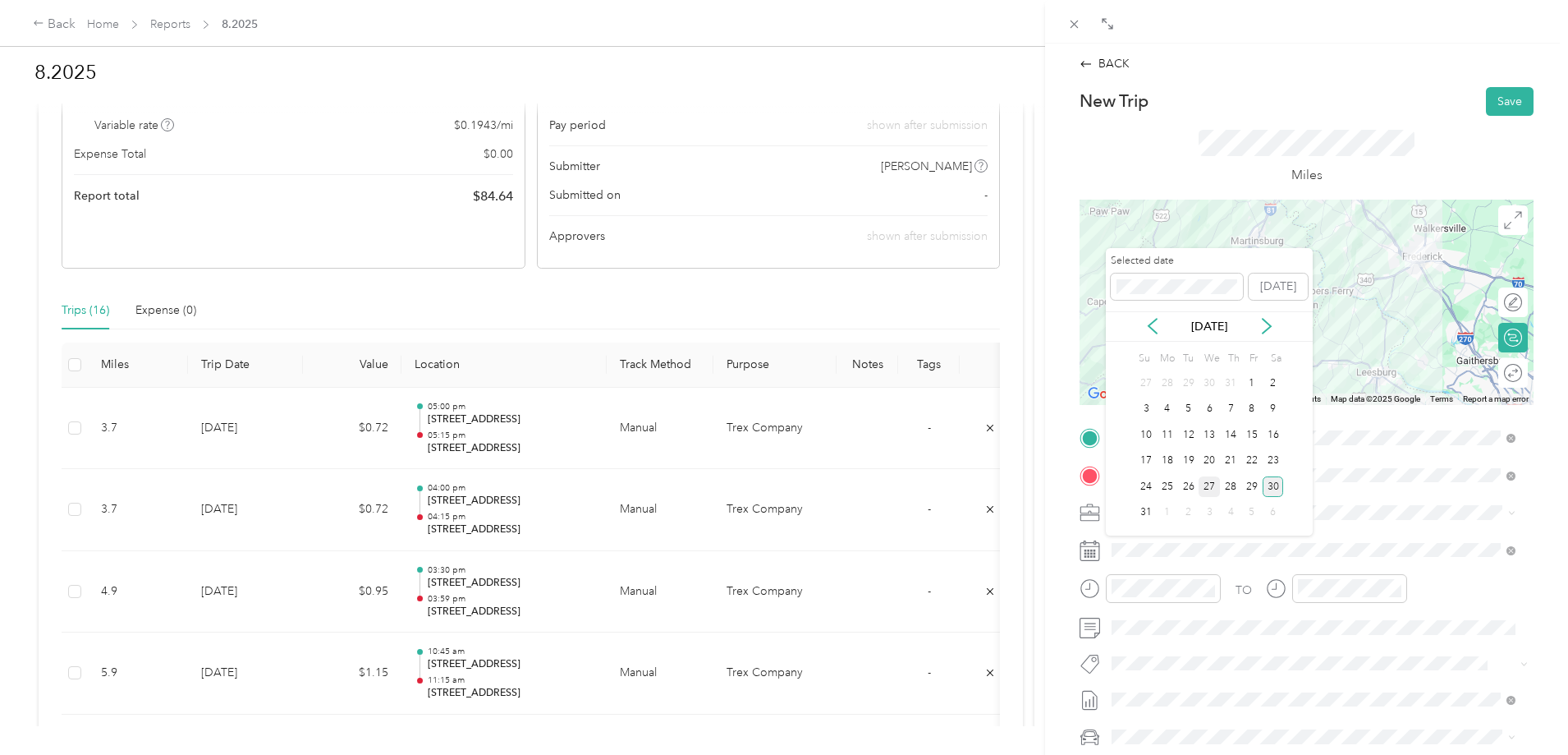
click at [1205, 486] on div "27" at bounding box center [1209, 486] width 21 height 20
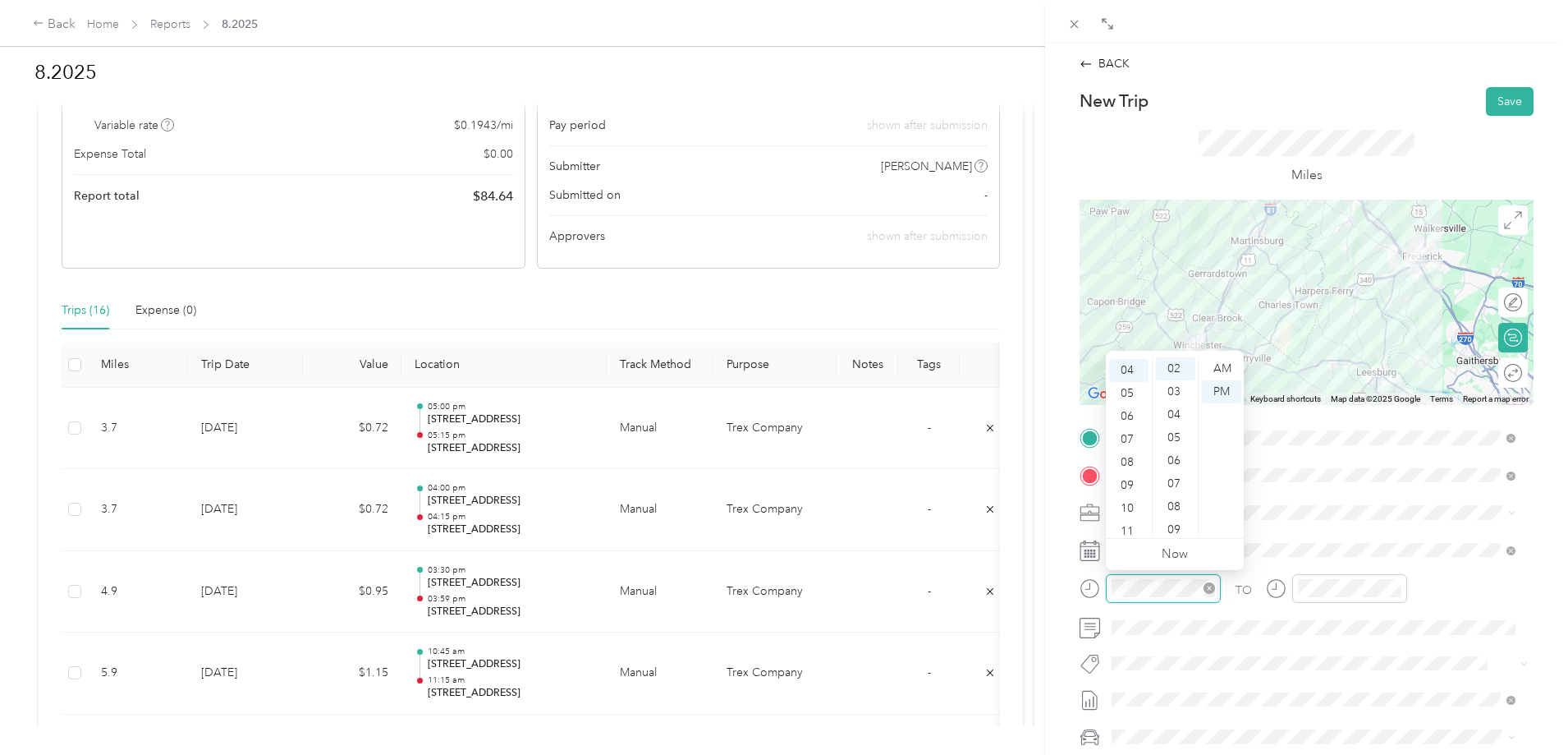
scroll to position [46, 0]
click at [1134, 413] on div "06" at bounding box center [1129, 414] width 39 height 23
click at [1178, 364] on div "00" at bounding box center [1175, 369] width 39 height 23
click at [1223, 371] on div "AM" at bounding box center [1221, 369] width 39 height 23
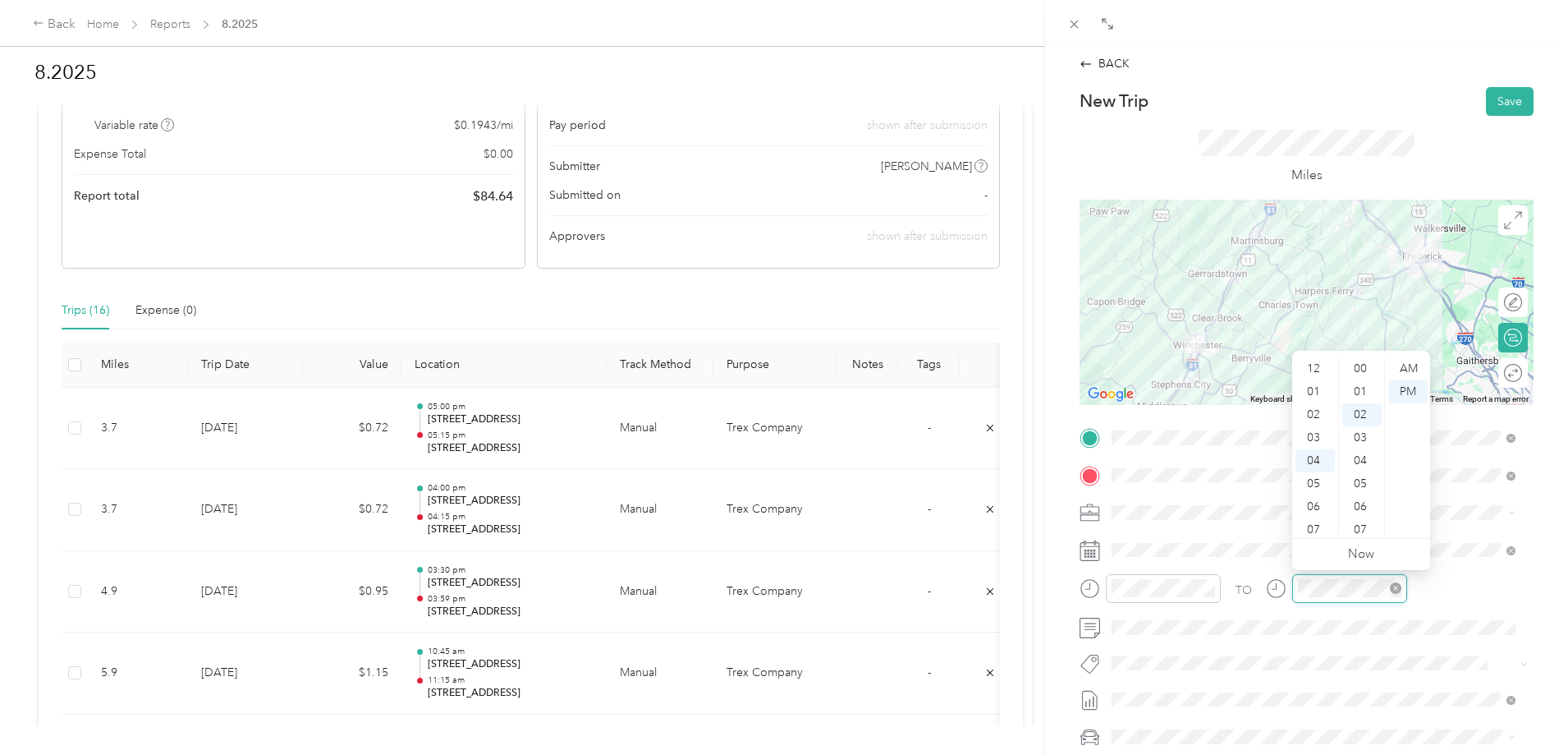
scroll to position [46, 0]
click at [1316, 439] on div "07" at bounding box center [1315, 438] width 39 height 23
click at [1365, 361] on div "00" at bounding box center [1362, 369] width 39 height 23
click at [1405, 368] on div "AM" at bounding box center [1407, 369] width 39 height 23
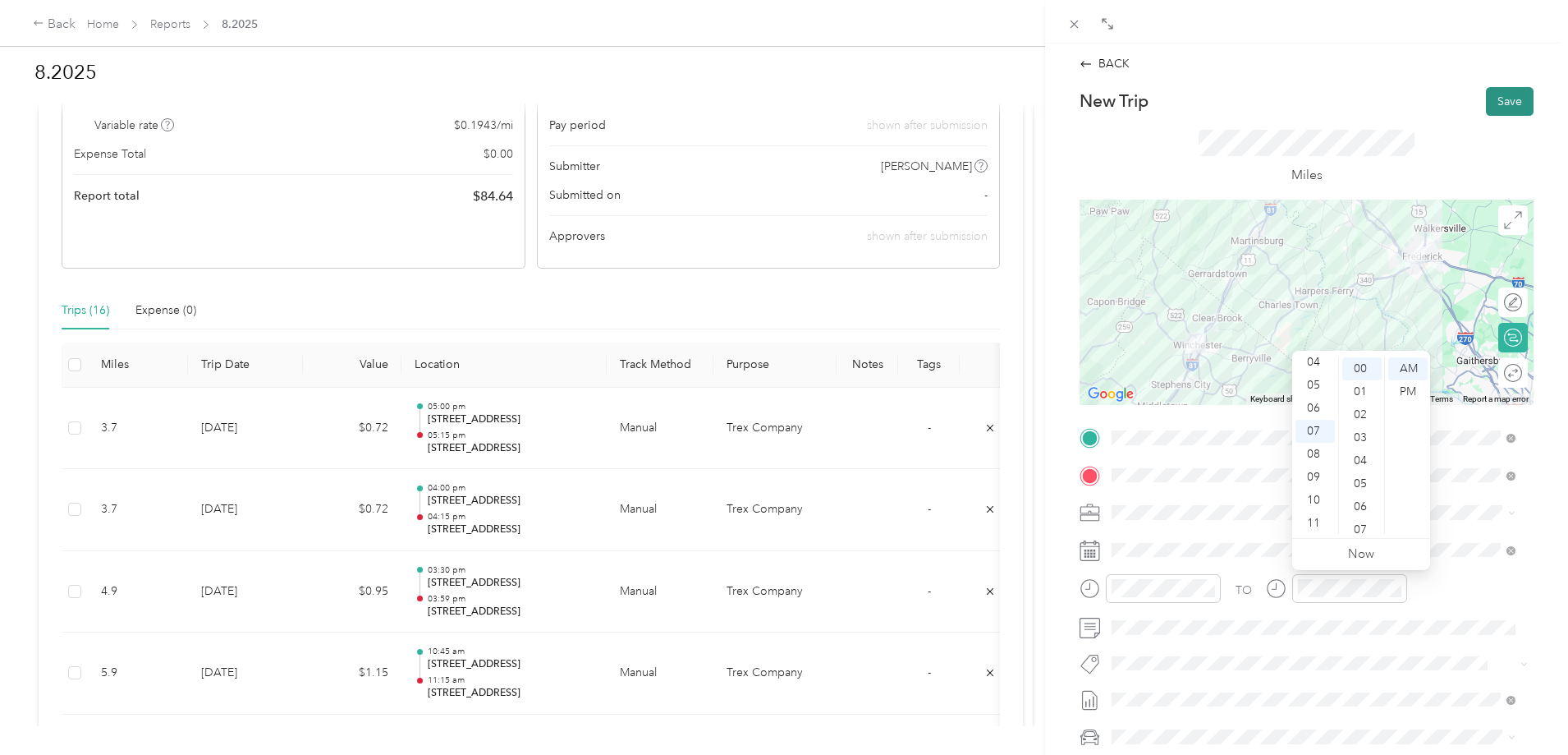
click at [1497, 95] on button "Save" at bounding box center [1509, 101] width 48 height 29
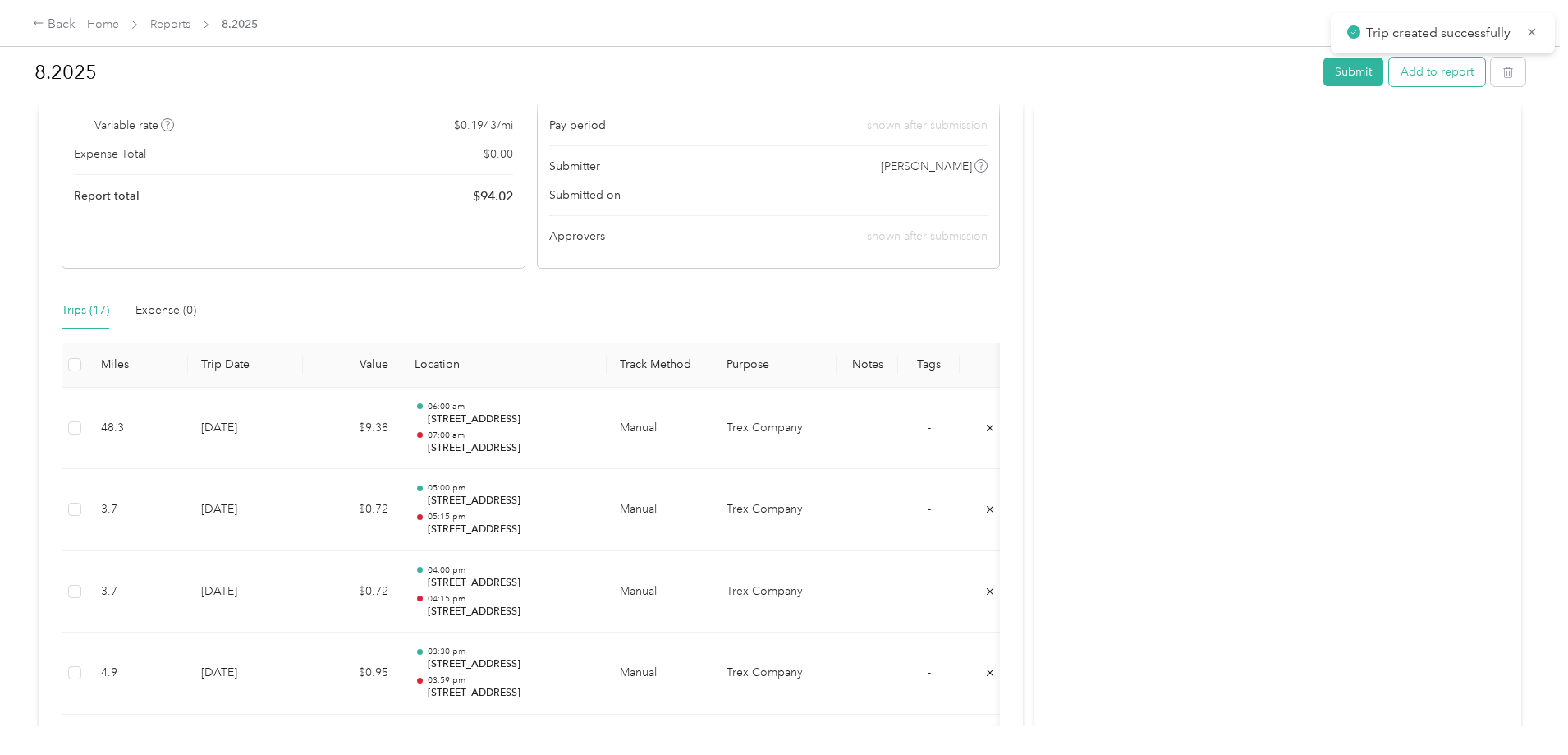
click at [1389, 73] on button "Add to report" at bounding box center [1437, 72] width 96 height 29
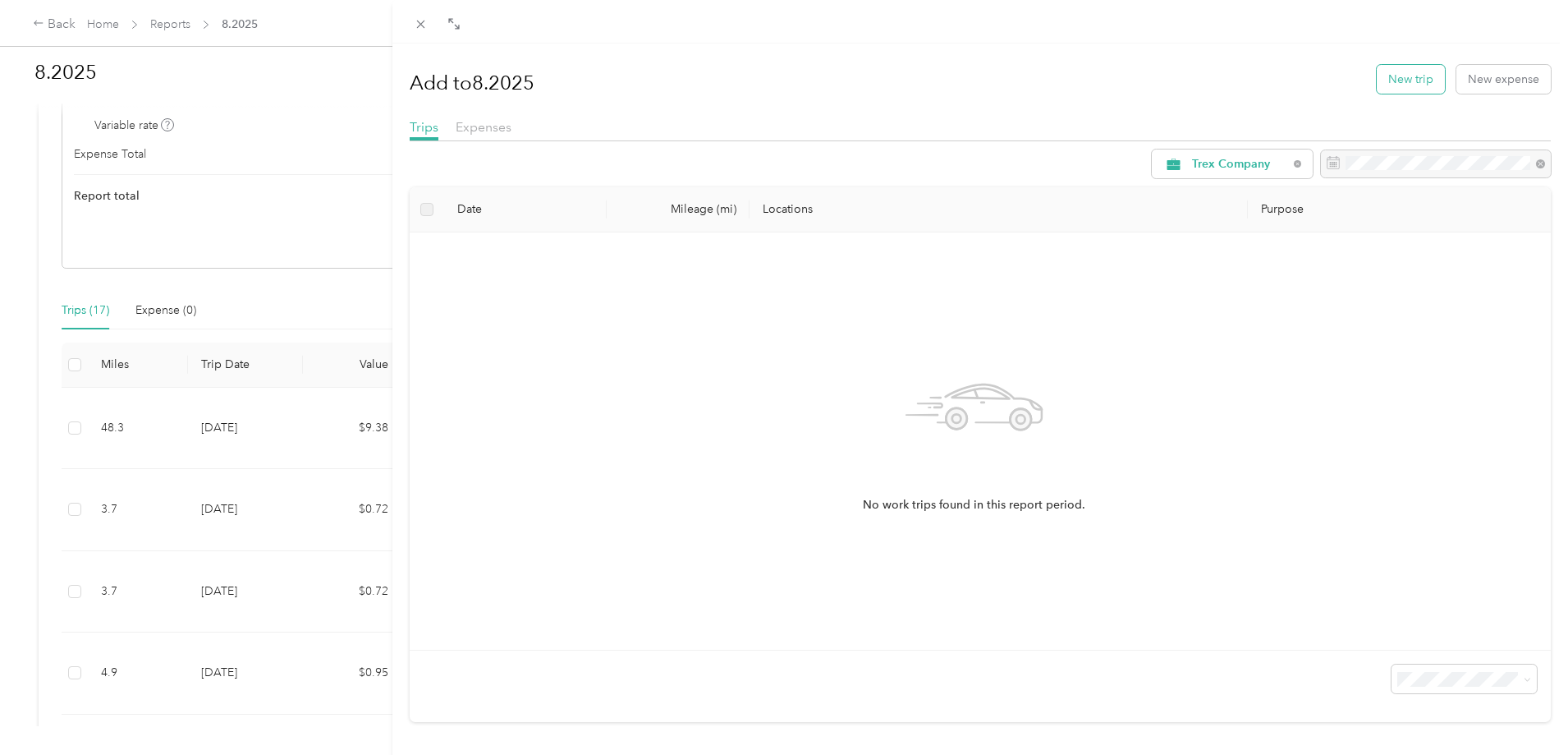
click at [1411, 75] on button "New trip" at bounding box center [1411, 79] width 68 height 29
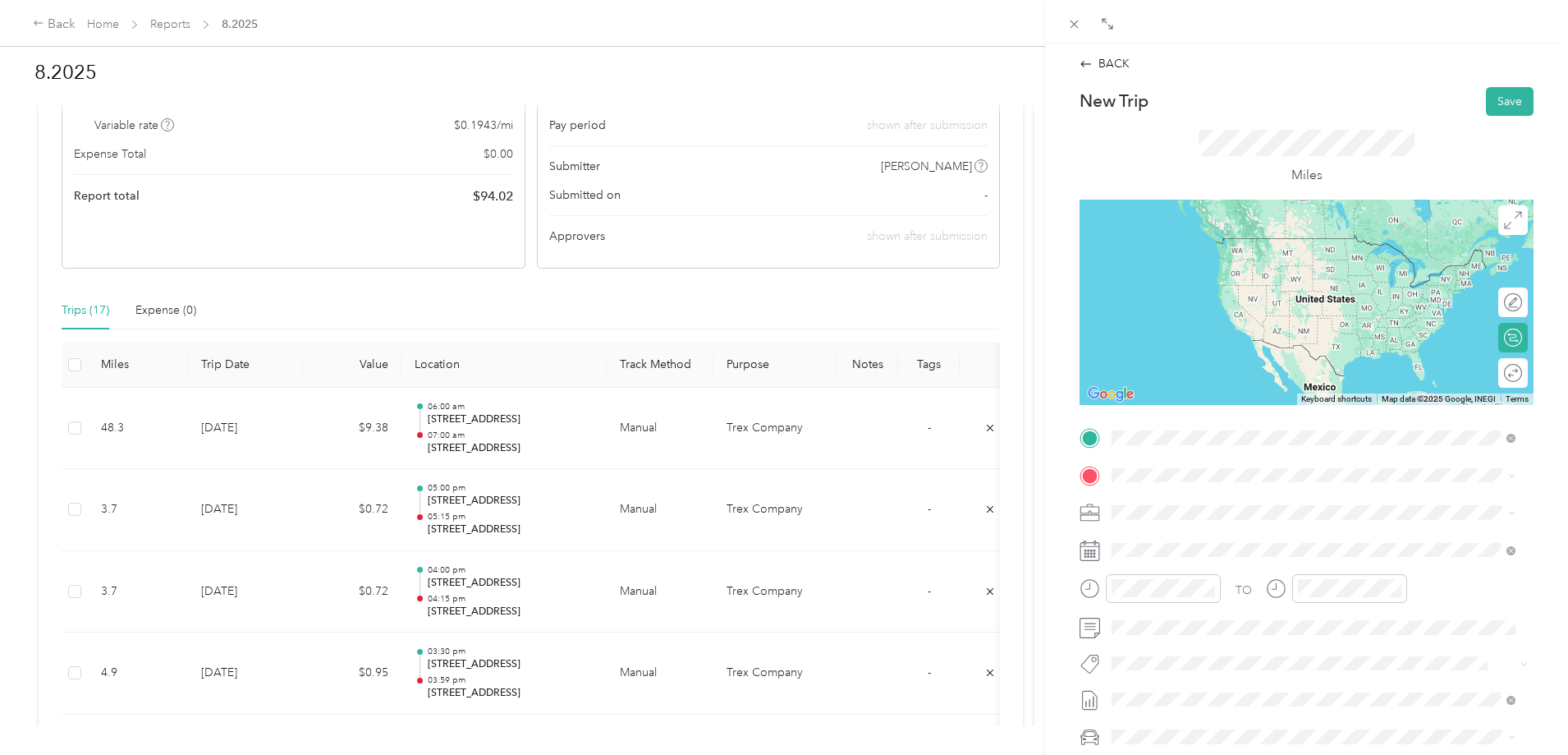
click at [1189, 501] on span "[STREET_ADDRESS][US_STATE]" at bounding box center [1225, 496] width 164 height 15
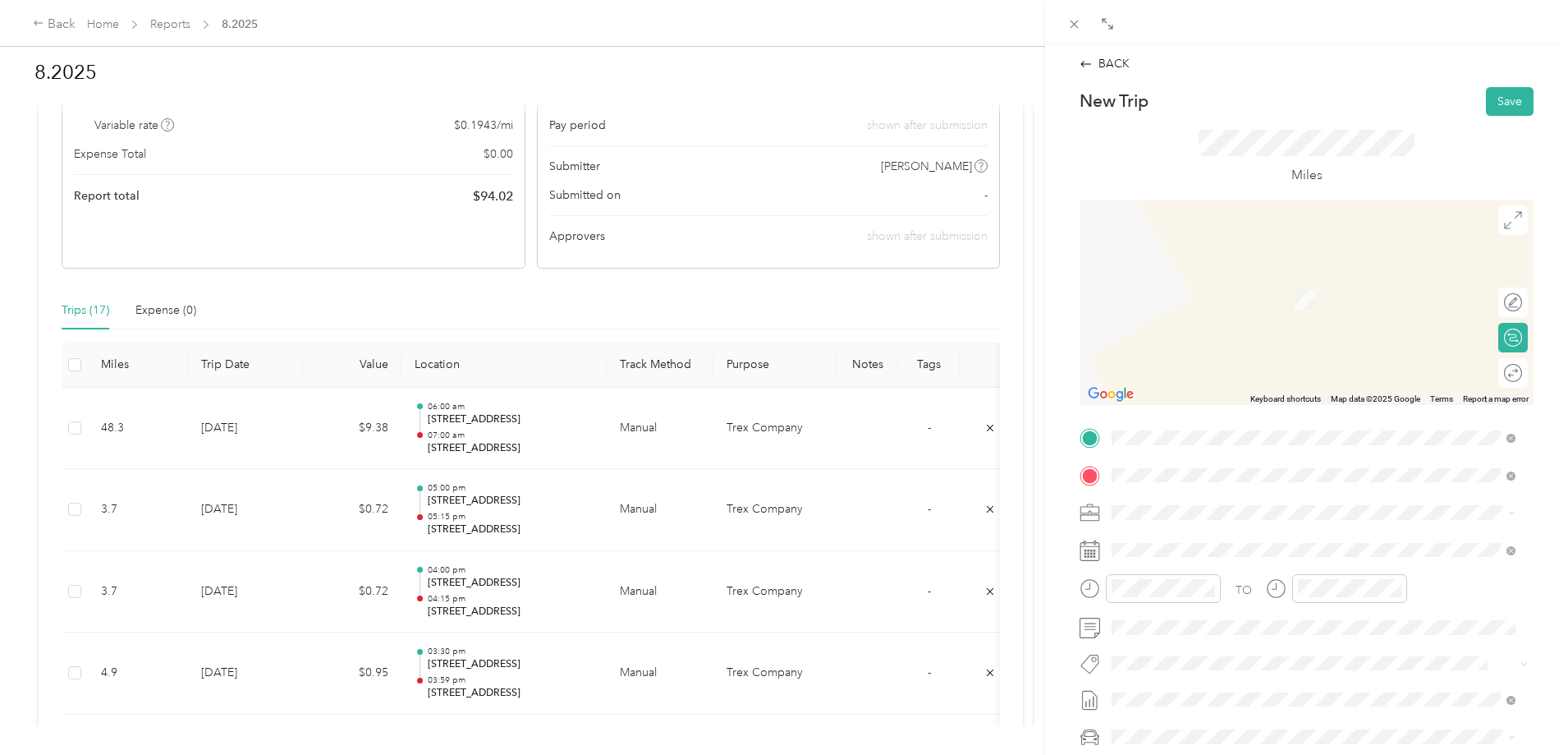
click at [1205, 539] on span "[STREET_ADDRESS][PERSON_NAME][US_STATE]" at bounding box center [1270, 534] width 255 height 15
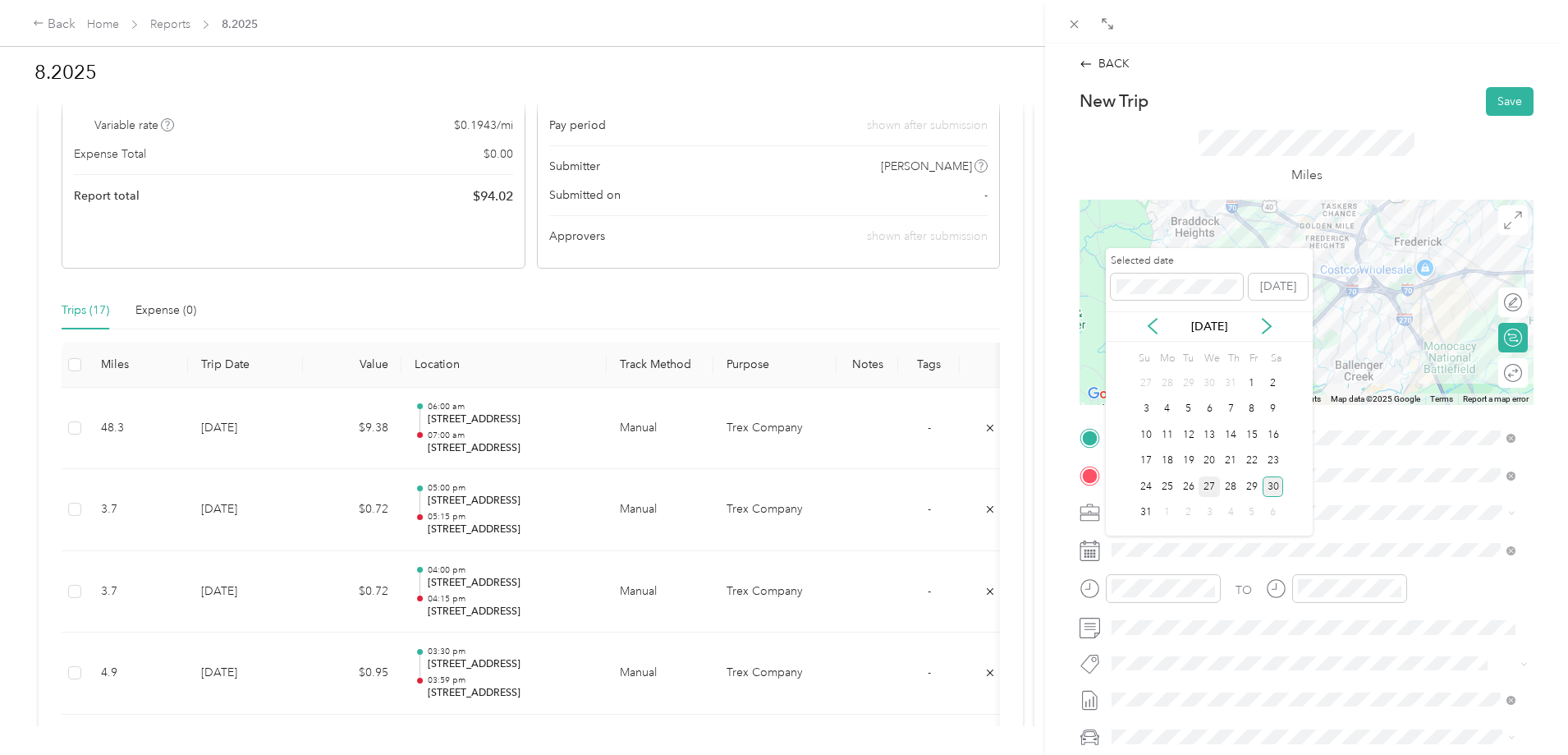
click at [1206, 483] on div "27" at bounding box center [1209, 486] width 21 height 20
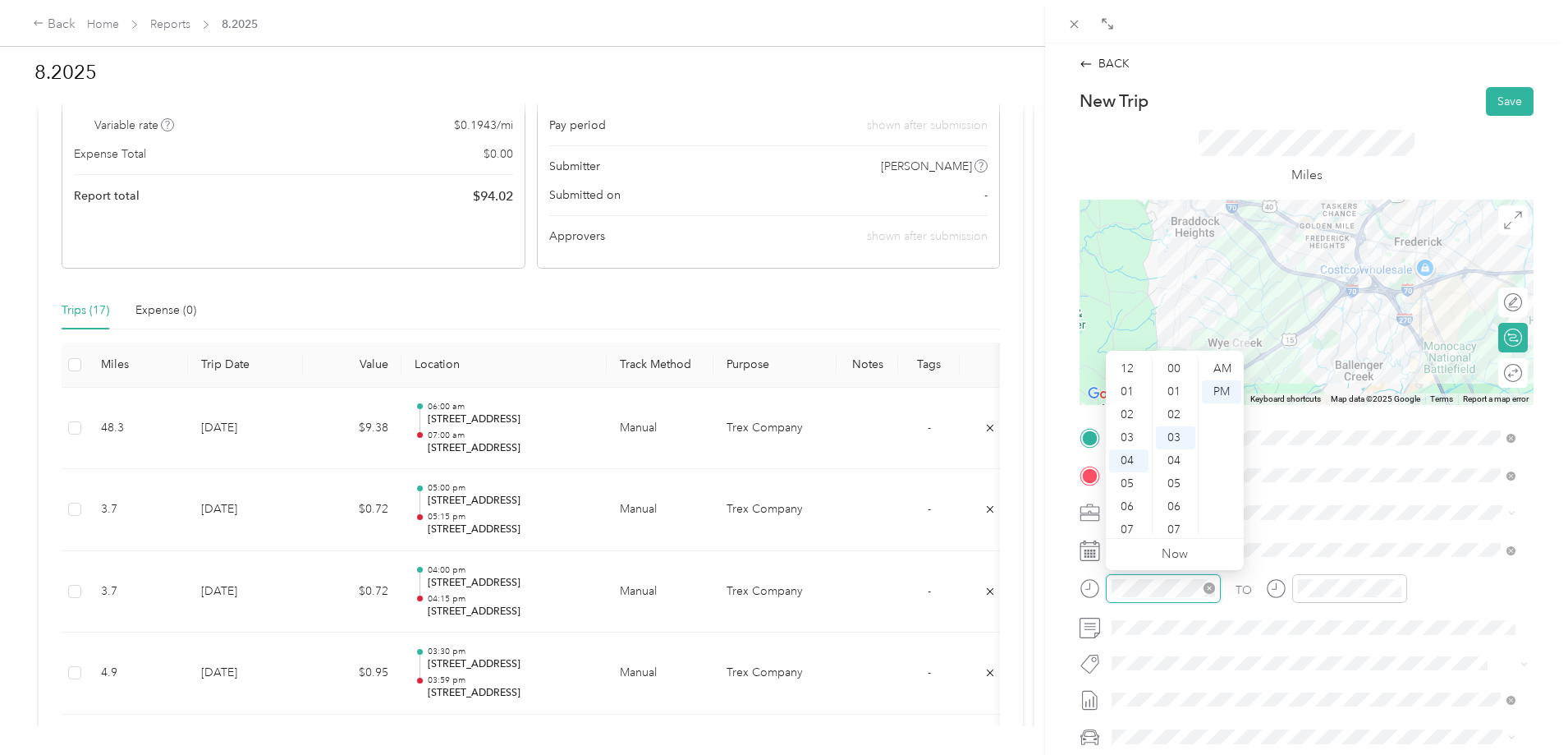
scroll to position [69, 0]
click at [1129, 433] on div "07" at bounding box center [1129, 438] width 39 height 23
click at [1174, 398] on div "15" at bounding box center [1175, 400] width 39 height 23
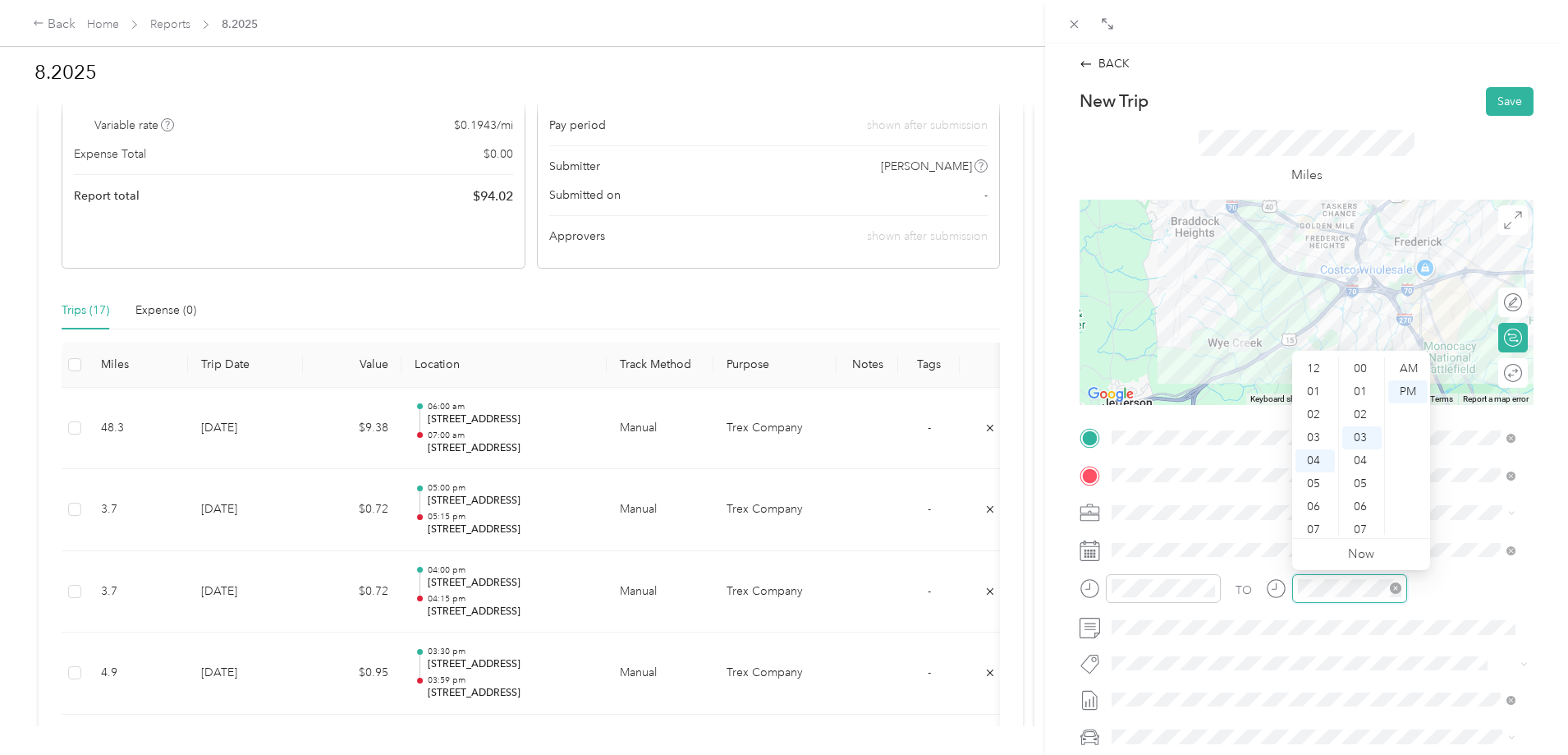
scroll to position [69, 0]
click at [1319, 430] on div "07" at bounding box center [1315, 438] width 39 height 23
click at [1367, 515] on div "30" at bounding box center [1362, 523] width 39 height 23
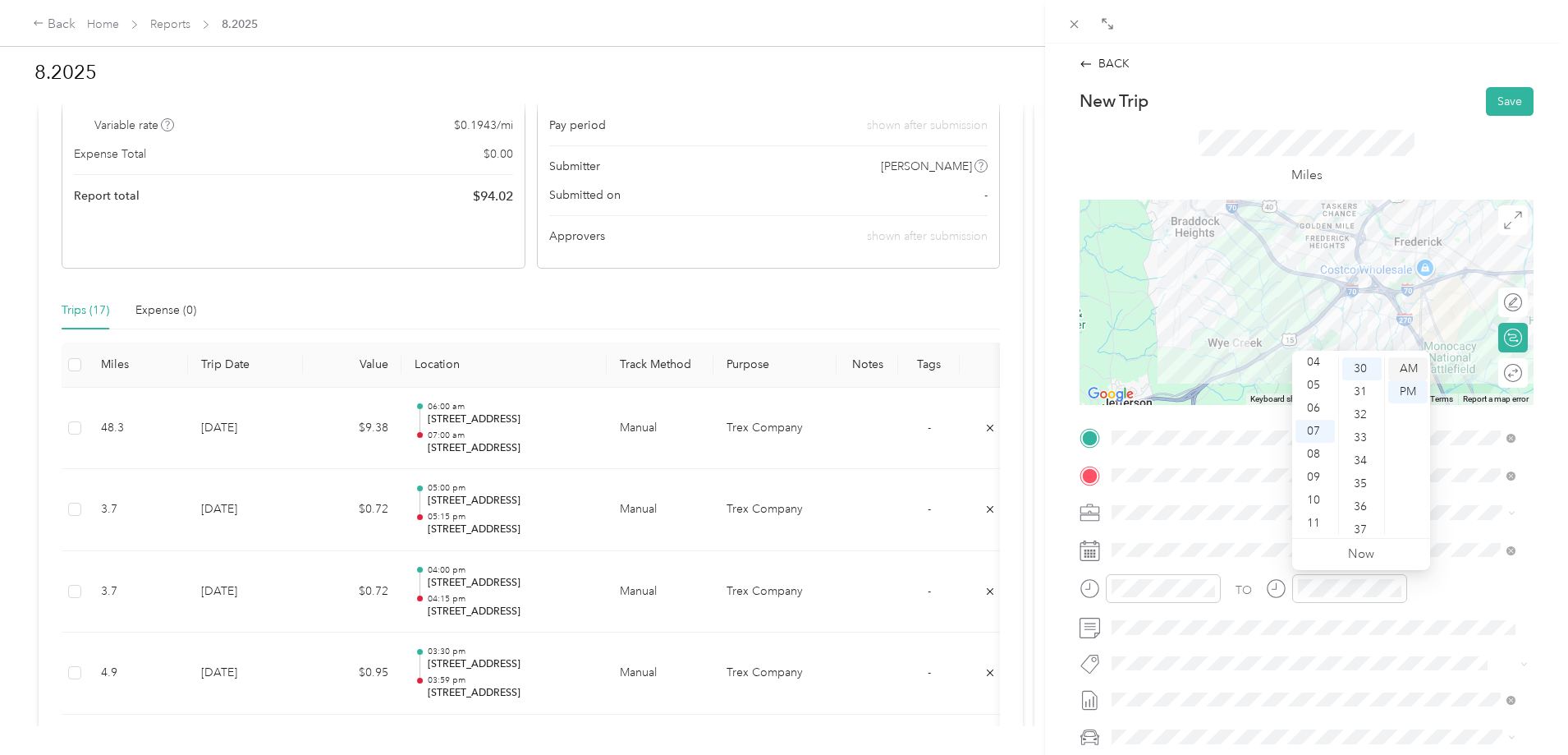
click at [1416, 378] on div "AM" at bounding box center [1407, 369] width 39 height 23
click at [1515, 110] on button "Save" at bounding box center [1509, 101] width 48 height 29
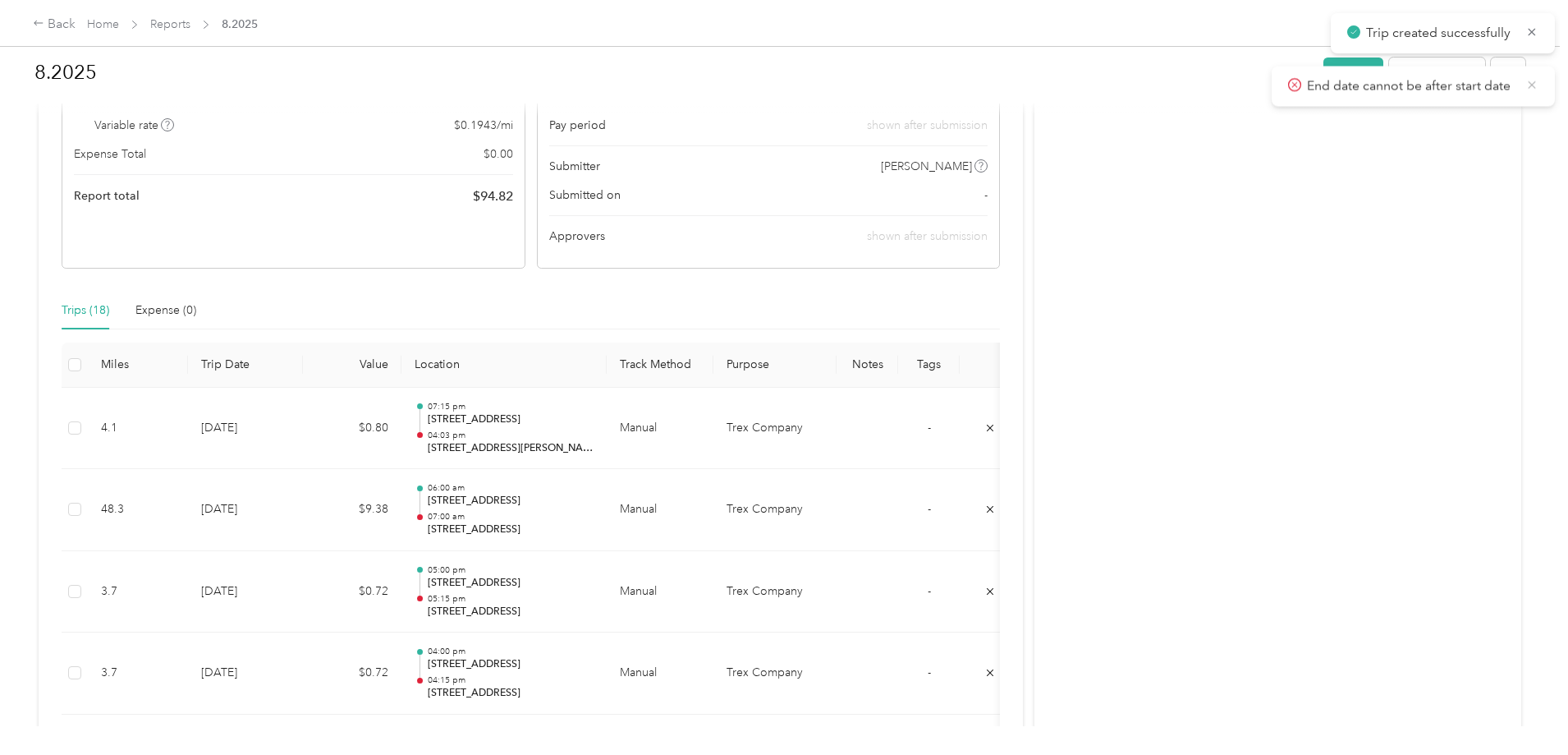
click at [1531, 85] on icon at bounding box center [1531, 84] width 13 height 15
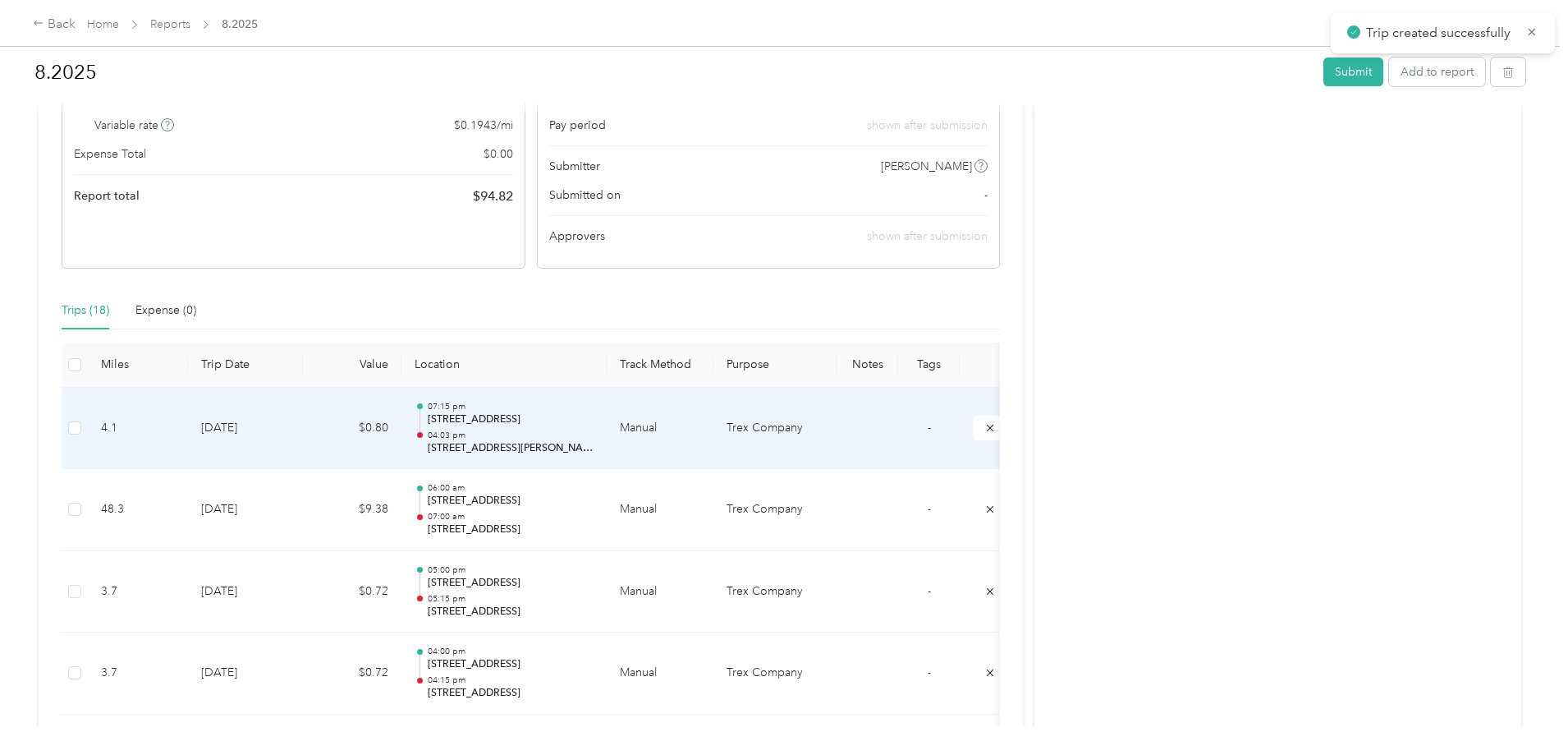
click at [594, 433] on p "04:03 pm" at bounding box center [511, 435] width 166 height 11
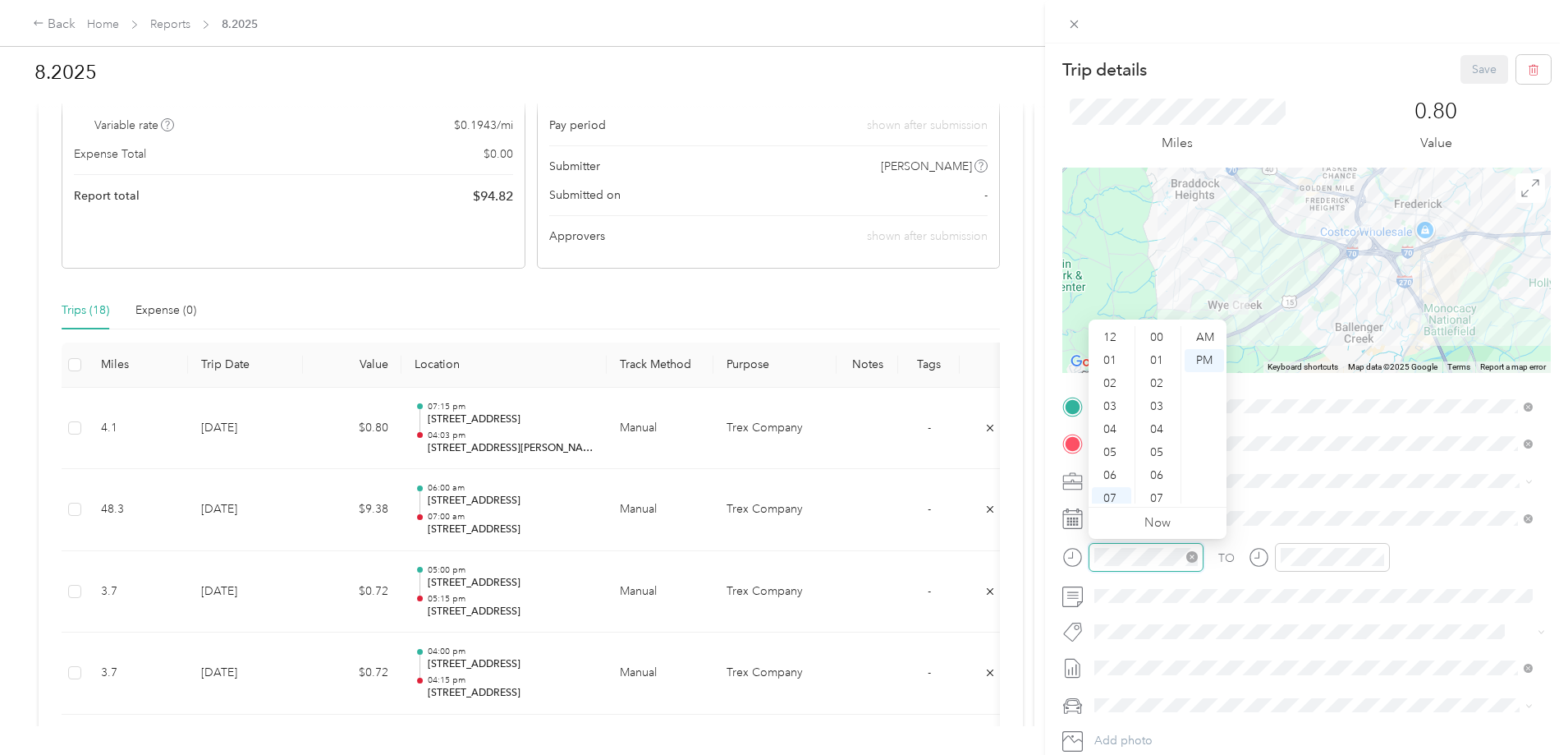
scroll to position [99, 0]
click at [1113, 400] on div "07" at bounding box center [1111, 400] width 39 height 23
click at [1164, 336] on div "15" at bounding box center [1158, 337] width 39 height 23
click at [1196, 336] on div "AM" at bounding box center [1204, 337] width 39 height 23
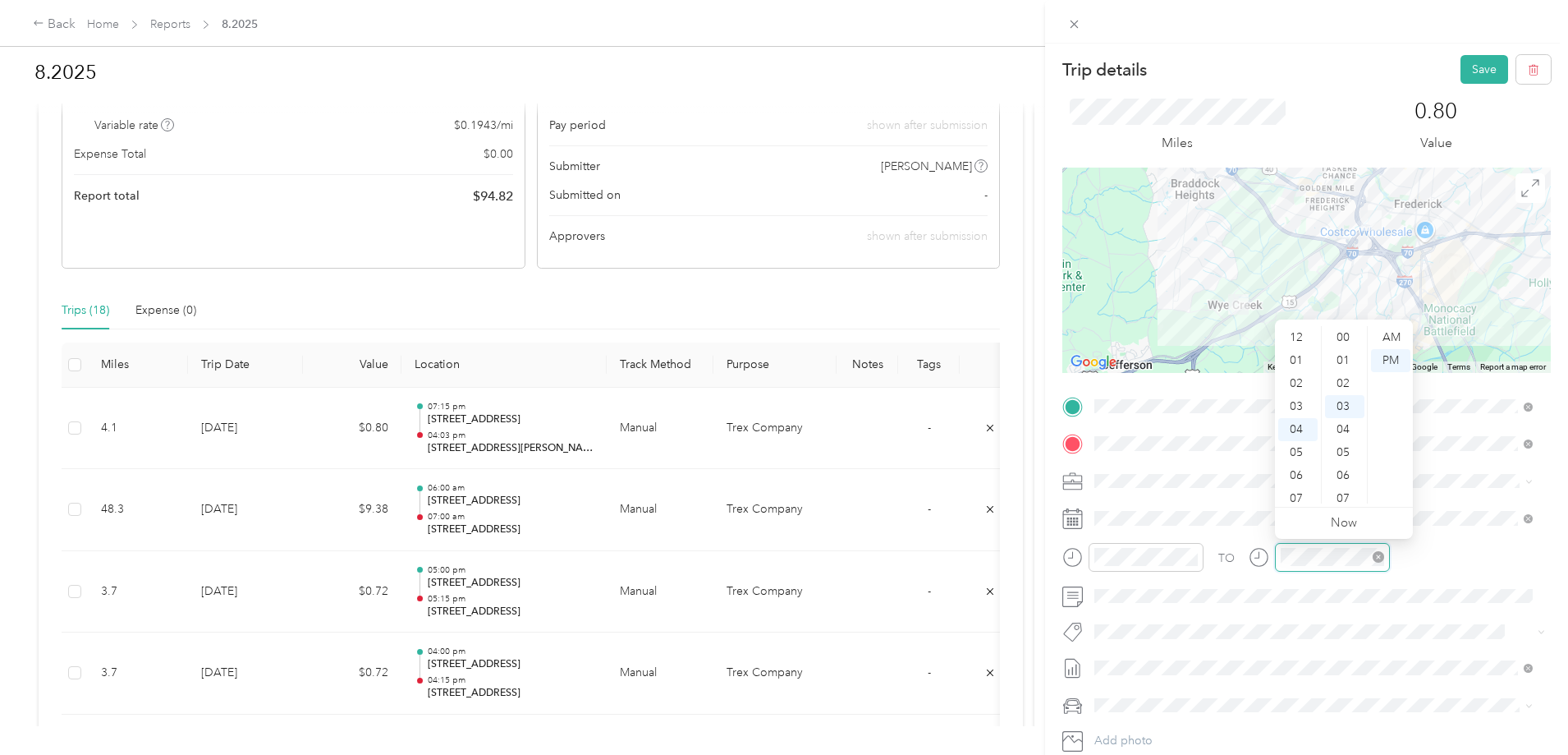
scroll to position [69, 0]
click at [1300, 403] on div "07" at bounding box center [1297, 406] width 39 height 23
click at [1357, 475] on div "09" at bounding box center [1344, 475] width 39 height 23
click at [1357, 475] on div "15" at bounding box center [1344, 475] width 39 height 23
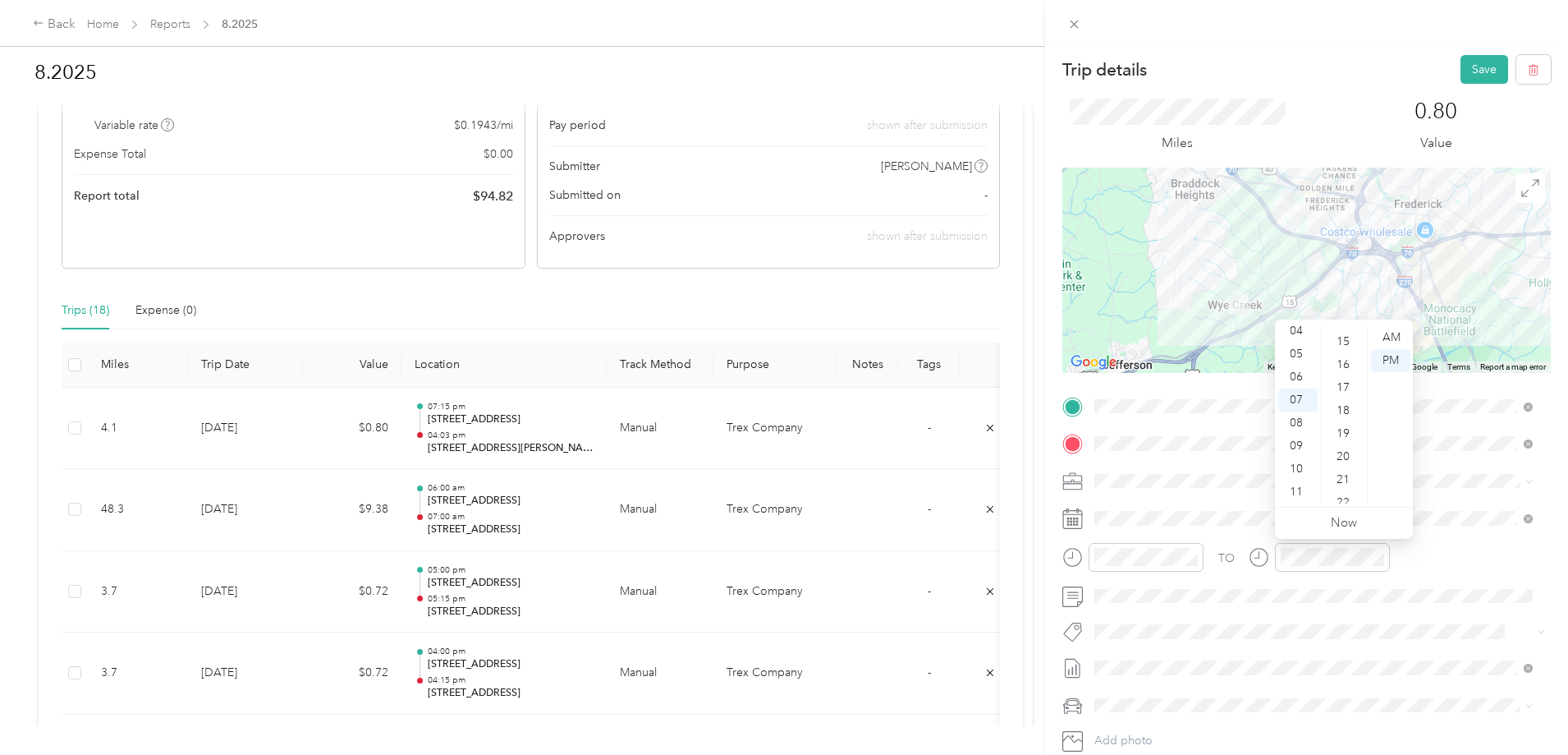
click at [1357, 475] on div "21" at bounding box center [1344, 480] width 39 height 23
click at [1357, 475] on div "27" at bounding box center [1344, 475] width 39 height 23
click at [1340, 403] on div "30" at bounding box center [1344, 406] width 39 height 23
click at [1397, 335] on div "AM" at bounding box center [1391, 337] width 39 height 23
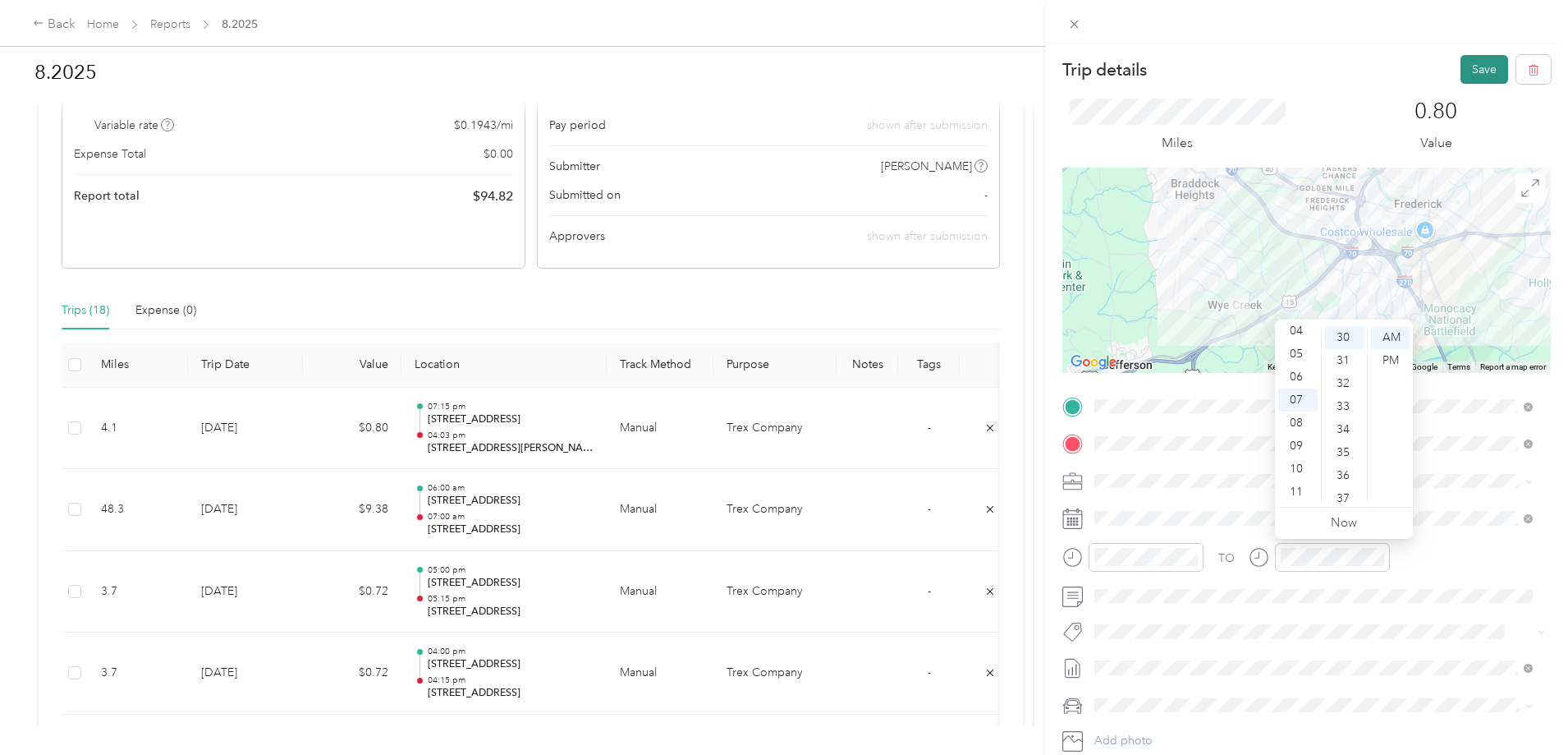
click at [1470, 72] on button "Save" at bounding box center [1484, 69] width 48 height 29
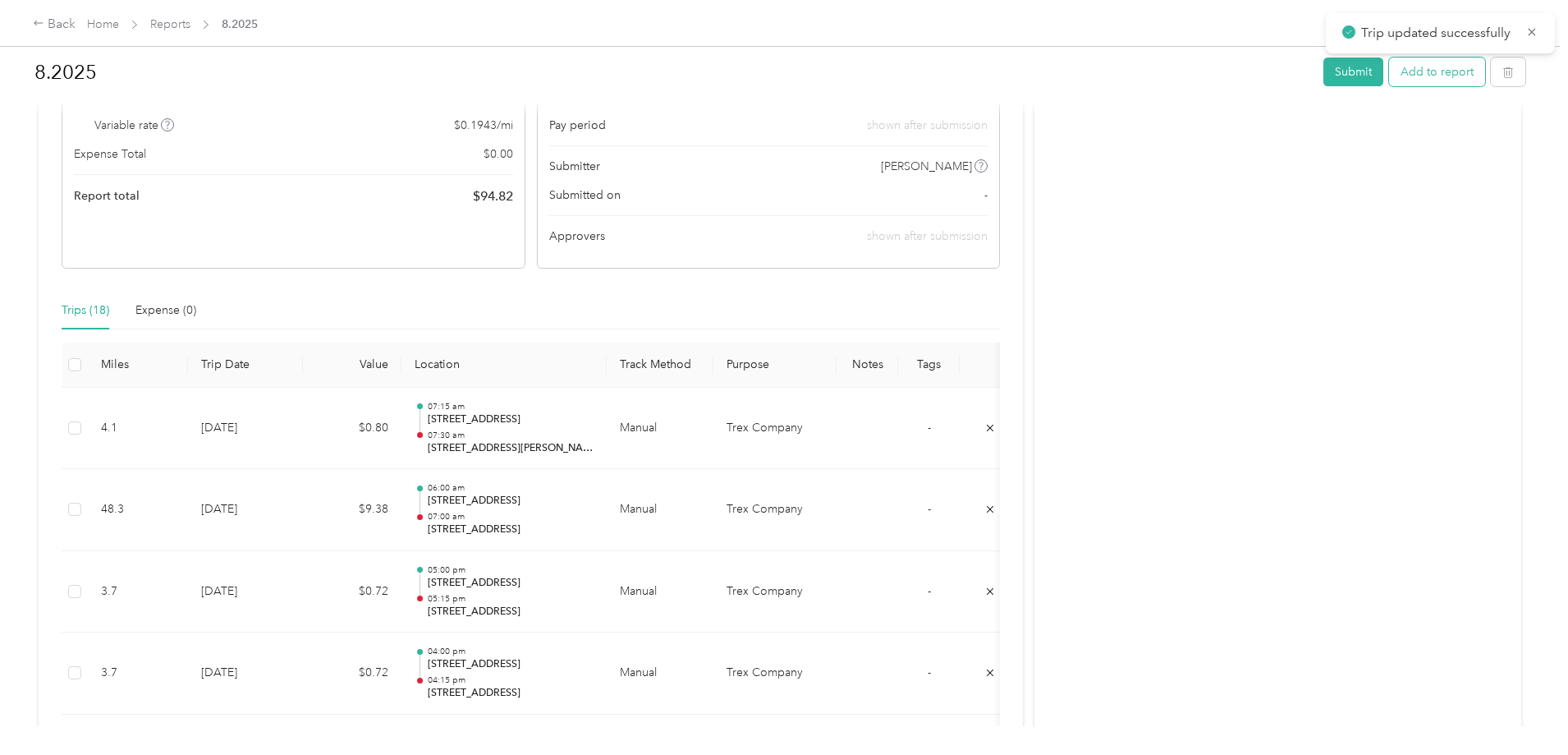
click at [1389, 74] on button "Add to report" at bounding box center [1437, 72] width 96 height 29
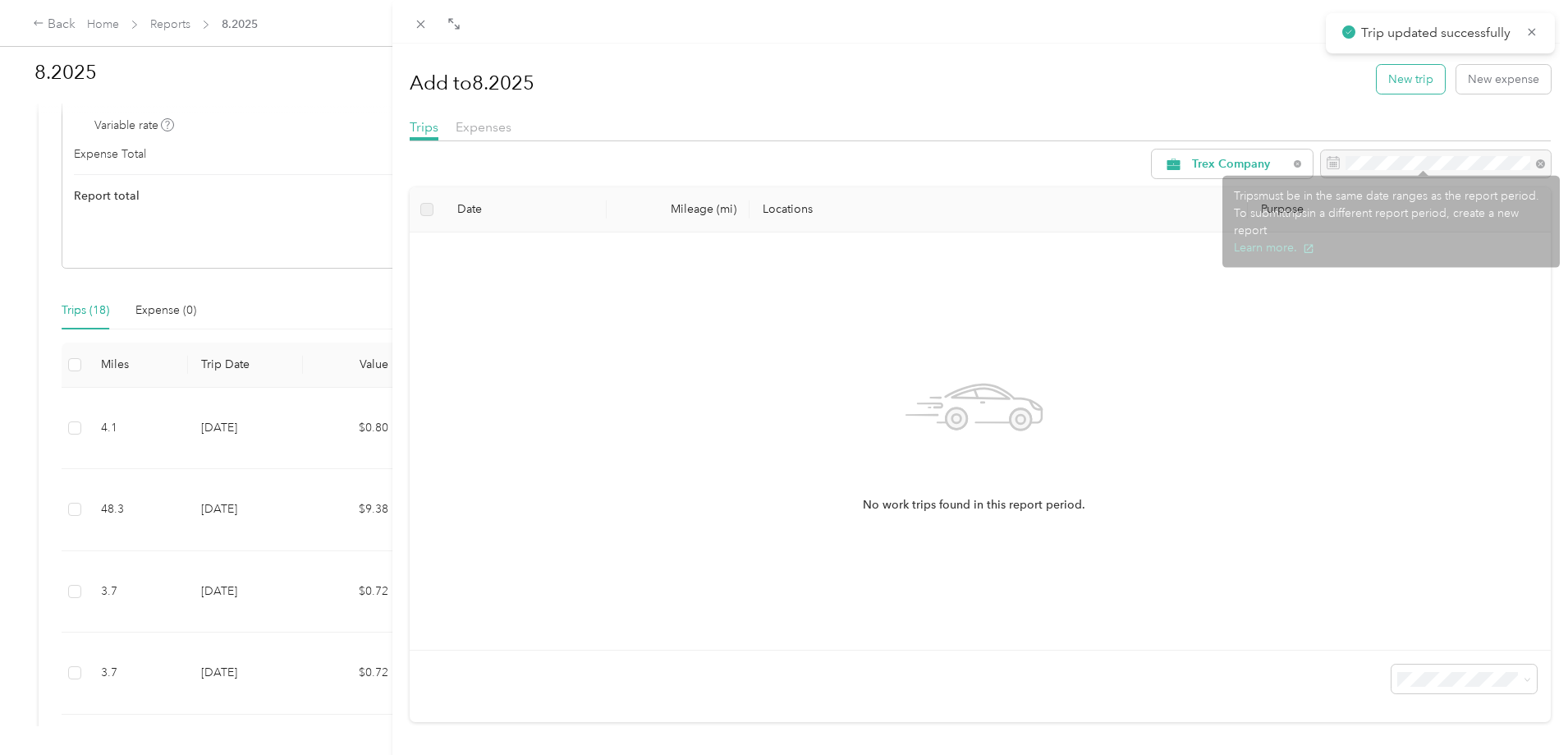
click at [1407, 78] on button "New trip" at bounding box center [1411, 79] width 68 height 29
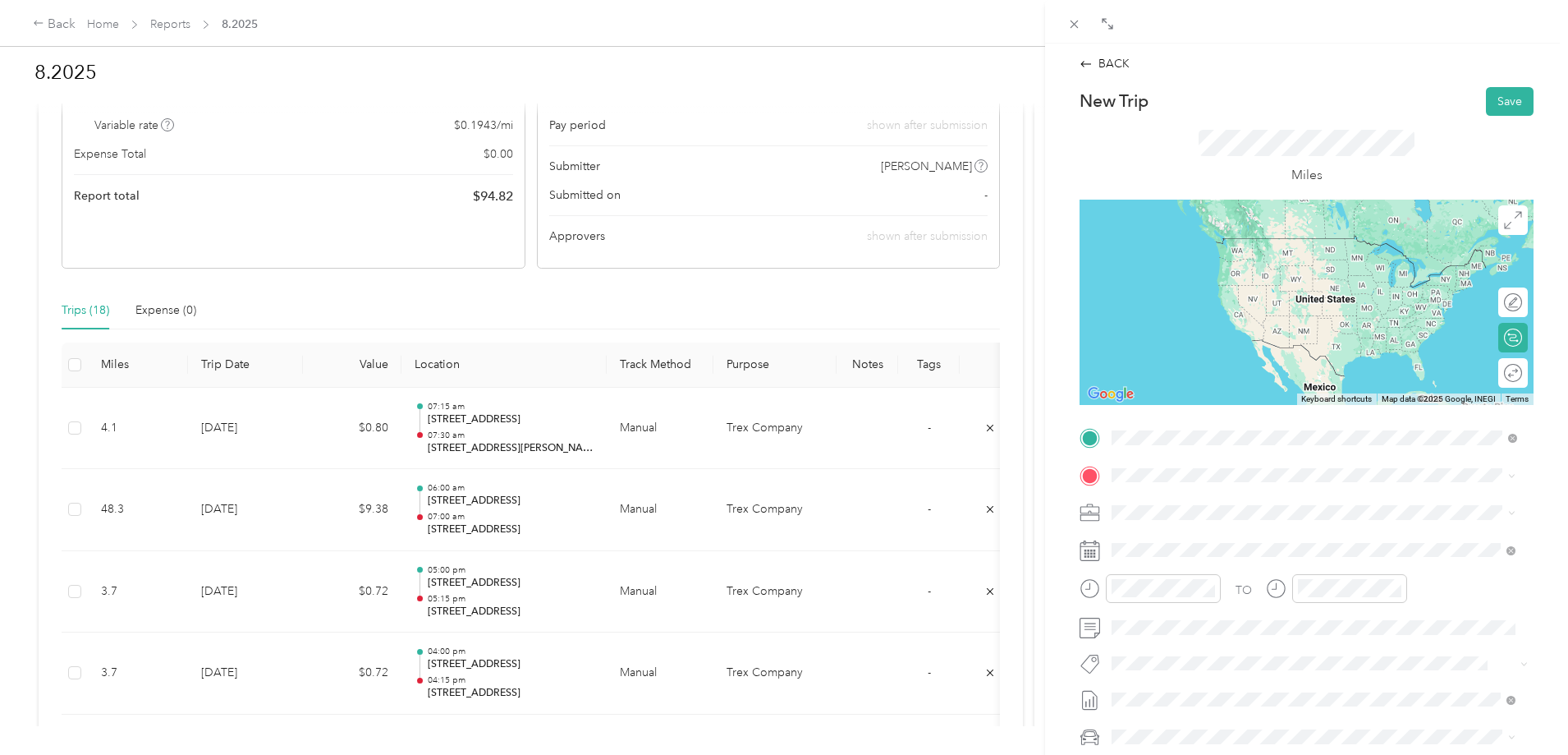
click at [1212, 499] on span "[STREET_ADDRESS][PERSON_NAME][US_STATE]" at bounding box center [1270, 496] width 255 height 15
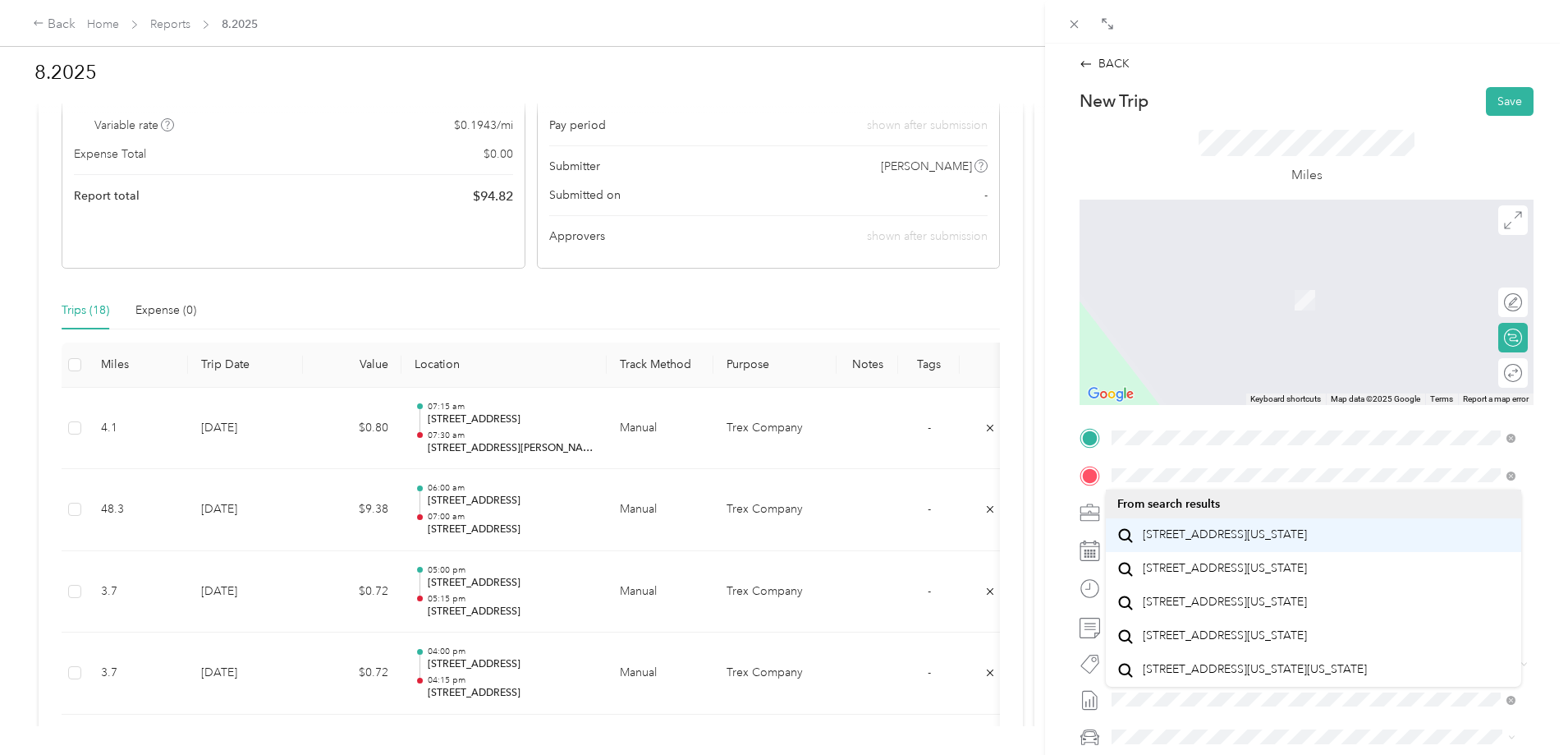
click at [1224, 542] on span "[STREET_ADDRESS][US_STATE]" at bounding box center [1225, 534] width 164 height 15
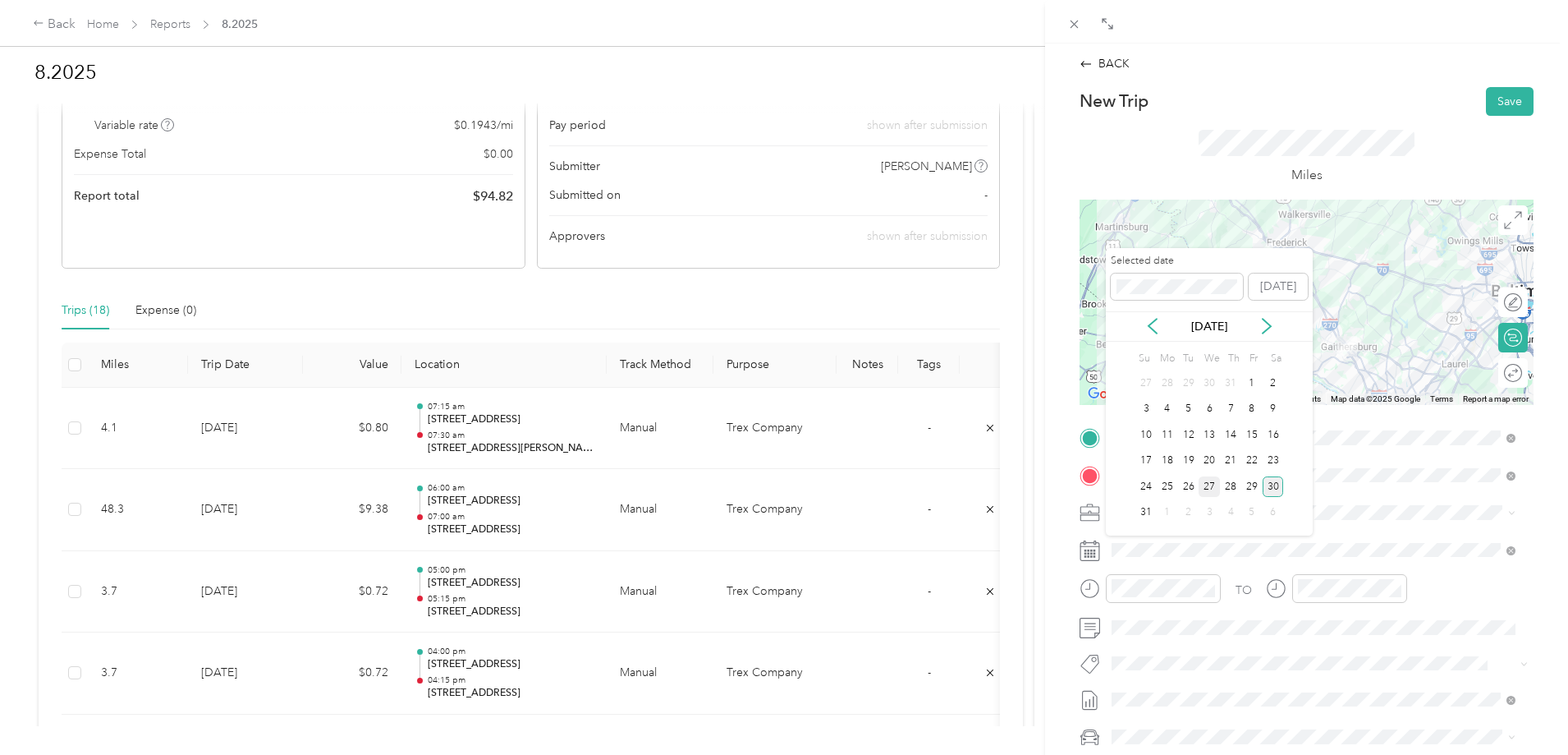
click at [1208, 488] on div "27" at bounding box center [1209, 486] width 21 height 20
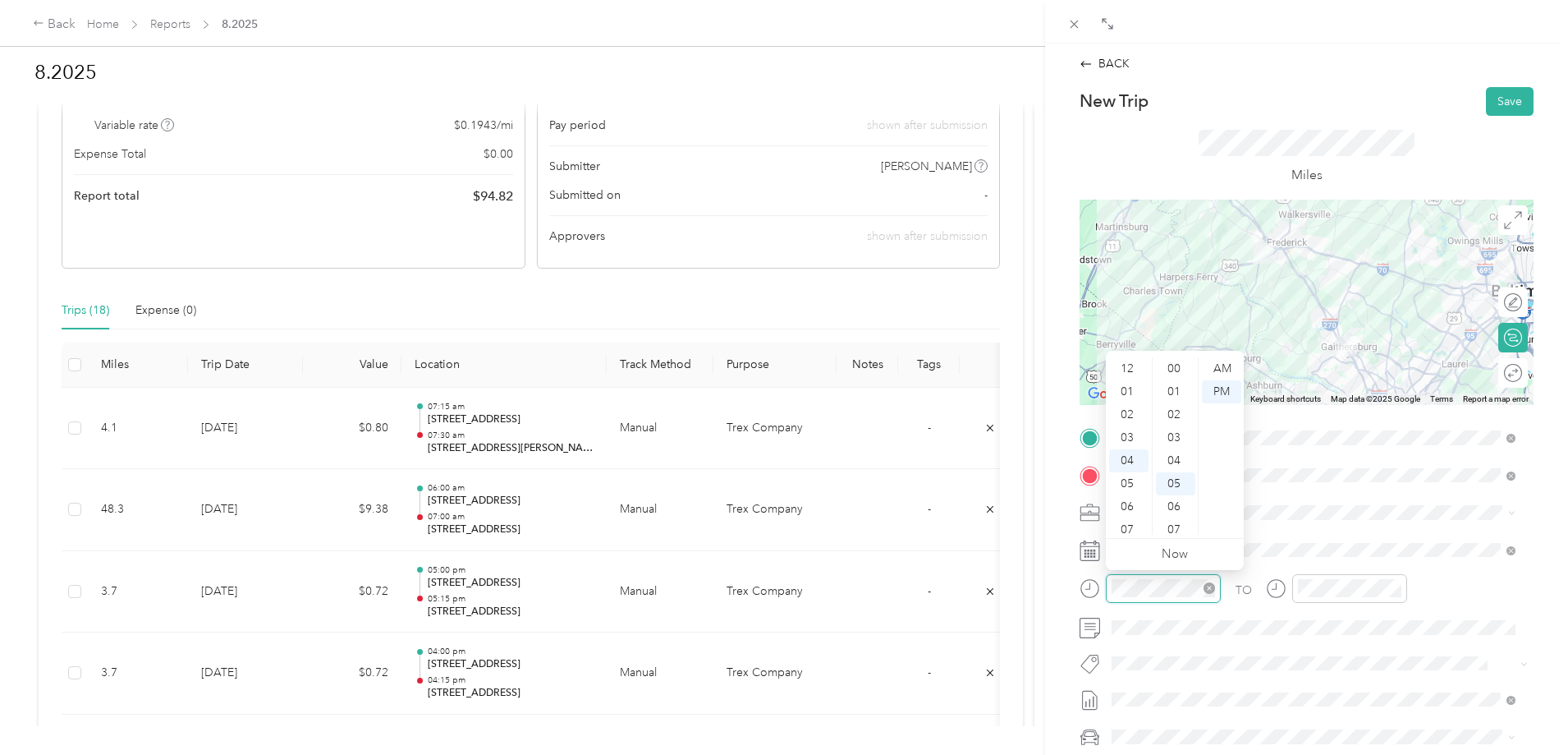
scroll to position [115, 0]
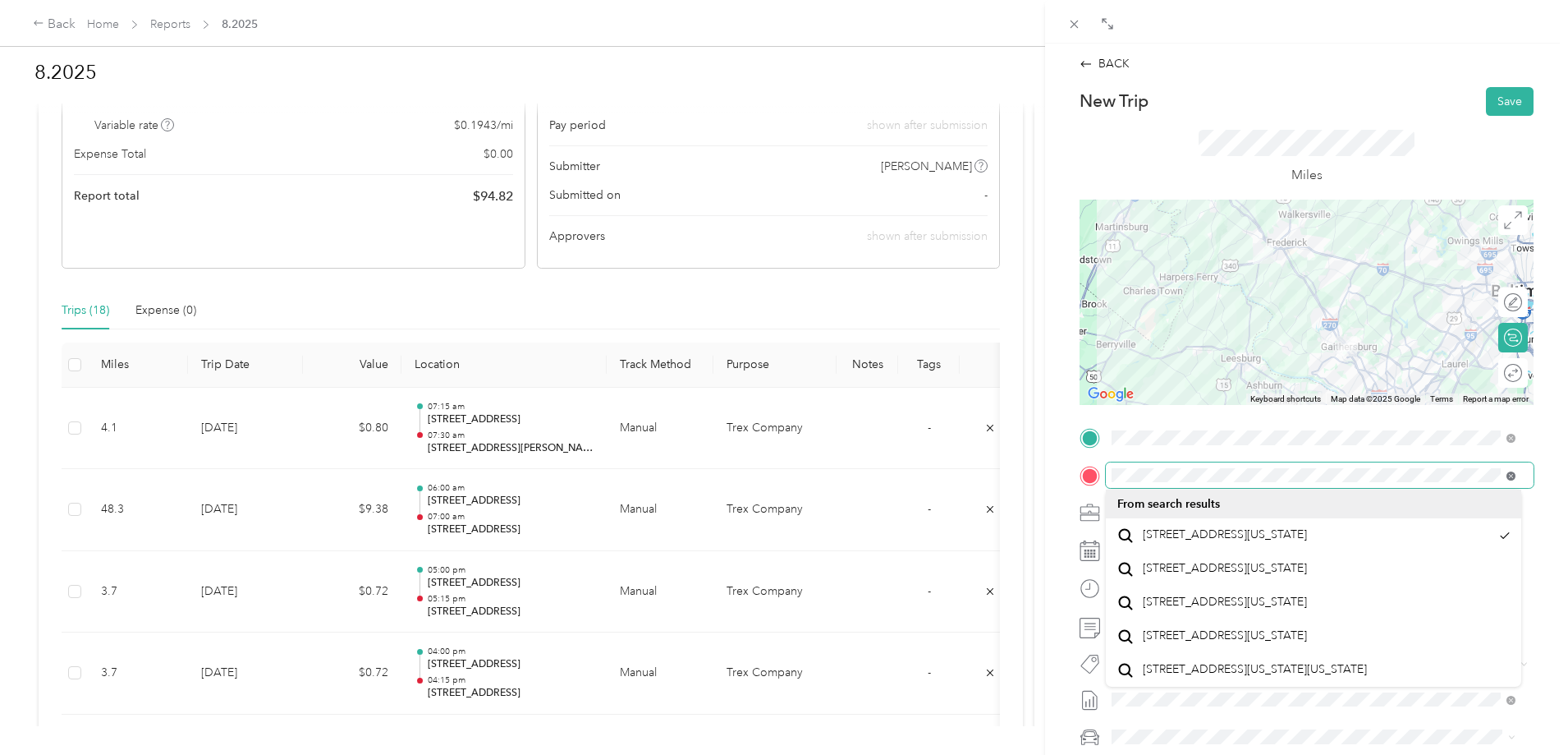
click at [1508, 475] on icon at bounding box center [1511, 475] width 9 height 9
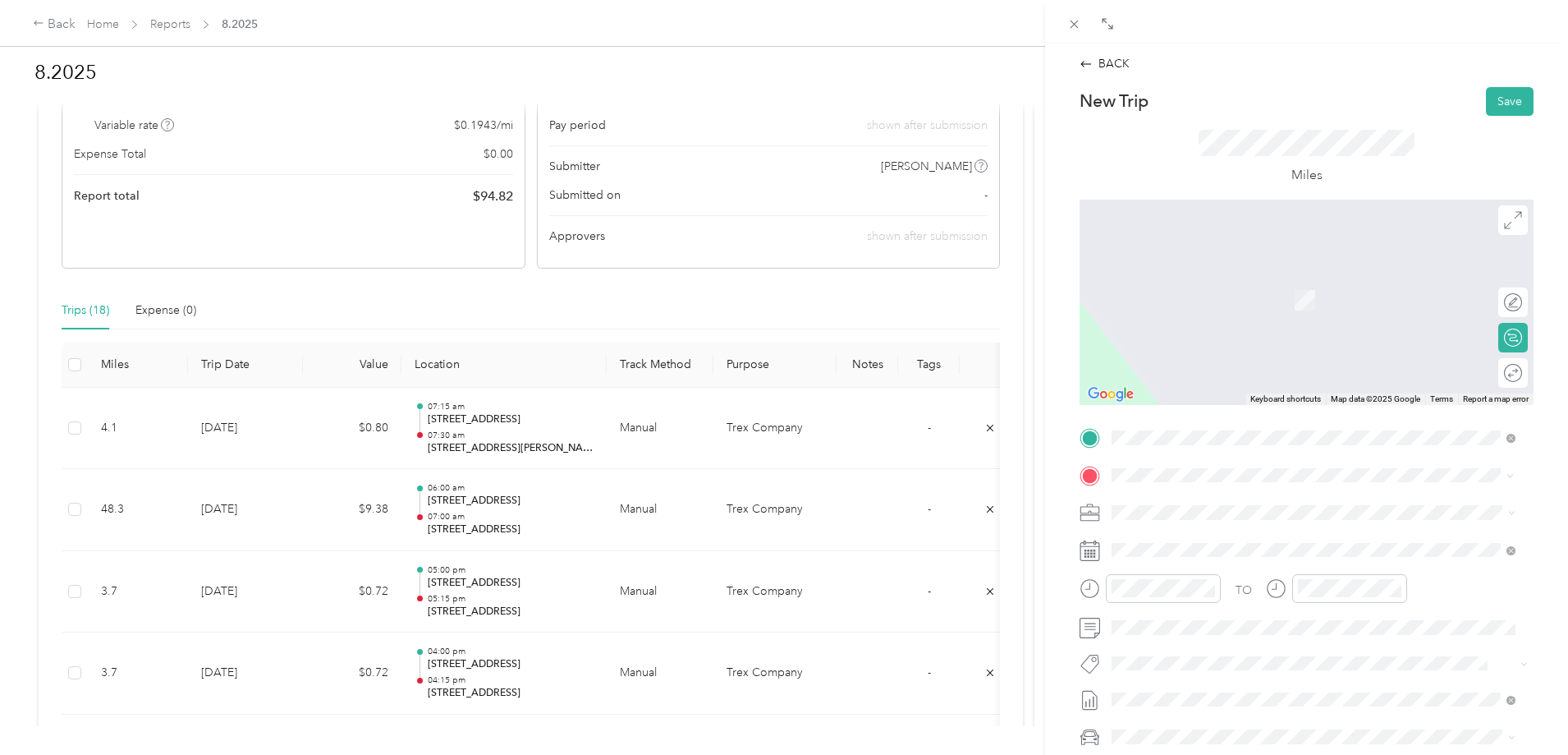
click at [1232, 542] on span "[STREET_ADDRESS][US_STATE]" at bounding box center [1225, 534] width 164 height 15
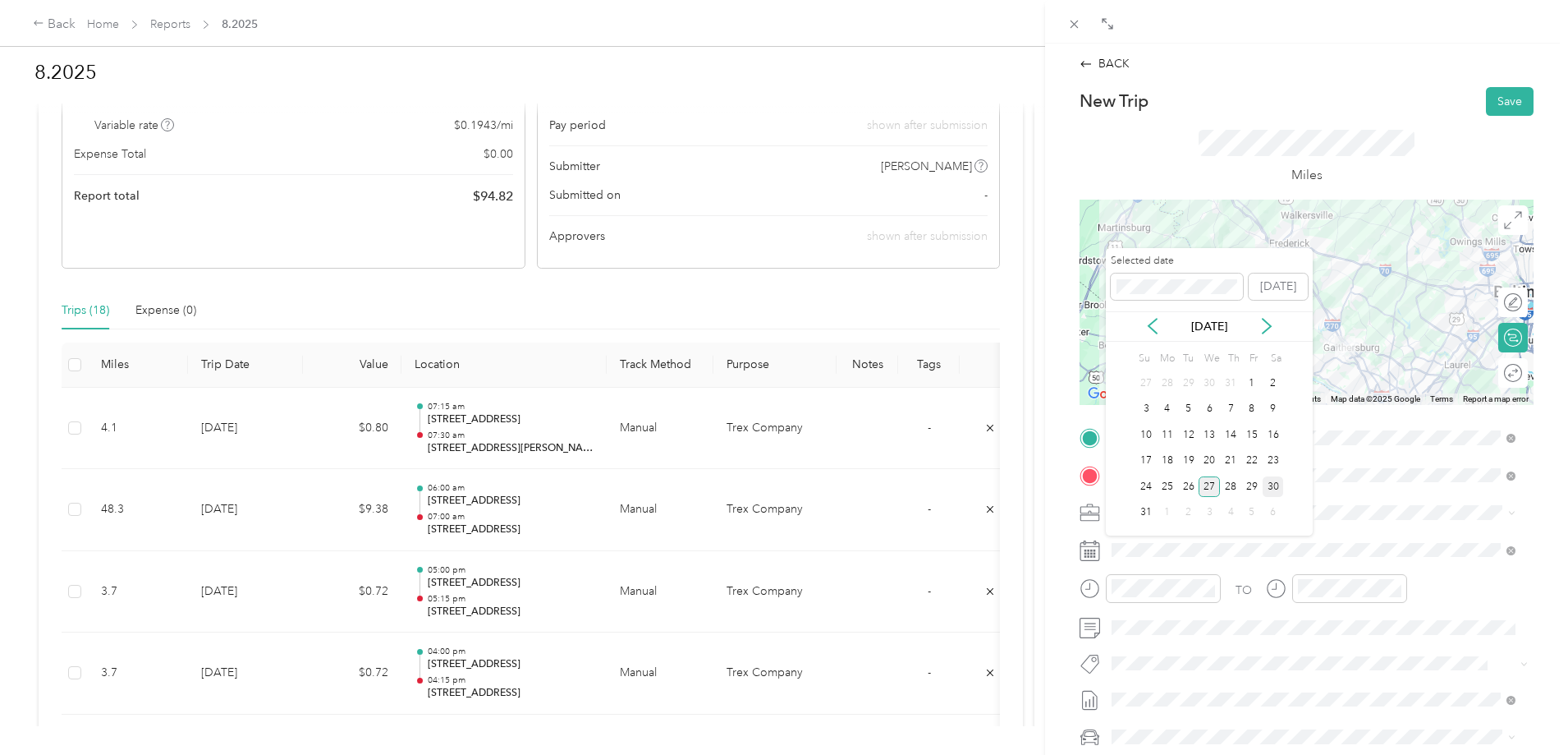
click at [1208, 485] on div "27" at bounding box center [1209, 486] width 21 height 20
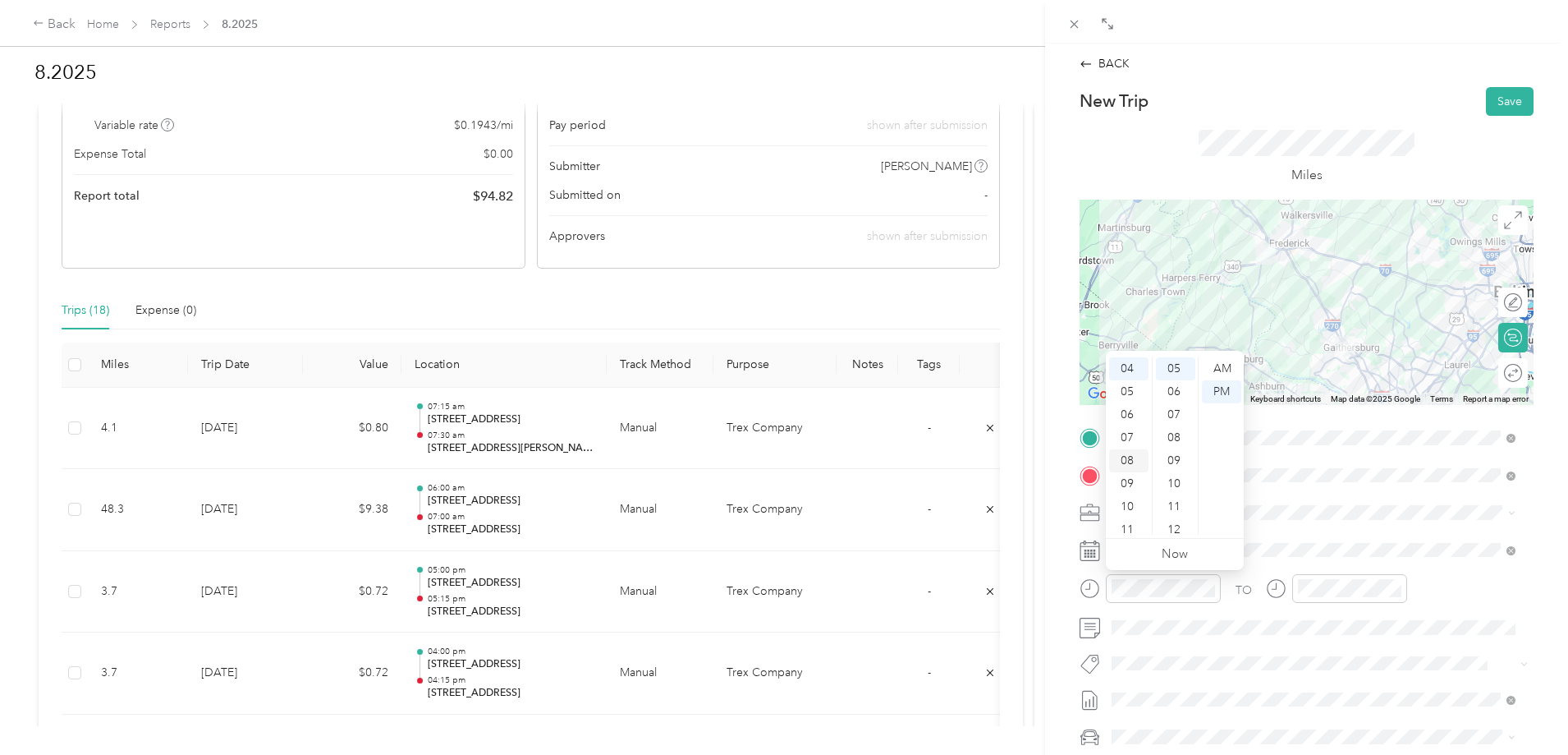
click at [1129, 459] on div "08" at bounding box center [1129, 461] width 39 height 23
click at [1171, 454] on div "35" at bounding box center [1175, 454] width 39 height 23
click at [1224, 367] on div "AM" at bounding box center [1221, 369] width 39 height 23
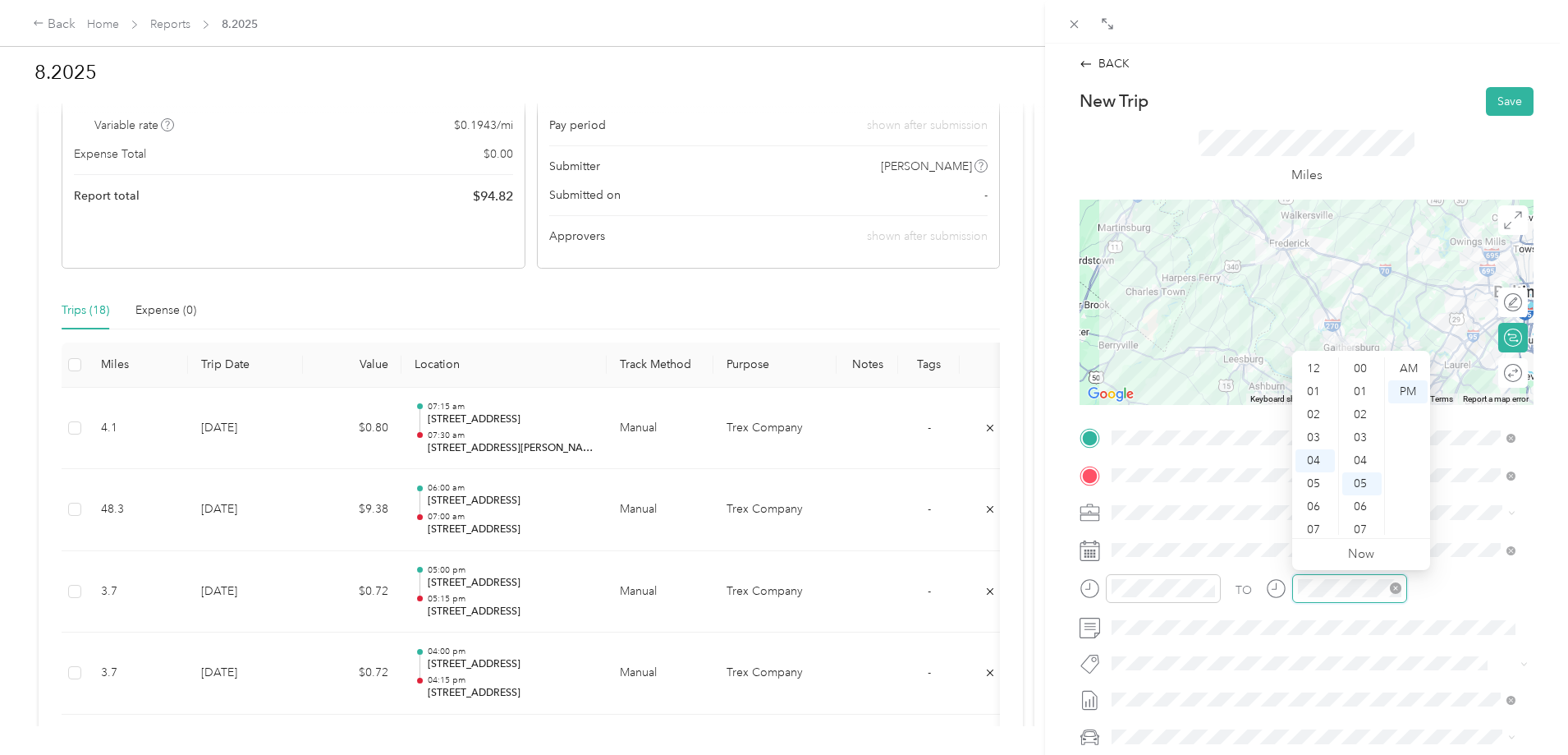
scroll to position [115, 0]
click at [1323, 481] on div "09" at bounding box center [1315, 483] width 39 height 23
click at [1362, 444] on div "15" at bounding box center [1362, 443] width 39 height 23
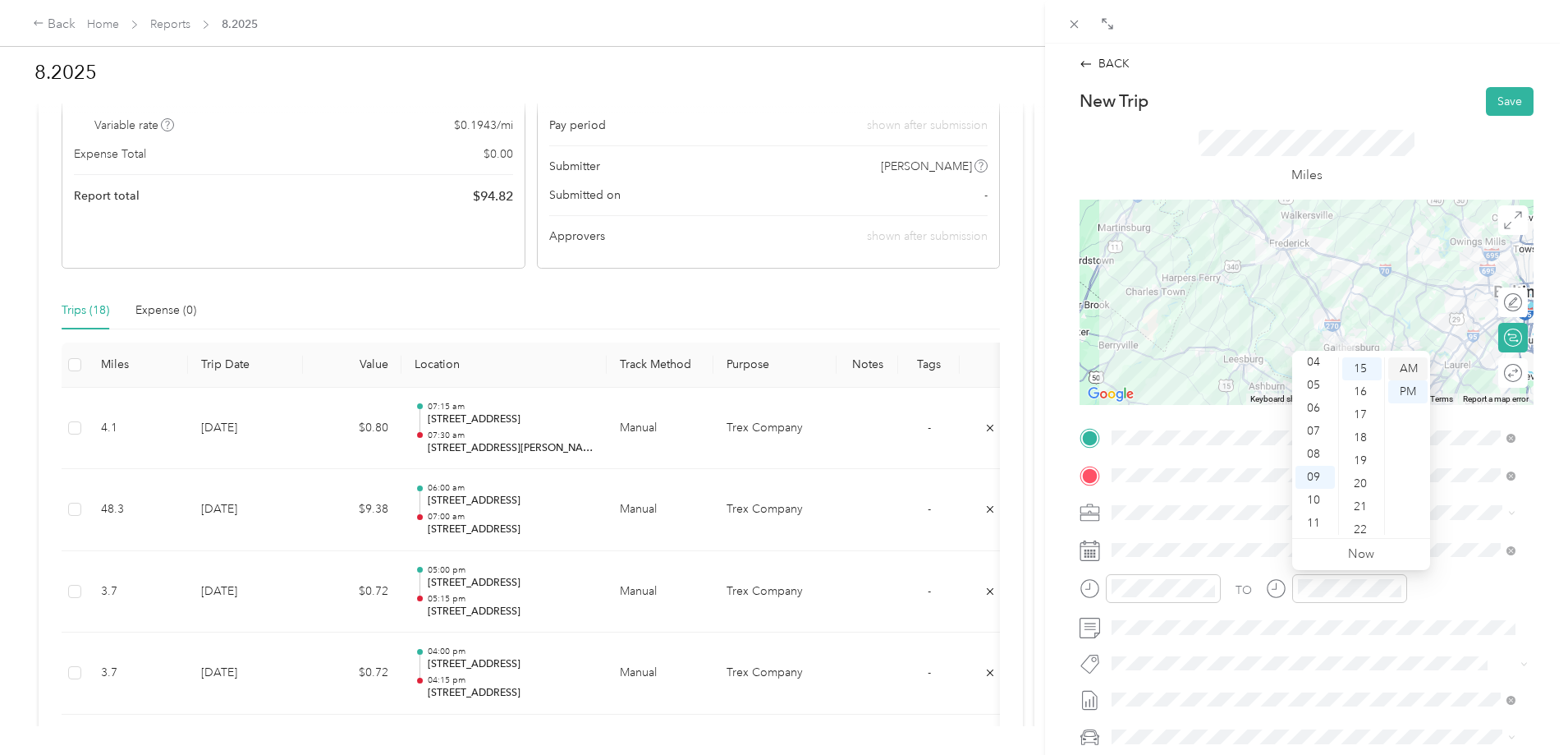
click at [1413, 364] on div "AM" at bounding box center [1407, 369] width 39 height 23
click at [1486, 98] on button "Save" at bounding box center [1509, 101] width 48 height 29
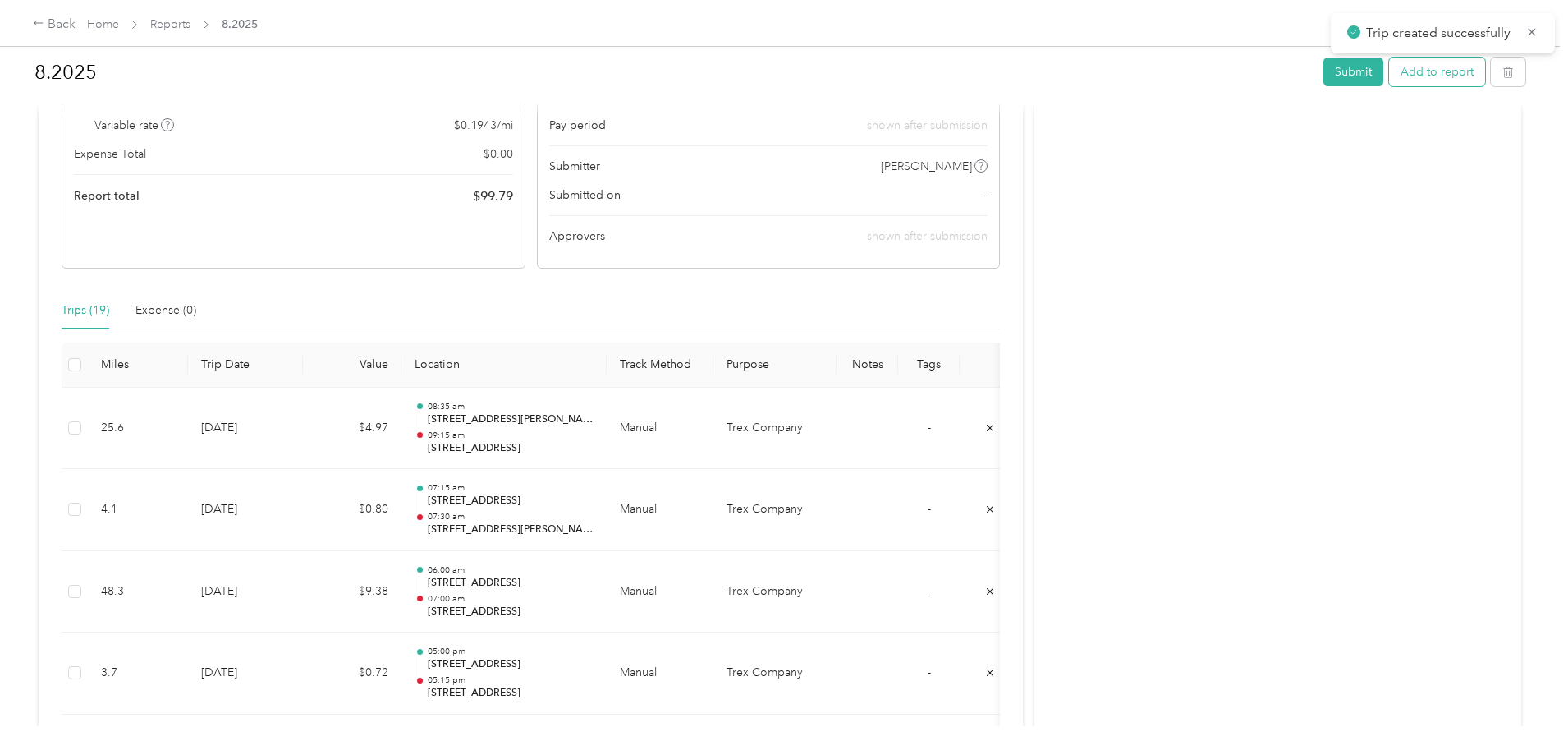
click at [1389, 80] on button "Add to report" at bounding box center [1437, 72] width 96 height 29
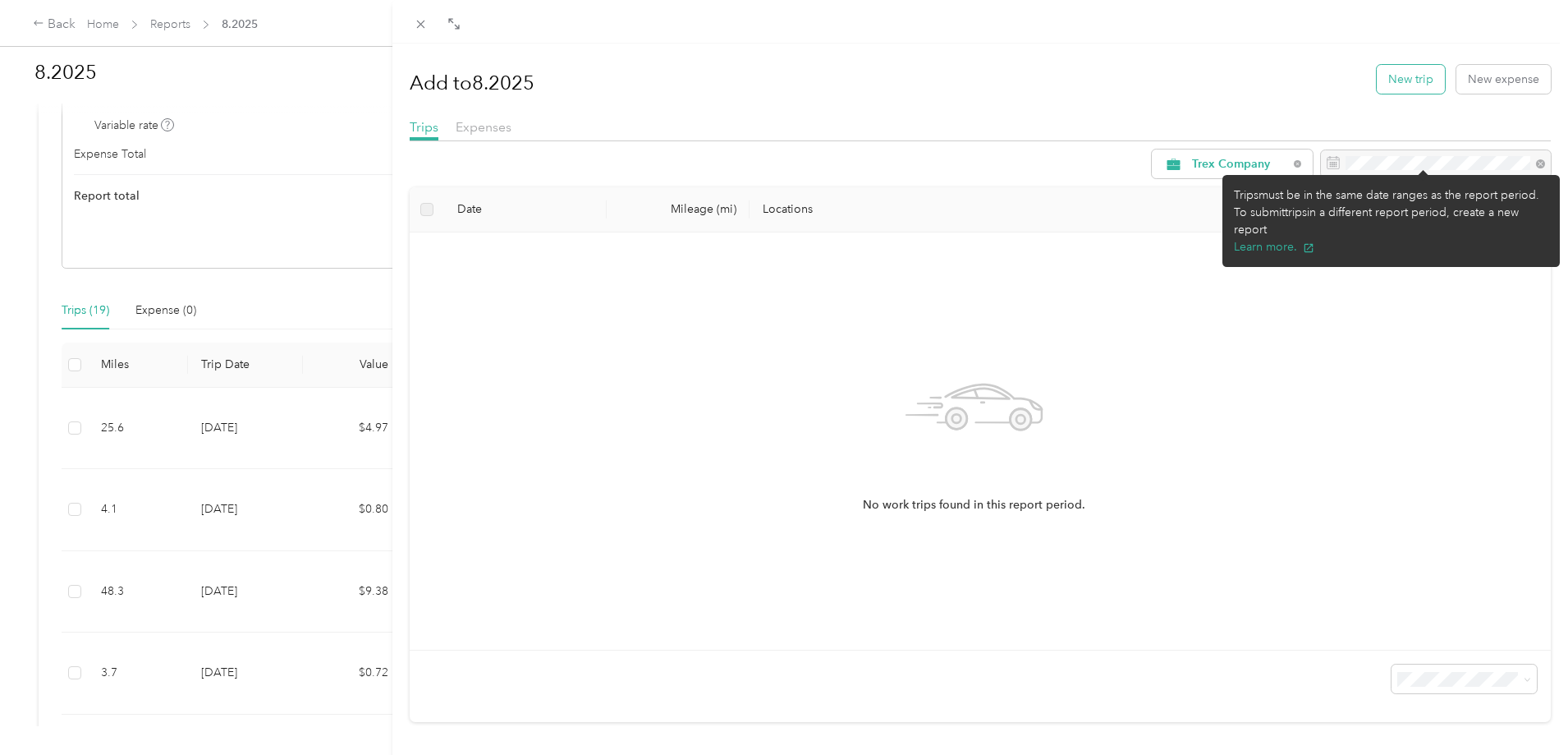
click at [1419, 83] on button "New trip" at bounding box center [1411, 79] width 68 height 29
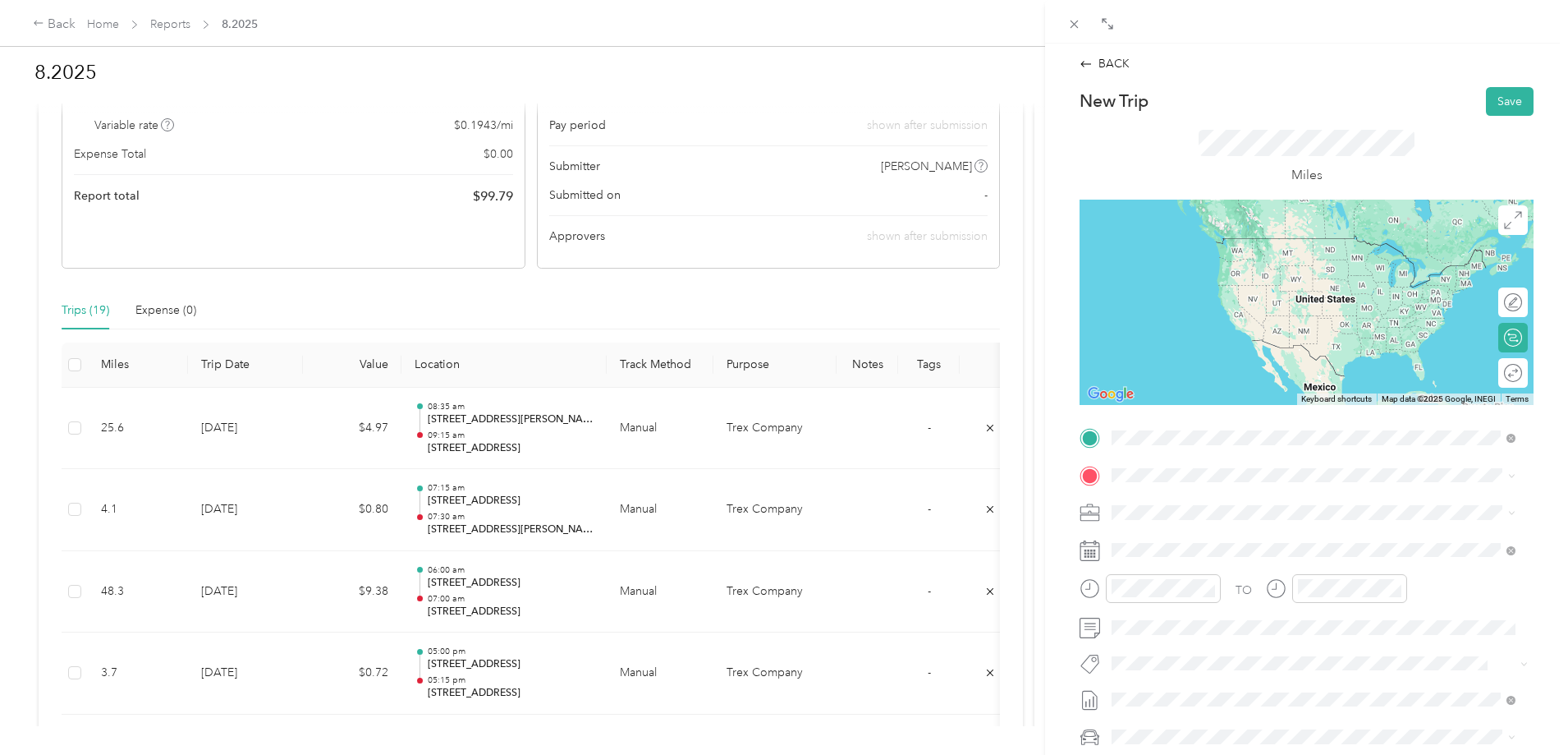
click at [1219, 499] on span "[STREET_ADDRESS][US_STATE]" at bounding box center [1225, 496] width 164 height 15
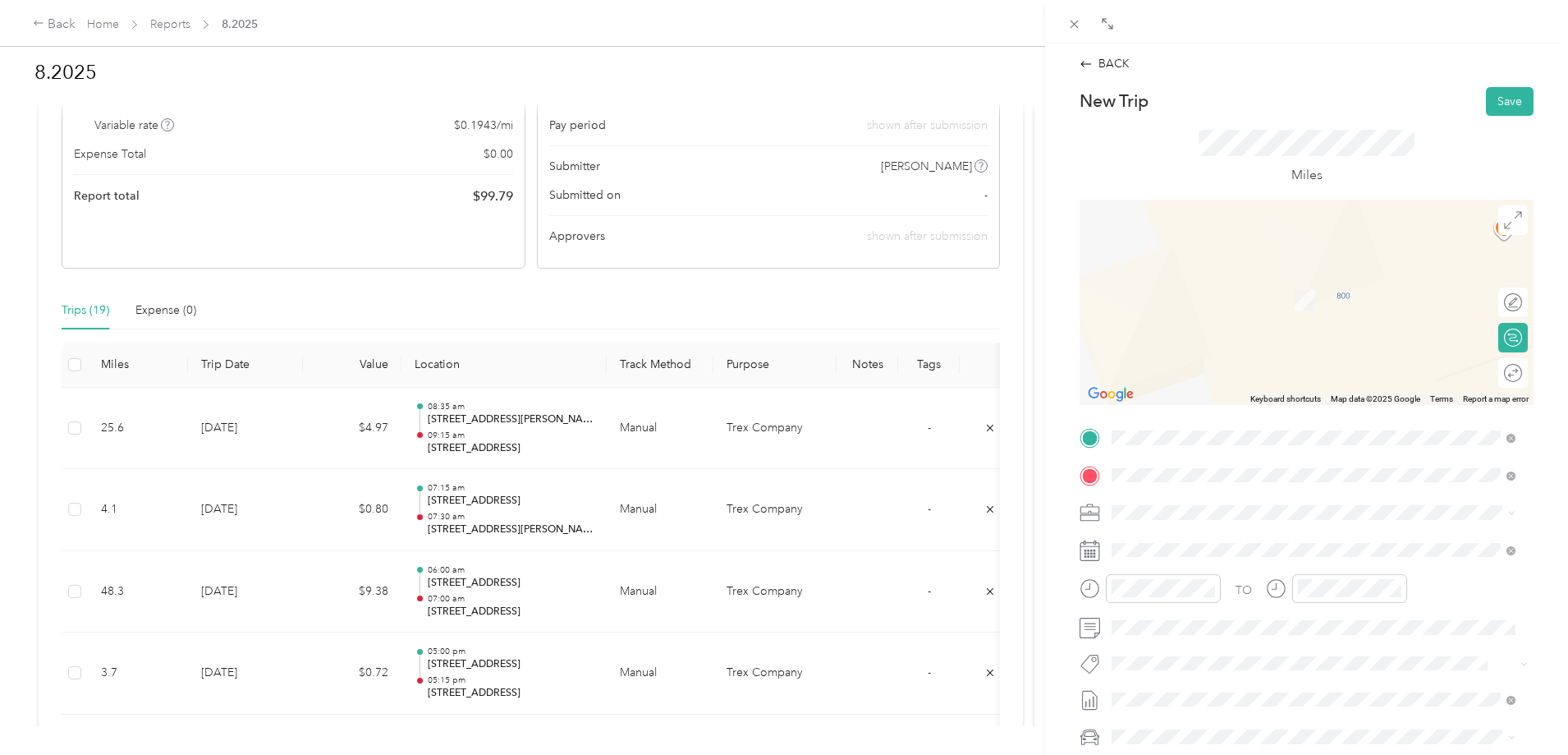
click at [1215, 531] on span "[STREET_ADDRESS][PERSON_NAME][US_STATE]" at bounding box center [1270, 534] width 255 height 15
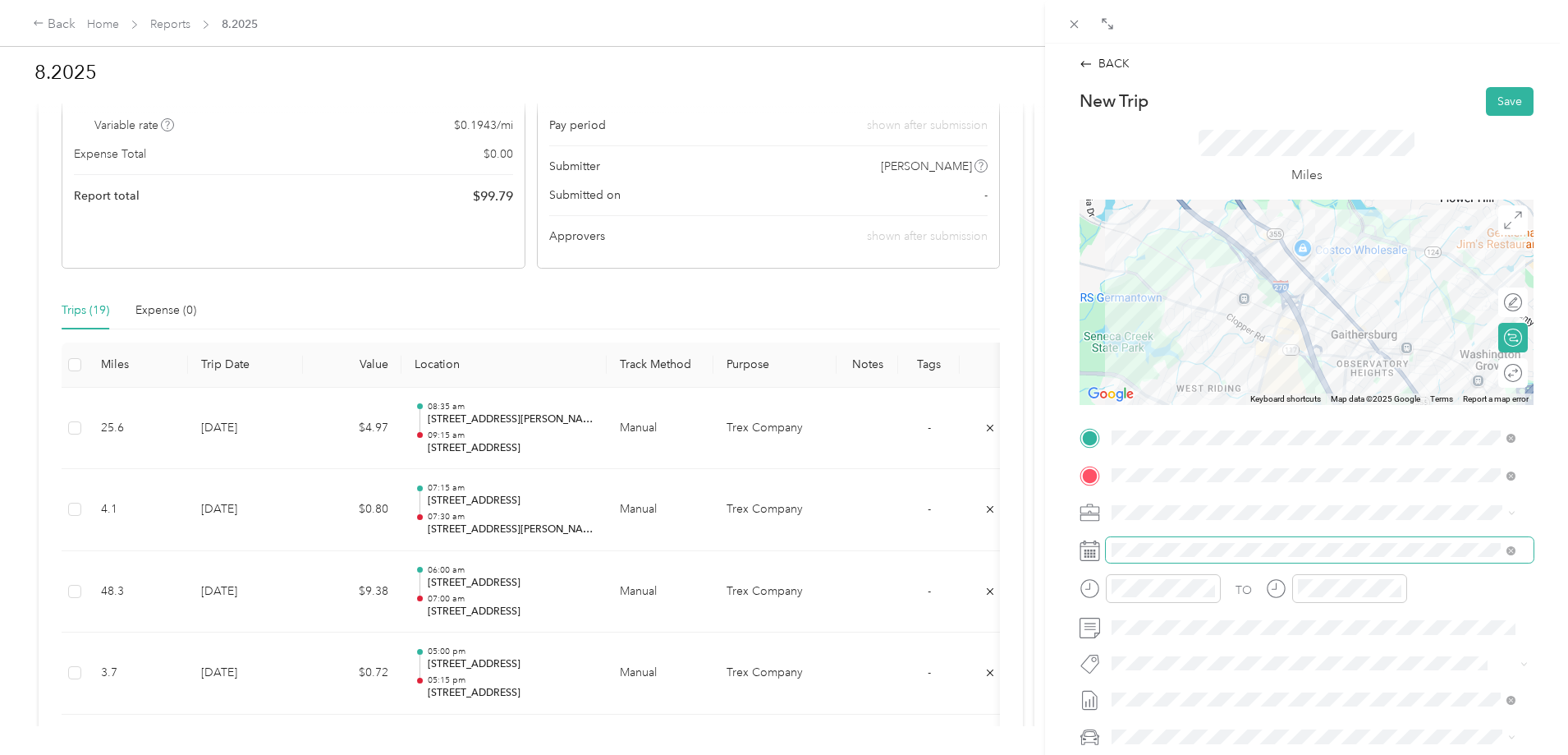
click at [1168, 540] on span at bounding box center [1320, 551] width 428 height 26
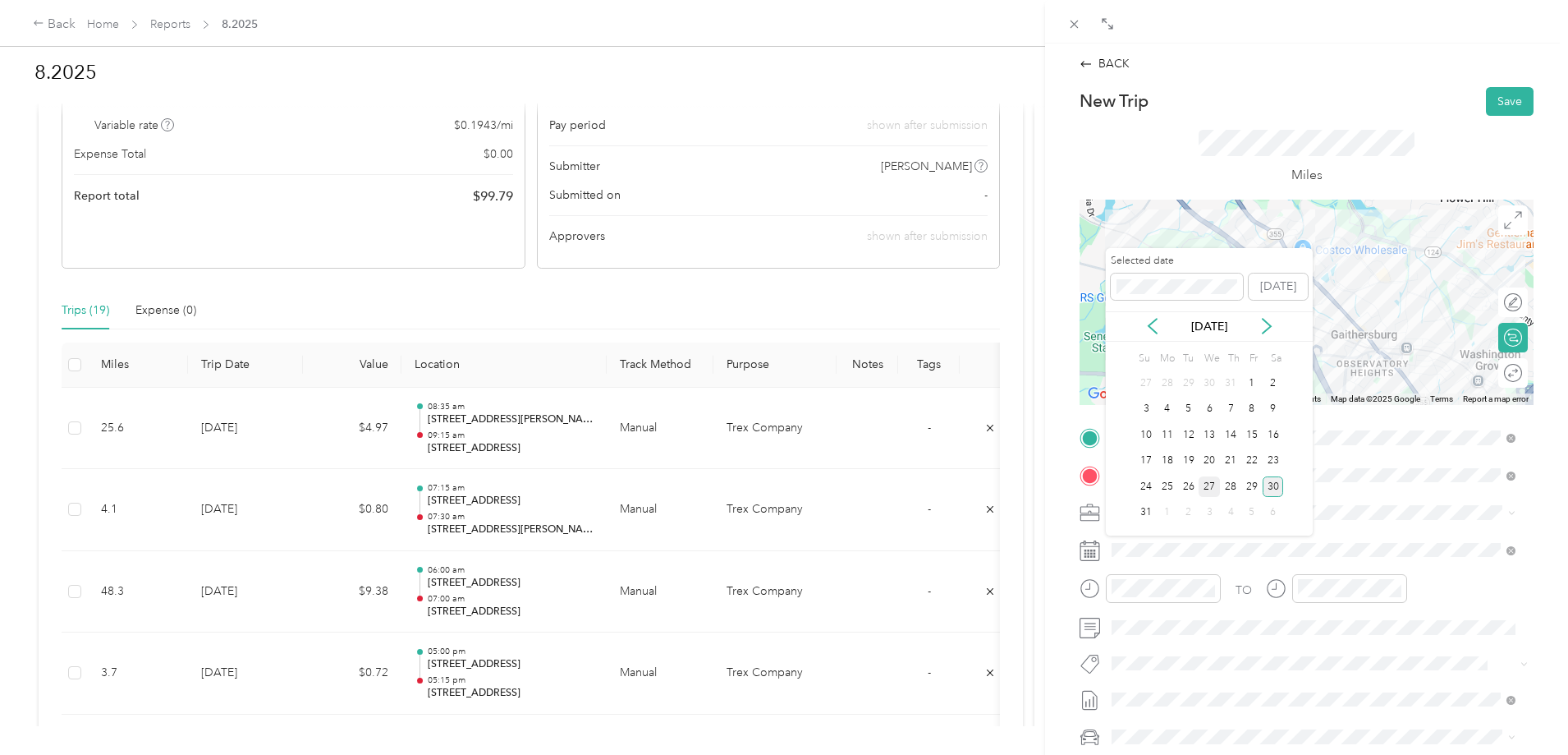
click at [1209, 488] on div "27" at bounding box center [1209, 486] width 21 height 20
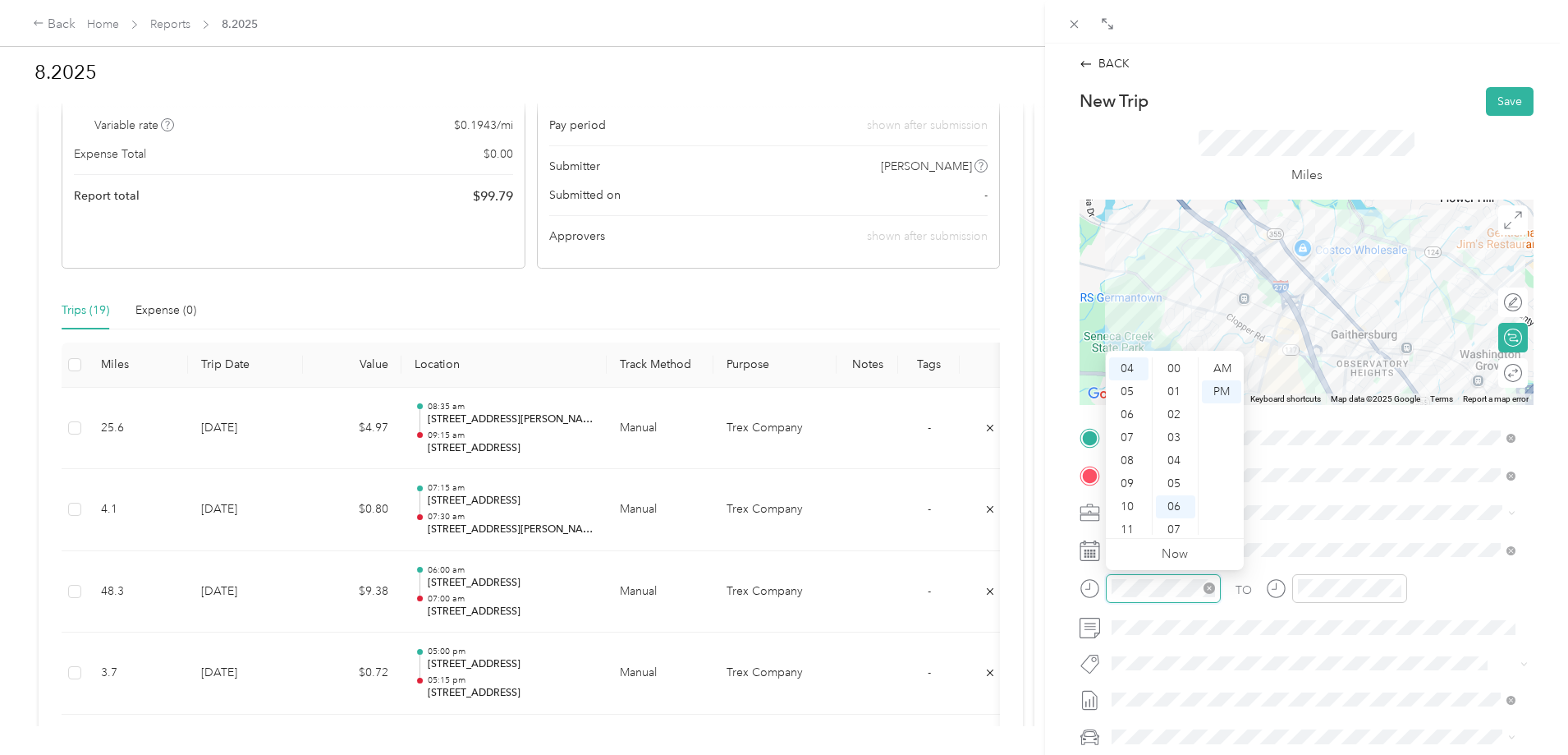
scroll to position [138, 0]
click at [1129, 509] on div "10" at bounding box center [1129, 507] width 39 height 23
click at [1178, 507] on div "15" at bounding box center [1175, 510] width 39 height 23
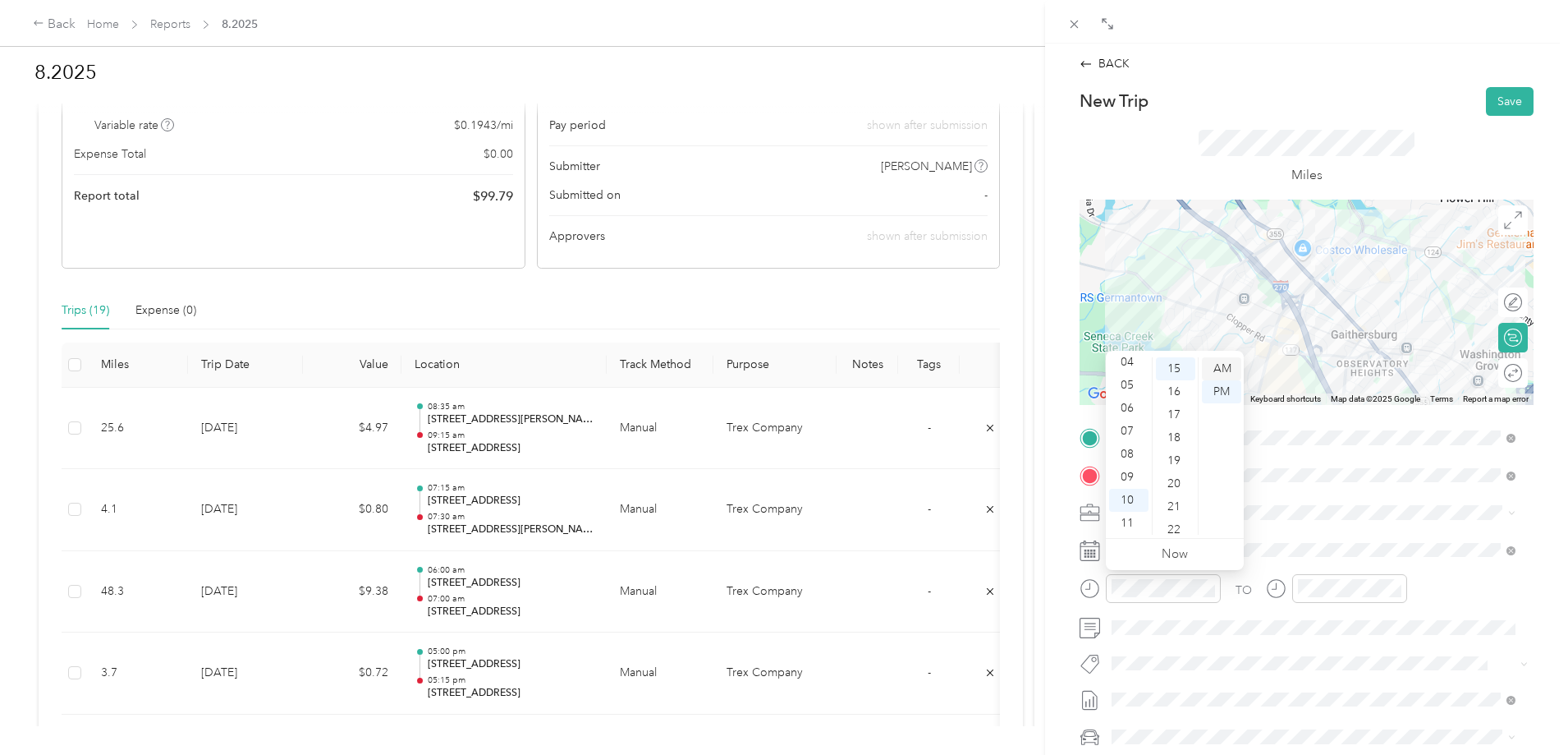
click at [1224, 365] on div "AM" at bounding box center [1221, 369] width 39 height 23
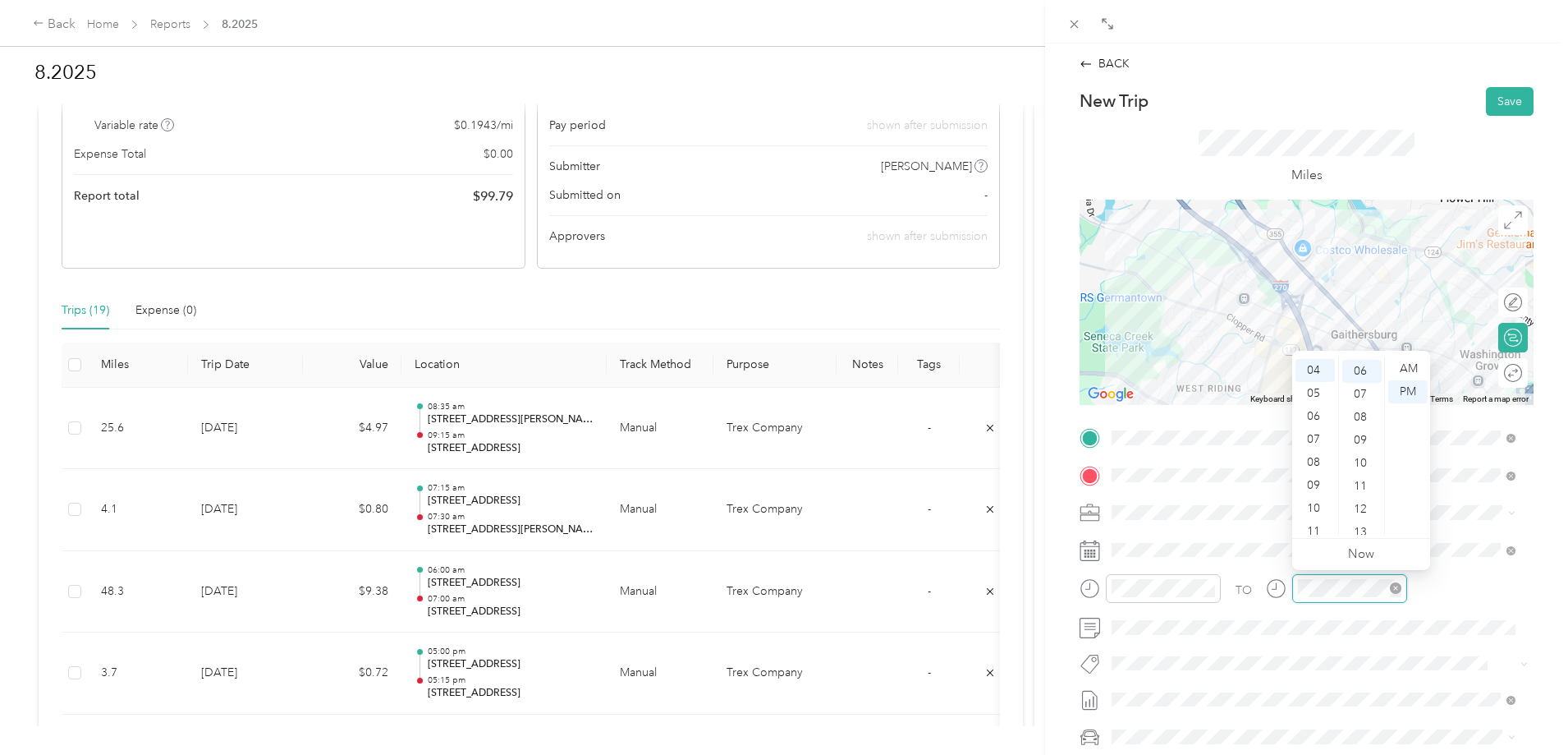
scroll to position [138, 0]
click at [1317, 500] on div "10" at bounding box center [1315, 507] width 39 height 23
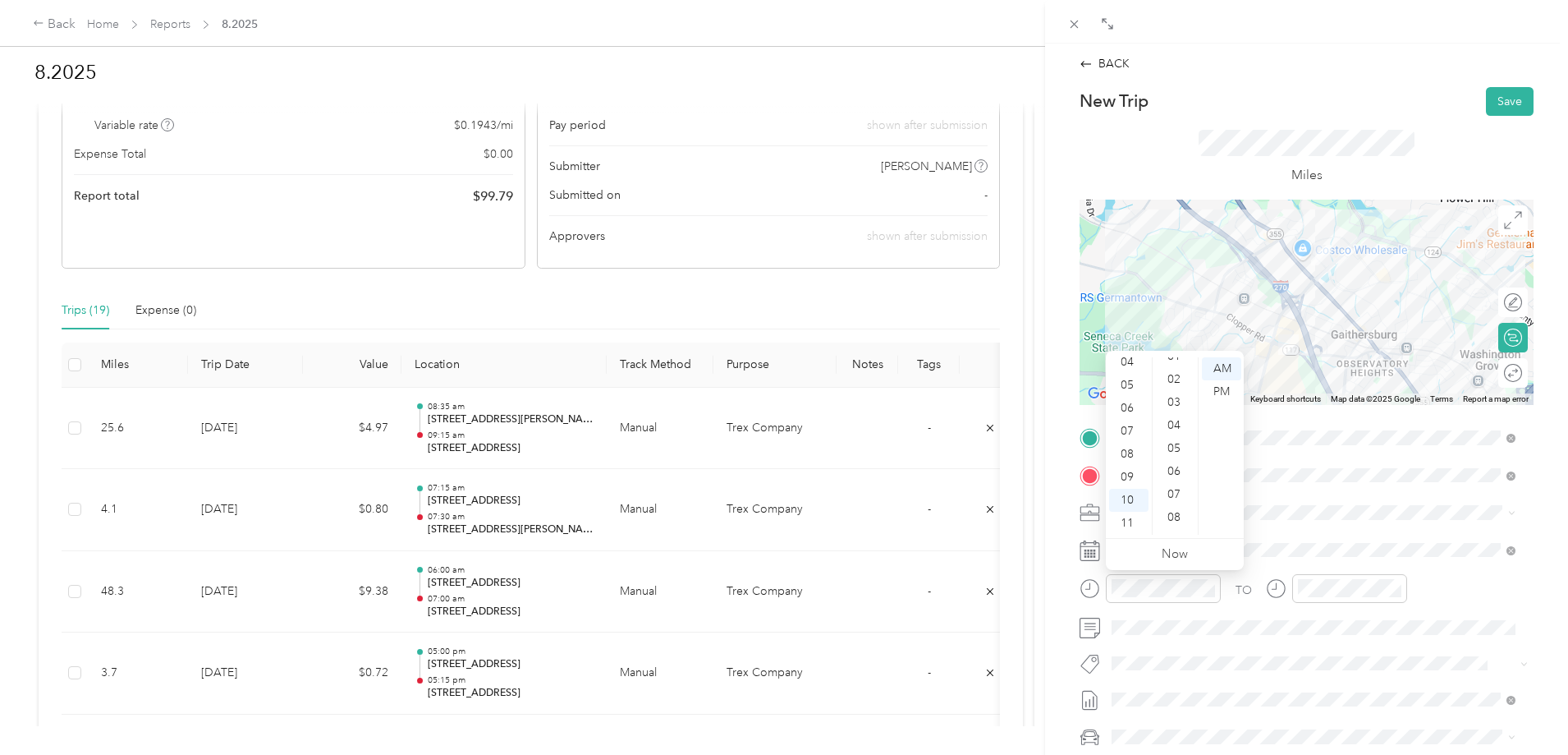
scroll to position [0, 0]
click at [1168, 370] on div "00" at bounding box center [1175, 369] width 39 height 23
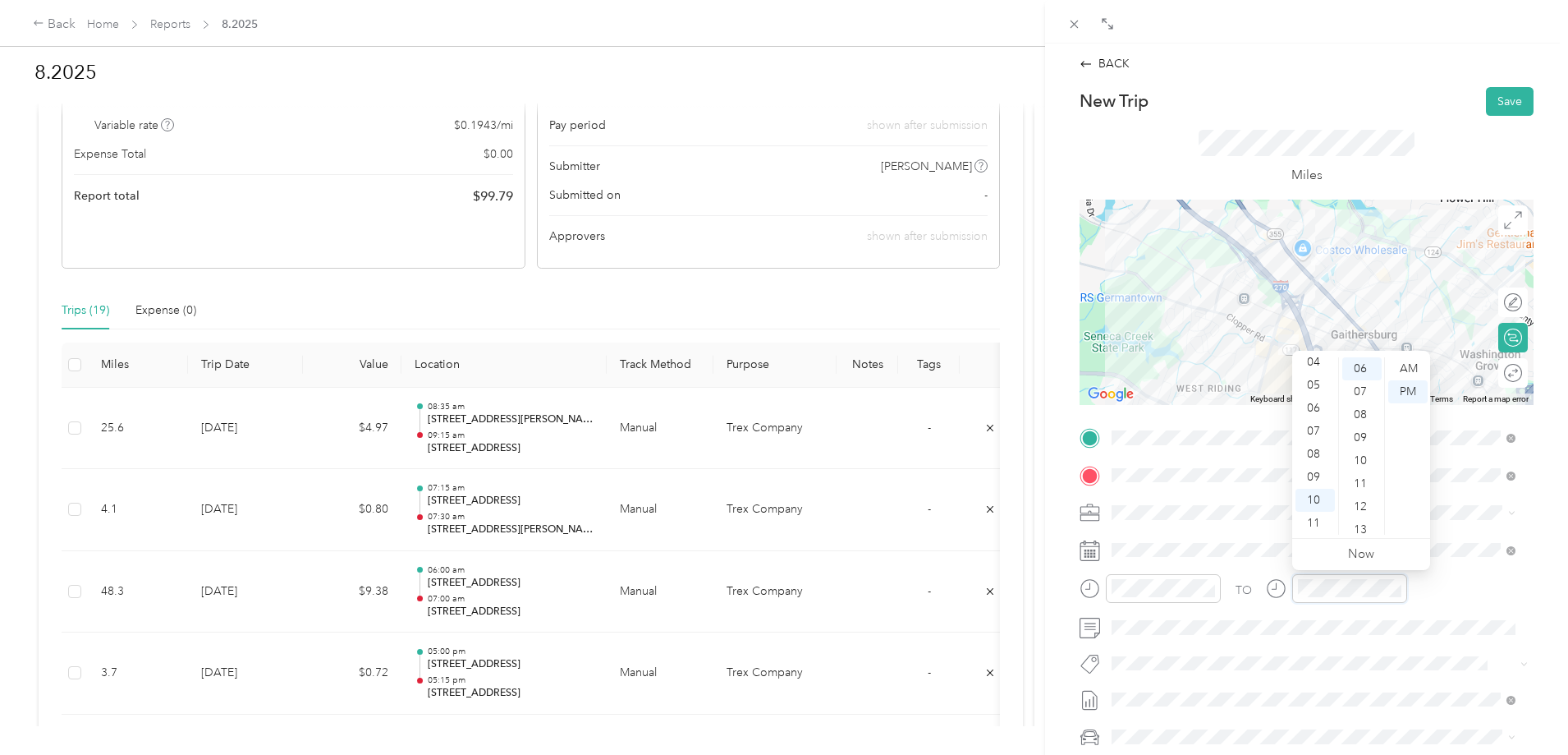
scroll to position [230, 0]
click at [1406, 362] on div "AM" at bounding box center [1407, 369] width 39 height 23
click at [1492, 100] on button "Save" at bounding box center [1509, 101] width 48 height 29
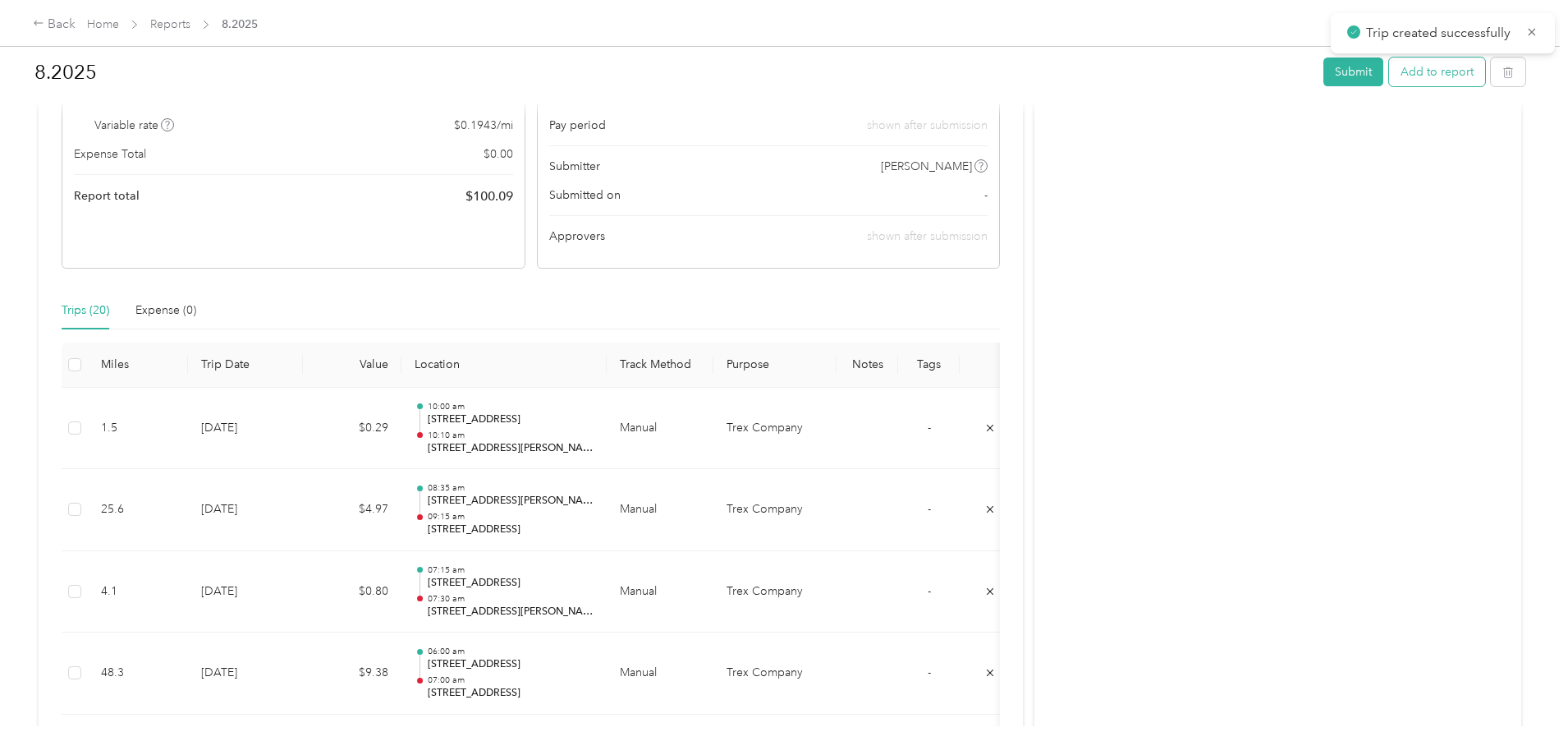
click at [1389, 70] on button "Add to report" at bounding box center [1437, 72] width 96 height 29
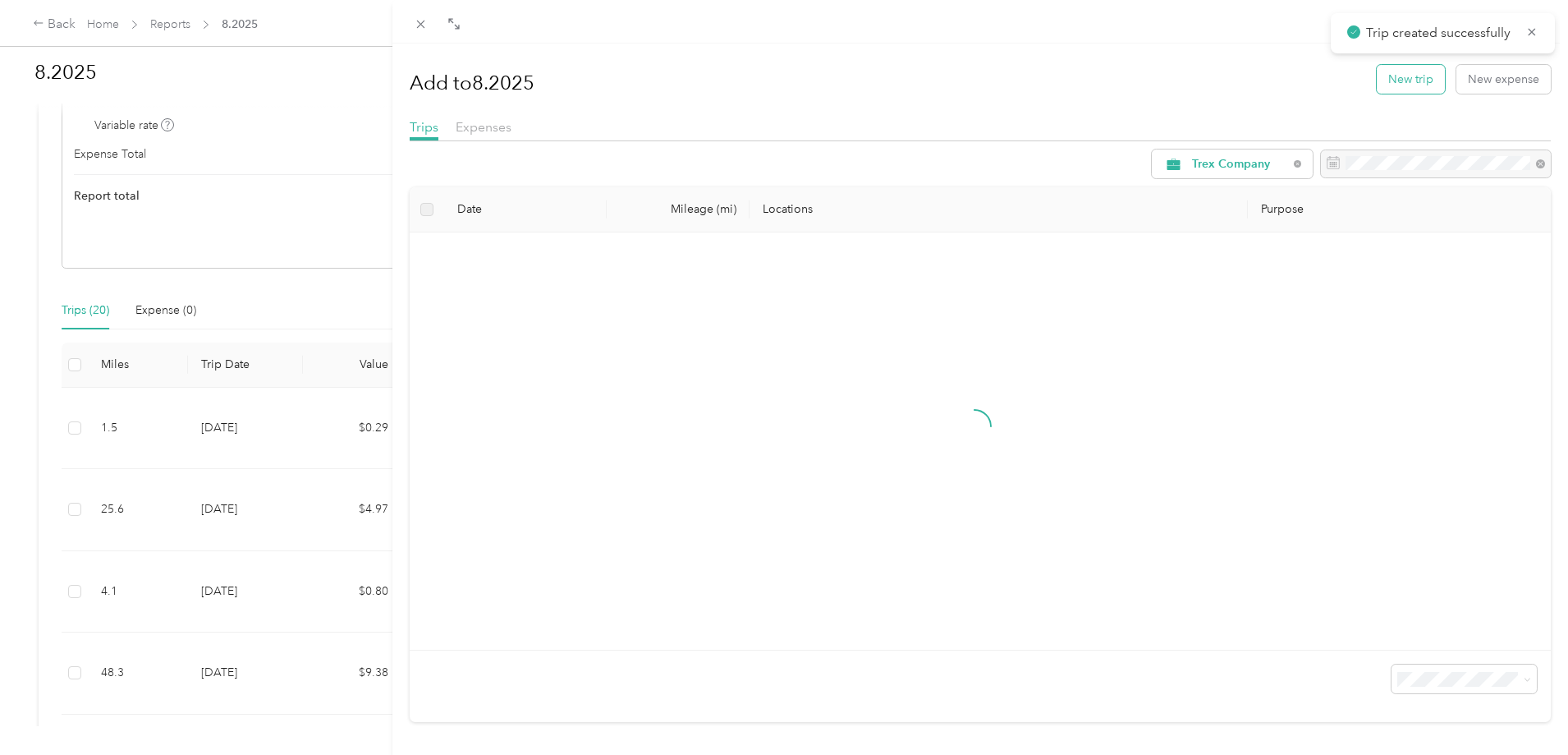
click at [1409, 80] on button "New trip" at bounding box center [1411, 79] width 68 height 29
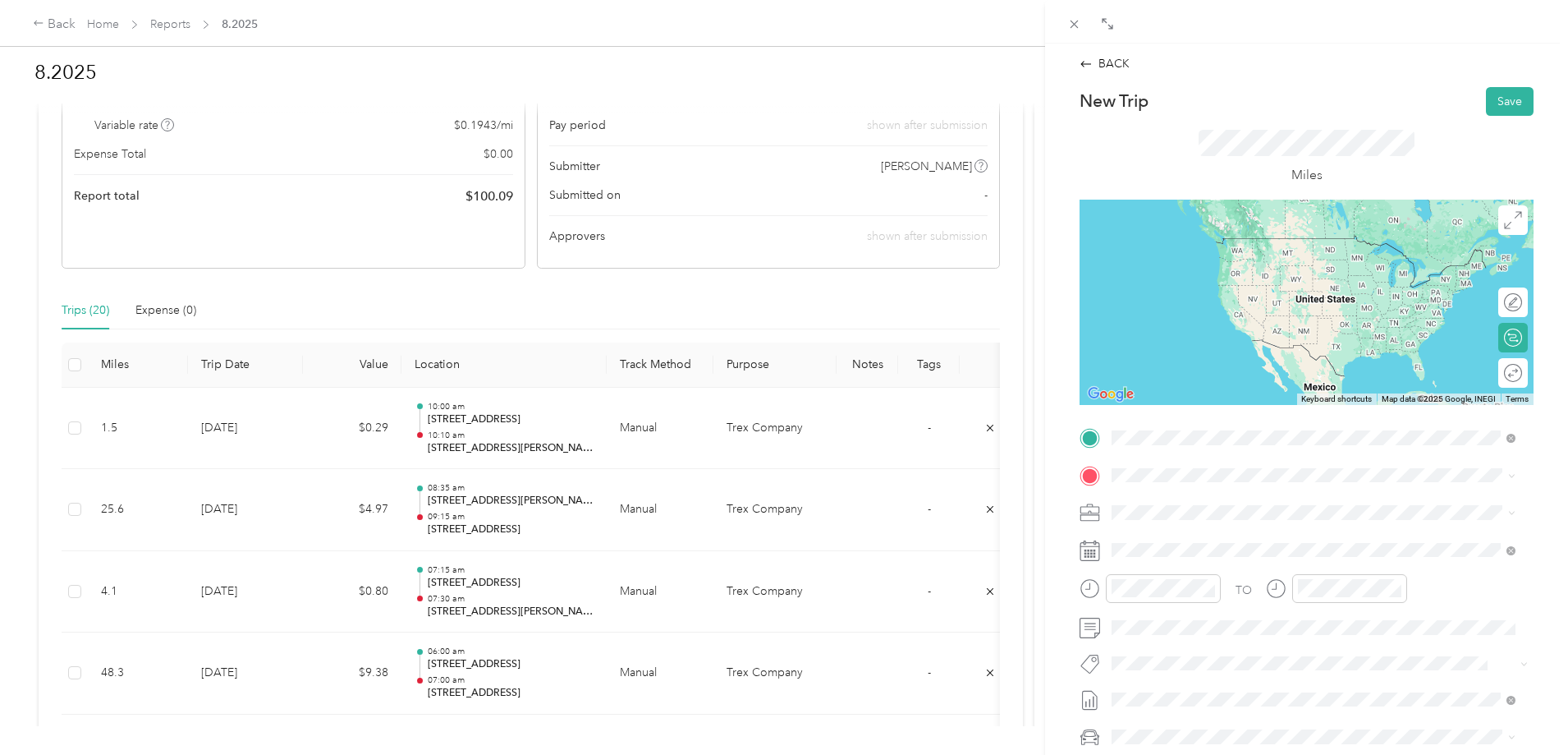
click at [1178, 504] on span "[STREET_ADDRESS][PERSON_NAME][US_STATE]" at bounding box center [1270, 496] width 255 height 15
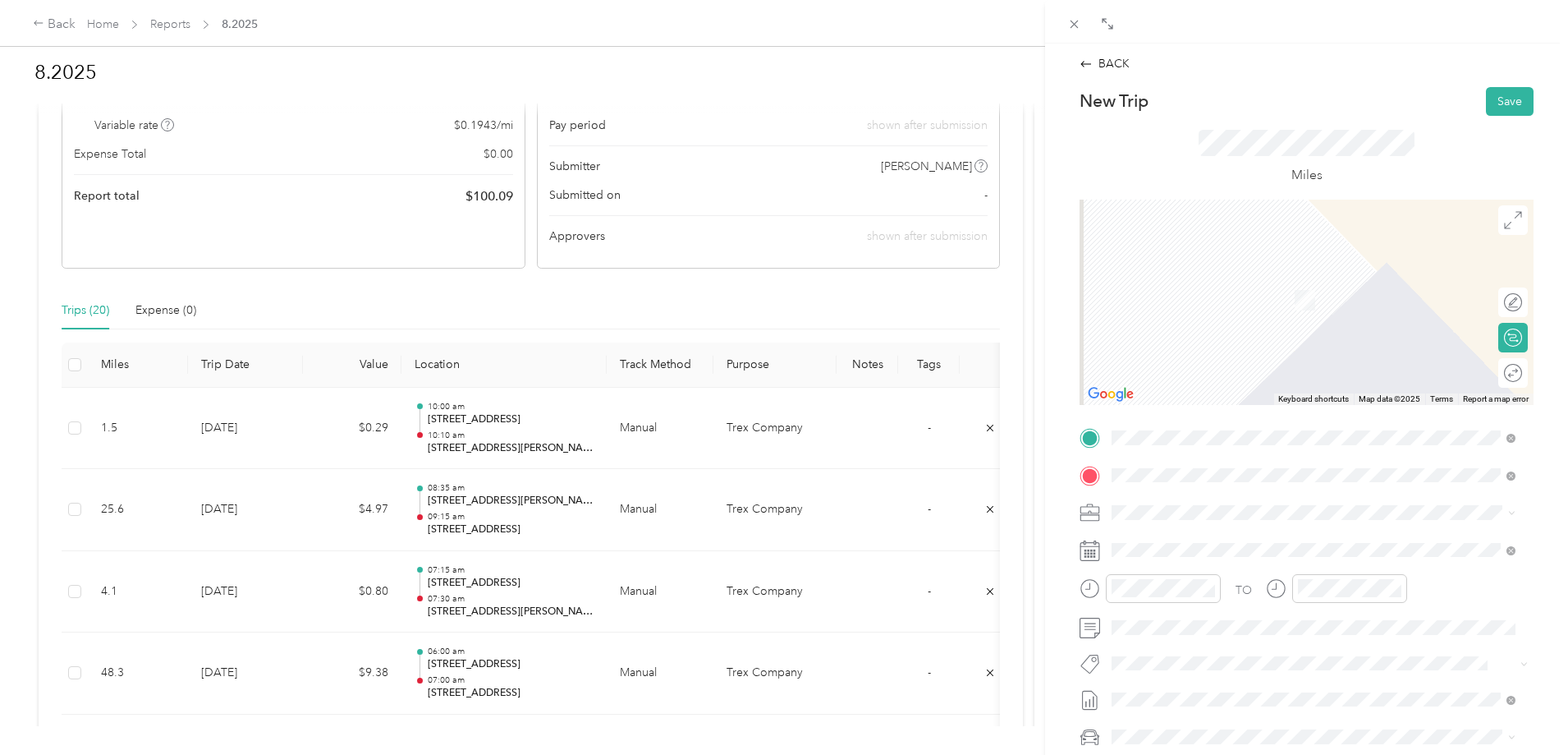
click at [1185, 542] on span "[STREET_ADDRESS][US_STATE]" at bounding box center [1225, 534] width 164 height 15
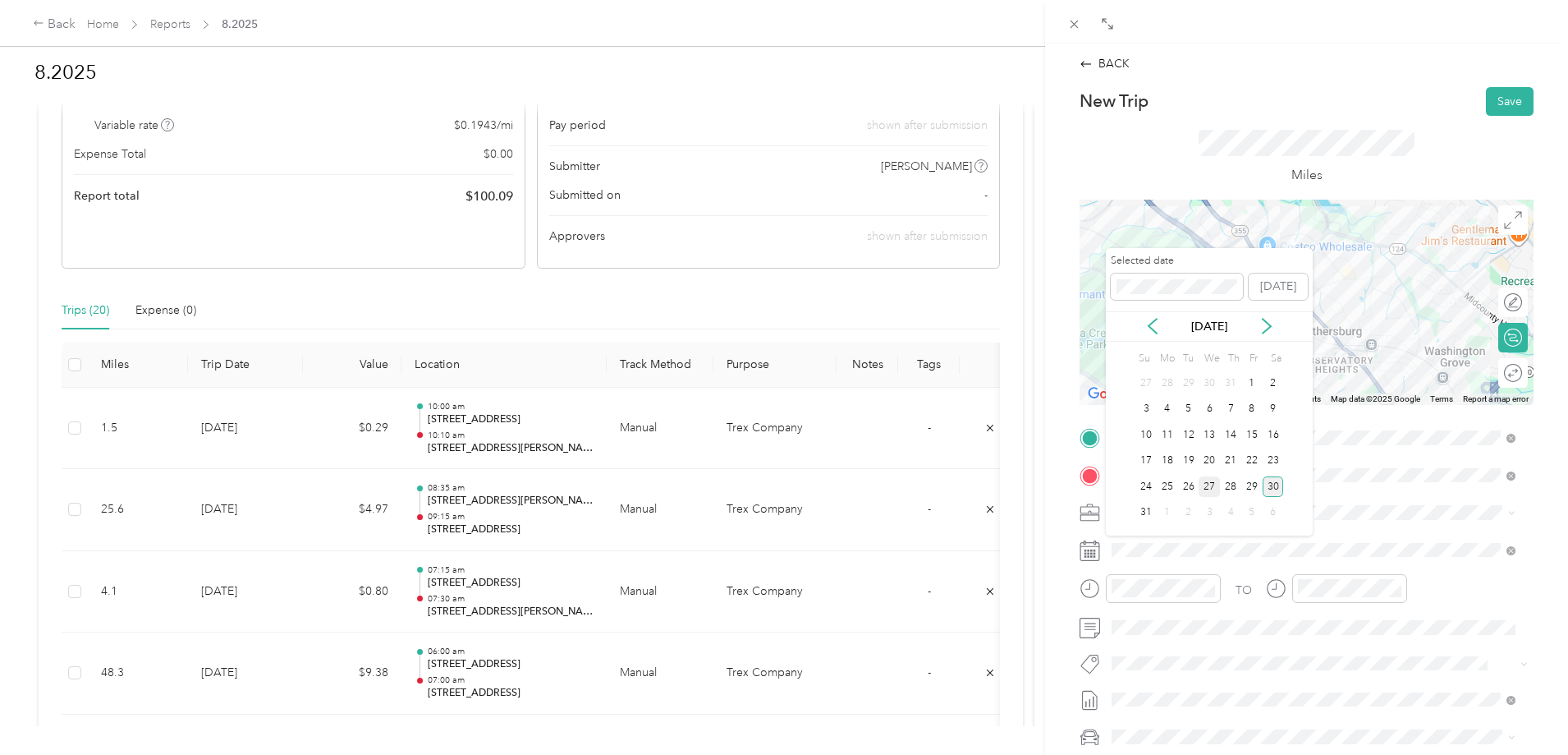
click at [1214, 488] on div "27" at bounding box center [1209, 486] width 21 height 20
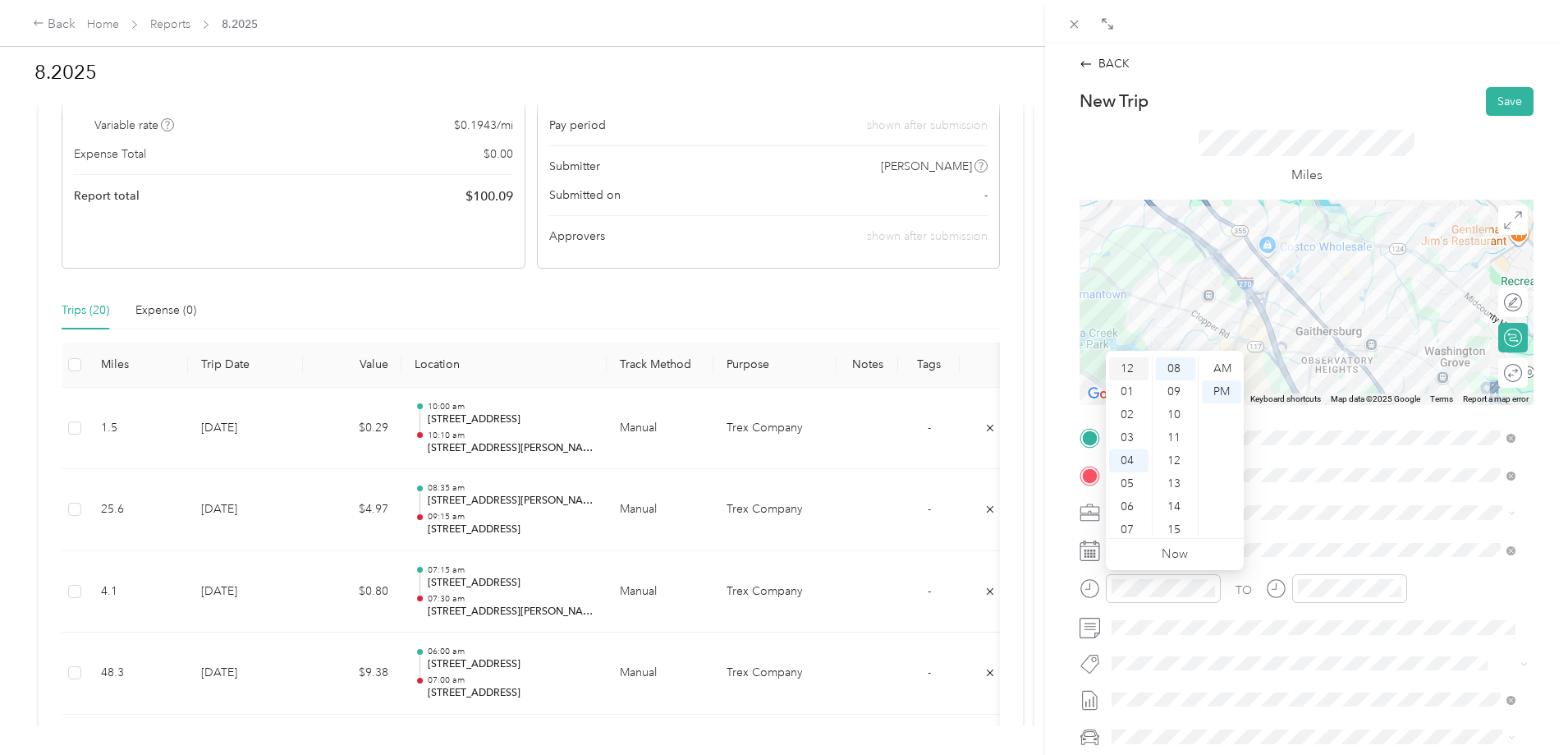
click at [1129, 358] on div "12" at bounding box center [1129, 369] width 39 height 23
click at [1175, 406] on div "30" at bounding box center [1175, 410] width 39 height 23
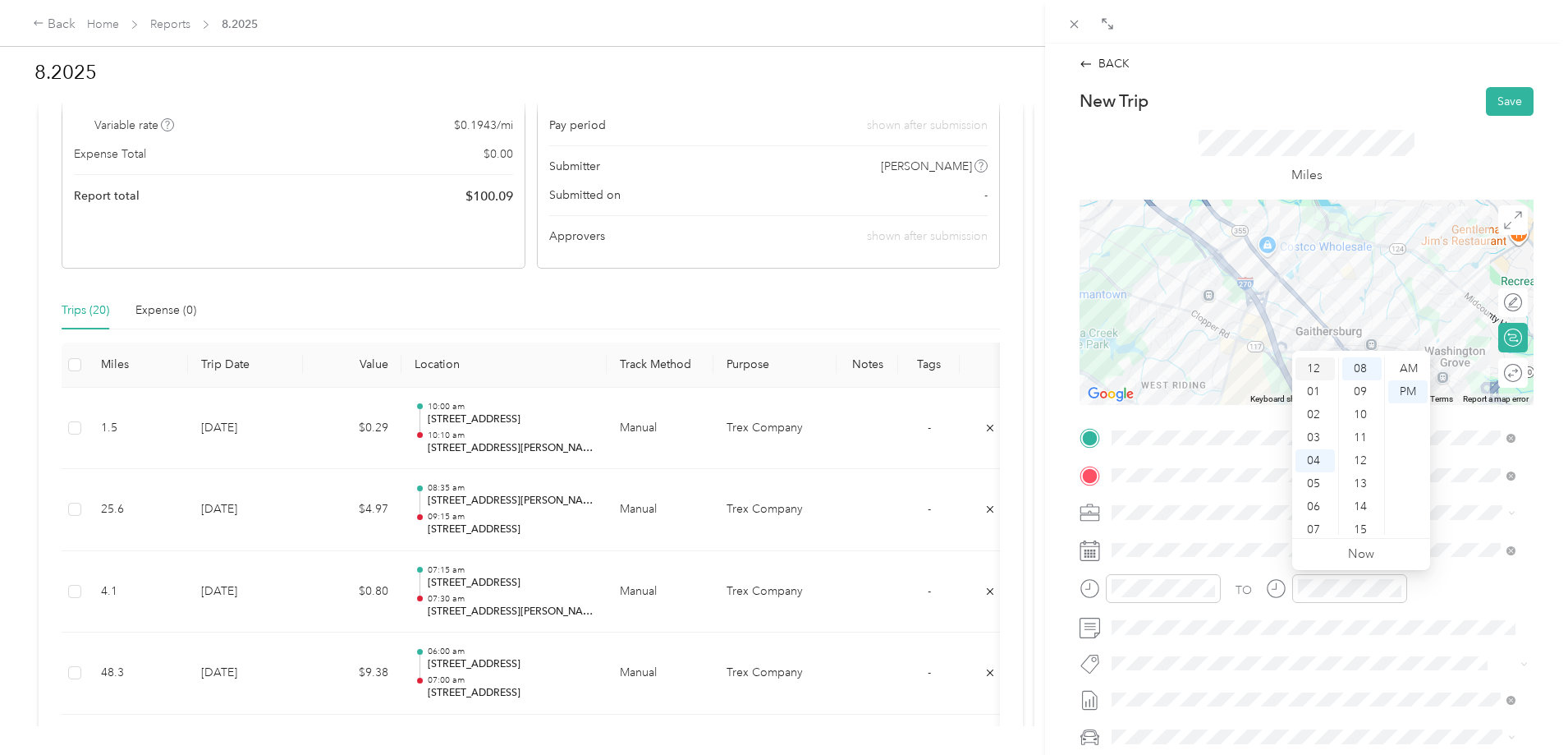
click at [1321, 373] on div "12" at bounding box center [1315, 369] width 39 height 23
click at [1364, 482] on div "40" at bounding box center [1362, 483] width 39 height 23
click at [1492, 98] on button "Save" at bounding box center [1509, 101] width 48 height 29
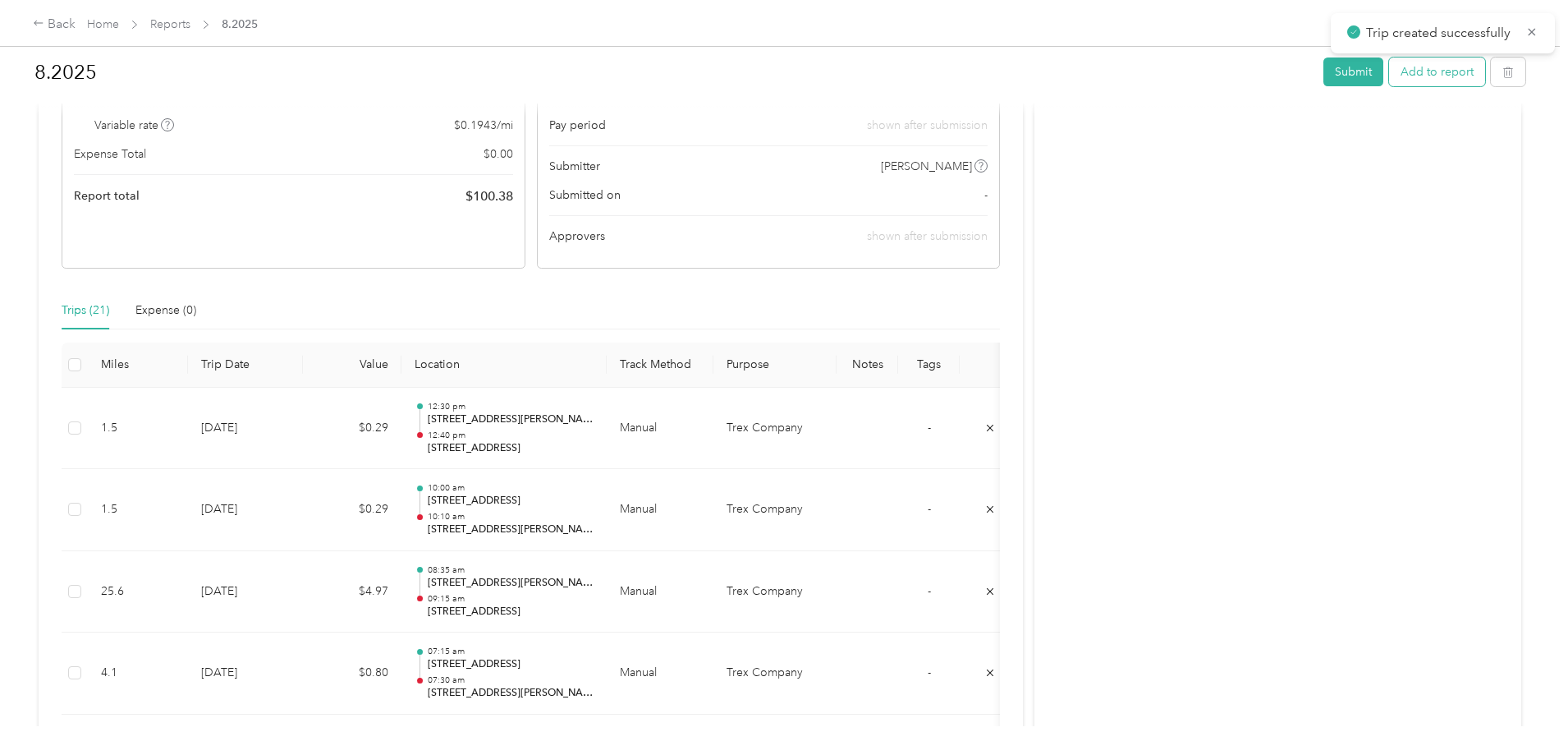
click at [1389, 74] on button "Add to report" at bounding box center [1437, 72] width 96 height 29
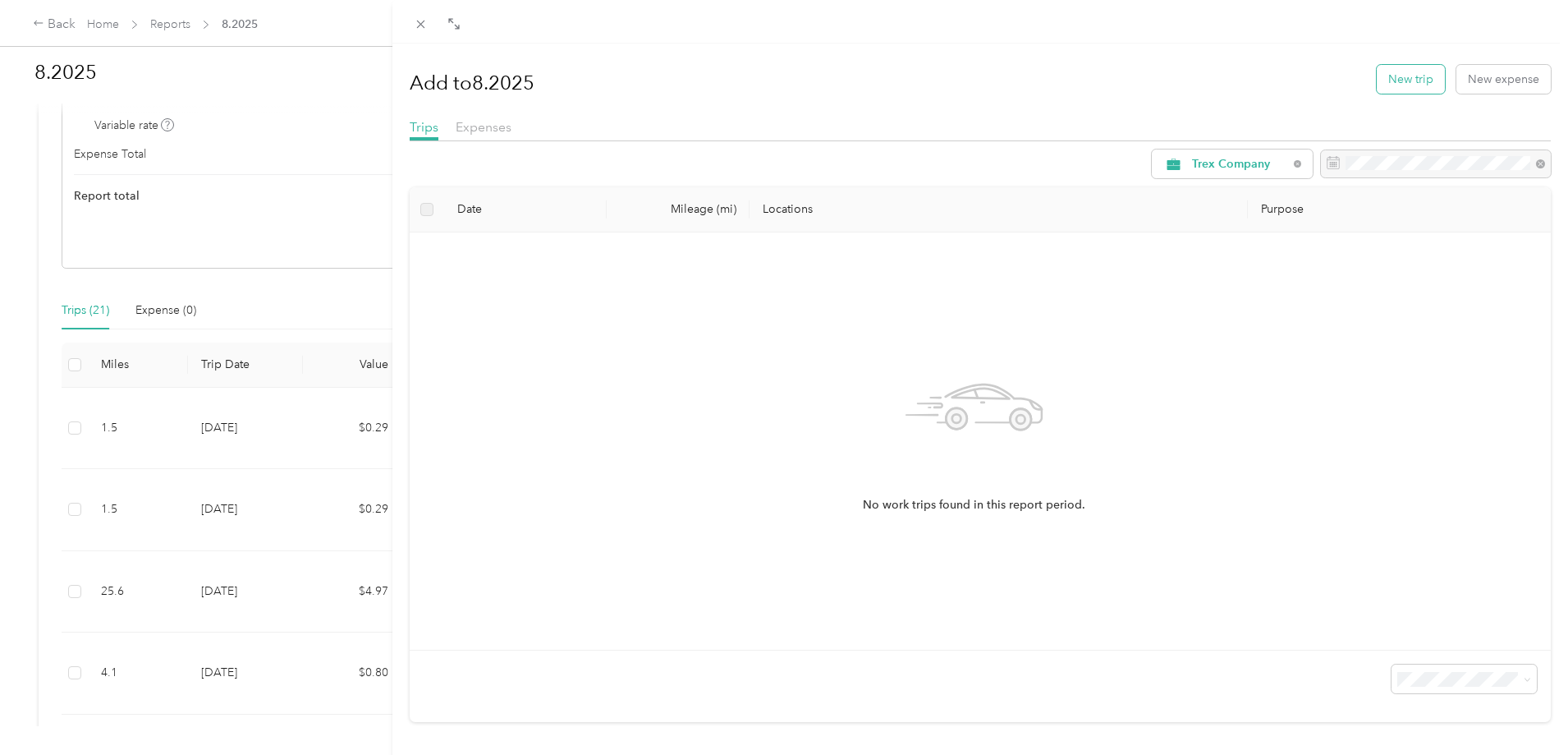
click at [1389, 80] on button "New trip" at bounding box center [1411, 79] width 68 height 29
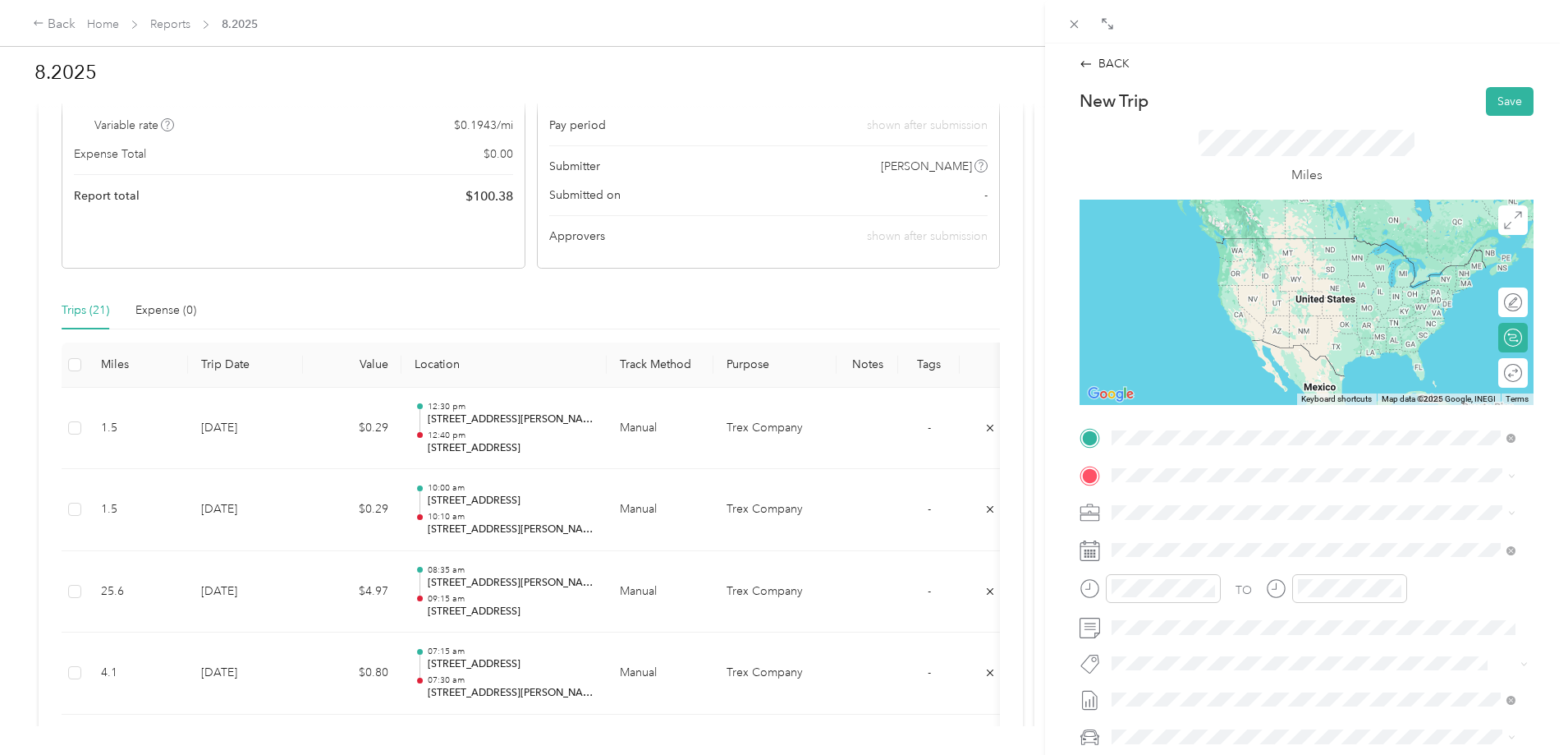
click at [1203, 500] on span "[STREET_ADDRESS][US_STATE]" at bounding box center [1225, 496] width 164 height 15
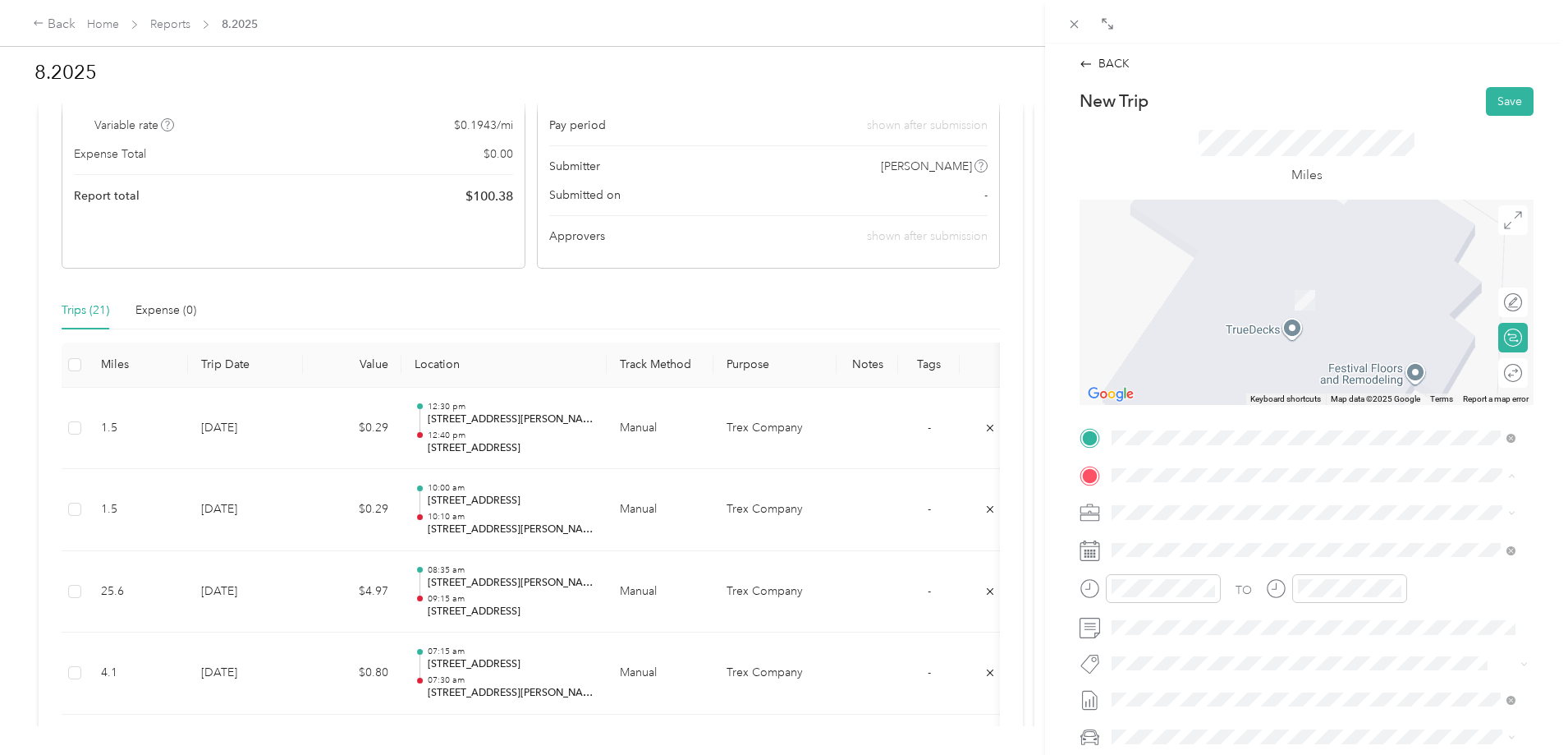
click at [624, 754] on div "BACK New Trip Save This trip cannot be edited because it is either under review…" at bounding box center [784, 378] width 1568 height 755
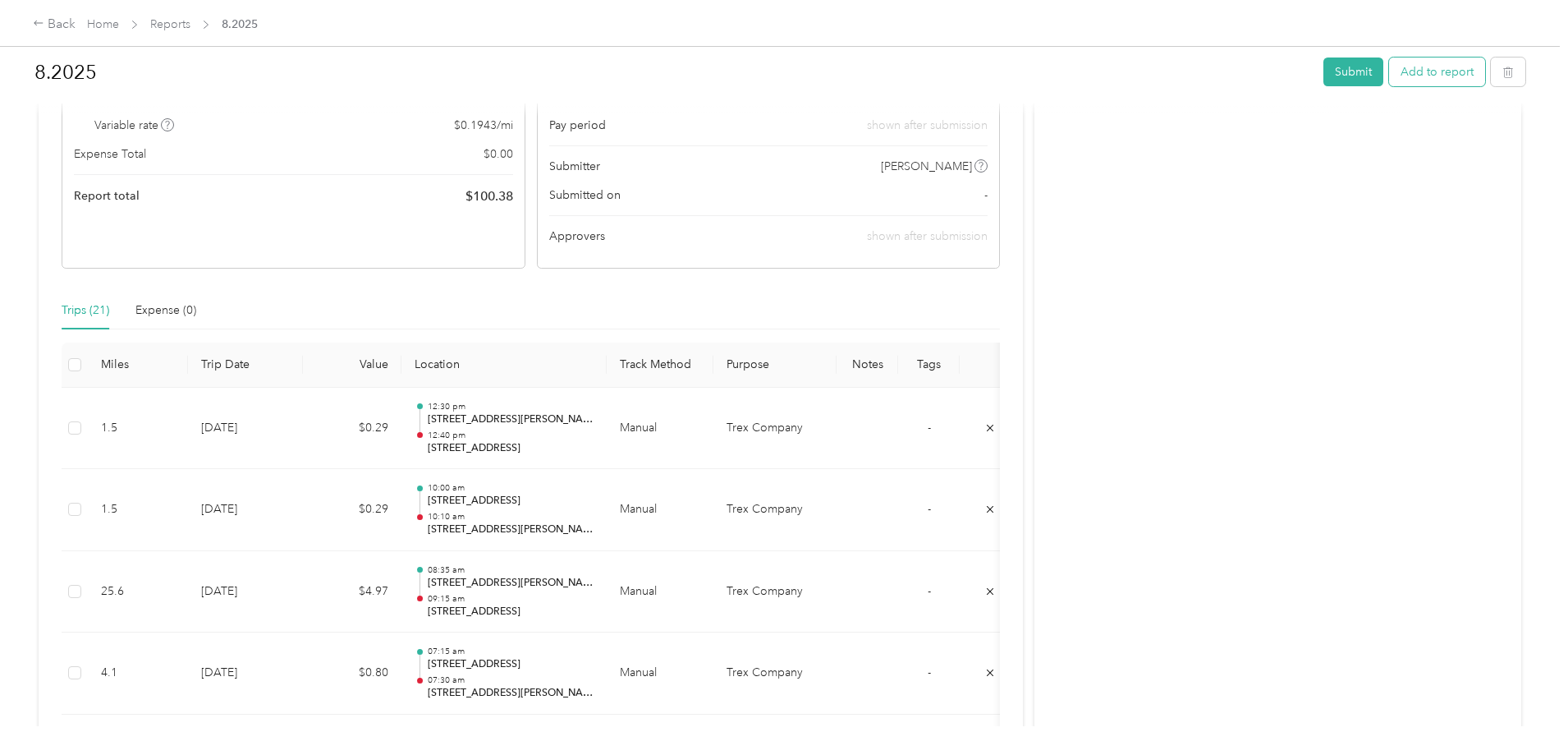
click at [1389, 59] on button "Add to report" at bounding box center [1437, 72] width 96 height 29
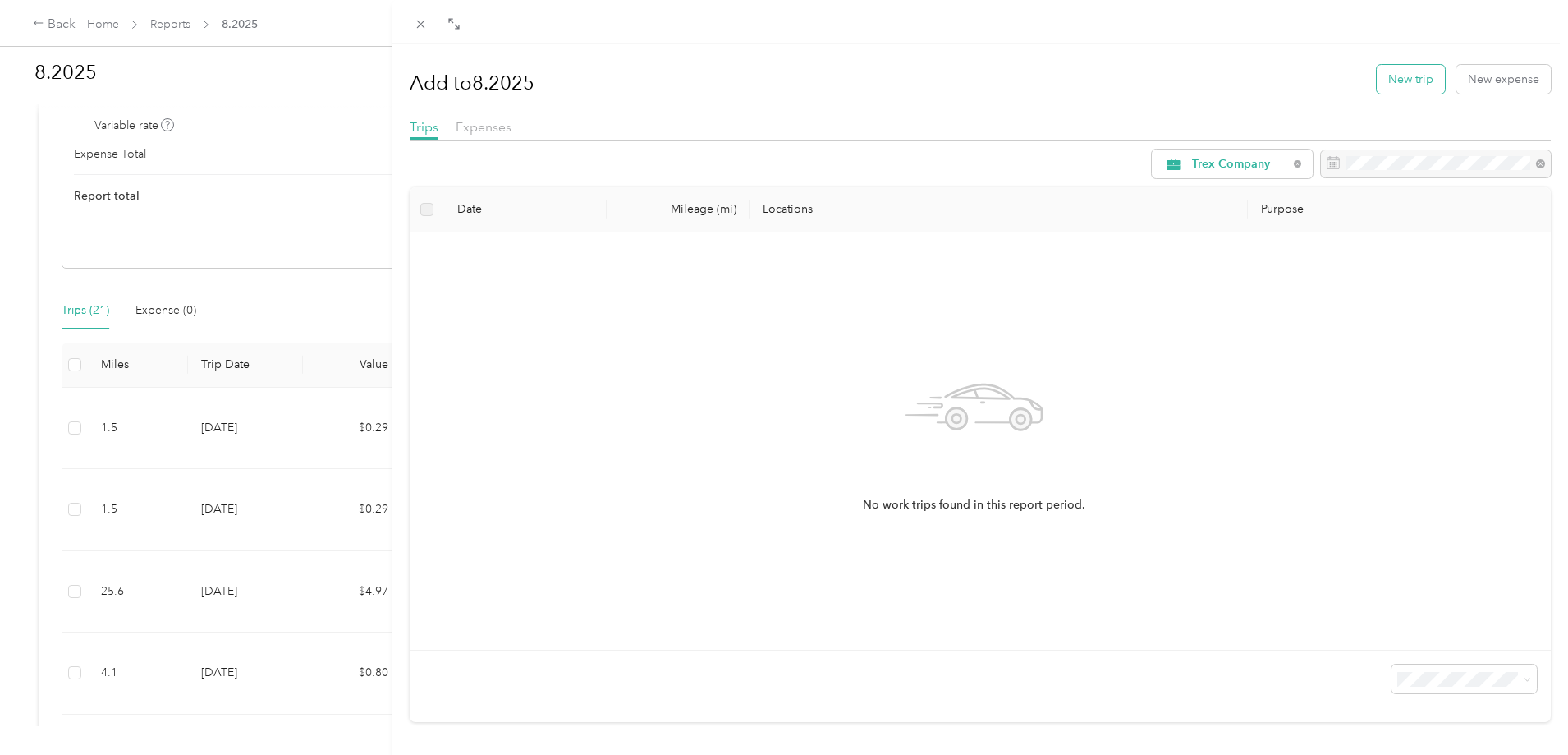
click at [1406, 93] on button "New trip" at bounding box center [1411, 79] width 68 height 29
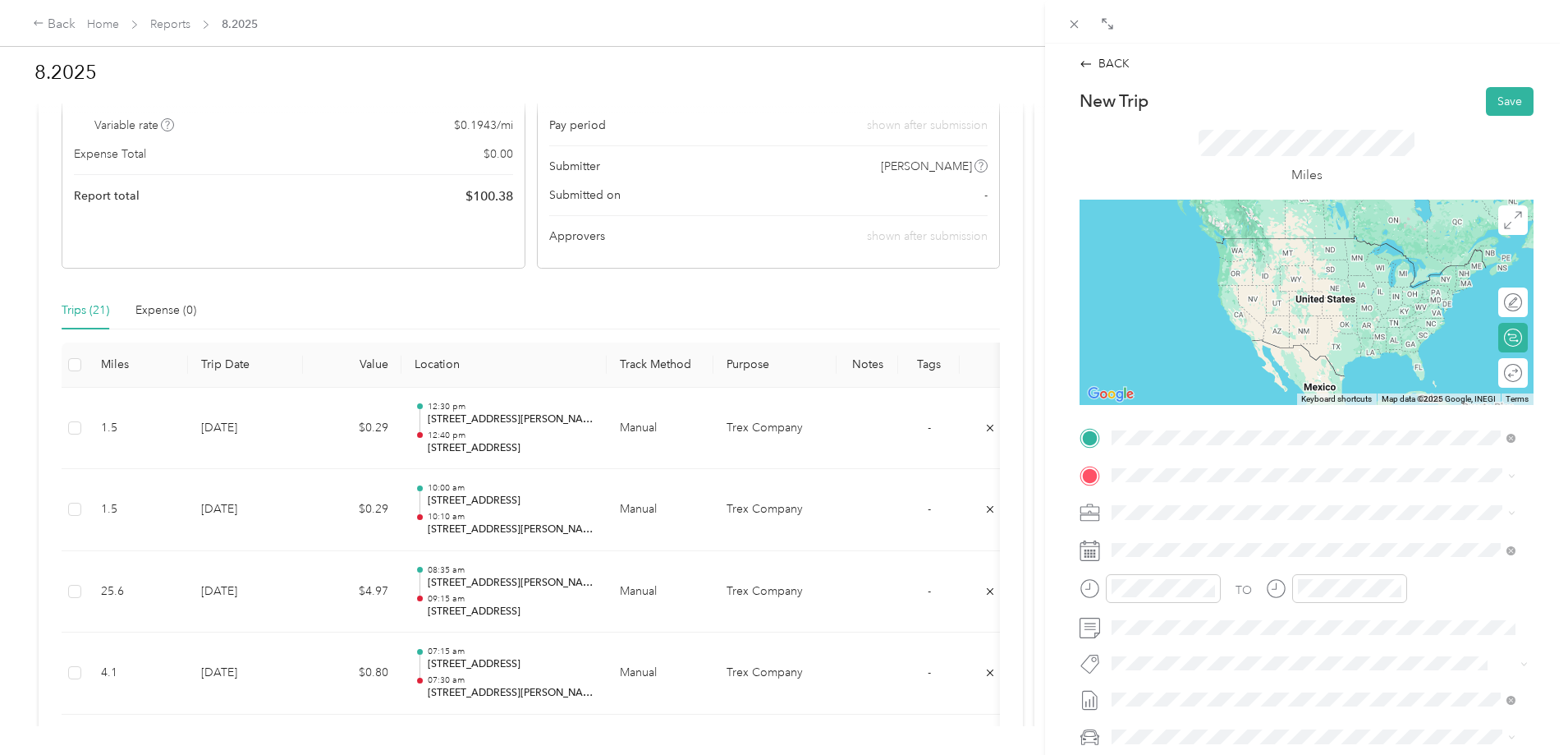
click at [1204, 504] on span "[STREET_ADDRESS][US_STATE]" at bounding box center [1225, 496] width 164 height 15
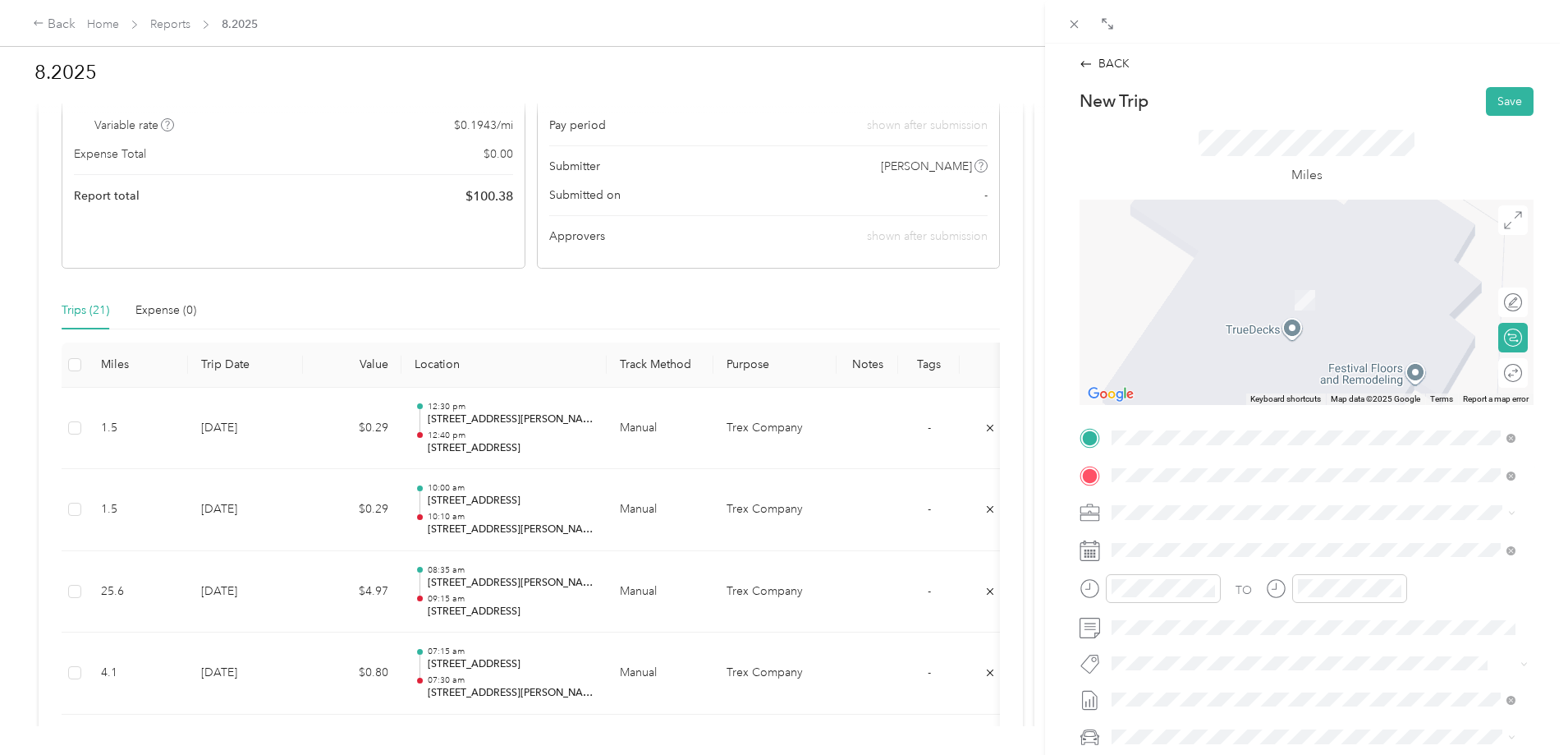
click at [1207, 539] on span "[STREET_ADDRESS][US_STATE]" at bounding box center [1225, 534] width 164 height 15
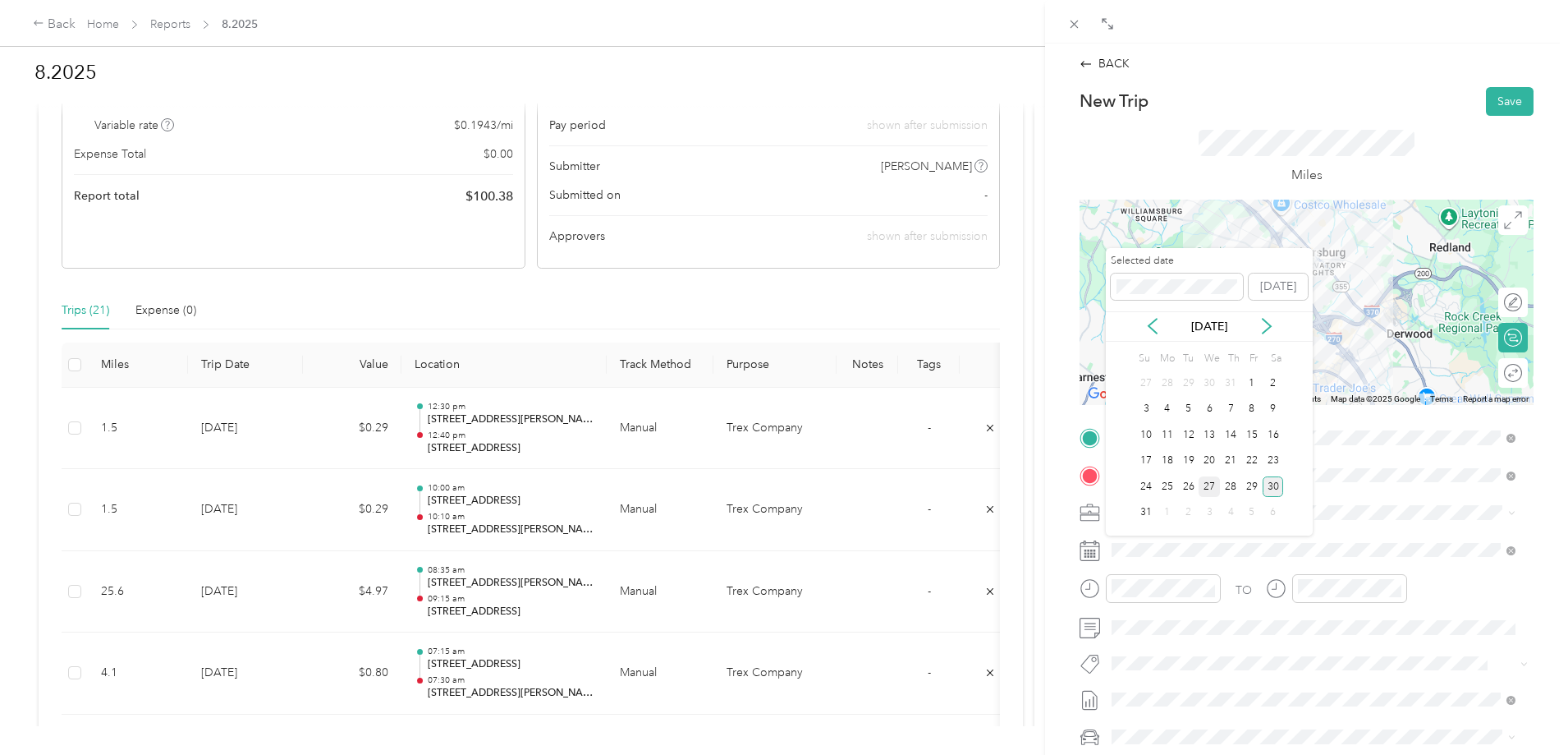
click at [1208, 488] on div "27" at bounding box center [1209, 486] width 21 height 20
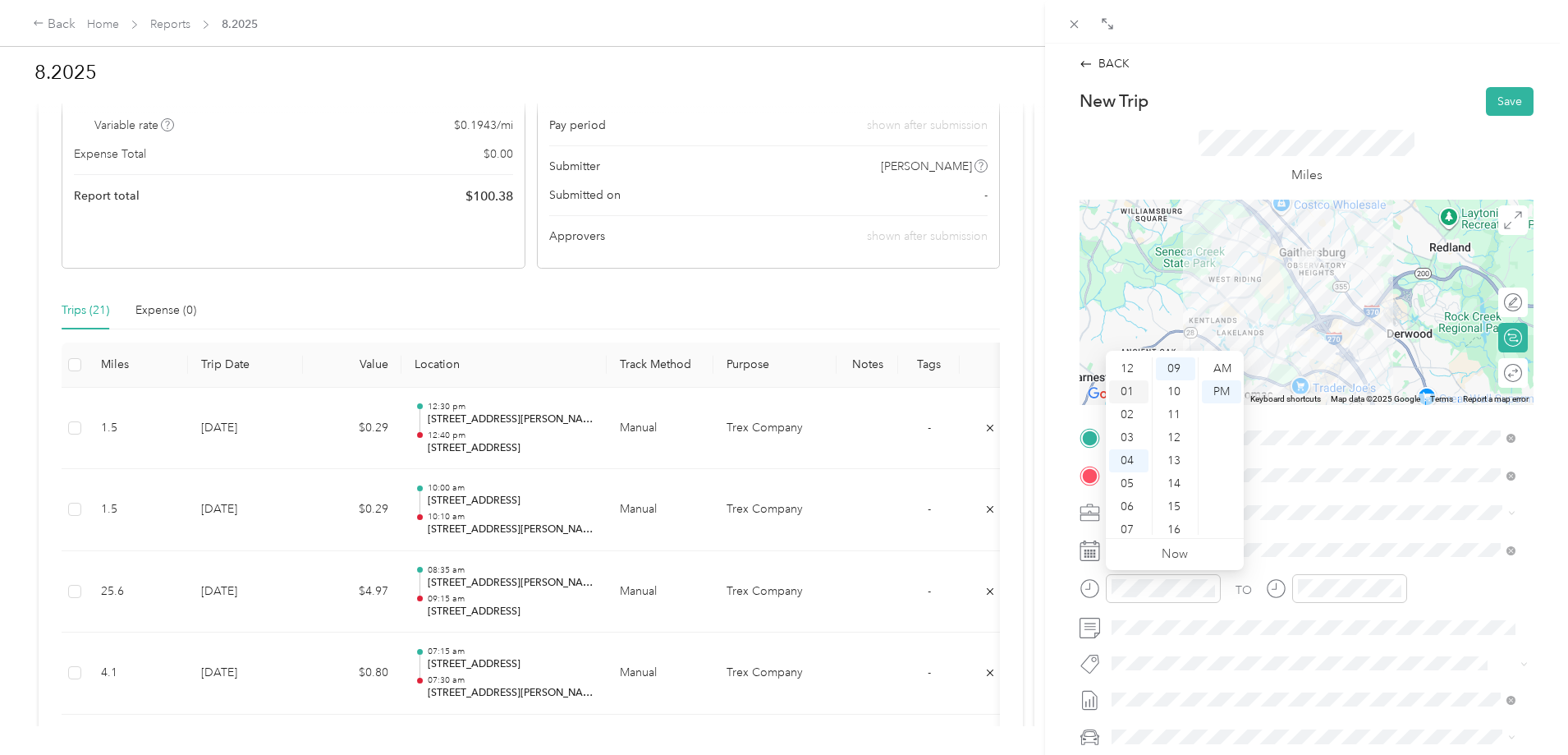
click at [1125, 388] on div "01" at bounding box center [1129, 391] width 39 height 23
click at [1173, 393] on div "15" at bounding box center [1175, 395] width 39 height 23
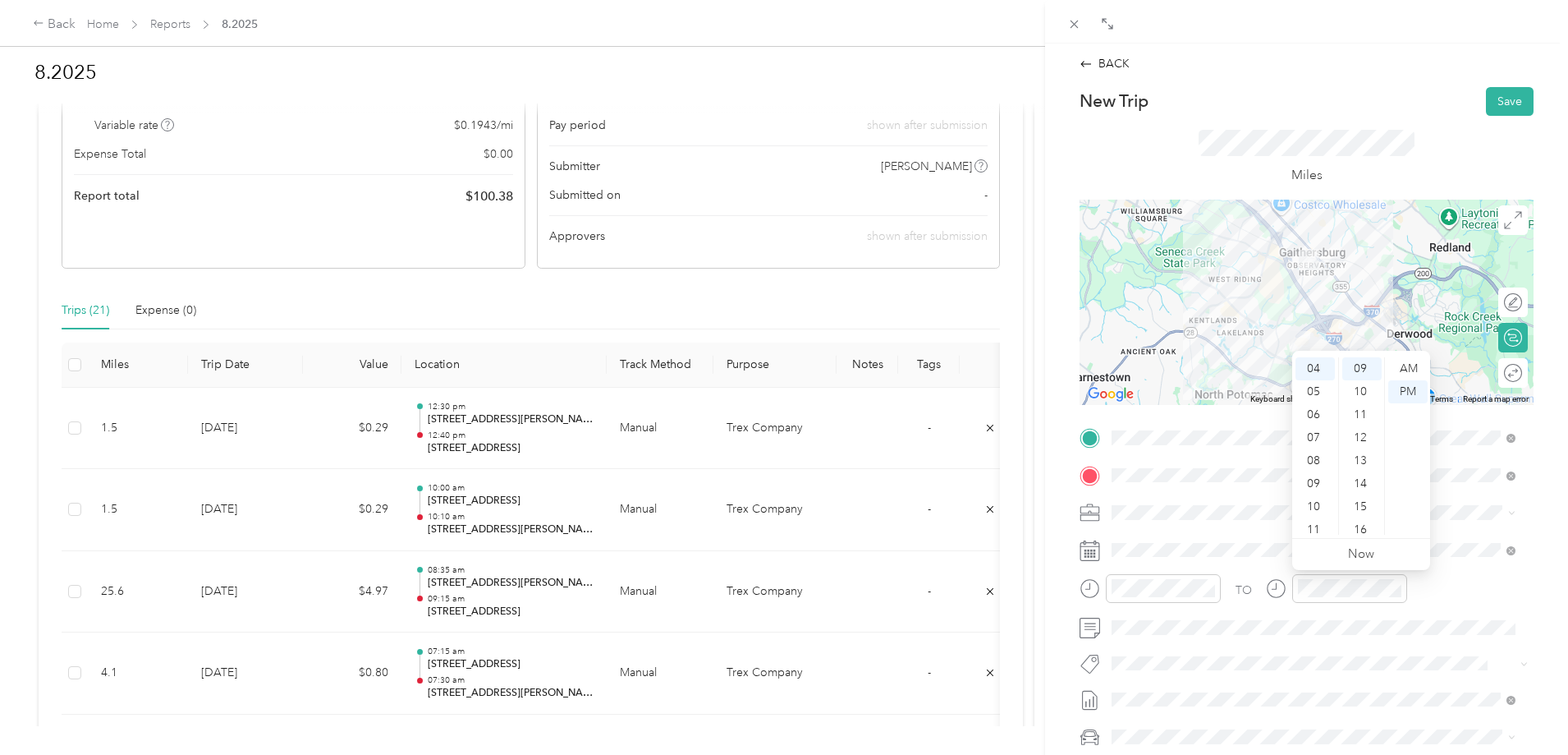
scroll to position [0, 0]
click at [1316, 386] on div "01" at bounding box center [1315, 391] width 39 height 23
click at [1359, 508] on div "30" at bounding box center [1362, 509] width 39 height 23
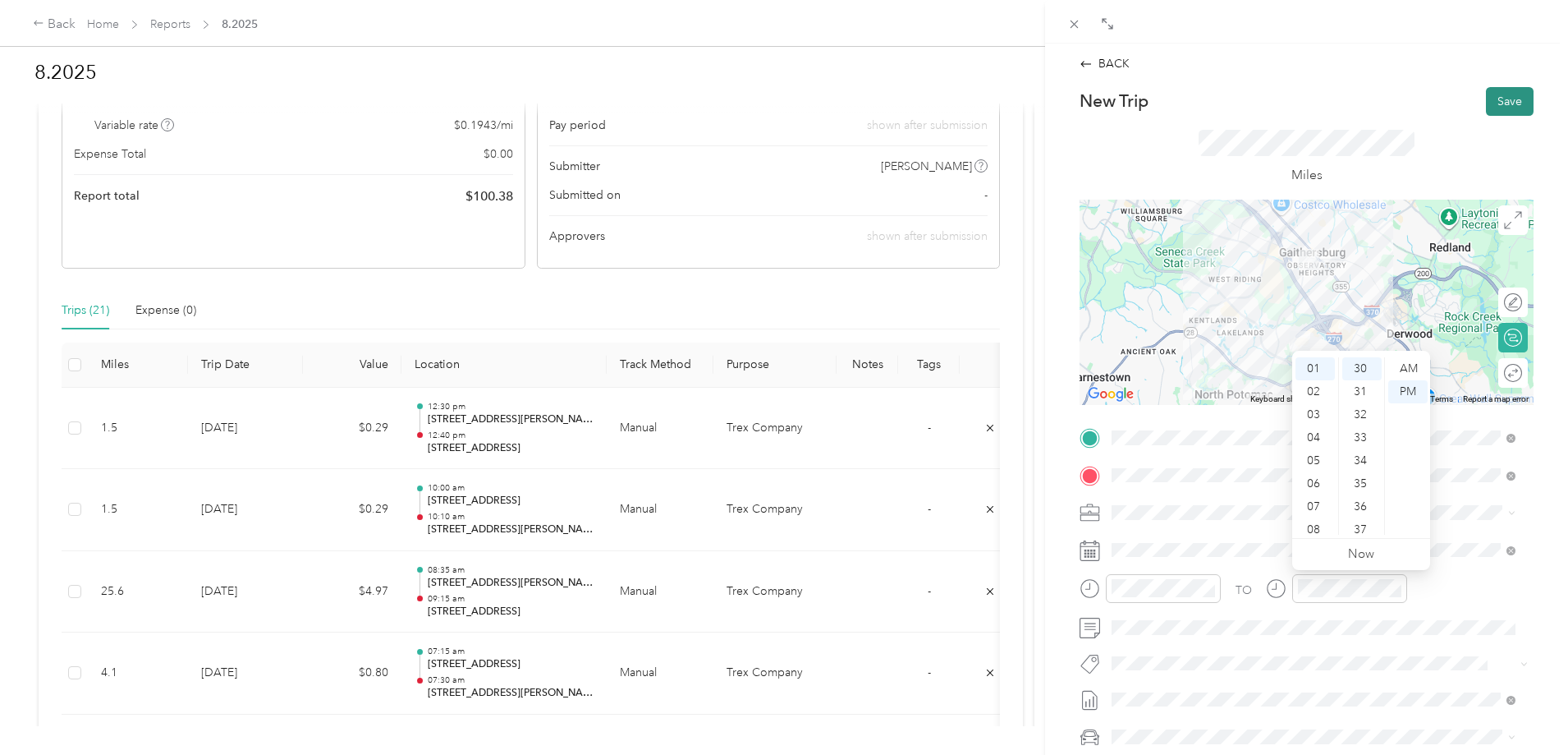
click at [1495, 99] on button "Save" at bounding box center [1509, 101] width 48 height 29
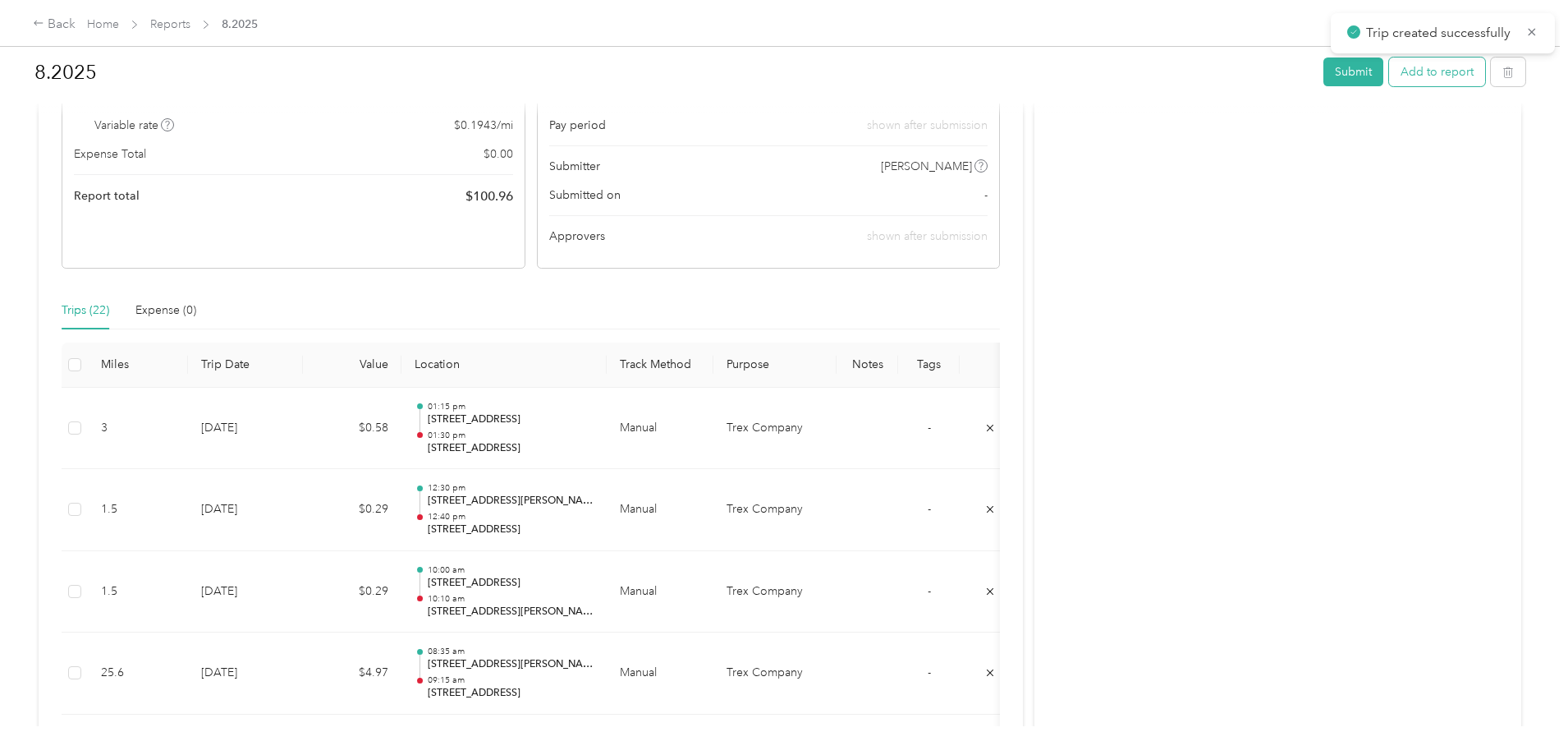
click at [1389, 76] on button "Add to report" at bounding box center [1437, 72] width 96 height 29
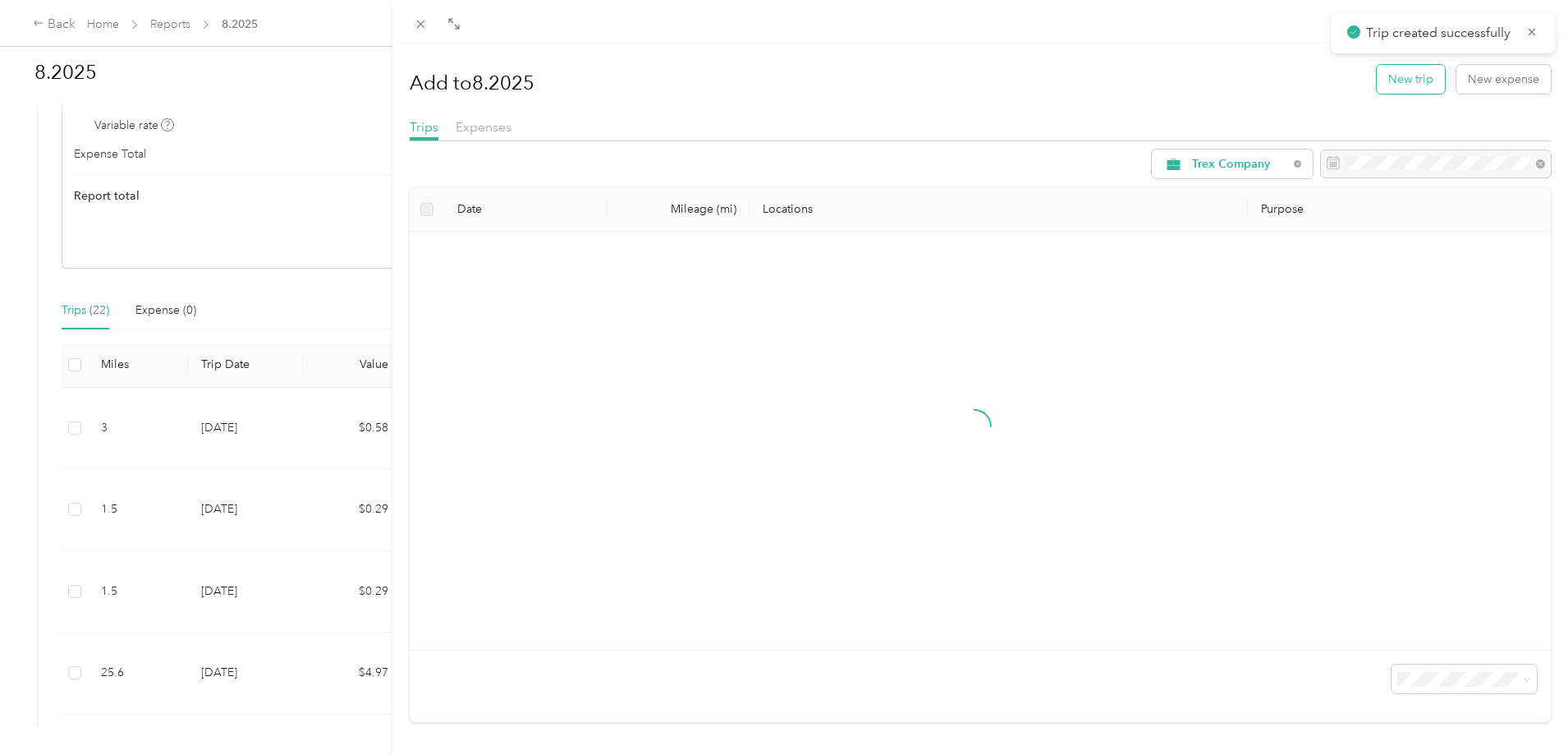
click at [1377, 86] on button "New trip" at bounding box center [1411, 79] width 68 height 29
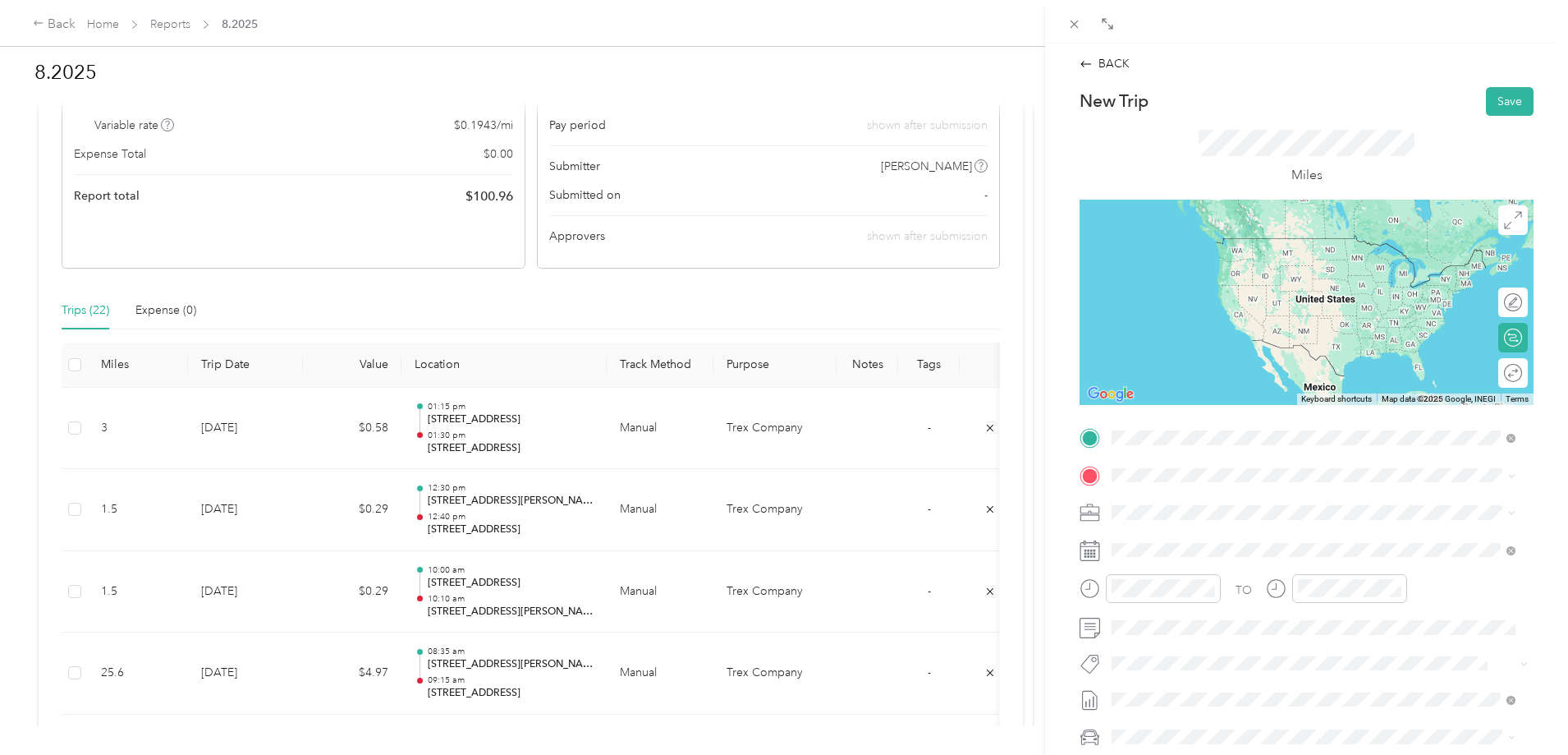
click at [1243, 495] on span "[STREET_ADDRESS][US_STATE]" at bounding box center [1225, 496] width 164 height 15
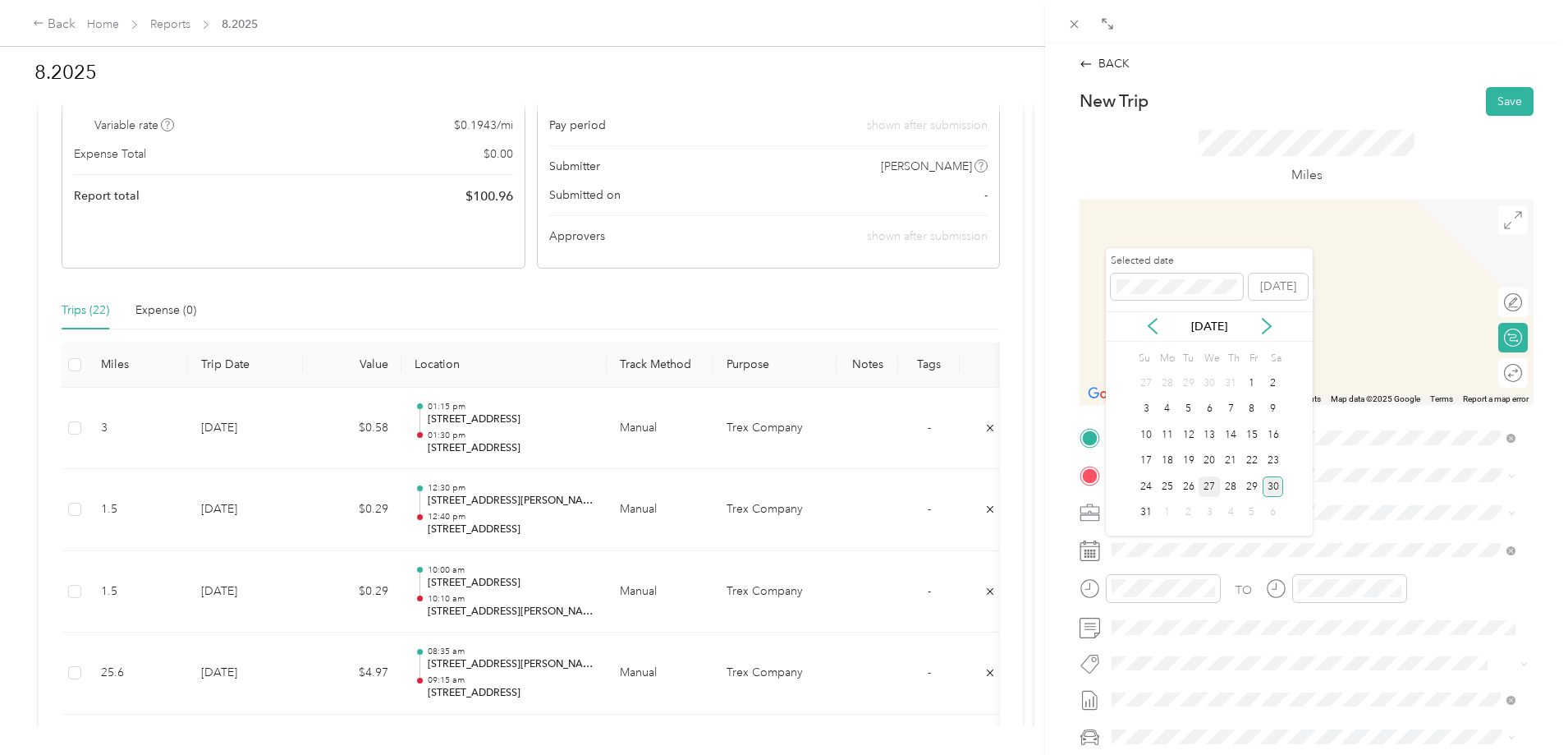
click at [1210, 486] on div "27" at bounding box center [1209, 486] width 21 height 20
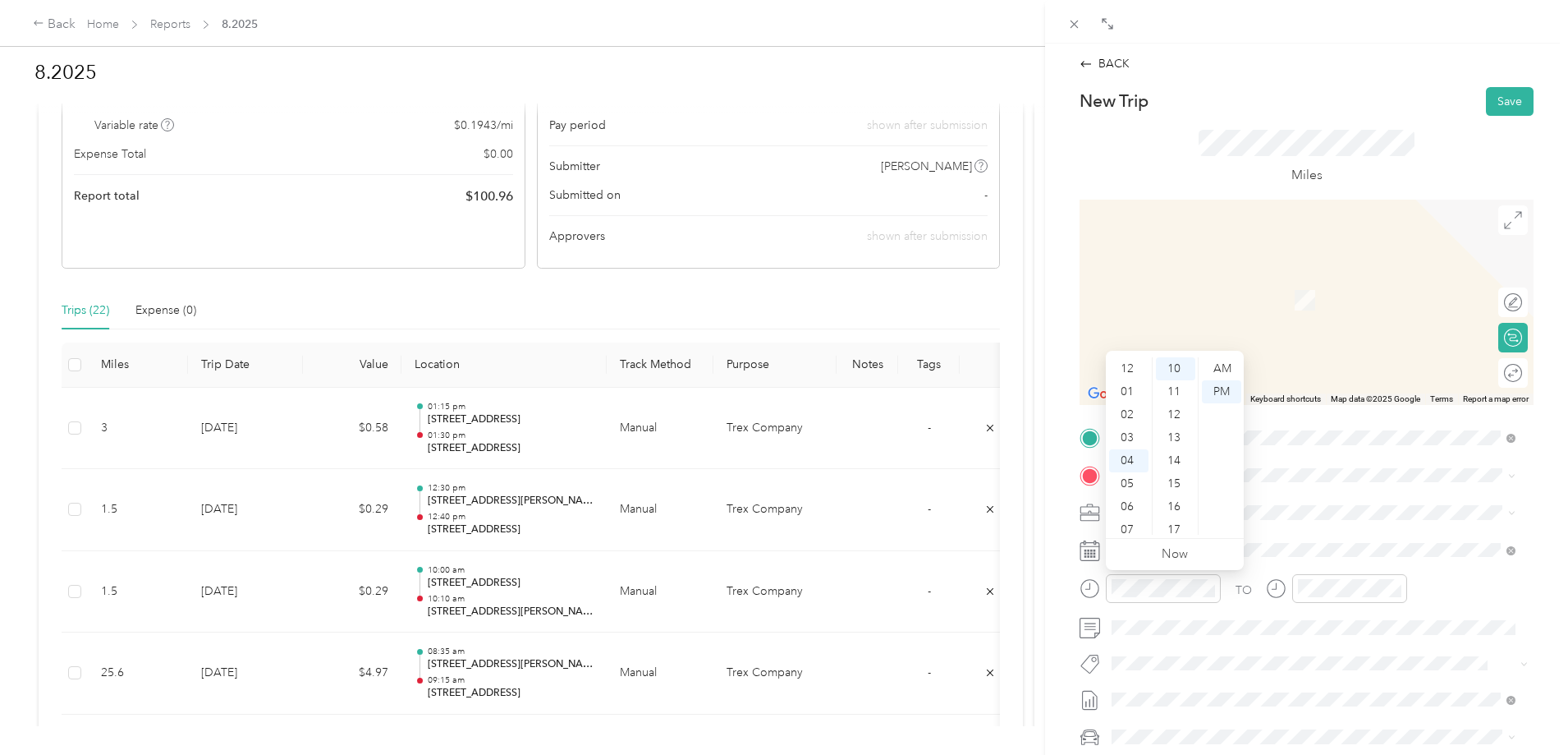
click at [1193, 75] on div "BACK New Trip Save This trip cannot be edited because it is either under review…" at bounding box center [1306, 438] width 488 height 766
click at [1206, 539] on span "[STREET_ADDRESS][US_STATE]" at bounding box center [1225, 534] width 164 height 15
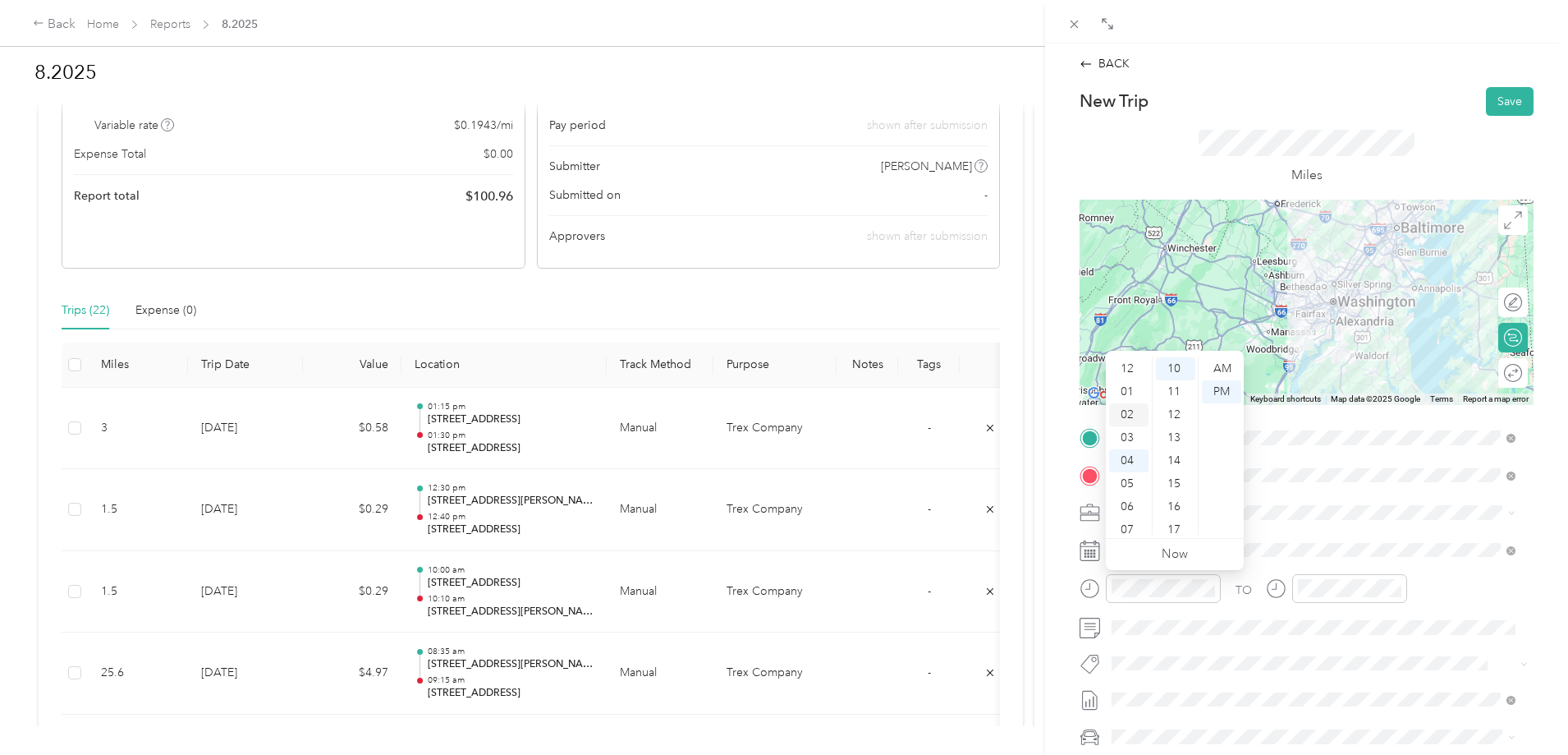
click at [1135, 405] on div "02" at bounding box center [1129, 414] width 39 height 23
click at [1180, 423] on div "46" at bounding box center [1175, 420] width 39 height 23
click at [1226, 395] on div "PM" at bounding box center [1221, 391] width 39 height 23
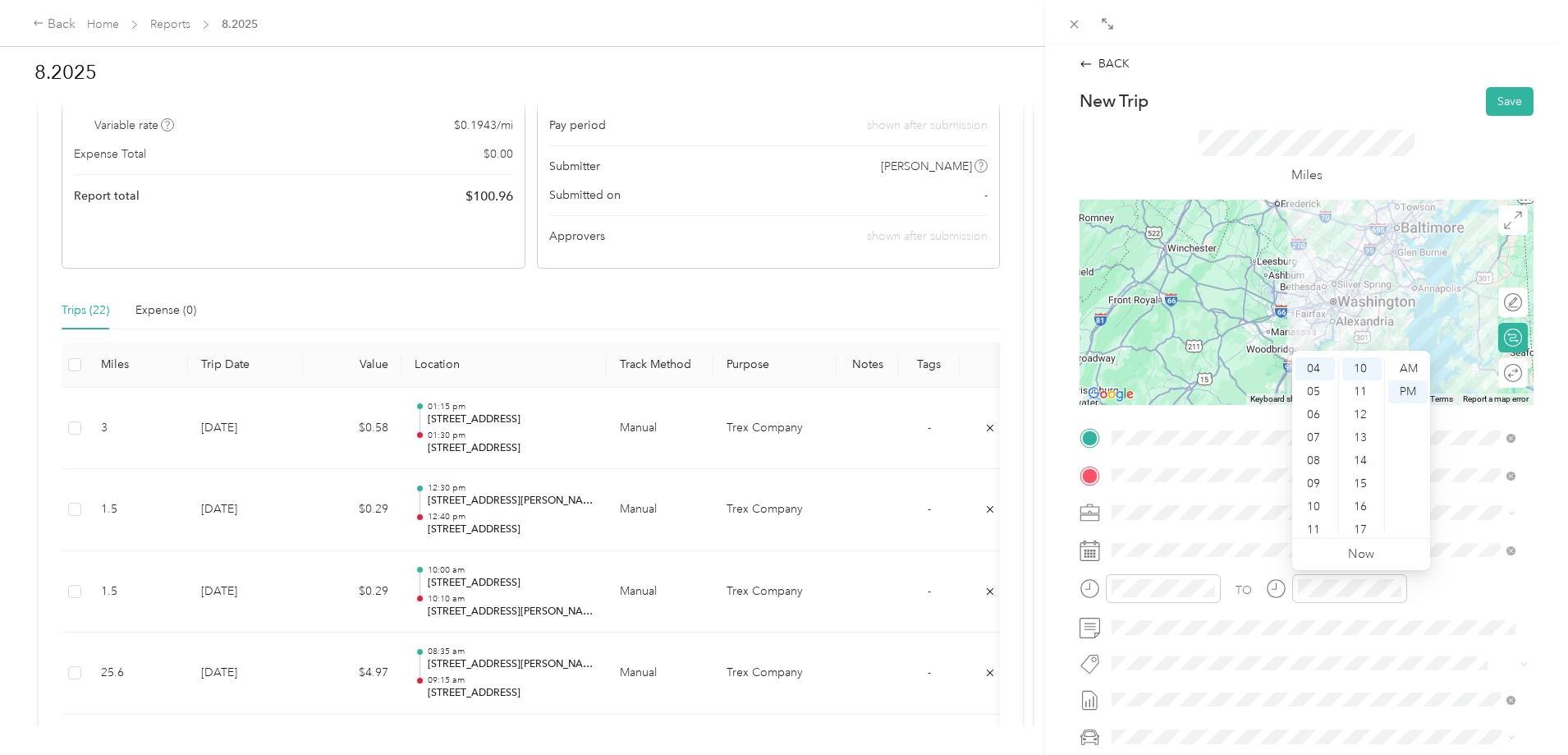
scroll to position [0, 0]
click at [1313, 456] on div "04" at bounding box center [1315, 461] width 39 height 23
click at [1363, 366] on div "00" at bounding box center [1362, 369] width 39 height 23
click at [1499, 94] on button "Save" at bounding box center [1509, 101] width 48 height 29
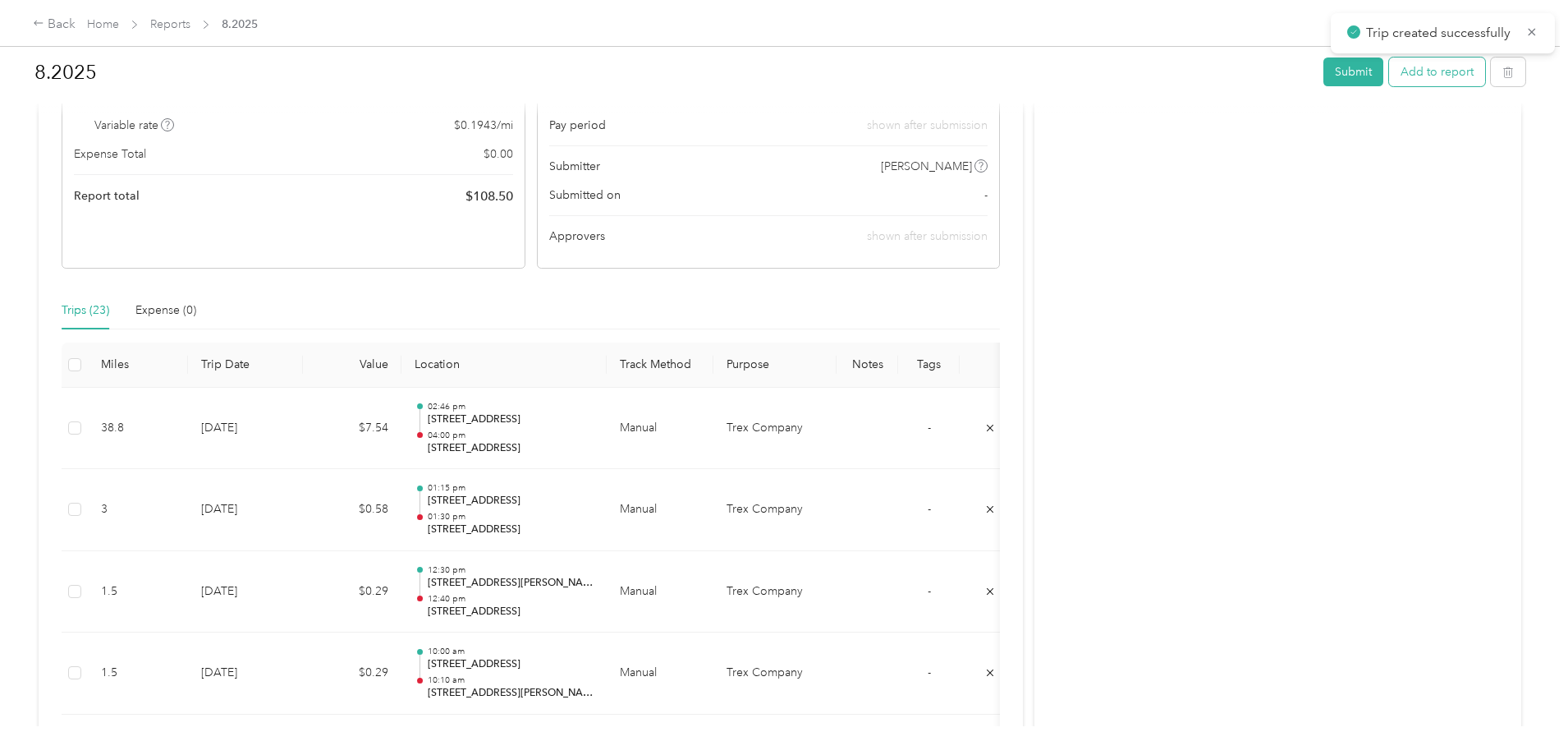
click at [1389, 75] on button "Add to report" at bounding box center [1437, 72] width 96 height 29
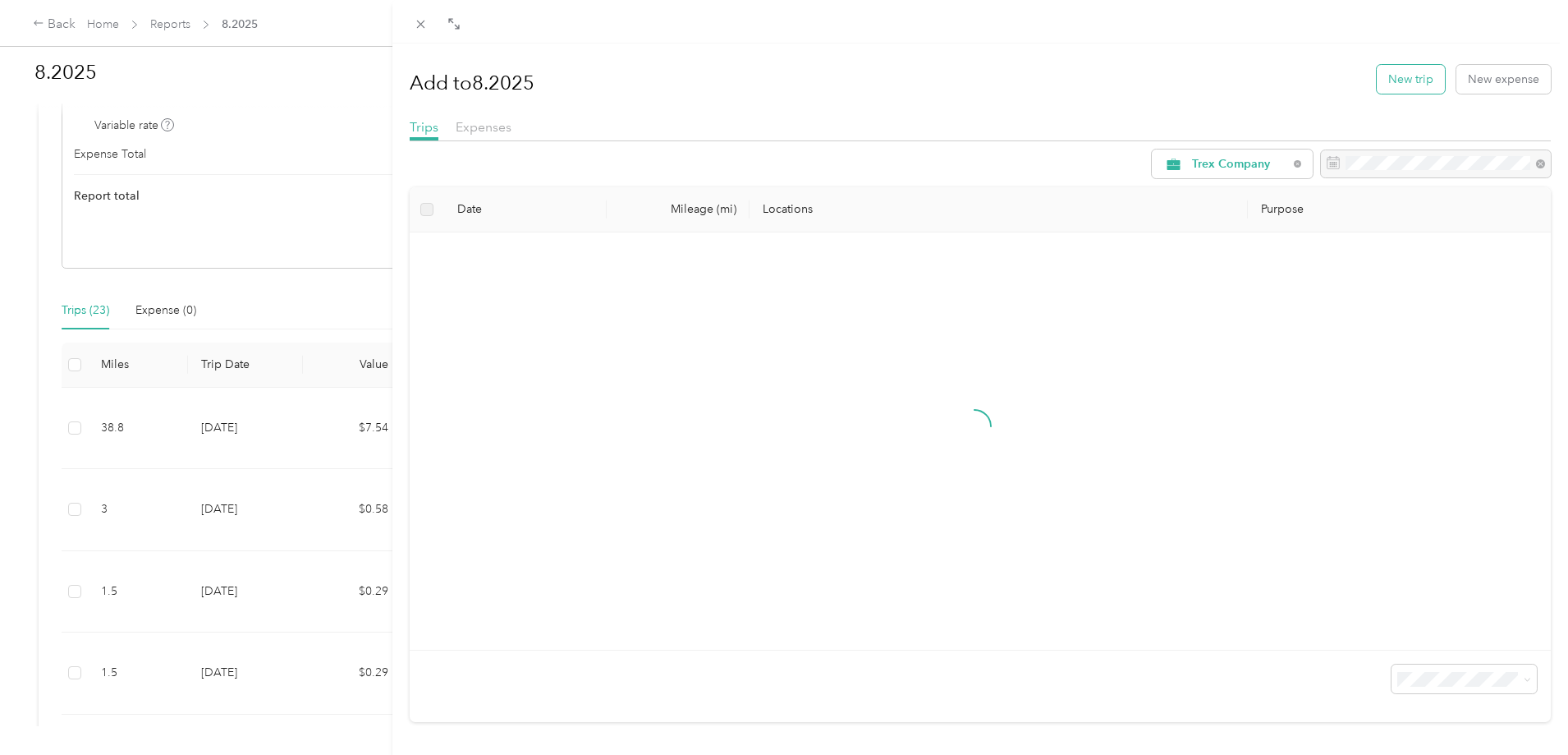
click at [1391, 83] on button "New trip" at bounding box center [1411, 79] width 68 height 29
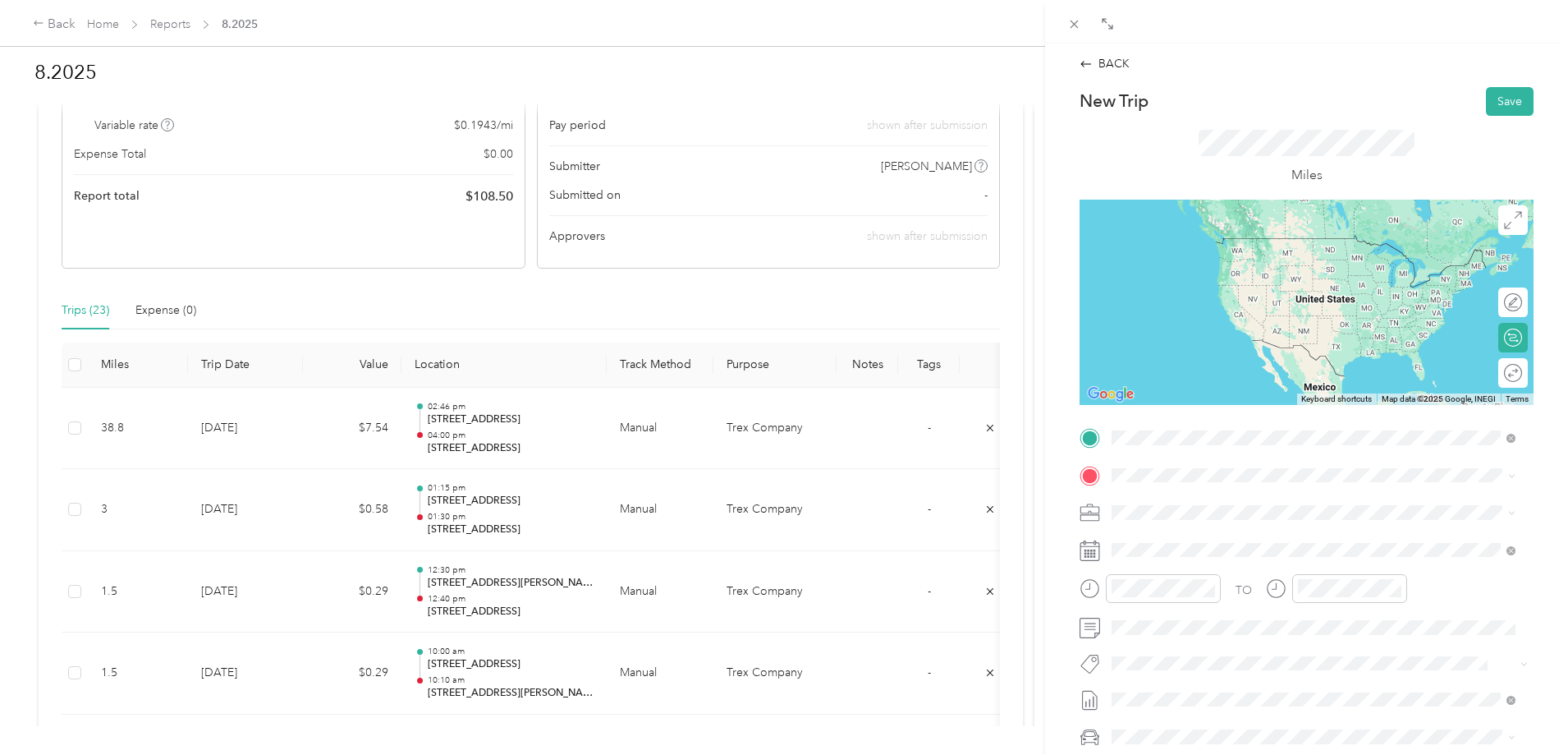
click at [1220, 490] on span "[STREET_ADDRESS][US_STATE]" at bounding box center [1225, 496] width 164 height 15
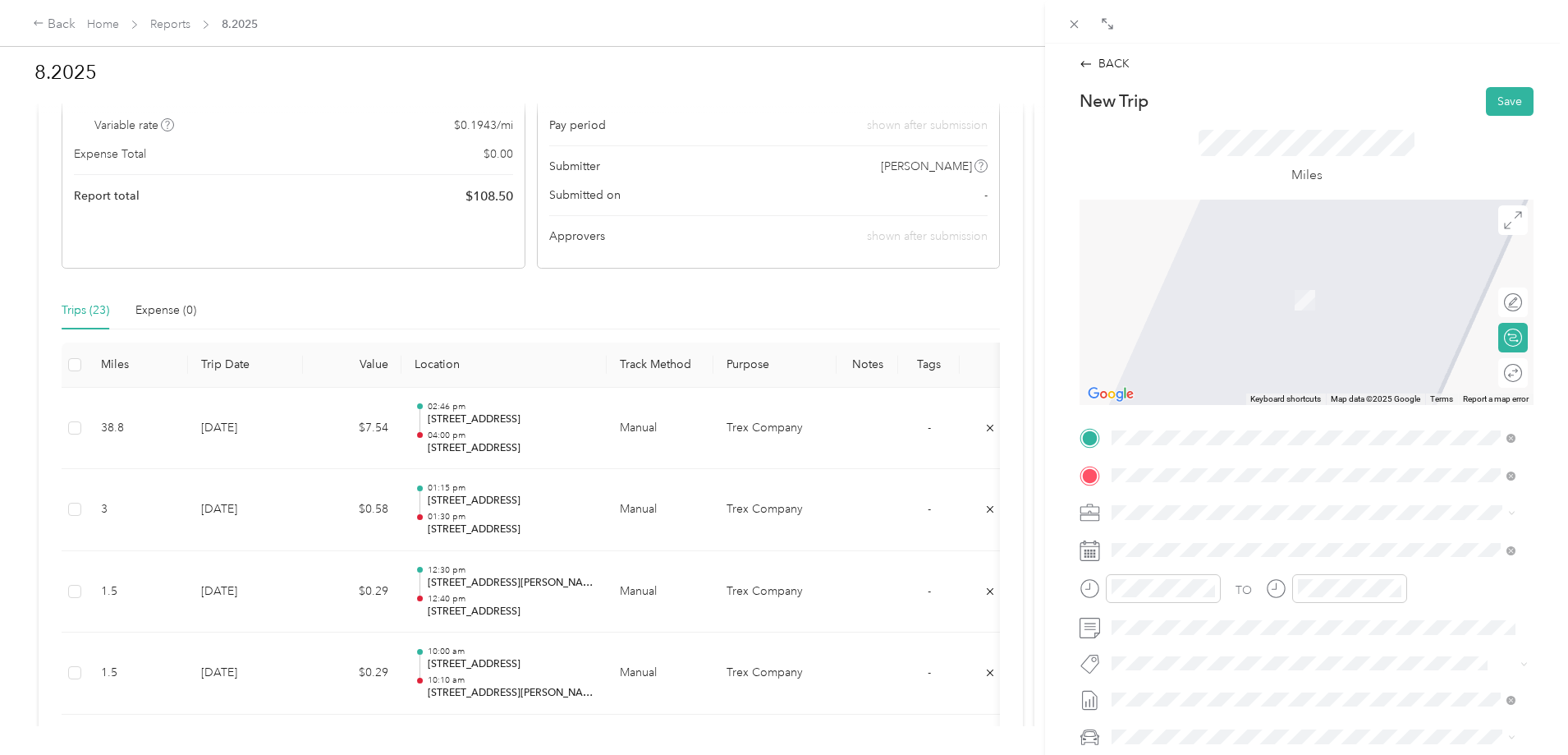
click at [1223, 537] on span "[STREET_ADDRESS][PERSON_NAME][US_STATE]" at bounding box center [1270, 534] width 255 height 15
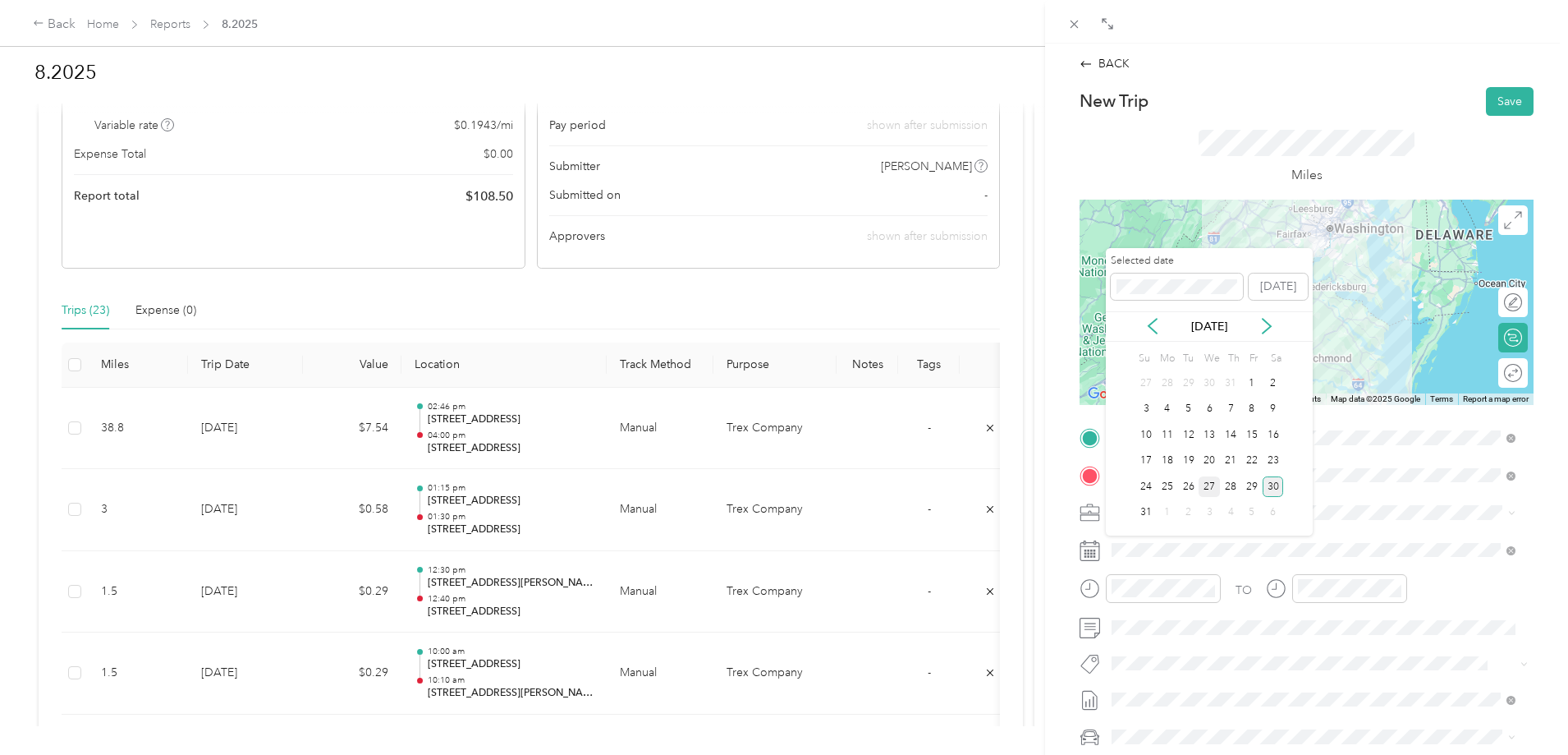
click at [1212, 486] on div "27" at bounding box center [1209, 486] width 21 height 20
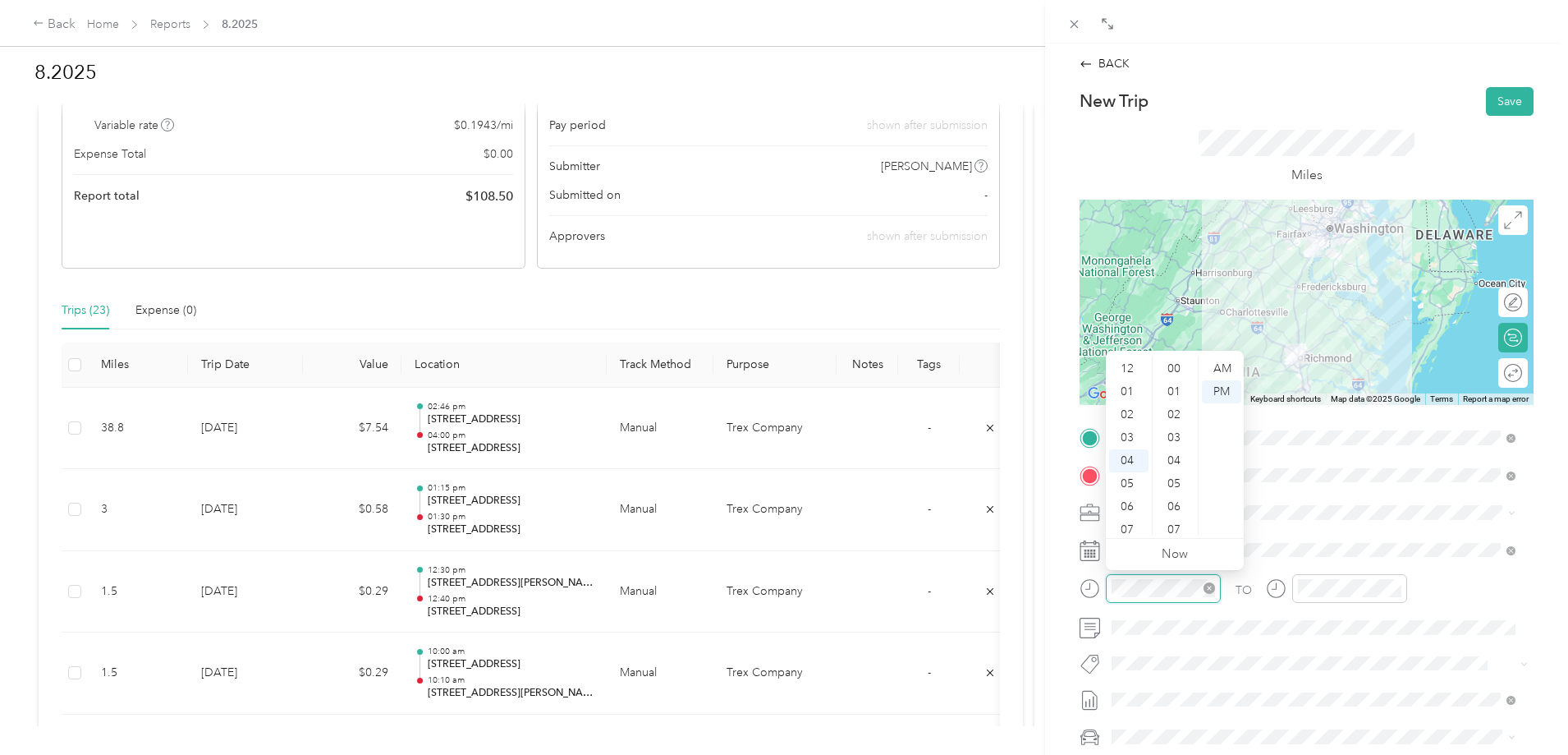
scroll to position [276, 0]
click at [1181, 379] on div "10" at bounding box center [1175, 388] width 39 height 23
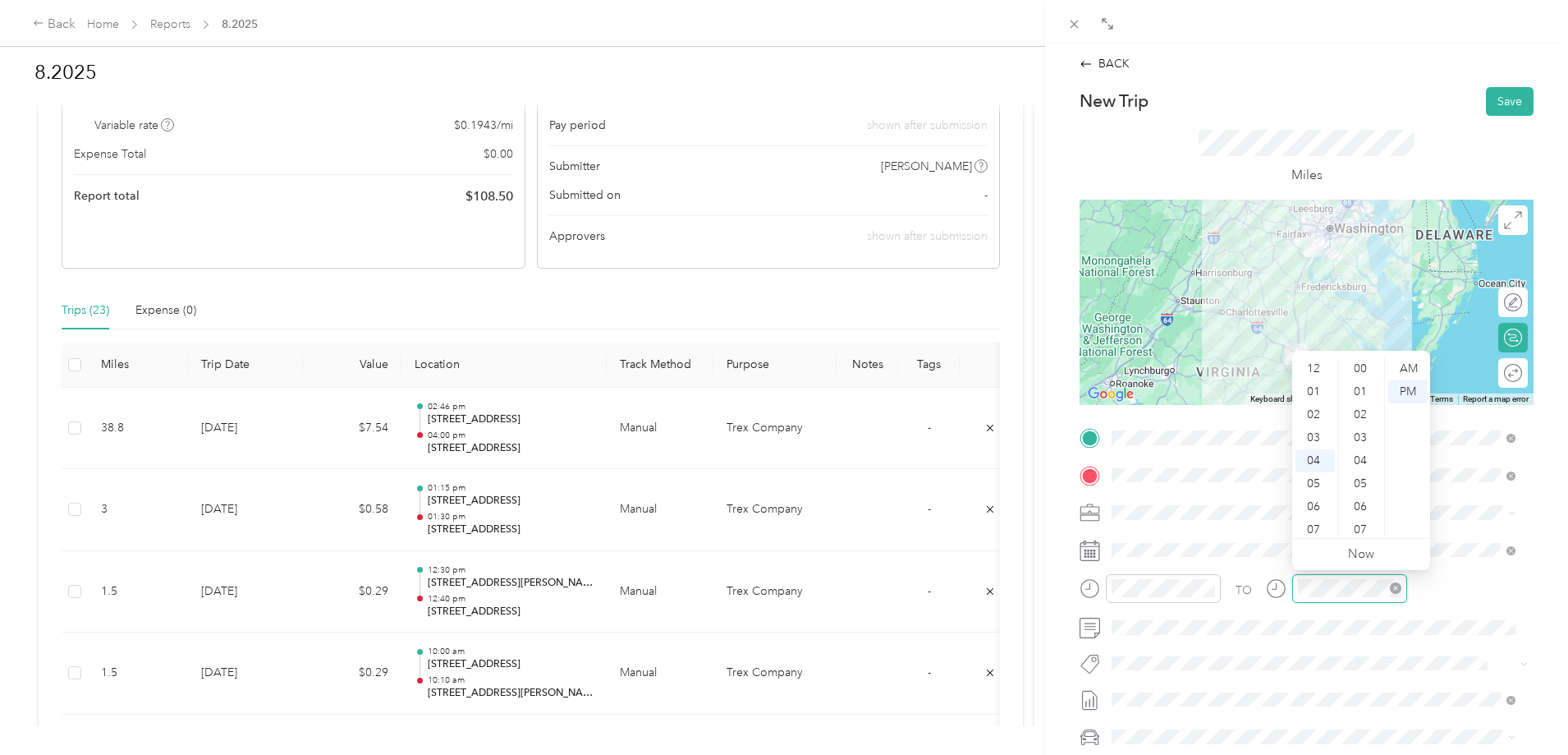
scroll to position [92, 0]
click at [1316, 412] on div "06" at bounding box center [1315, 414] width 39 height 23
click at [1361, 399] on div "30" at bounding box center [1362, 401] width 39 height 23
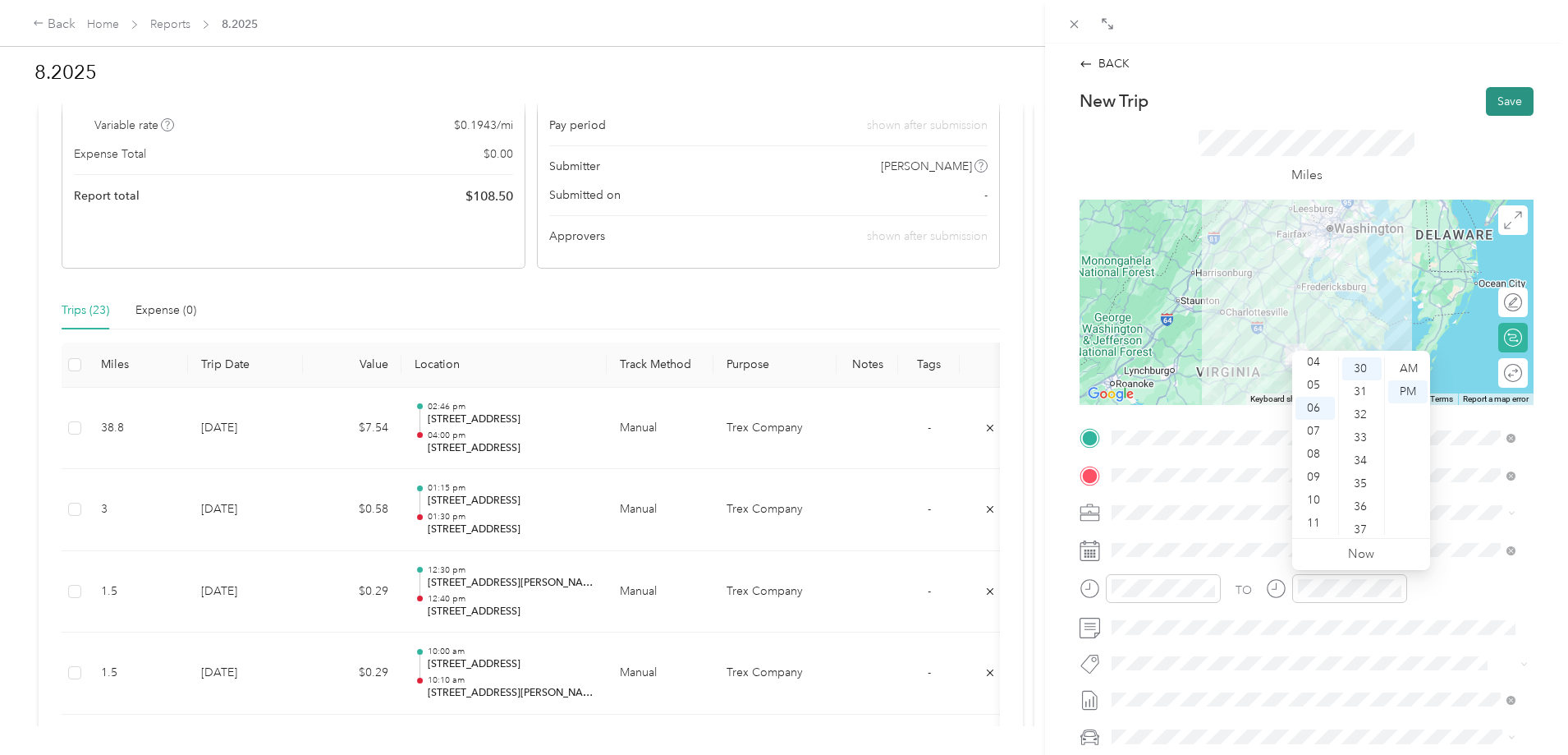
click at [1495, 107] on button "Save" at bounding box center [1509, 101] width 48 height 29
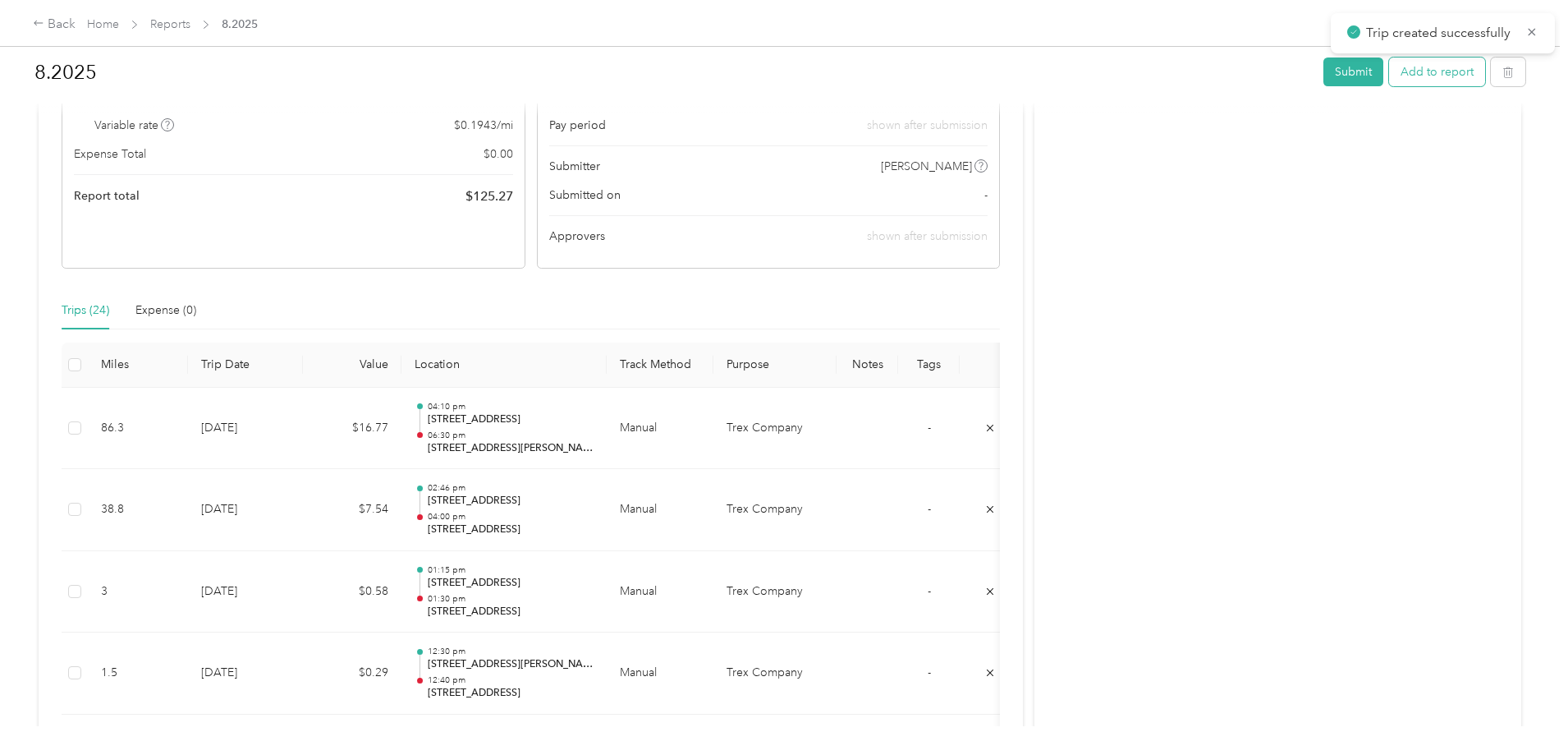
click at [1389, 80] on button "Add to report" at bounding box center [1437, 72] width 96 height 29
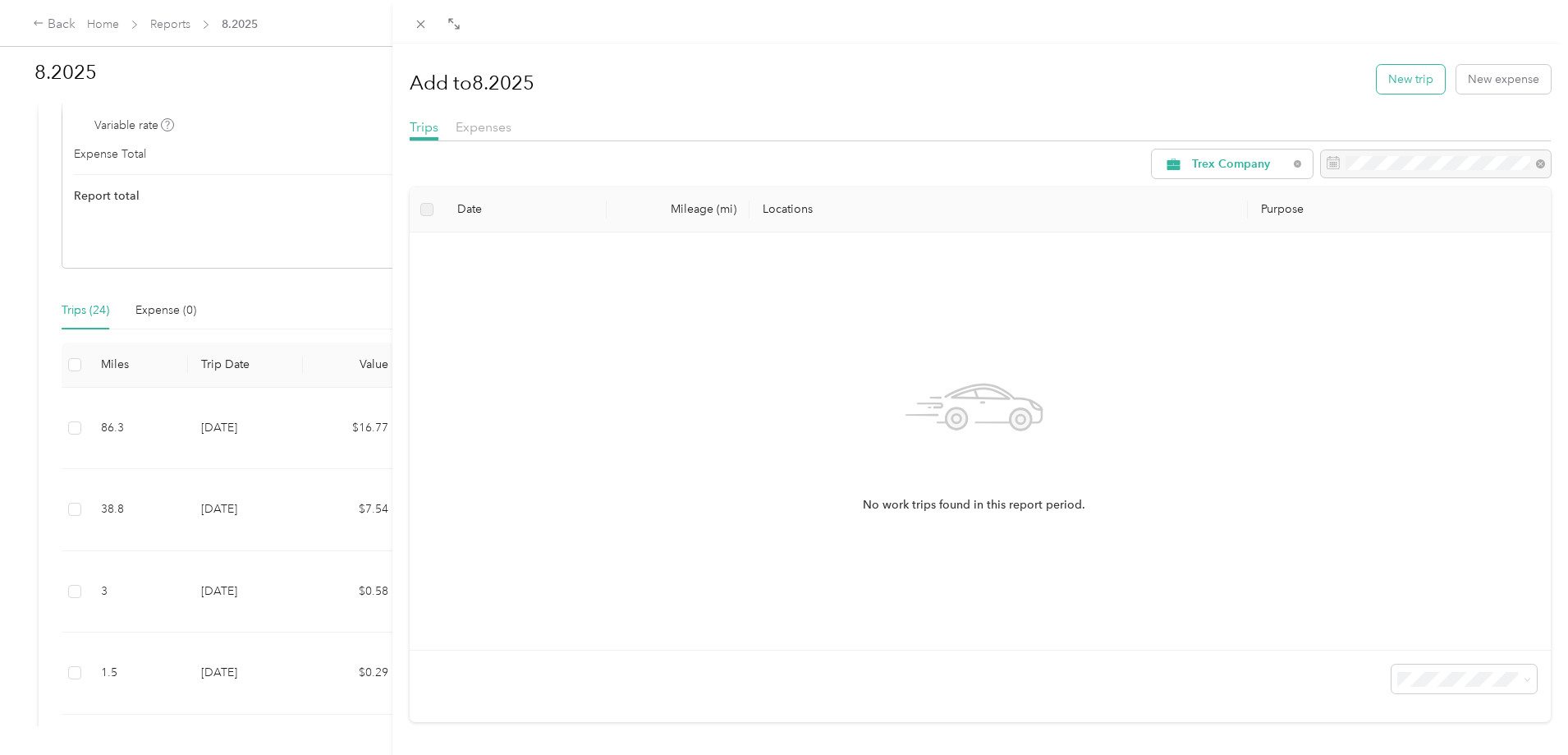
click at [1389, 83] on button "New trip" at bounding box center [1411, 79] width 68 height 29
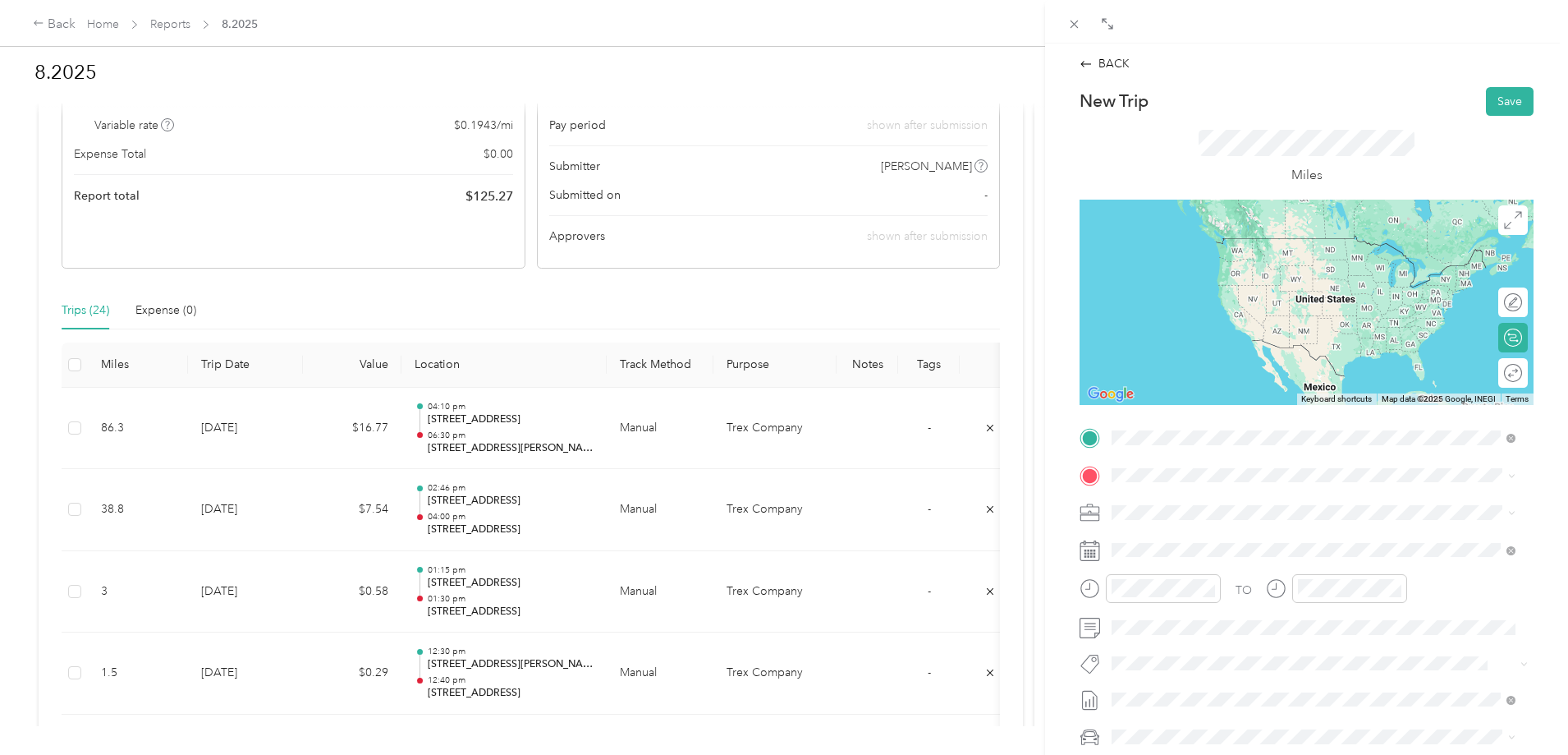
click at [1192, 502] on span "[STREET_ADDRESS][PERSON_NAME][US_STATE]" at bounding box center [1270, 496] width 255 height 15
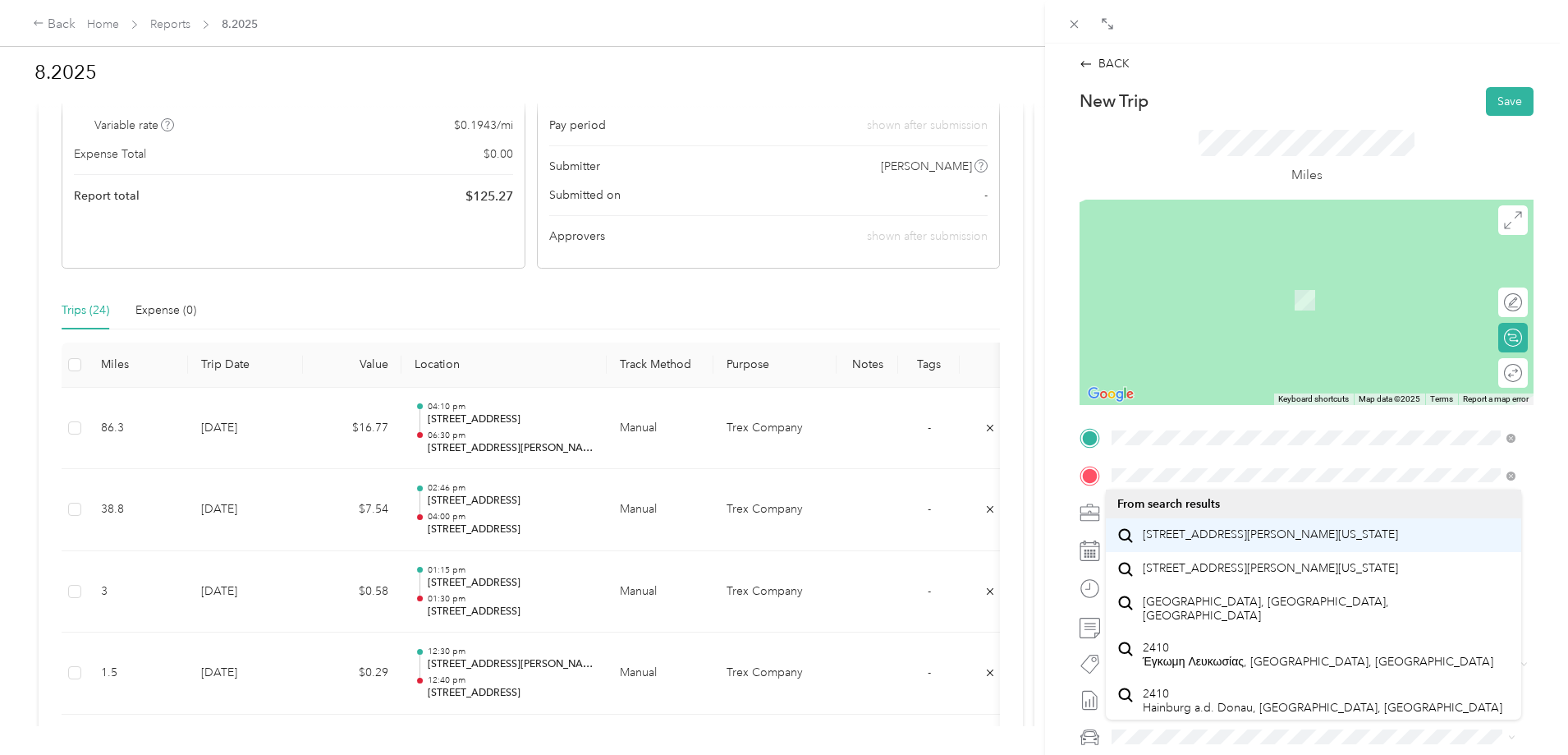
click at [1234, 542] on span "[STREET_ADDRESS][PERSON_NAME][US_STATE]" at bounding box center [1270, 534] width 255 height 15
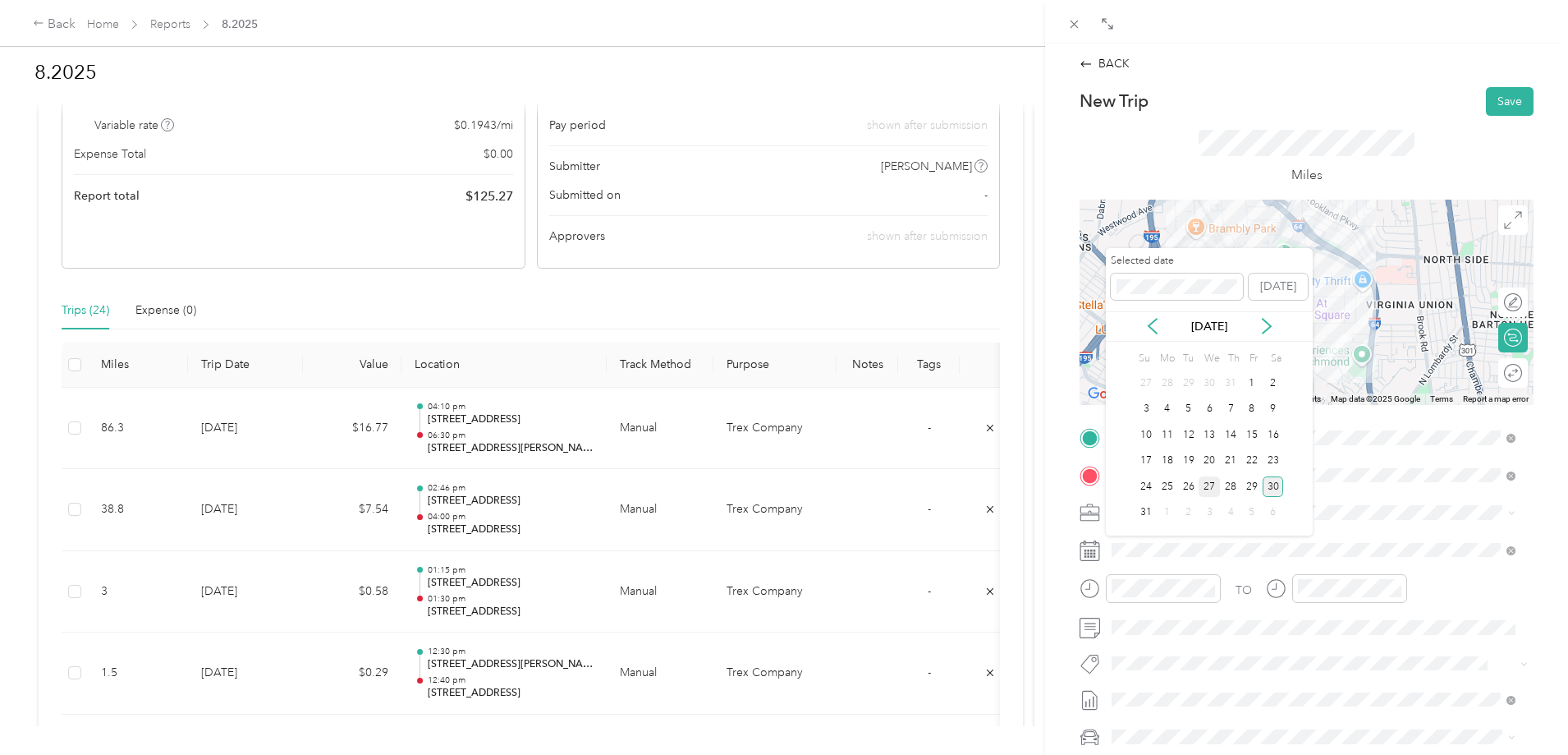
click at [1208, 485] on div "27" at bounding box center [1209, 486] width 21 height 20
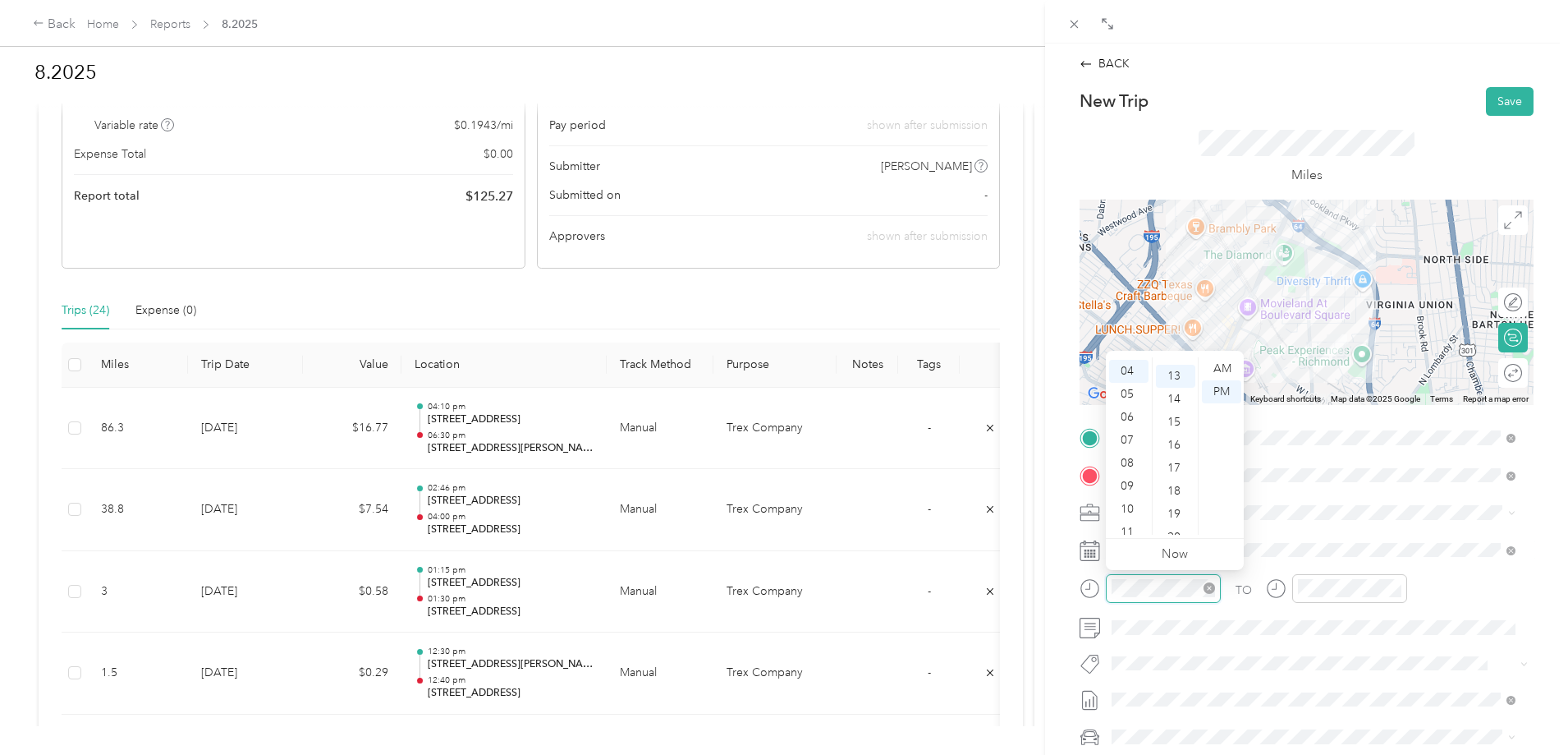
scroll to position [299, 0]
click at [1129, 439] on div "07" at bounding box center [1129, 438] width 39 height 23
click at [1178, 496] on div "45" at bounding box center [1175, 500] width 39 height 23
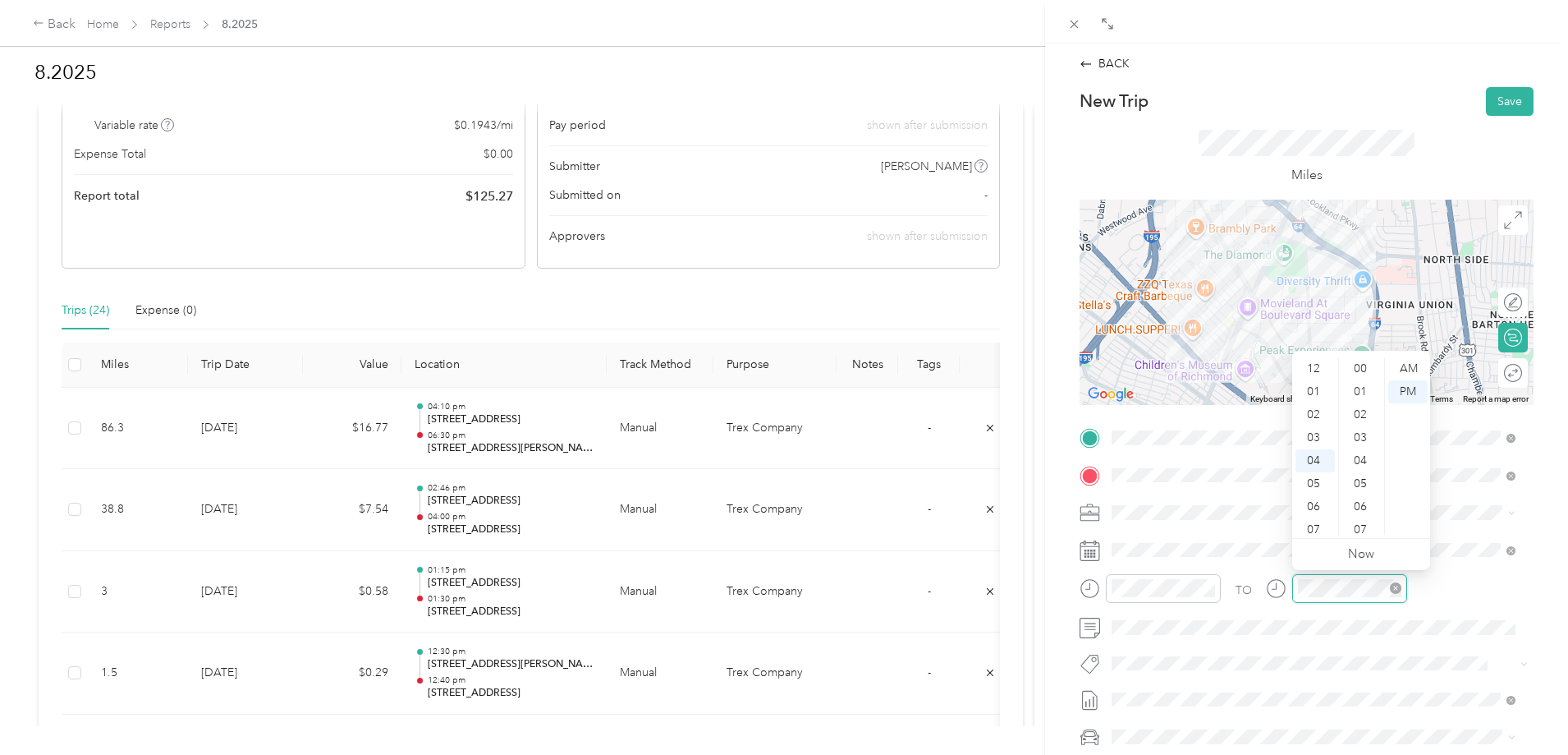
scroll to position [299, 0]
click at [1318, 461] on div "08" at bounding box center [1315, 461] width 39 height 23
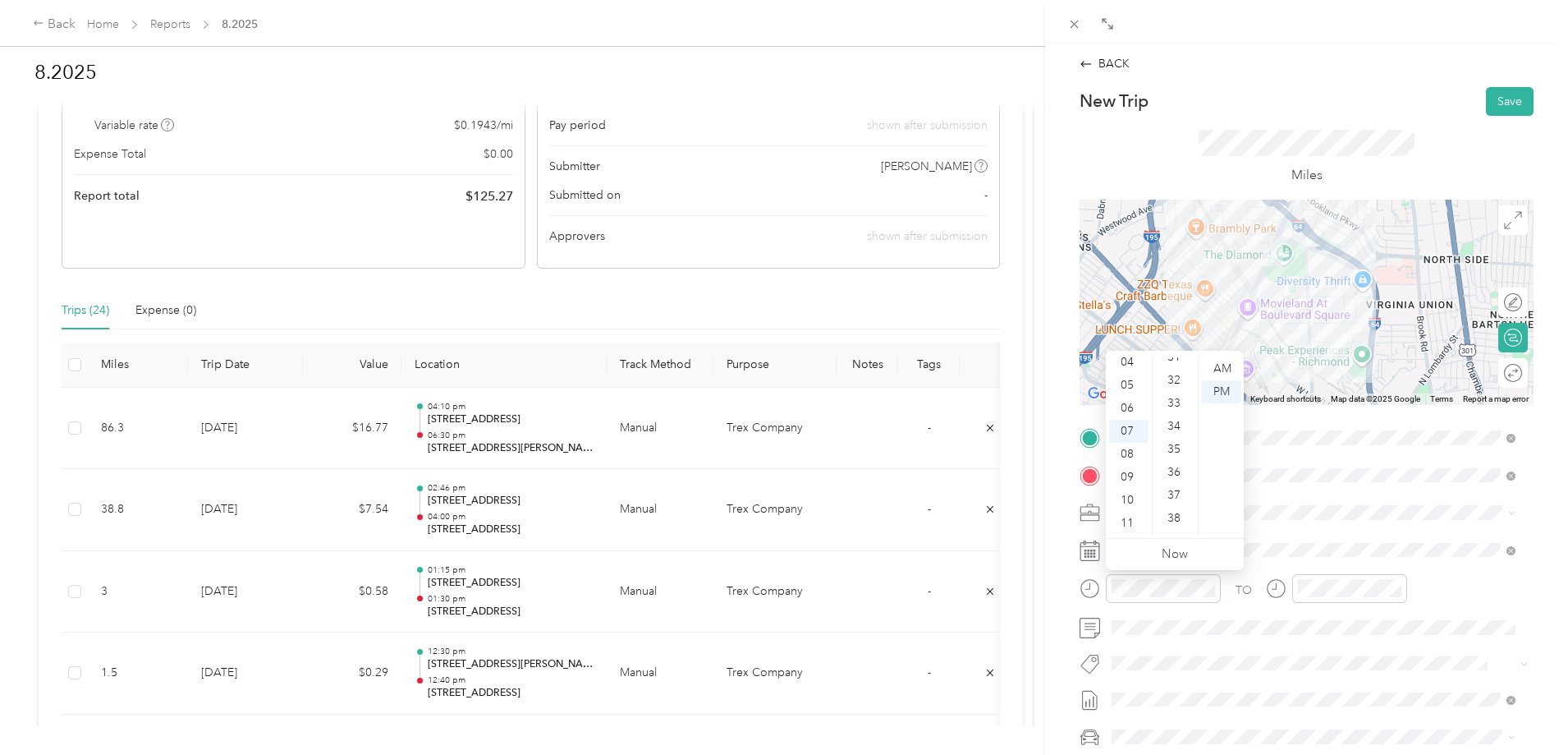
scroll to position [569, 0]
click at [1173, 487] on div "30" at bounding box center [1175, 489] width 39 height 23
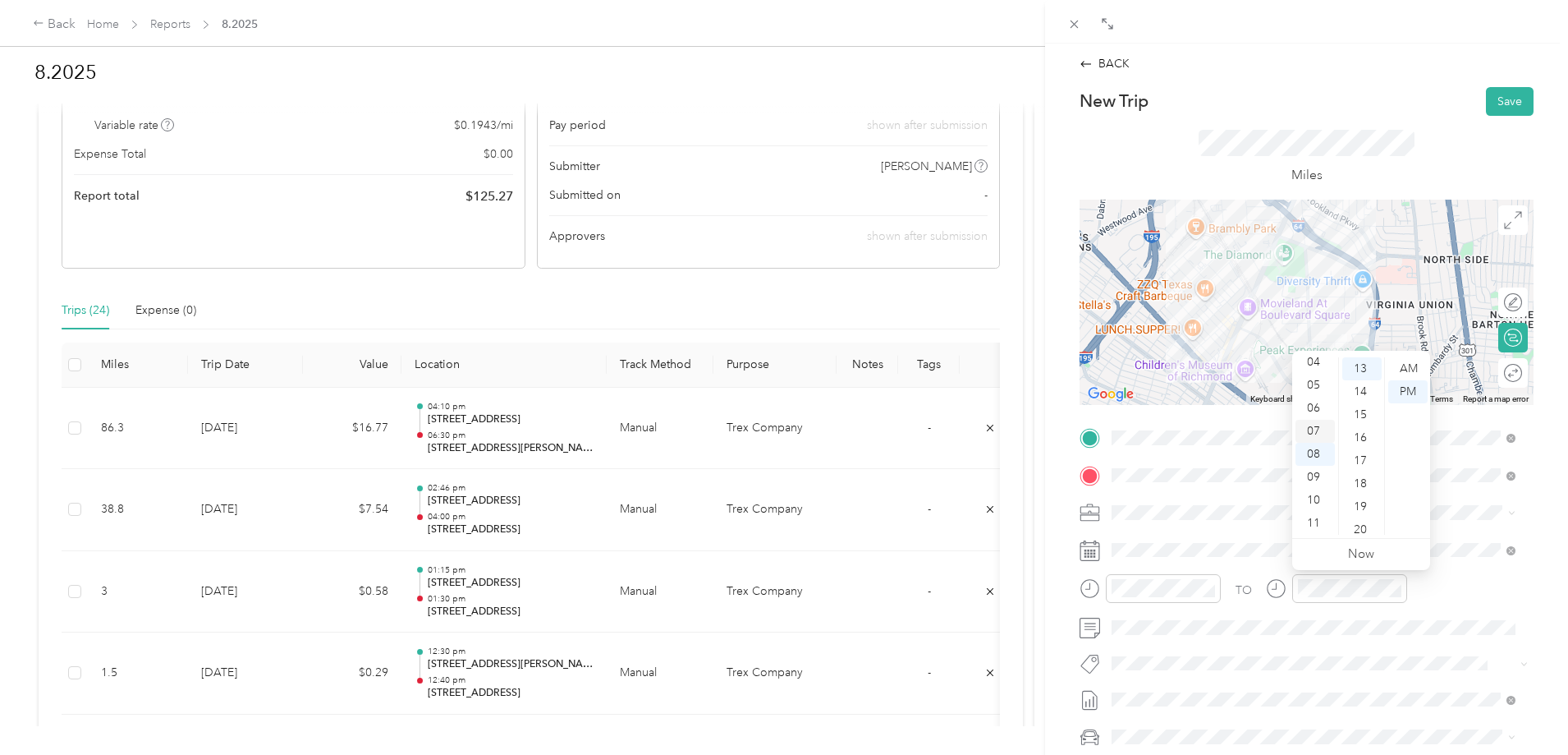
click at [1315, 433] on div "07" at bounding box center [1315, 431] width 39 height 23
click at [1359, 451] on div "45" at bounding box center [1362, 446] width 39 height 23
click at [1504, 107] on button "Save" at bounding box center [1509, 101] width 48 height 29
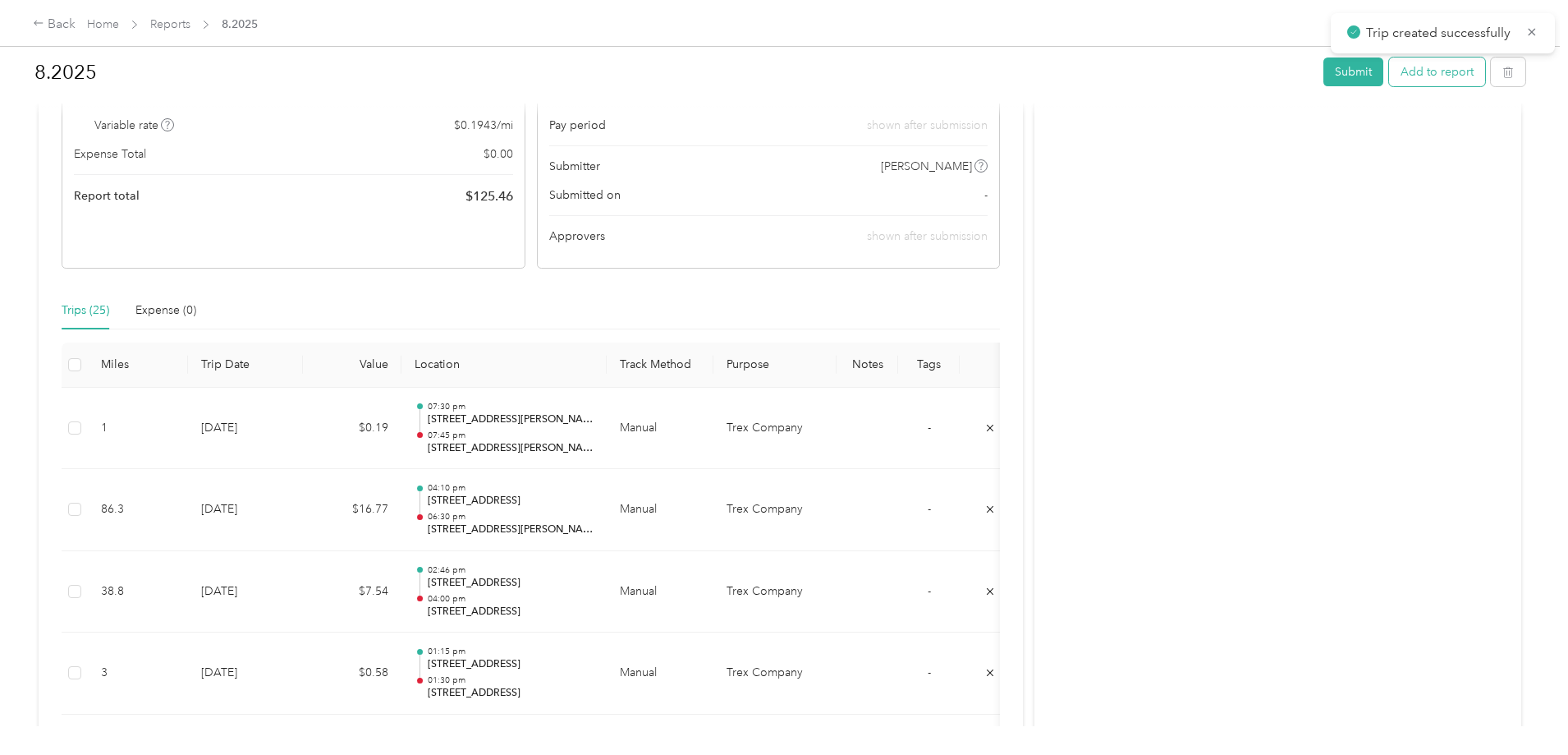
click at [1389, 77] on button "Add to report" at bounding box center [1437, 72] width 96 height 29
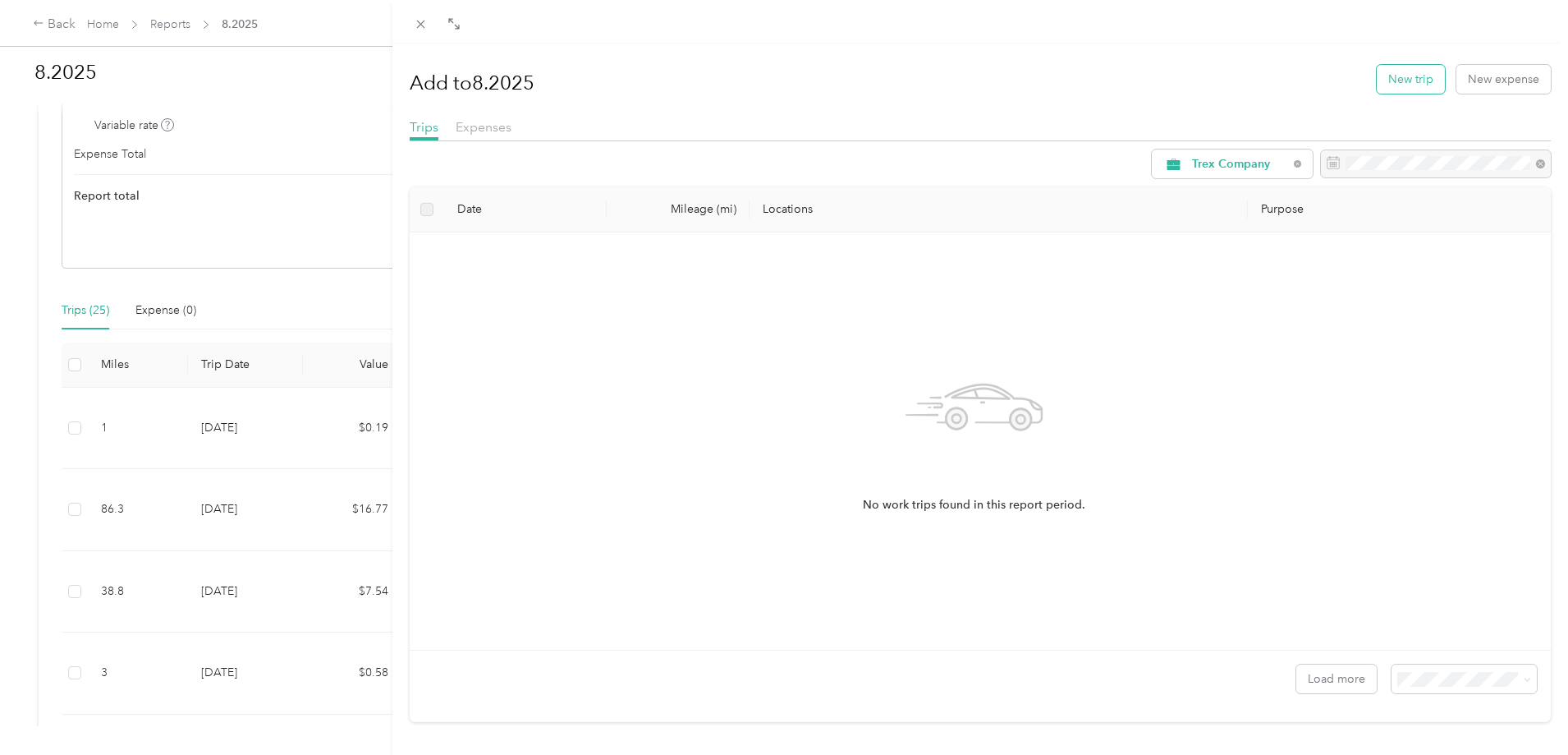
click at [1409, 79] on button "New trip" at bounding box center [1411, 79] width 68 height 29
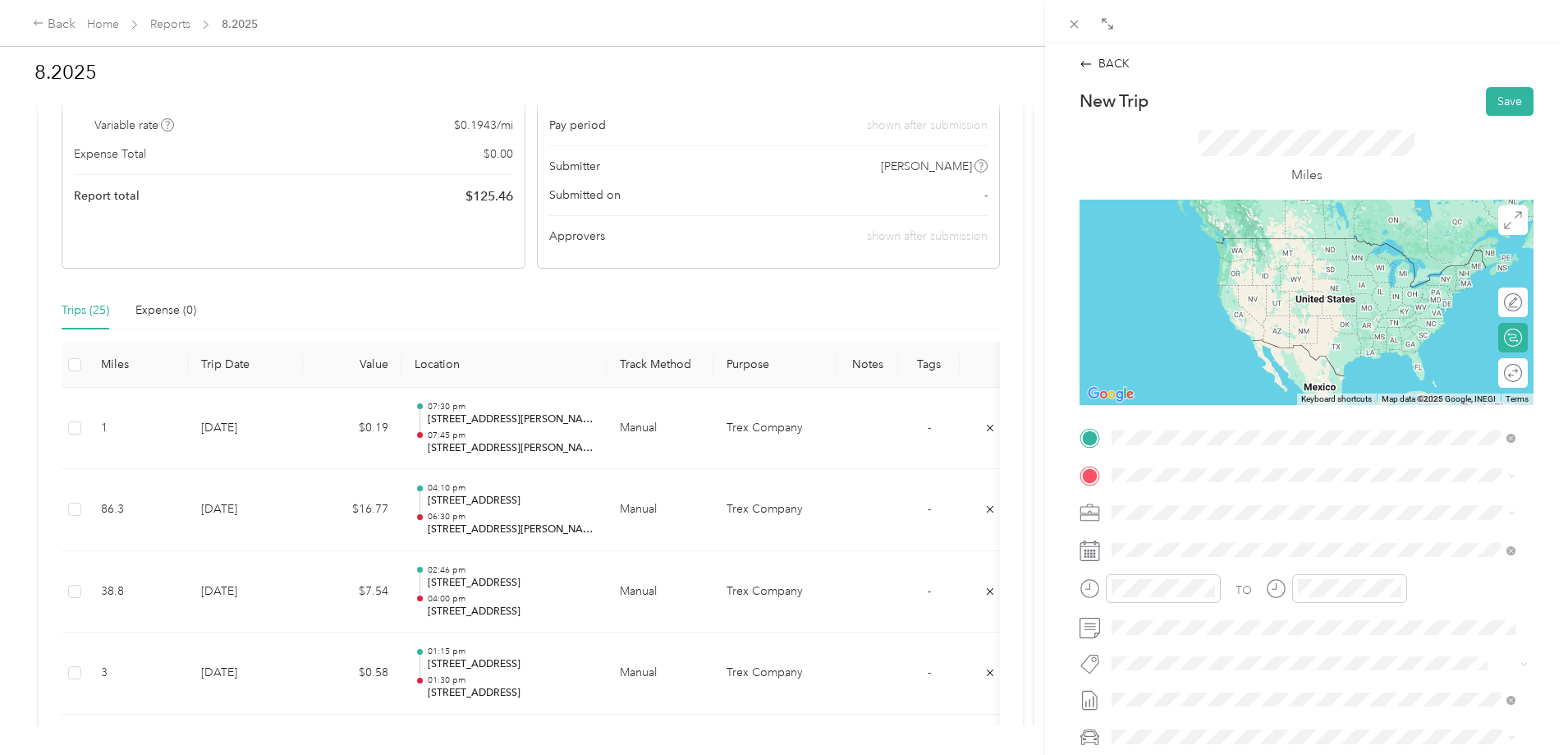
click at [1207, 504] on span "[STREET_ADDRESS][PERSON_NAME][US_STATE]" at bounding box center [1270, 496] width 255 height 15
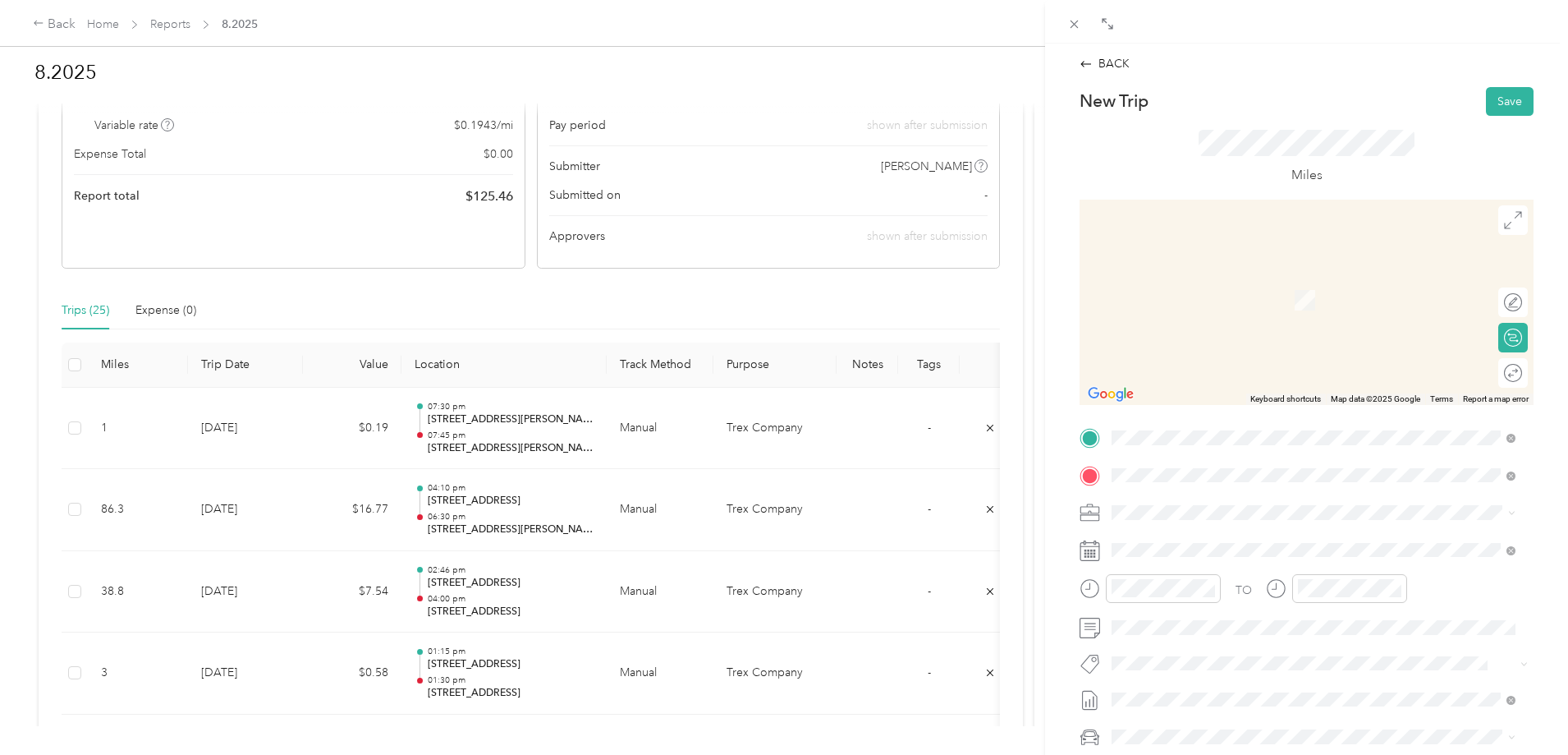
click at [1214, 531] on span "[STREET_ADDRESS][US_STATE]" at bounding box center [1225, 534] width 164 height 15
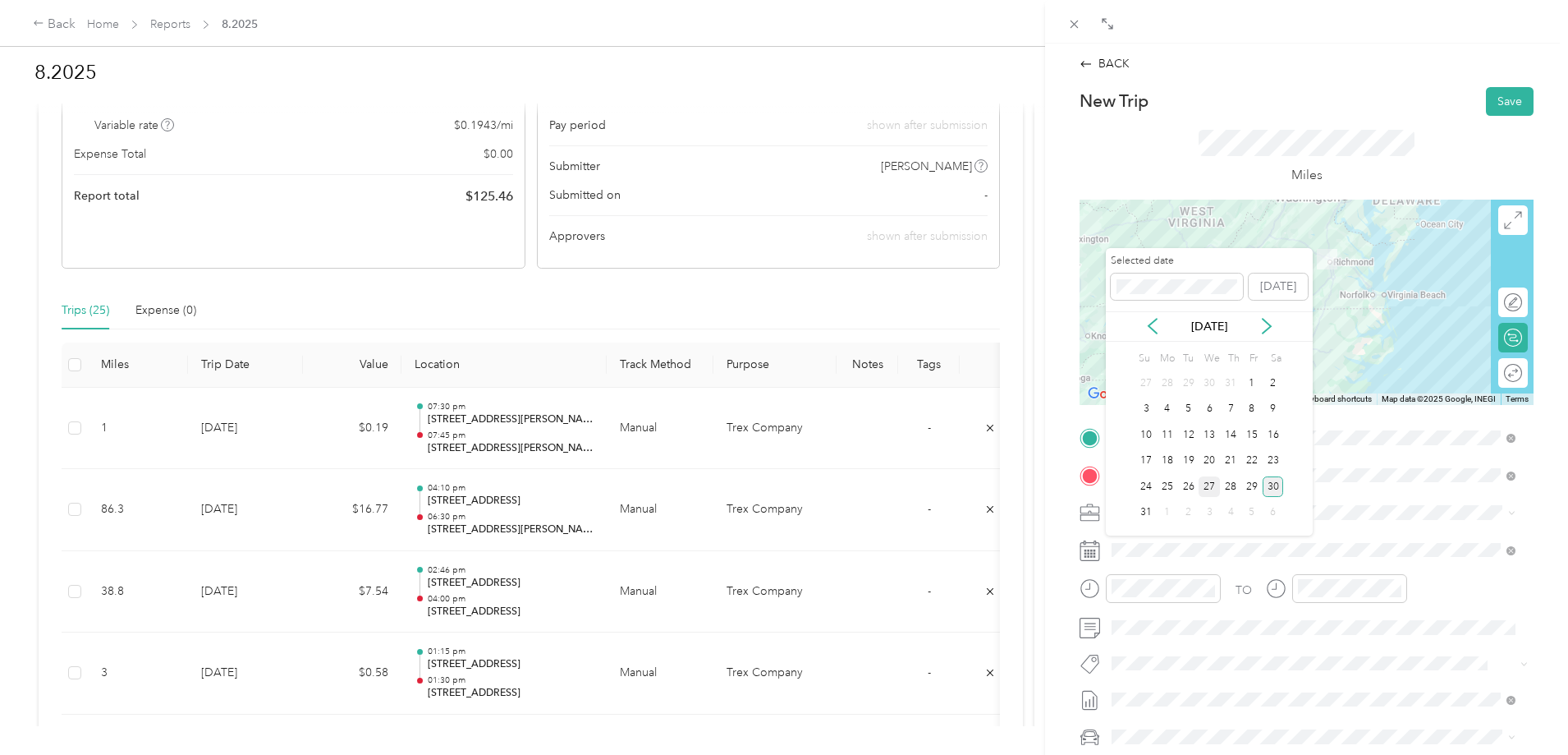
click at [1203, 487] on div "27" at bounding box center [1209, 486] width 21 height 20
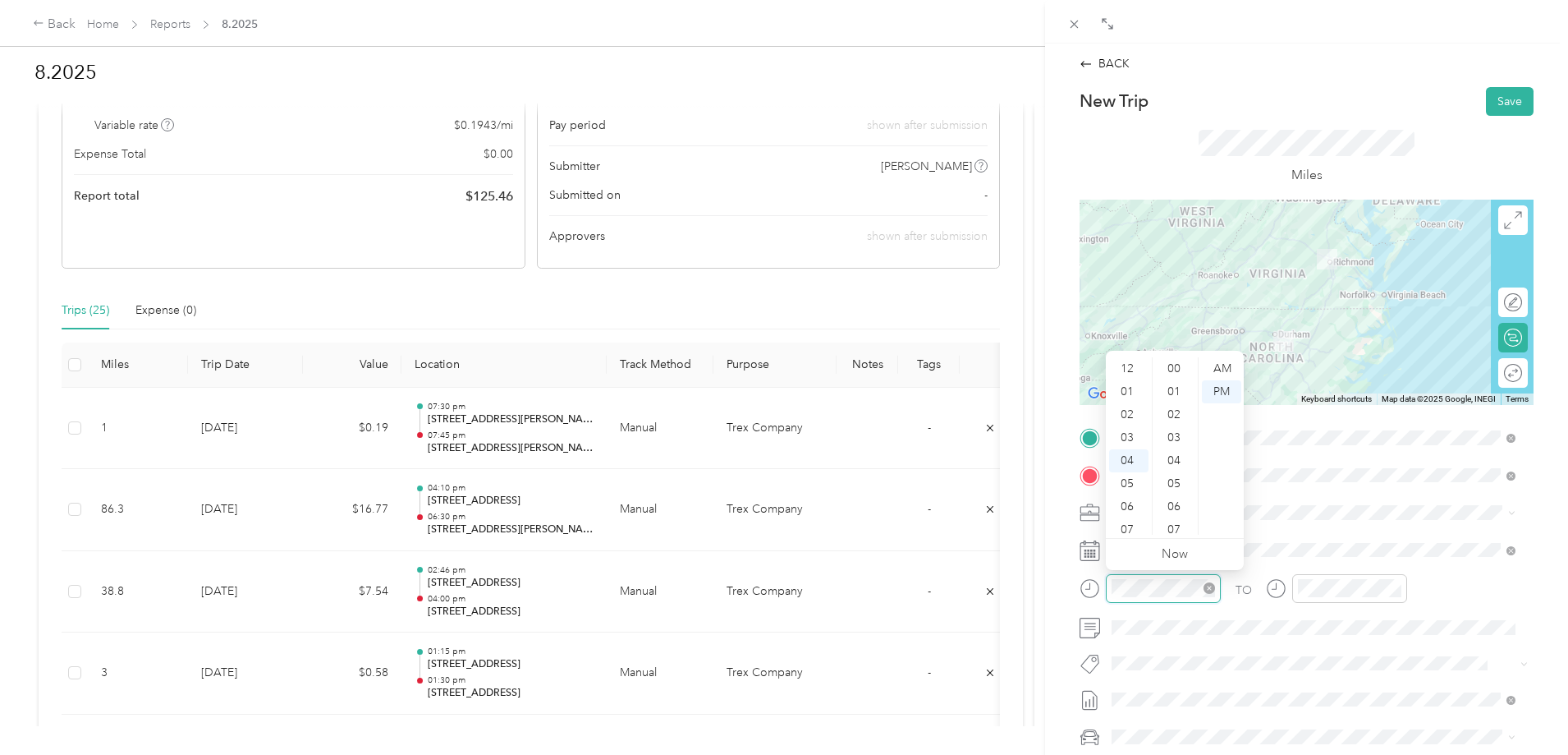
scroll to position [345, 0]
click at [1136, 460] on div "08" at bounding box center [1129, 461] width 39 height 23
click at [1173, 388] on div "30" at bounding box center [1175, 397] width 39 height 23
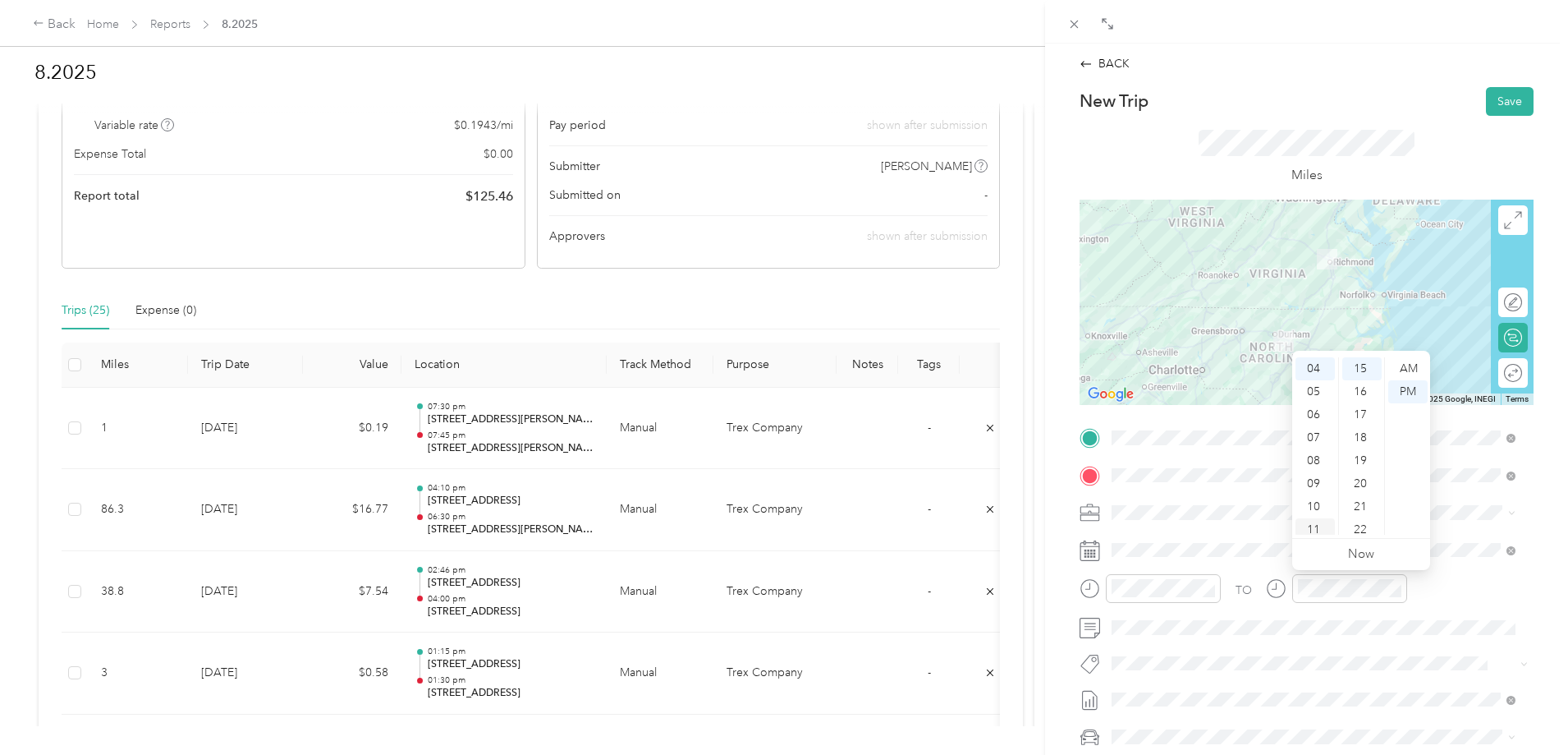
click at [1311, 531] on div "11" at bounding box center [1315, 530] width 39 height 23
click at [1364, 423] on div "30" at bounding box center [1362, 433] width 39 height 23
click at [1486, 106] on button "Save" at bounding box center [1509, 101] width 48 height 29
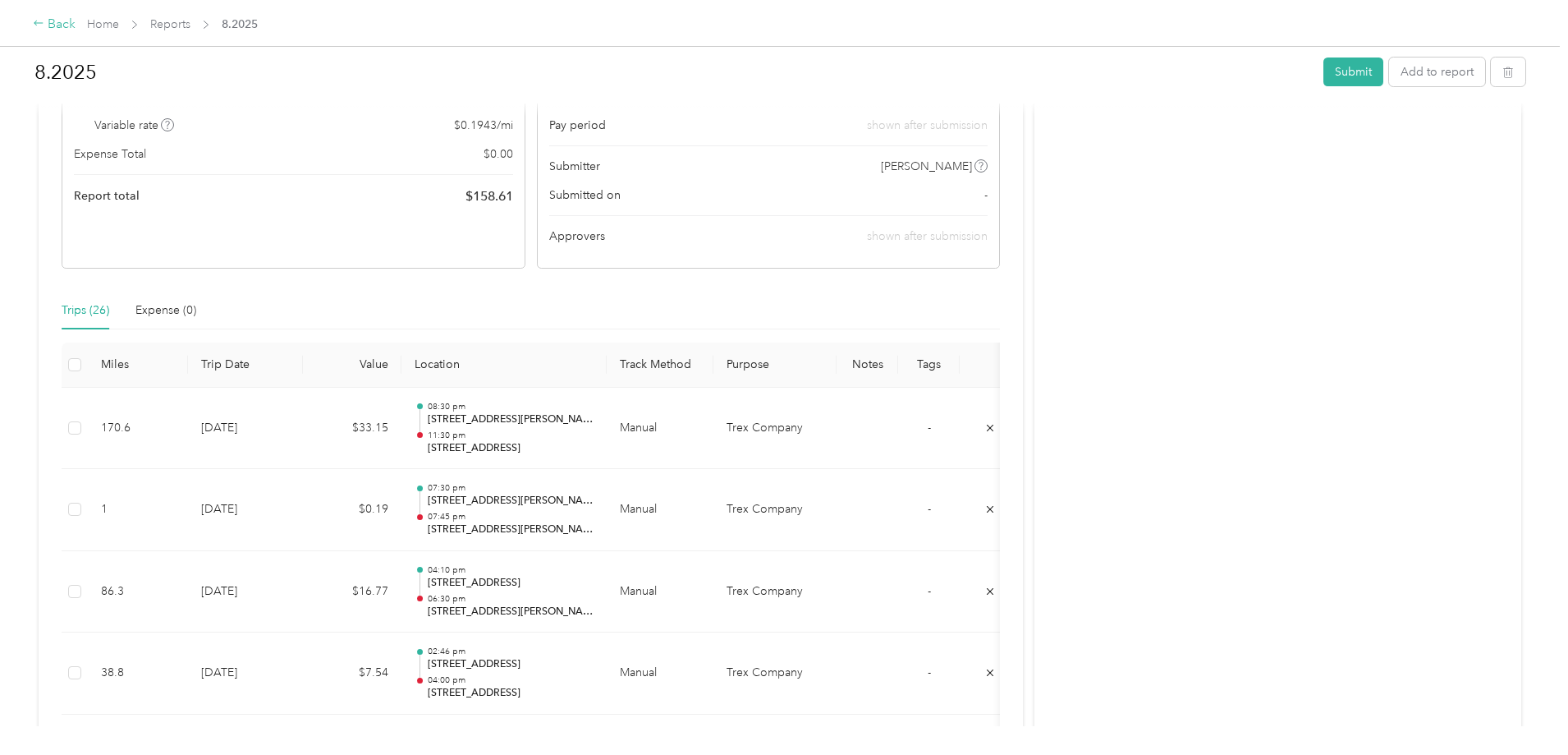
click at [75, 20] on div "Back" at bounding box center [54, 24] width 43 height 20
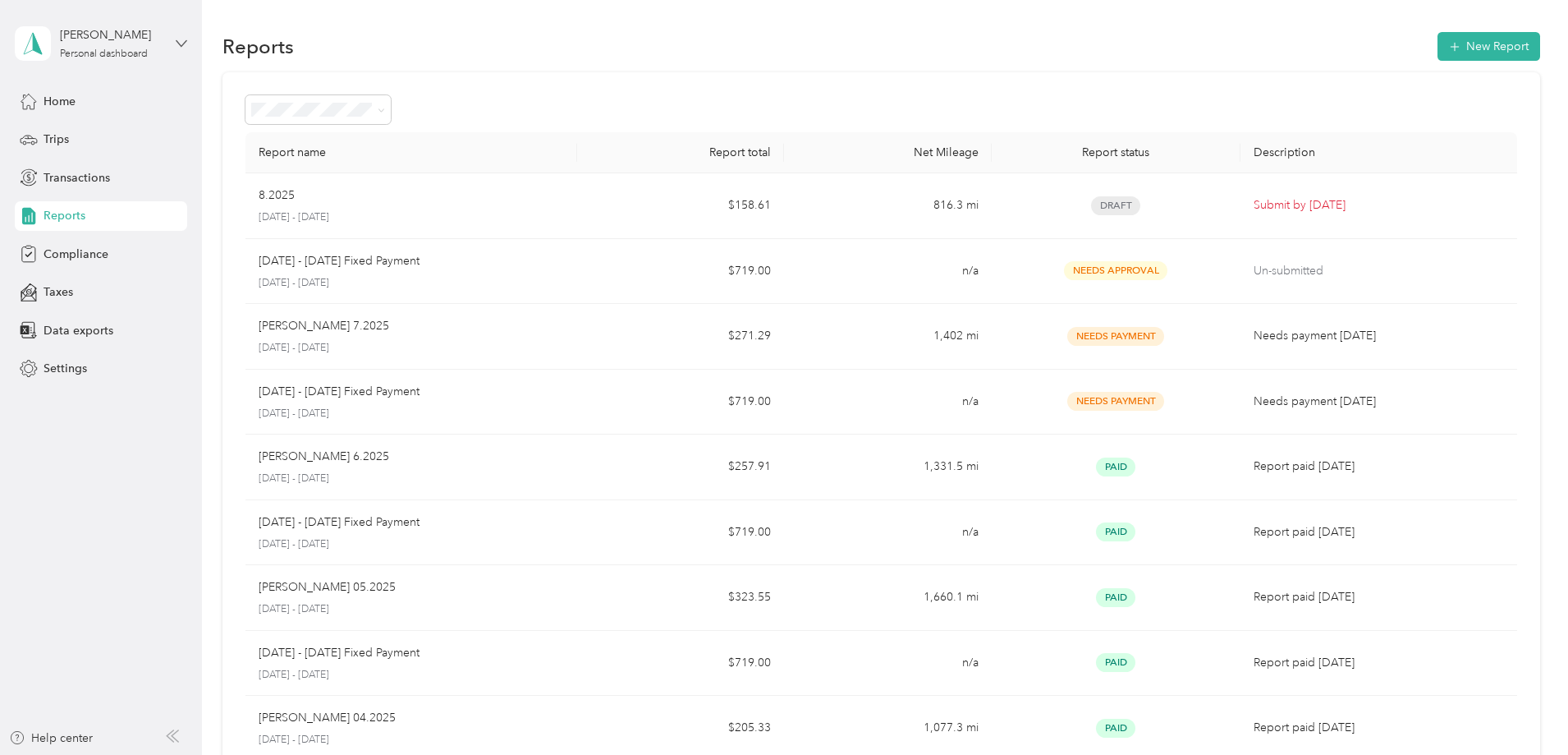
click at [178, 38] on icon at bounding box center [181, 43] width 11 height 11
click at [81, 135] on div "Log out" at bounding box center [187, 132] width 322 height 29
